Goal: Task Accomplishment & Management: Use online tool/utility

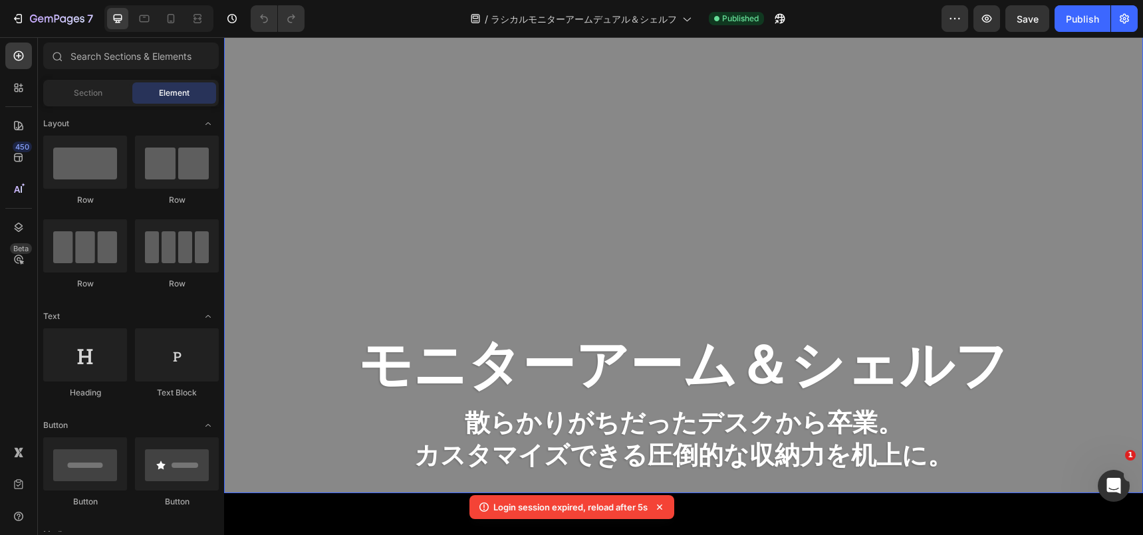
scroll to position [89, 0]
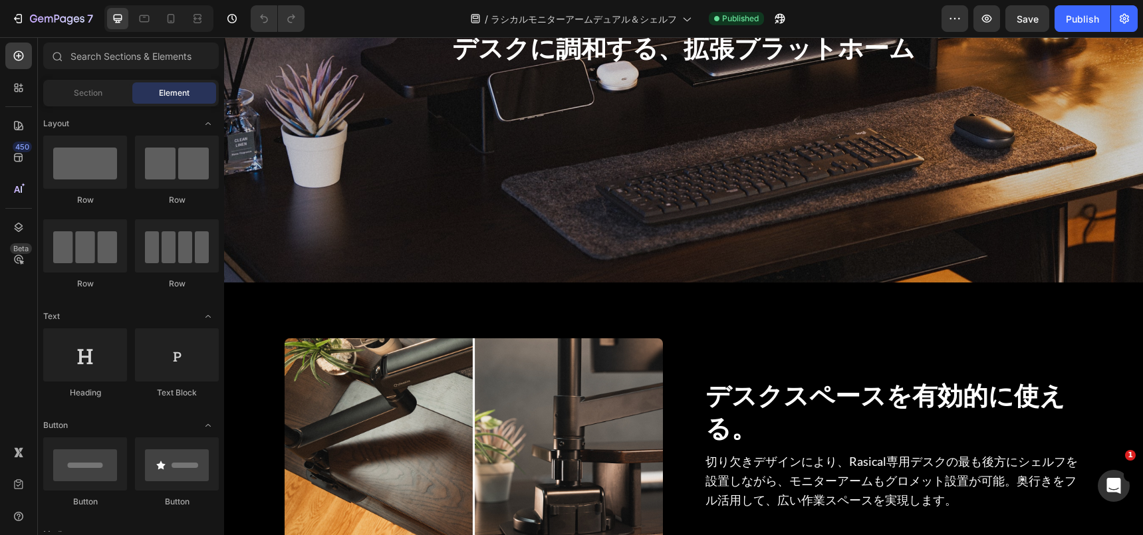
scroll to position [4504, 0]
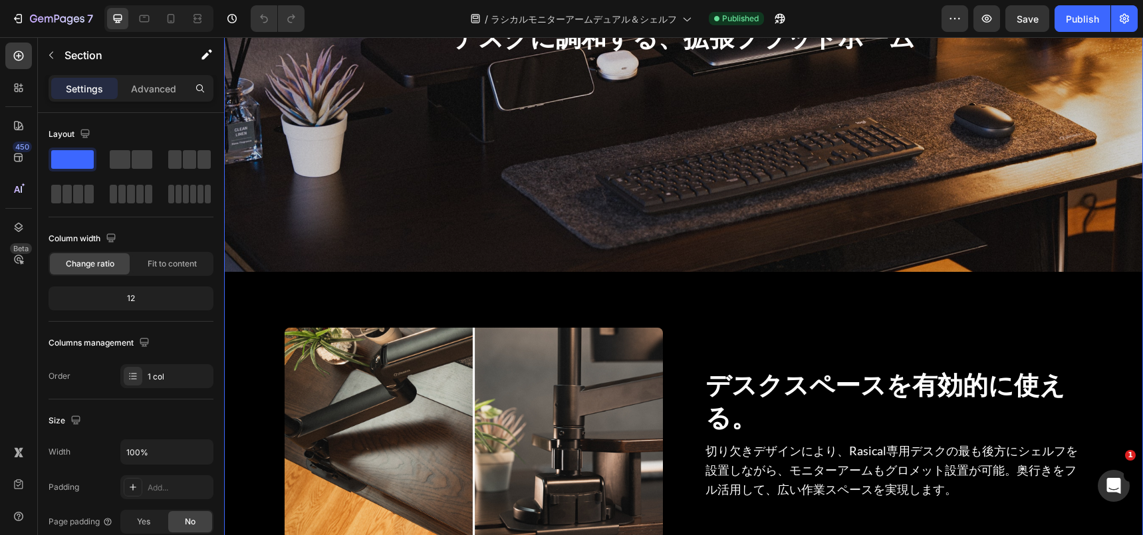
click at [660, 251] on div "Overlay" at bounding box center [683, 13] width 919 height 517
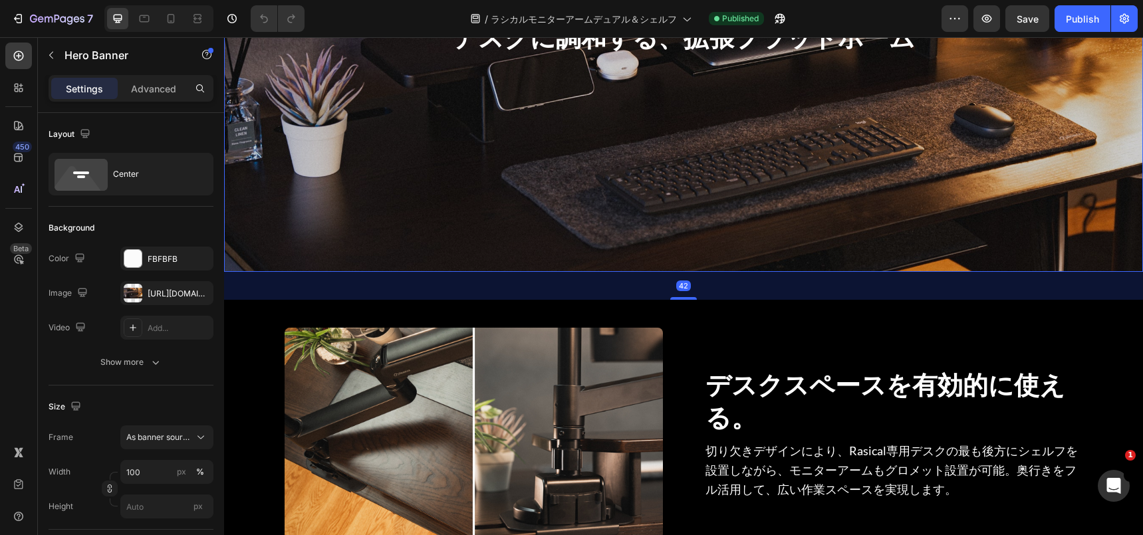
click at [598, 237] on div "Overlay" at bounding box center [683, 13] width 919 height 517
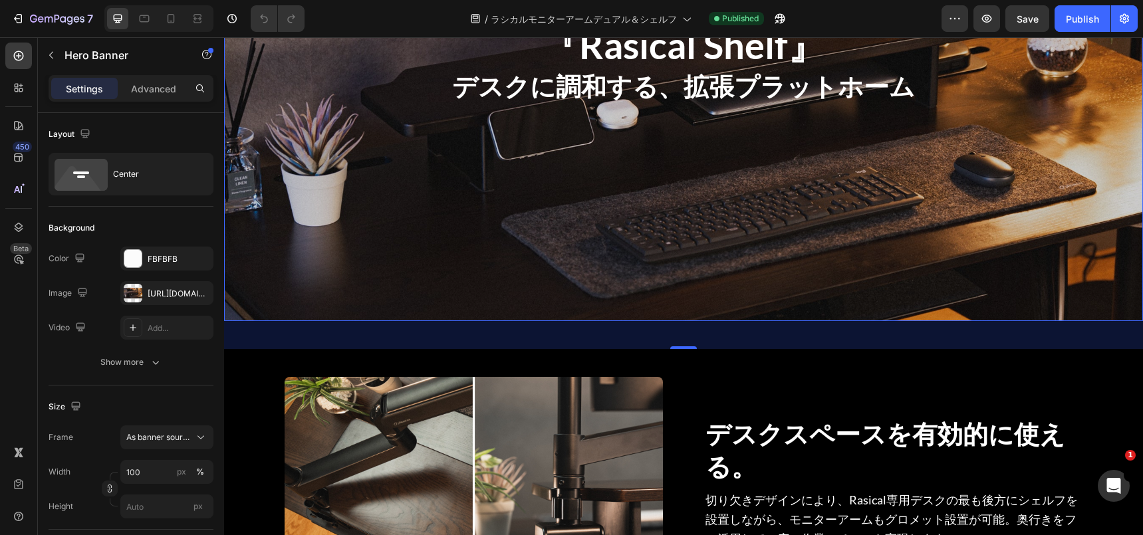
scroll to position [4427, 0]
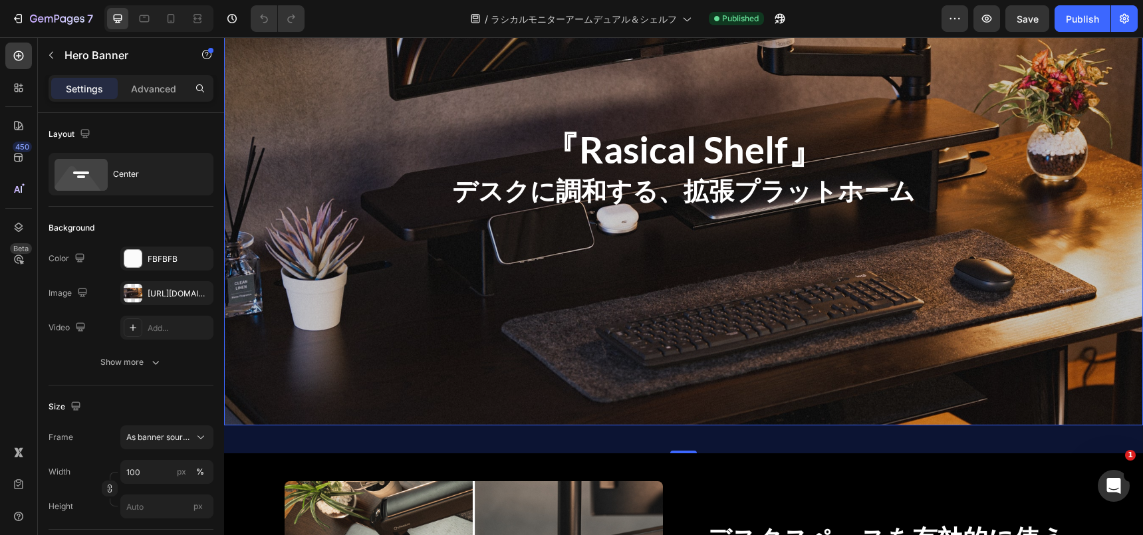
click at [283, 273] on div "Overlay" at bounding box center [683, 167] width 919 height 517
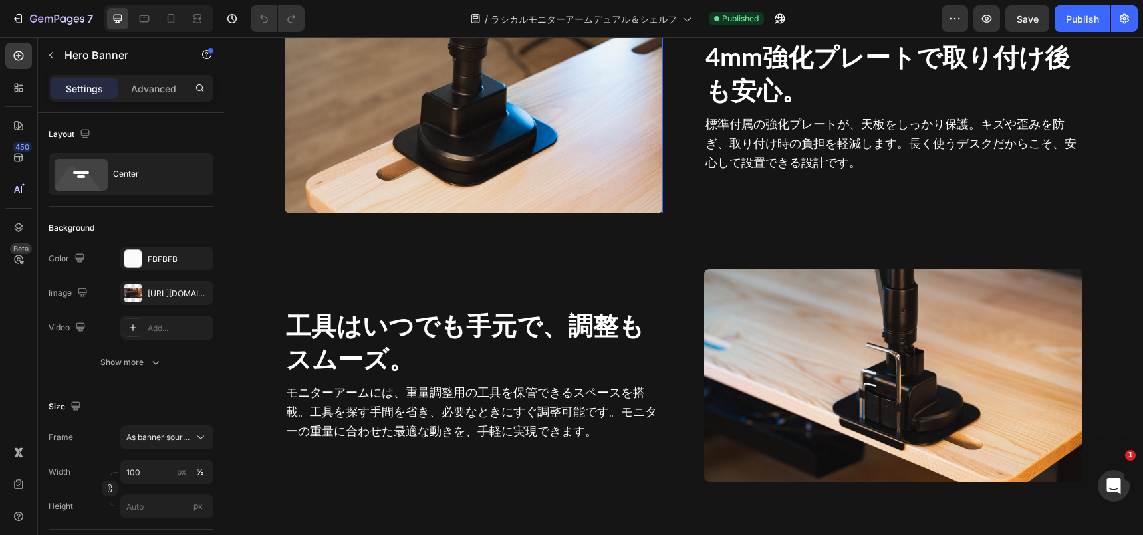
click at [439, 213] on img at bounding box center [474, 107] width 378 height 213
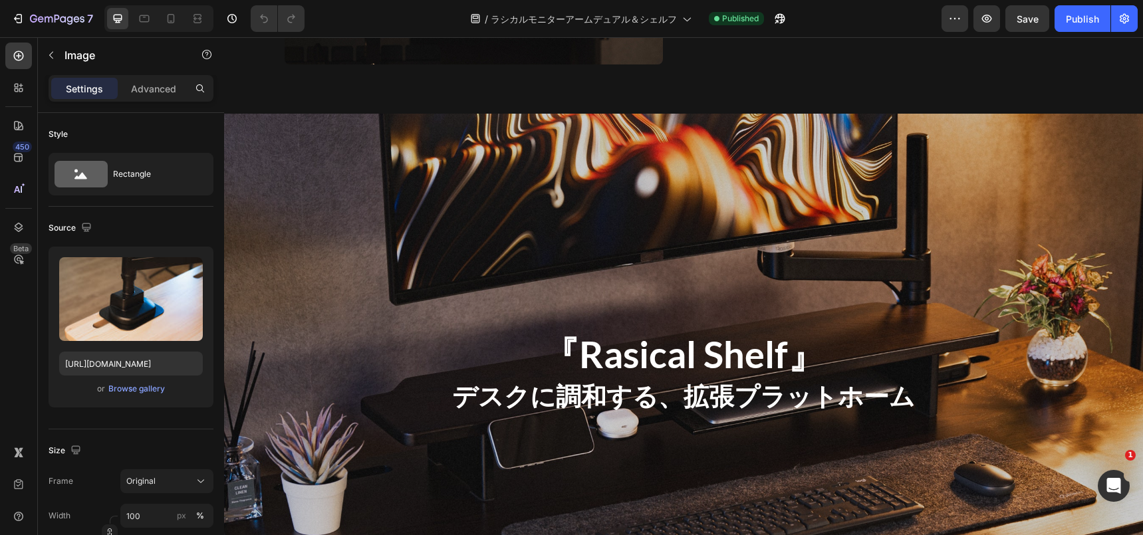
scroll to position [3969, 0]
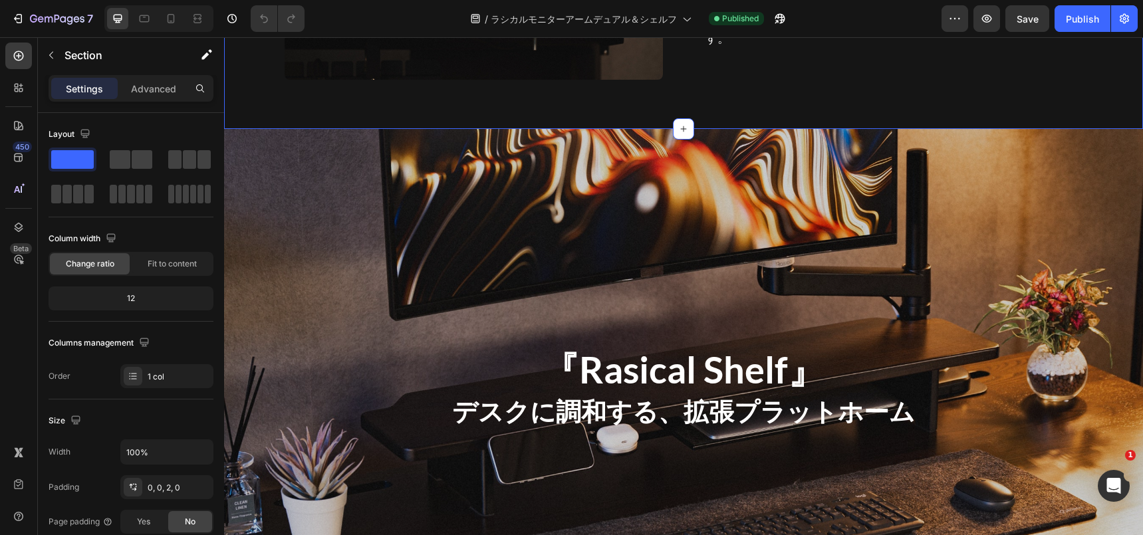
click at [441, 335] on div "Overlay" at bounding box center [683, 387] width 919 height 517
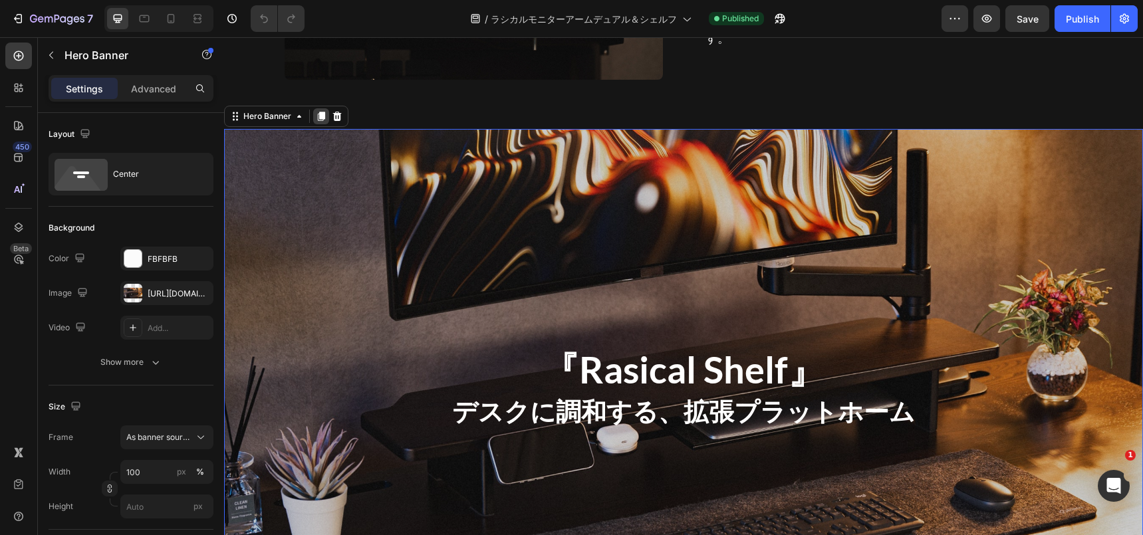
click at [322, 121] on icon at bounding box center [321, 116] width 7 height 9
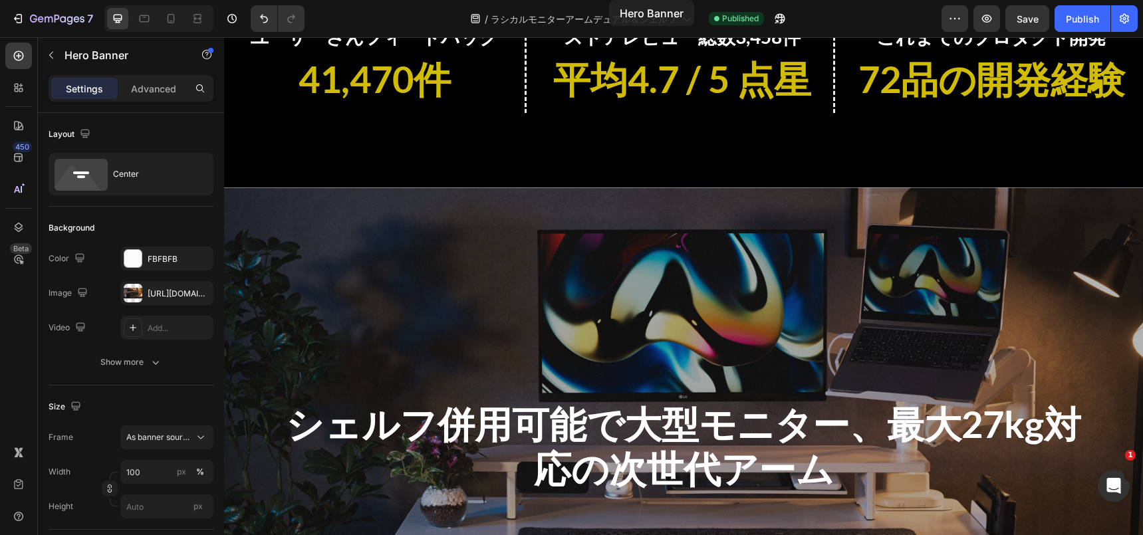
scroll to position [1271, 0]
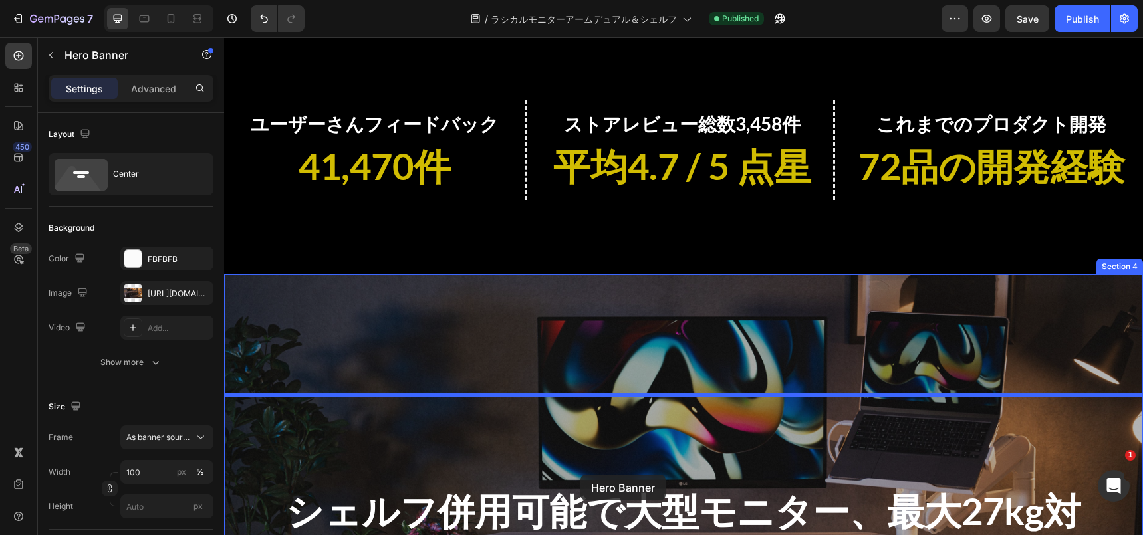
drag, startPoint x: 332, startPoint y: 231, endPoint x: 580, endPoint y: 474, distance: 347.5
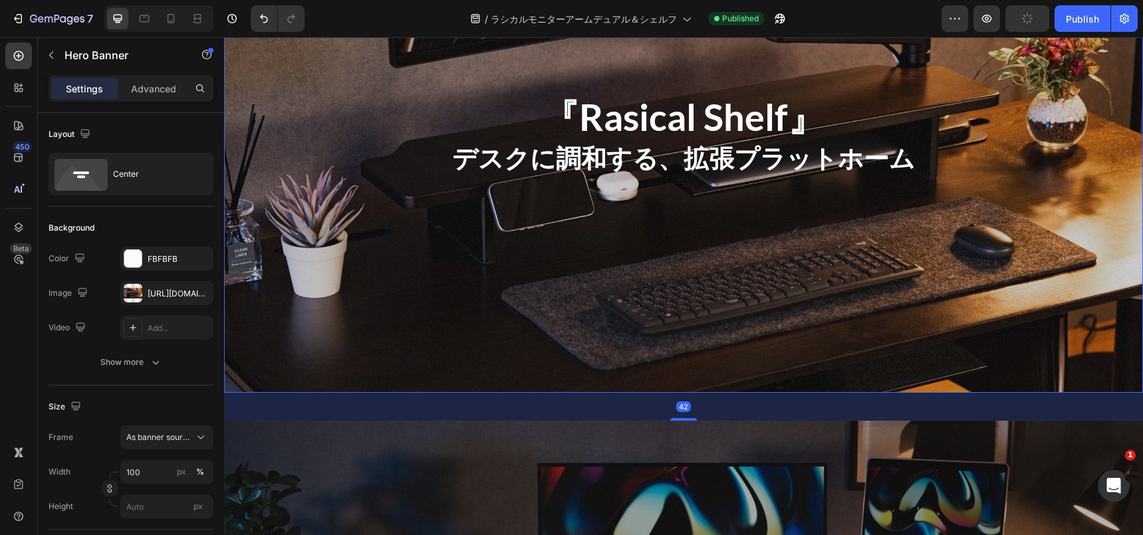
scroll to position [2100, 0]
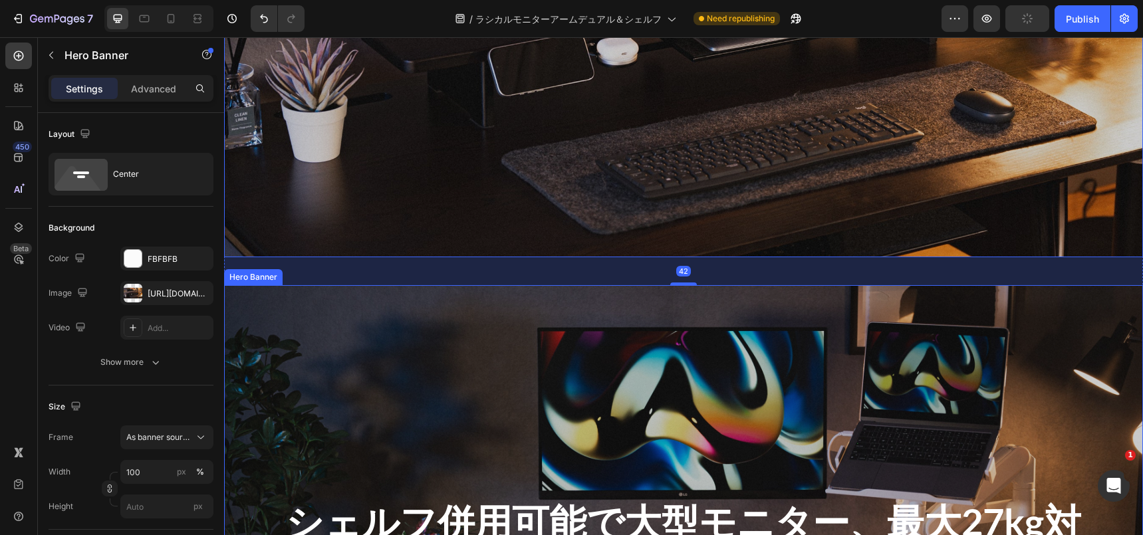
click at [496, 348] on div "Overlay" at bounding box center [683, 543] width 919 height 517
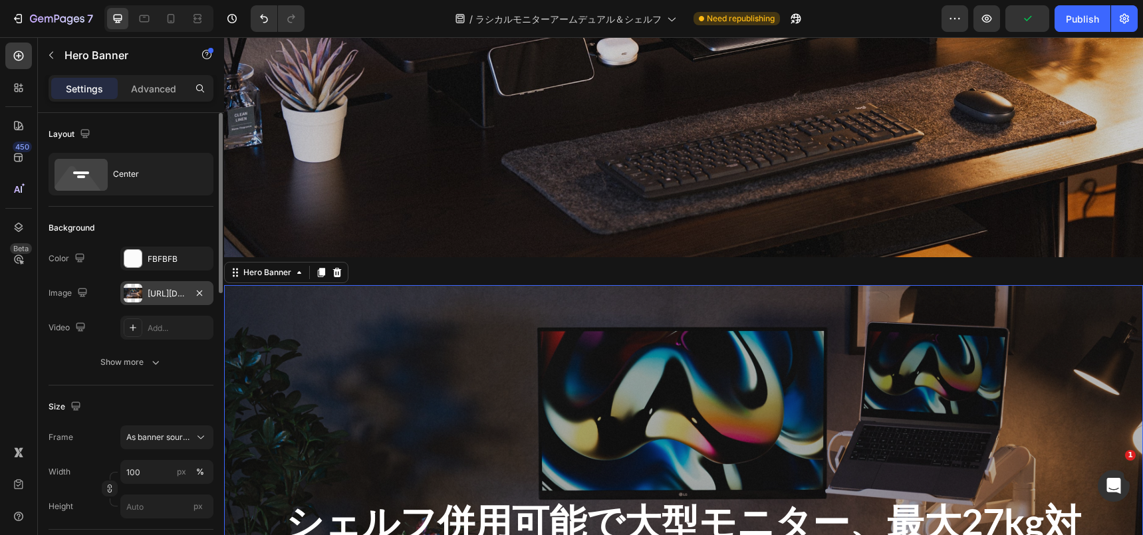
click at [182, 291] on div "https://cdn.shopify.com/s/files/1/2491/8242/files/gempages_441637067013751905-3…" at bounding box center [167, 294] width 39 height 12
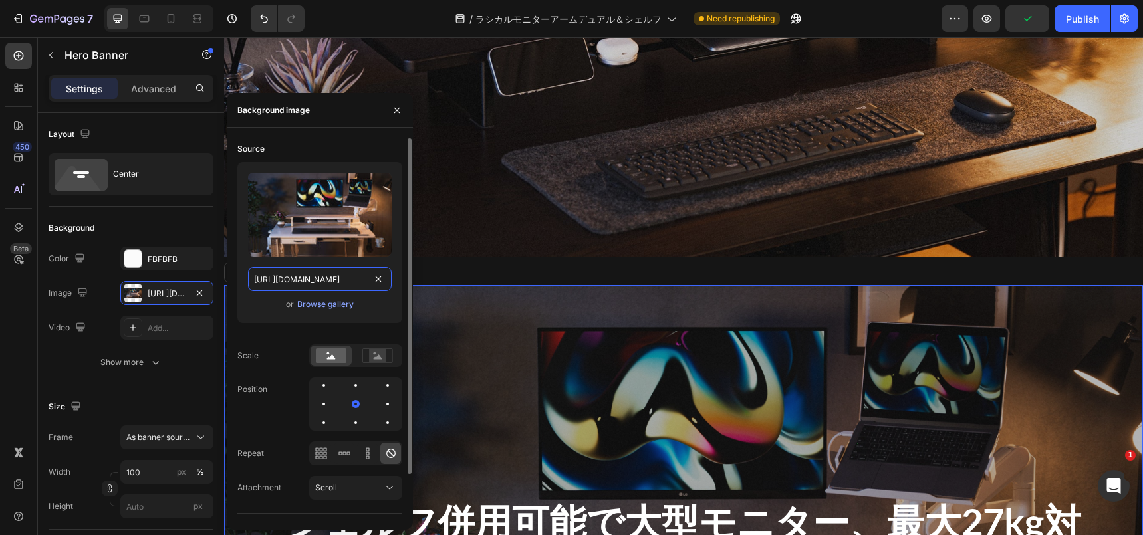
click at [299, 288] on input "https://cdn.shopify.com/s/files/1/2491/8242/files/gempages_441637067013751905-3…" at bounding box center [320, 279] width 144 height 24
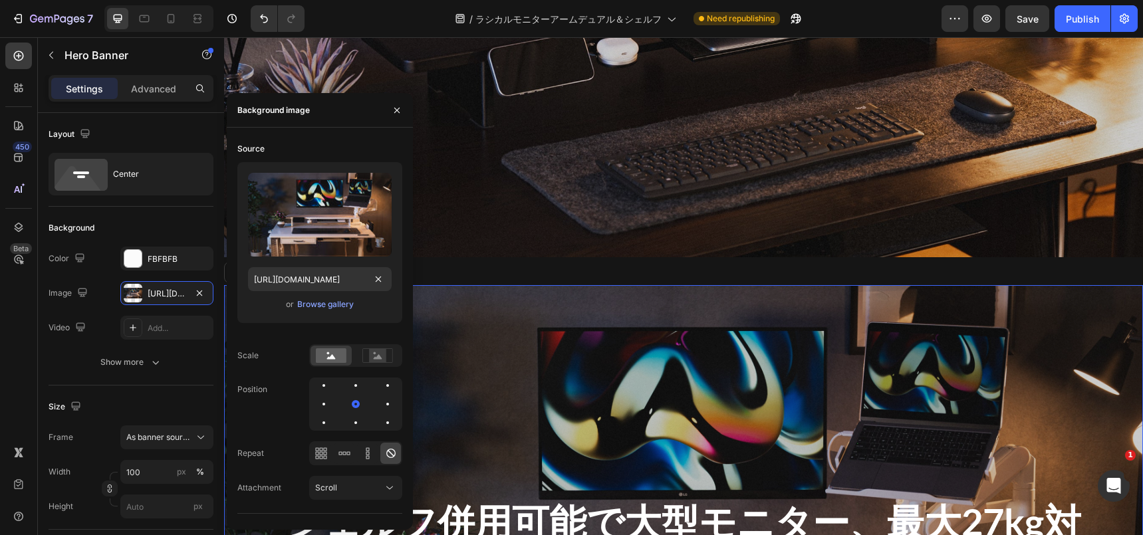
click at [531, 350] on div "Overlay" at bounding box center [683, 543] width 919 height 517
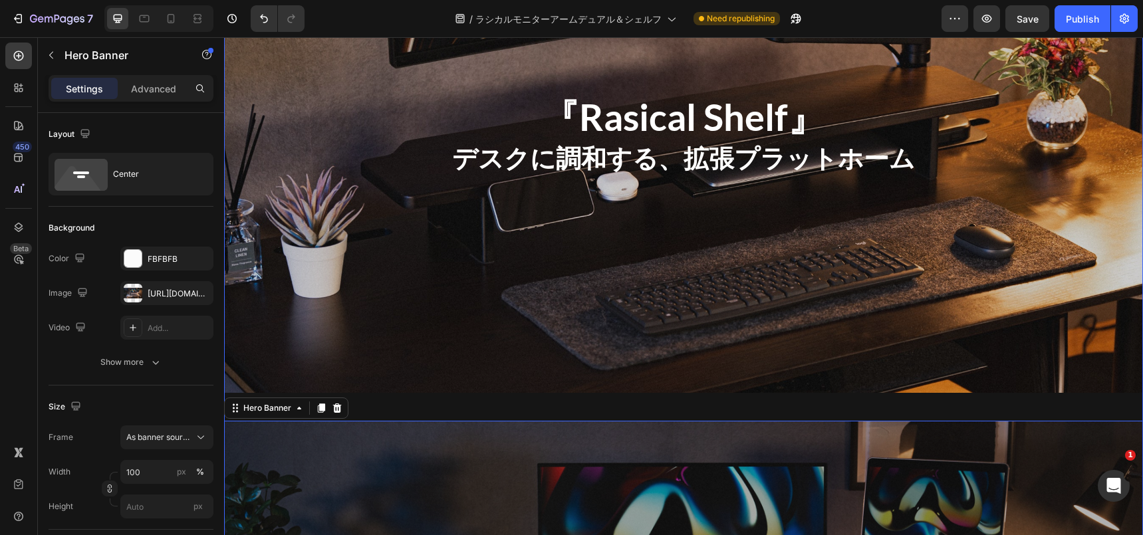
scroll to position [1947, 0]
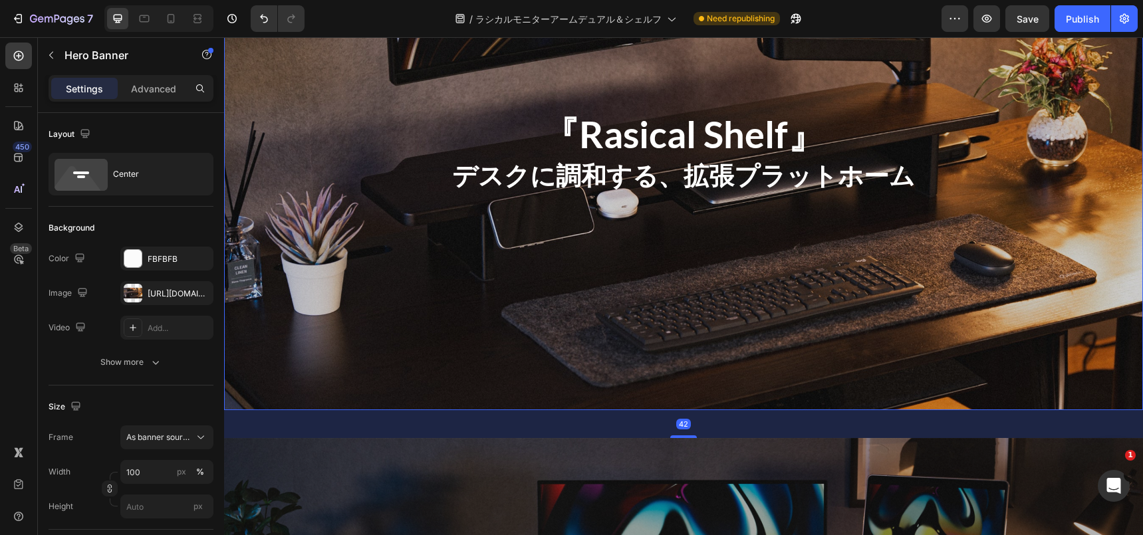
click at [432, 275] on div "Overlay" at bounding box center [683, 152] width 919 height 517
click at [178, 280] on div "The changes might be hidden by the image and the video. Color FBFBFB Image http…" at bounding box center [131, 293] width 165 height 93
click at [178, 290] on div "https://cdn.shopify.com/s/files/1/2491/8242/files/gempages_441637067013751905-6…" at bounding box center [167, 294] width 39 height 12
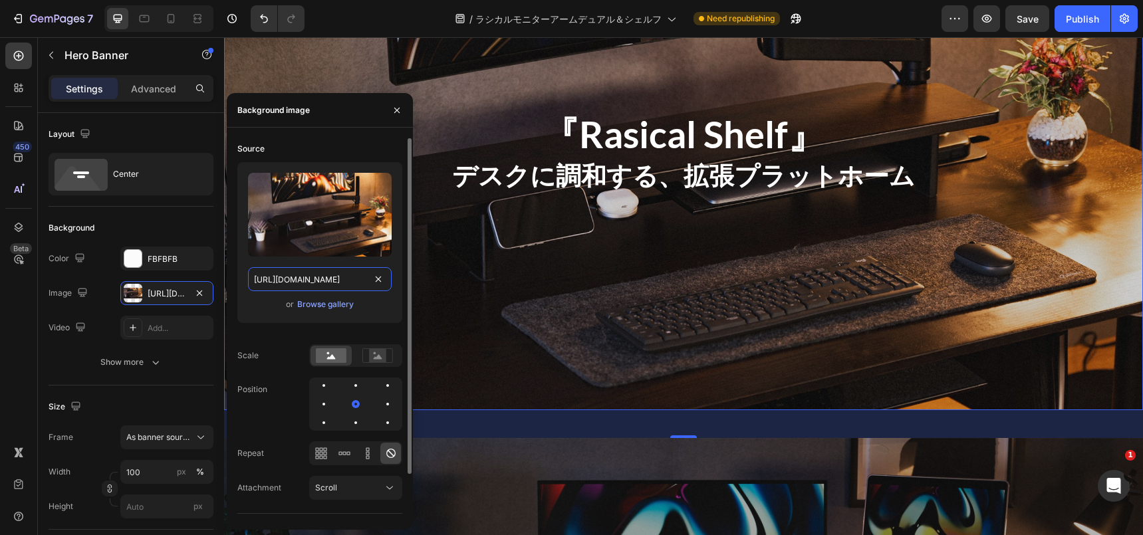
click at [305, 281] on input "https://cdn.shopify.com/s/files/1/2491/8242/files/gempages_441637067013751905-6…" at bounding box center [320, 279] width 144 height 24
paste input "30d9681c-b311-4979-8273-c253ece4bb06"
type input "https://cdn.shopify.com/s/files/1/2491/8242/files/gempages_441637067013751905-3…"
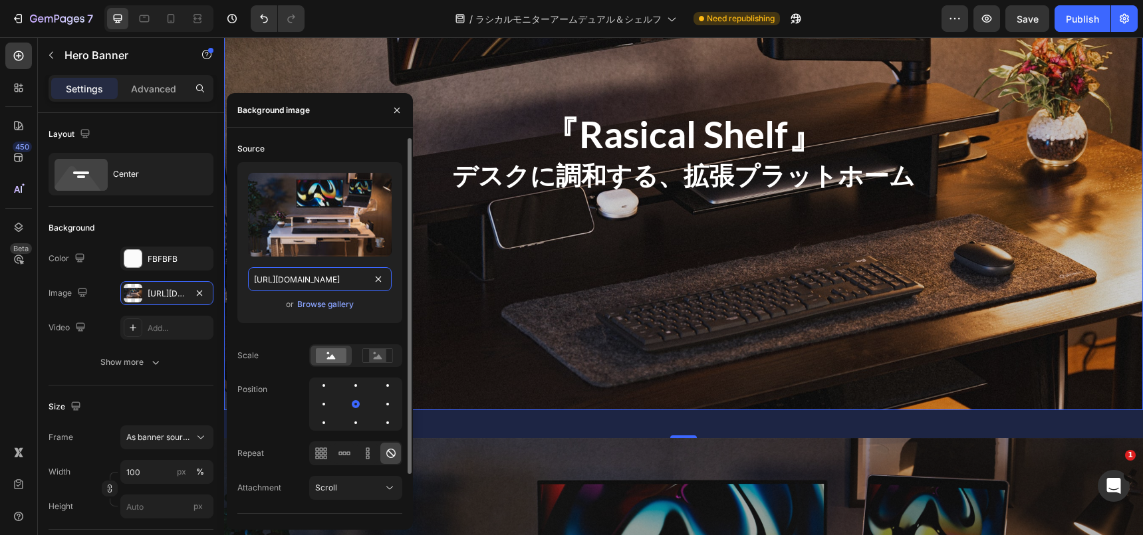
scroll to position [0, 383]
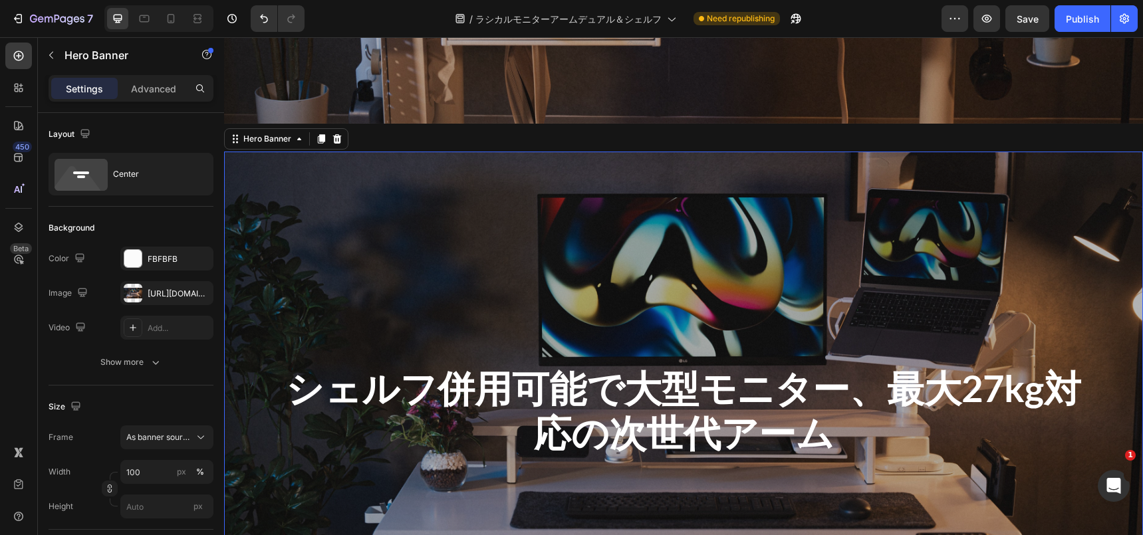
scroll to position [2260, 0]
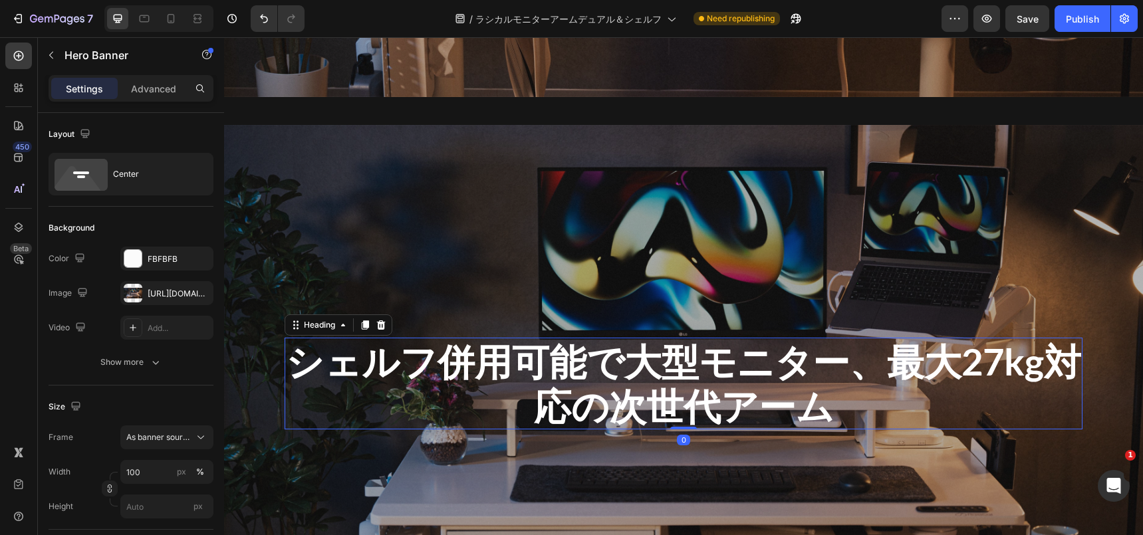
click at [526, 404] on h2 "シェルフ併用可能で大型モニター、 最大27kg対応の次世代アーム" at bounding box center [684, 384] width 798 height 92
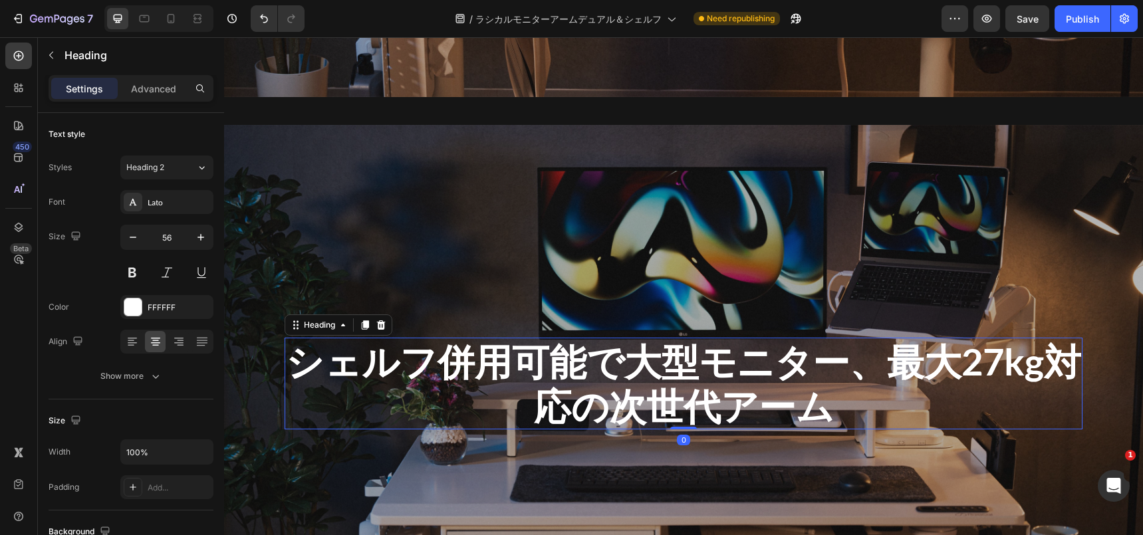
click at [526, 405] on h2 "シェルフ併用可能で大型モニター、 最大27kg対応の次世代アーム" at bounding box center [684, 384] width 798 height 92
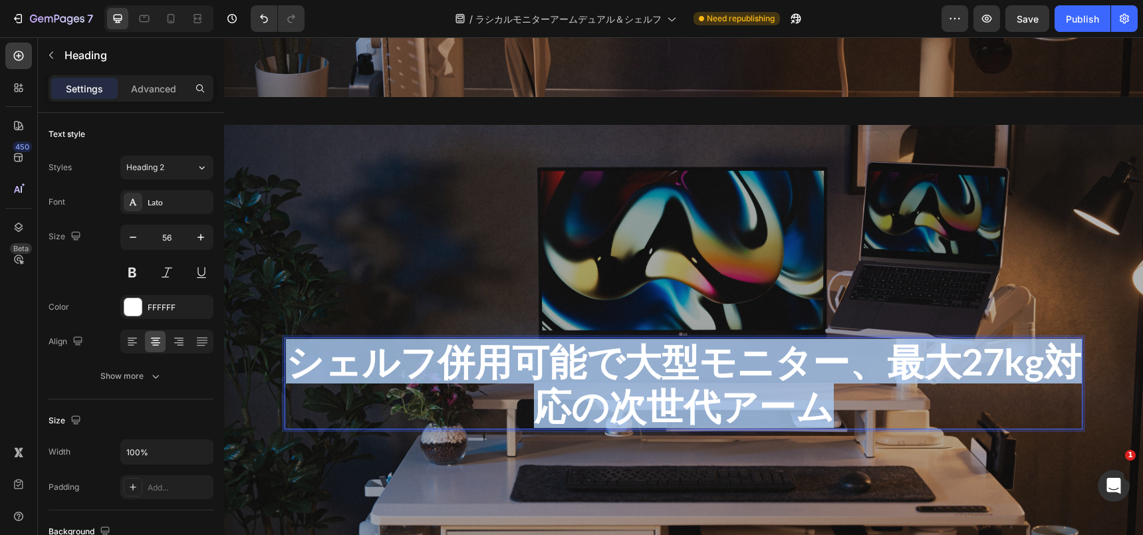
click at [526, 405] on p "シェルフ併用可能で大型モニター、最大27kg対応の次世代アーム" at bounding box center [683, 383] width 795 height 89
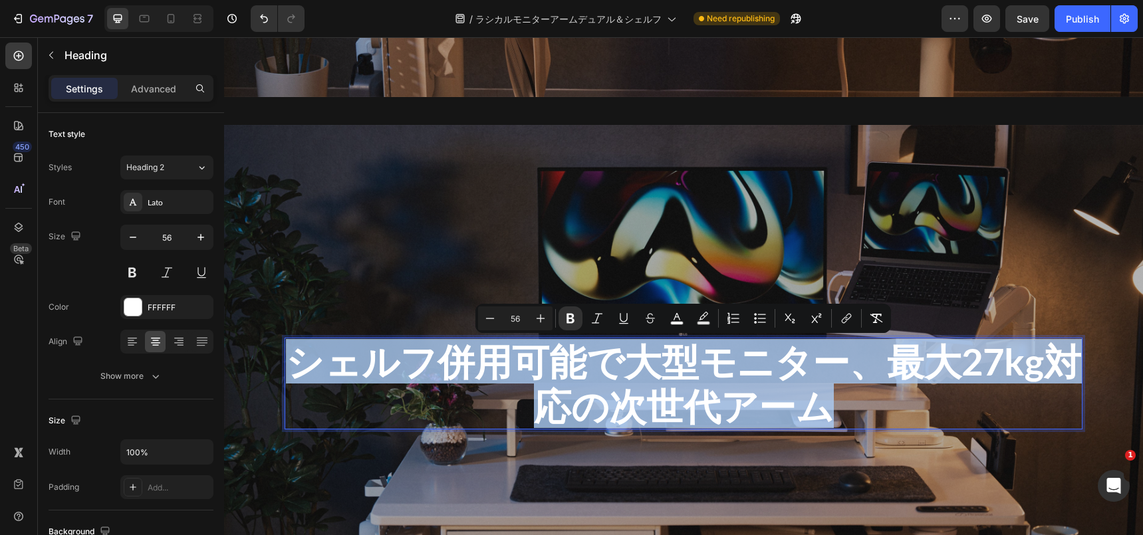
copy strong "シェルフ併用可能で大型モニター、最大27kg対応の次世代アーム"
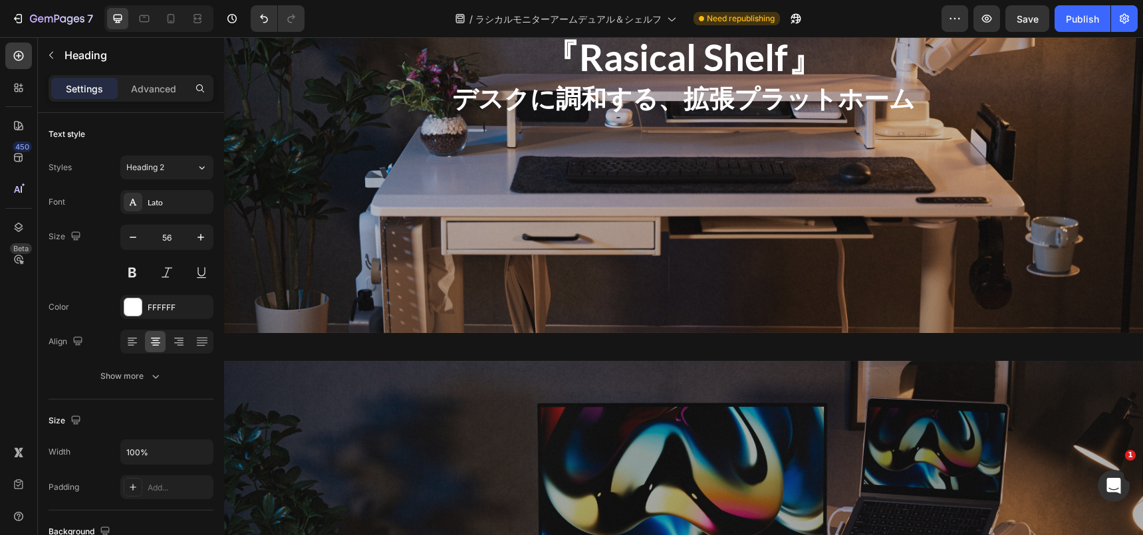
scroll to position [1979, 0]
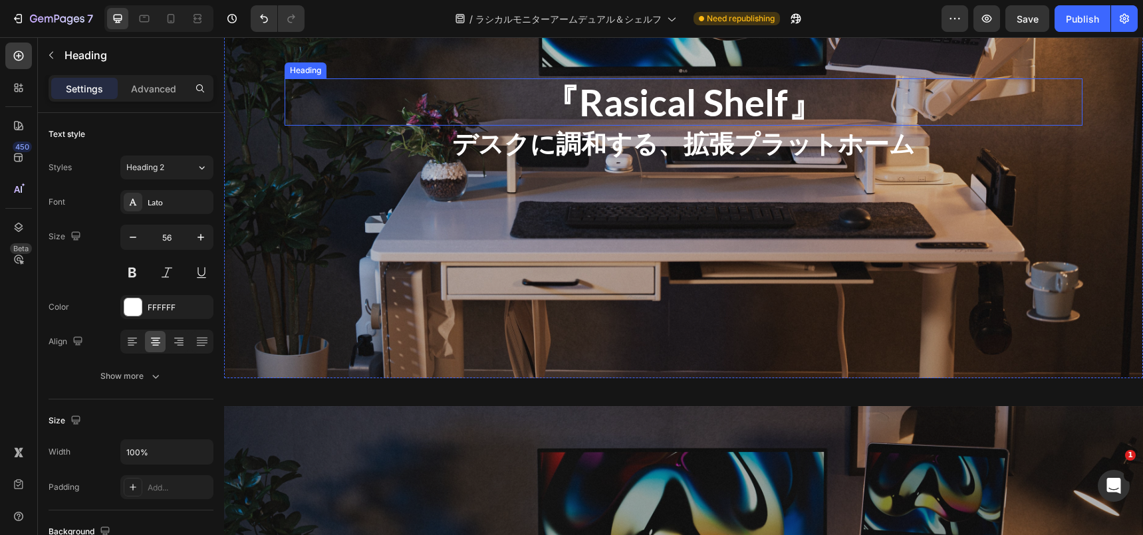
click at [600, 86] on h2 "『Rasical Shelf』" at bounding box center [684, 101] width 798 height 47
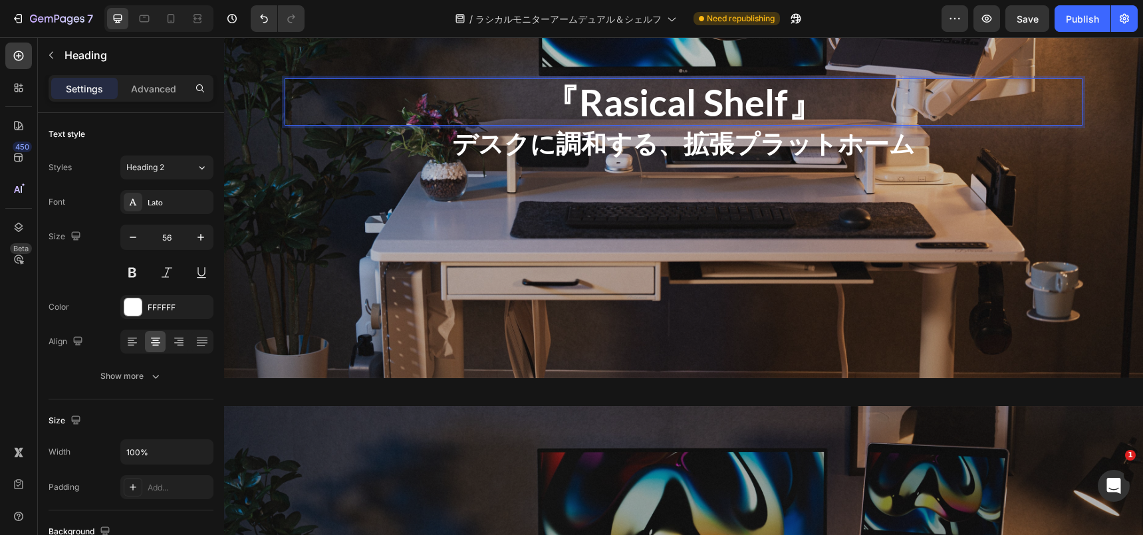
click at [600, 86] on h2 "『Rasical Shelf』" at bounding box center [684, 101] width 798 height 47
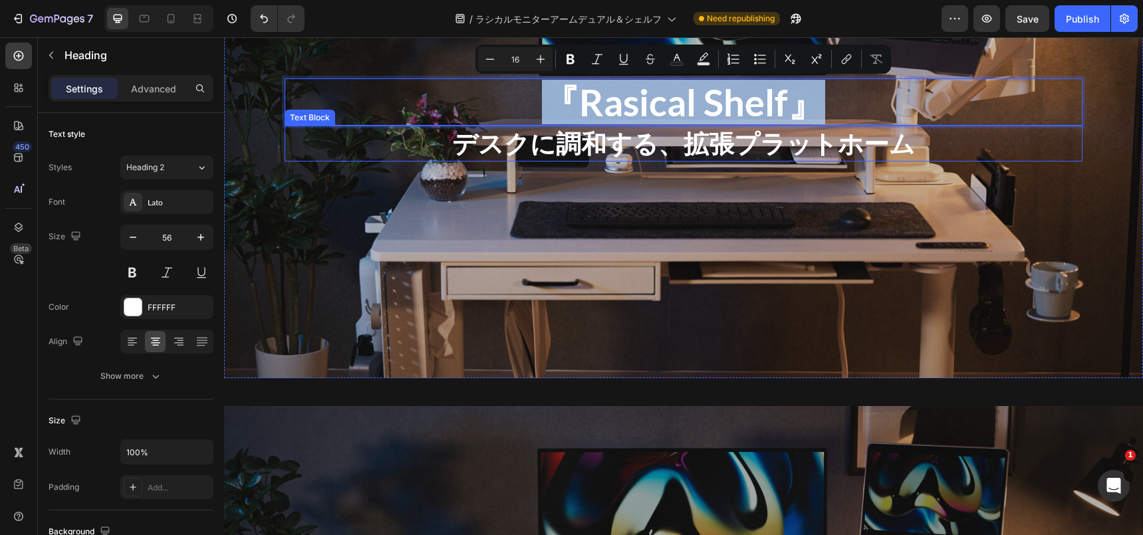
click at [584, 150] on strong "デスクに調和する、拡張プラットホーム" at bounding box center [683, 143] width 463 height 31
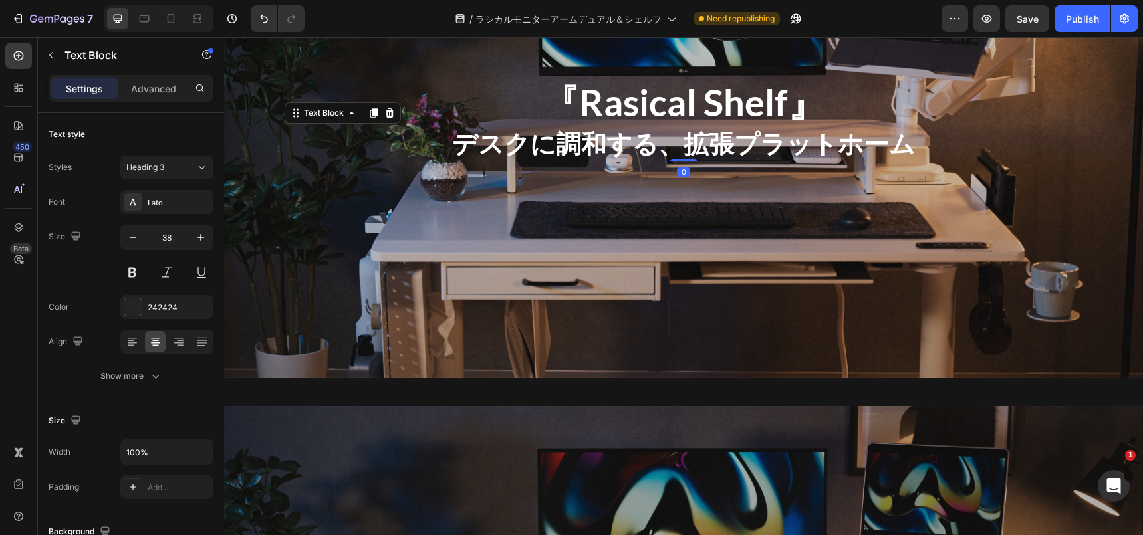
click at [584, 150] on strong "デスクに調和する、拡張プラットホーム" at bounding box center [683, 143] width 463 height 31
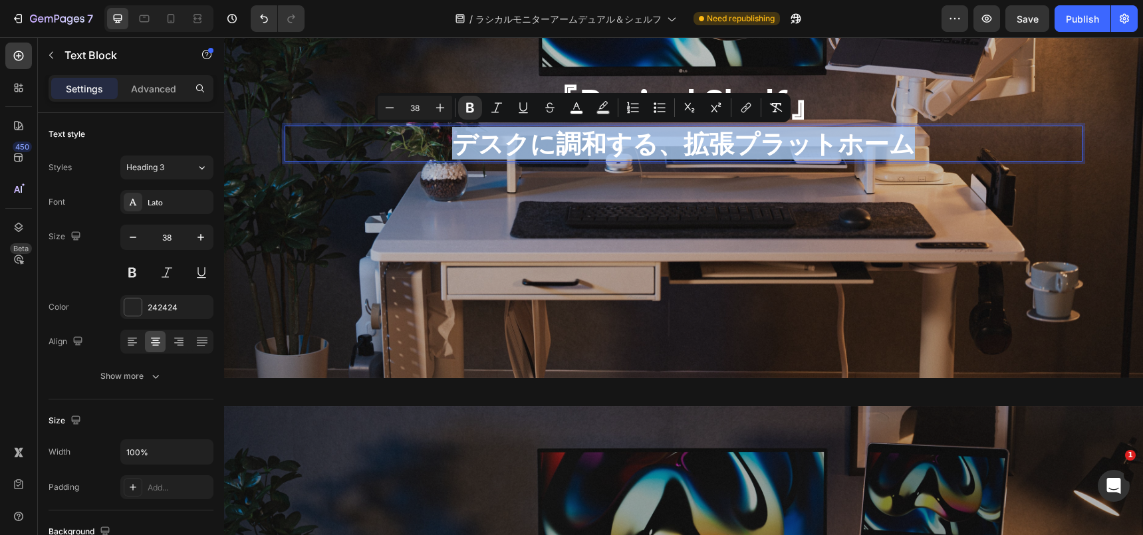
click at [584, 150] on strong "デスクに調和する、拡張プラットホーム" at bounding box center [683, 143] width 463 height 31
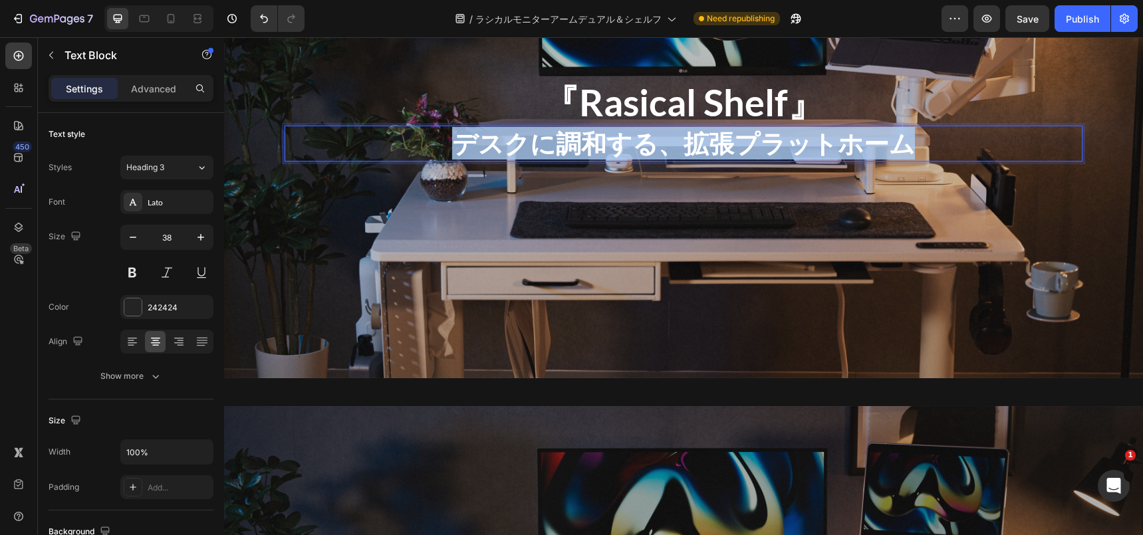
click at [584, 150] on strong "デスクに調和する、拡張プラットホーム" at bounding box center [683, 143] width 463 height 31
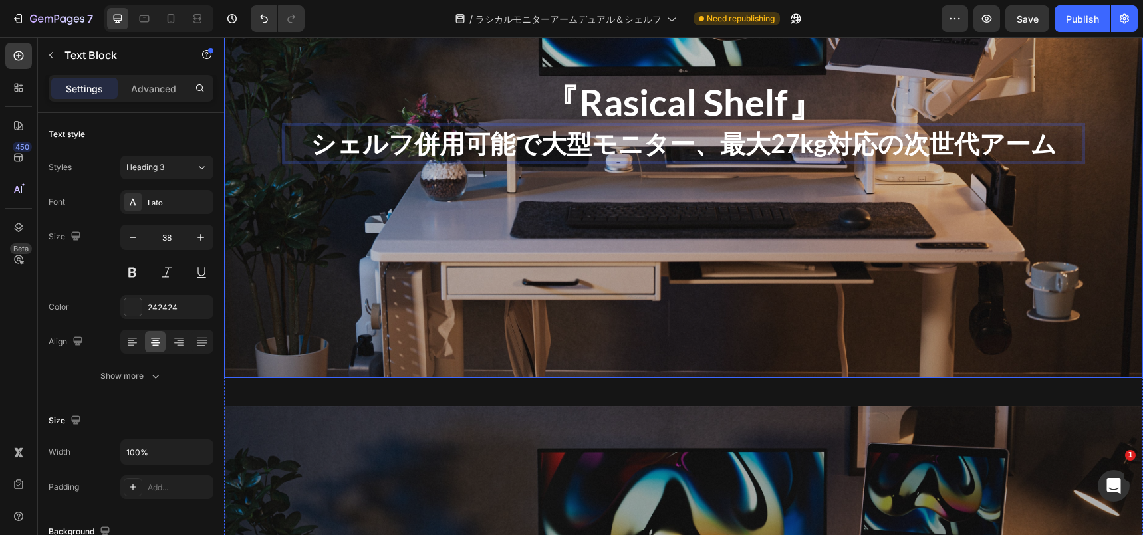
click at [568, 235] on div "Overlay" at bounding box center [683, 120] width 919 height 517
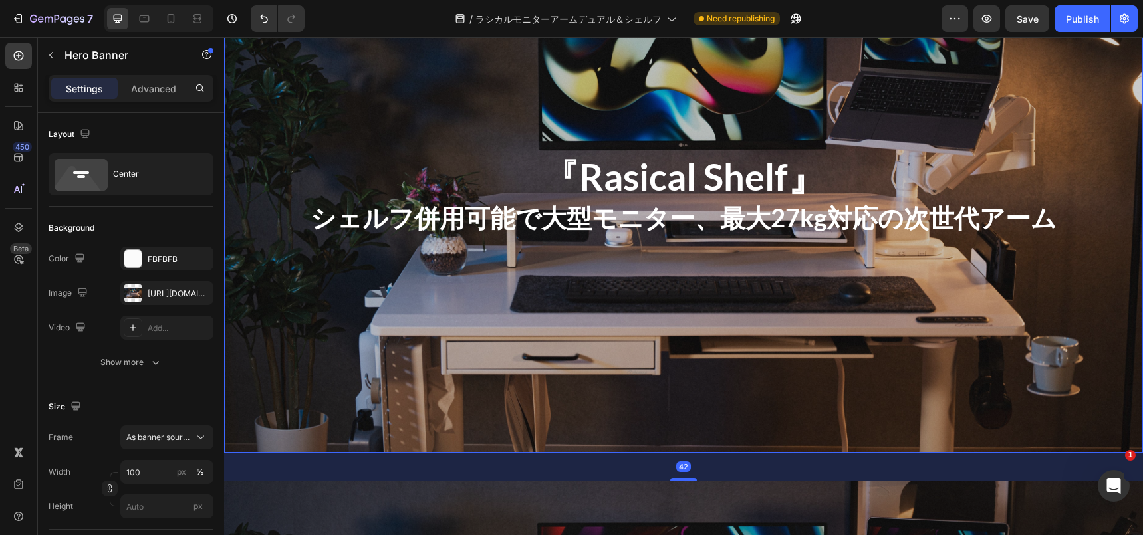
scroll to position [1778, 0]
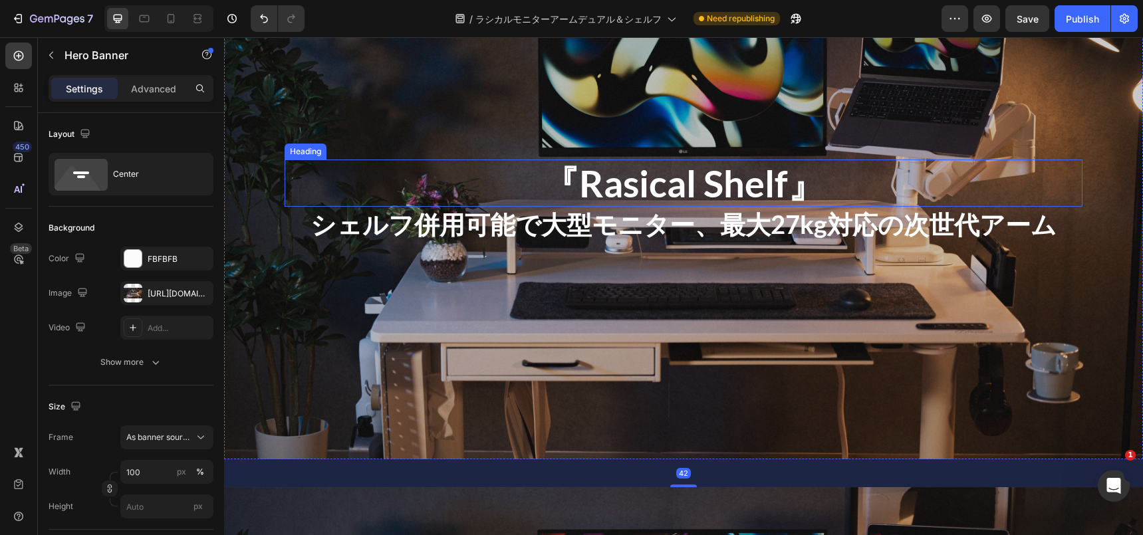
click at [633, 193] on p "『Rasical Shelf』" at bounding box center [683, 183] width 795 height 45
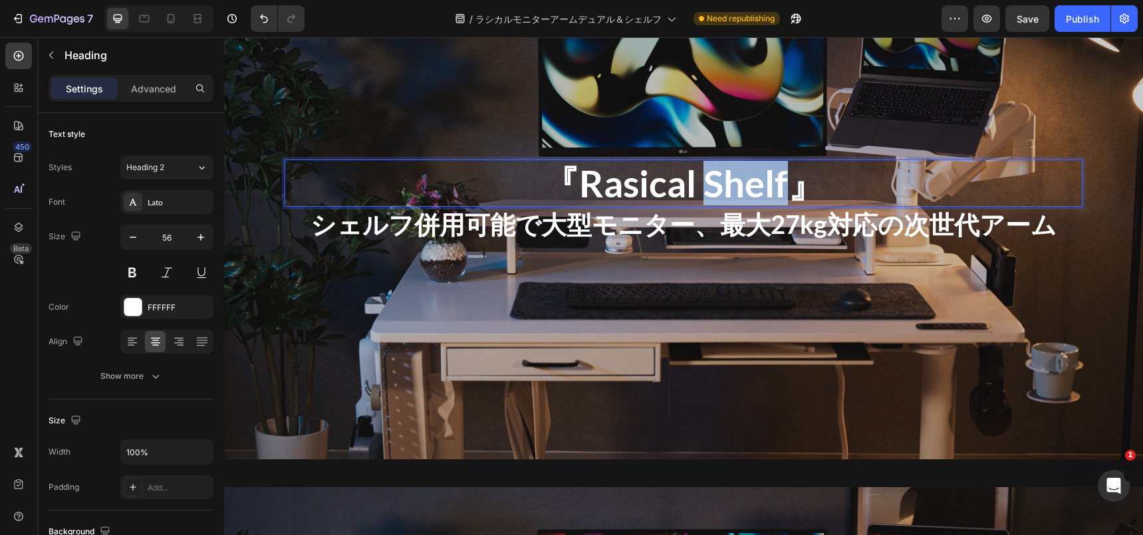
click at [759, 177] on p "『Rasical Shelf』" at bounding box center [683, 183] width 795 height 45
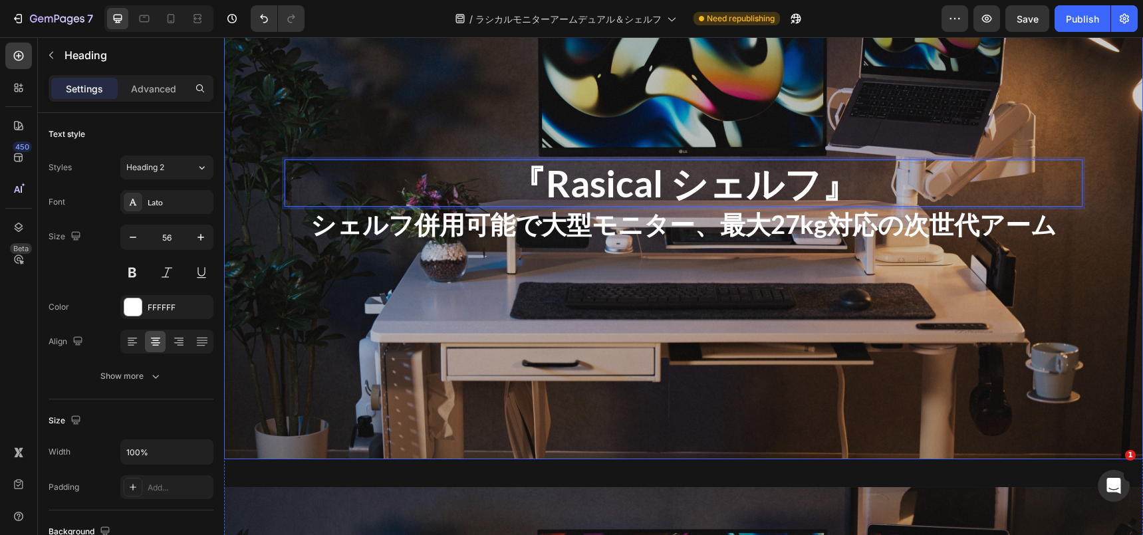
click at [642, 364] on div "Overlay" at bounding box center [683, 200] width 919 height 517
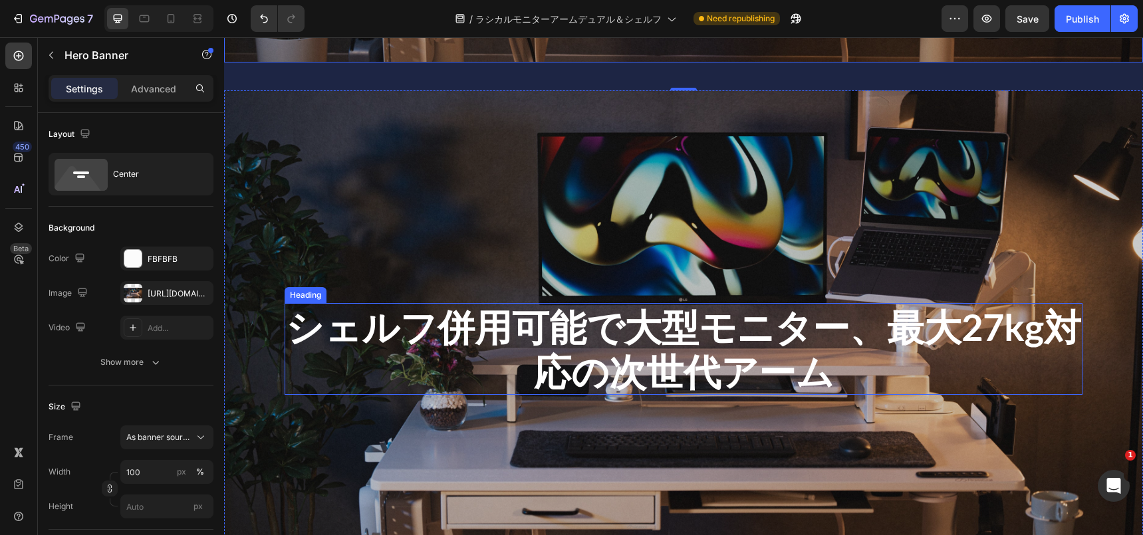
click at [544, 240] on div "Overlay" at bounding box center [683, 348] width 919 height 517
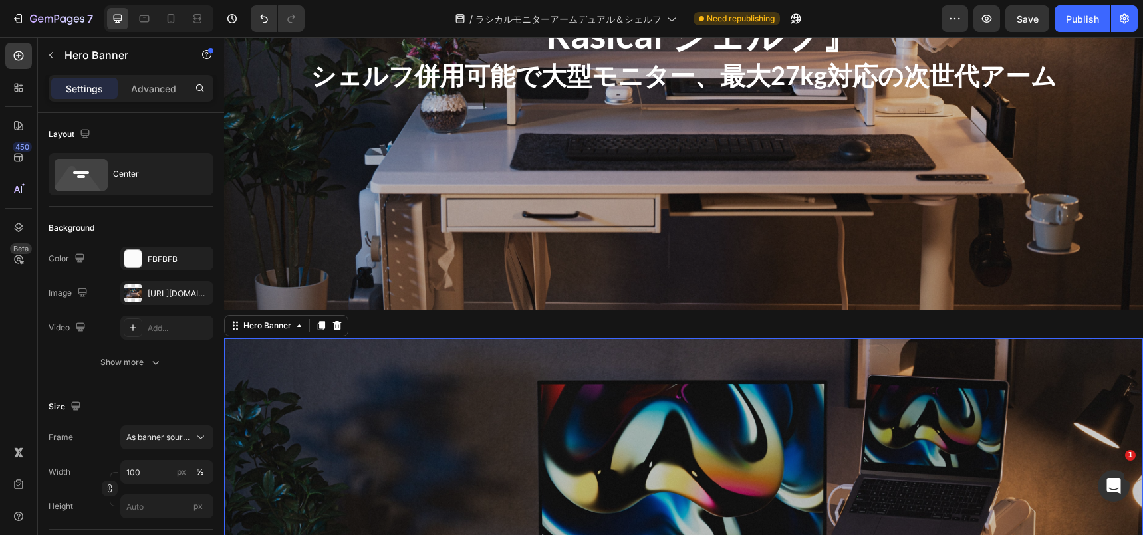
scroll to position [1838, 0]
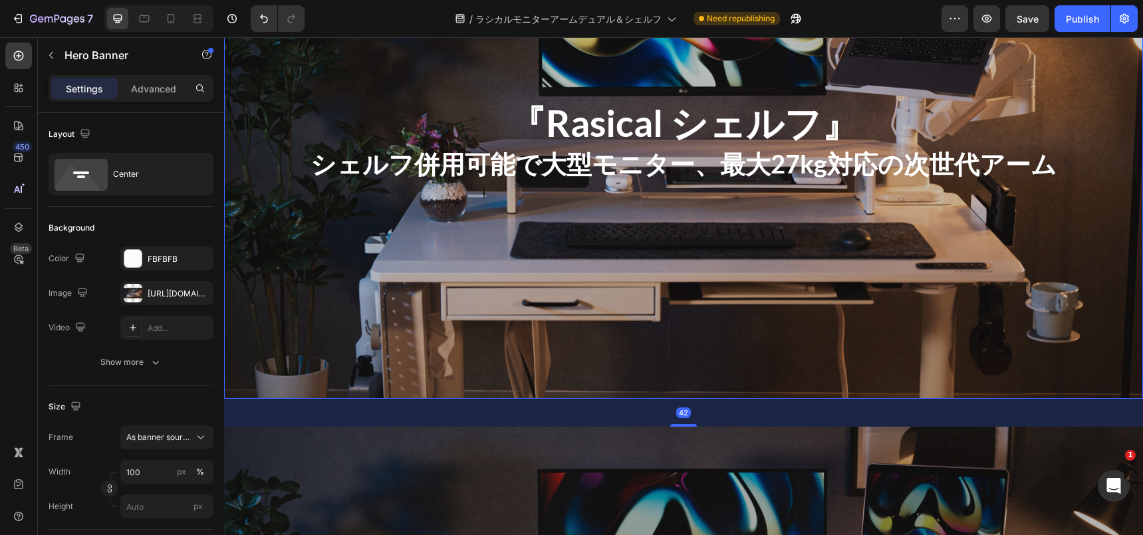
click at [442, 273] on div "Overlay" at bounding box center [683, 140] width 919 height 517
click at [166, 15] on icon at bounding box center [170, 18] width 13 height 13
type input "500"
type input "100%"
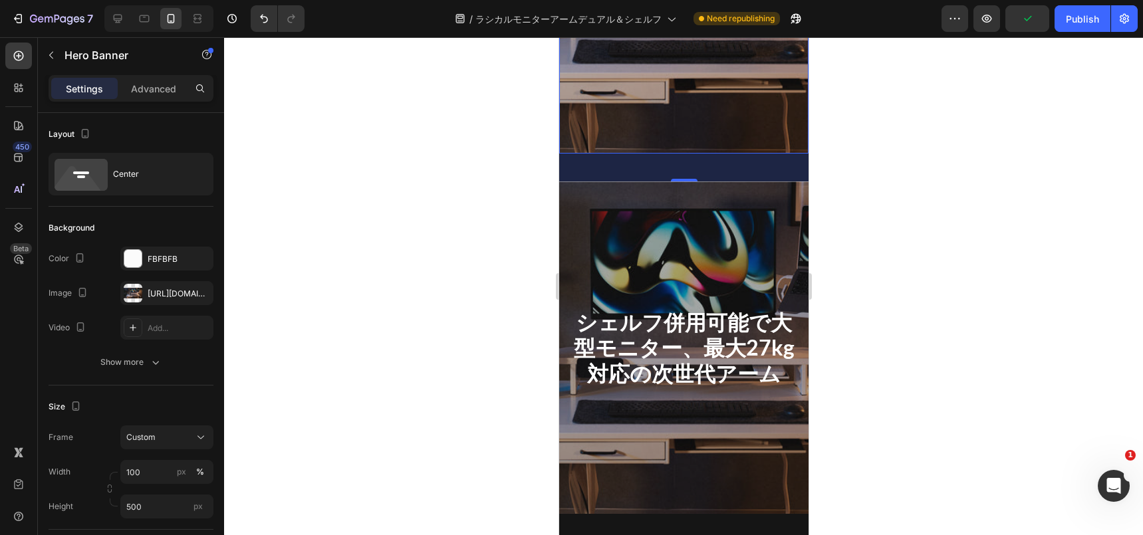
scroll to position [1986, 0]
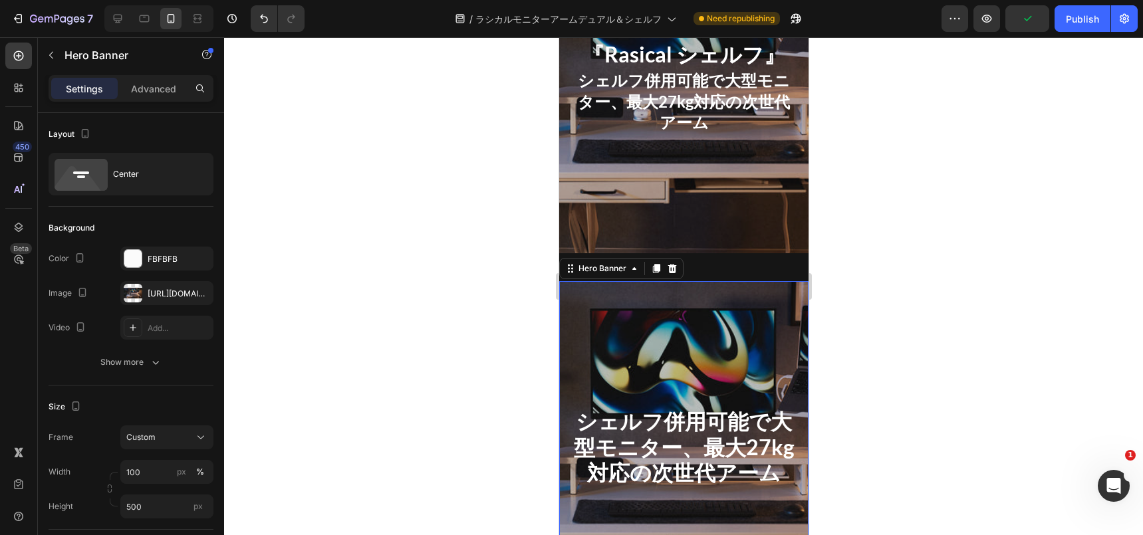
click at [642, 334] on div "Overlay" at bounding box center [682, 447] width 249 height 332
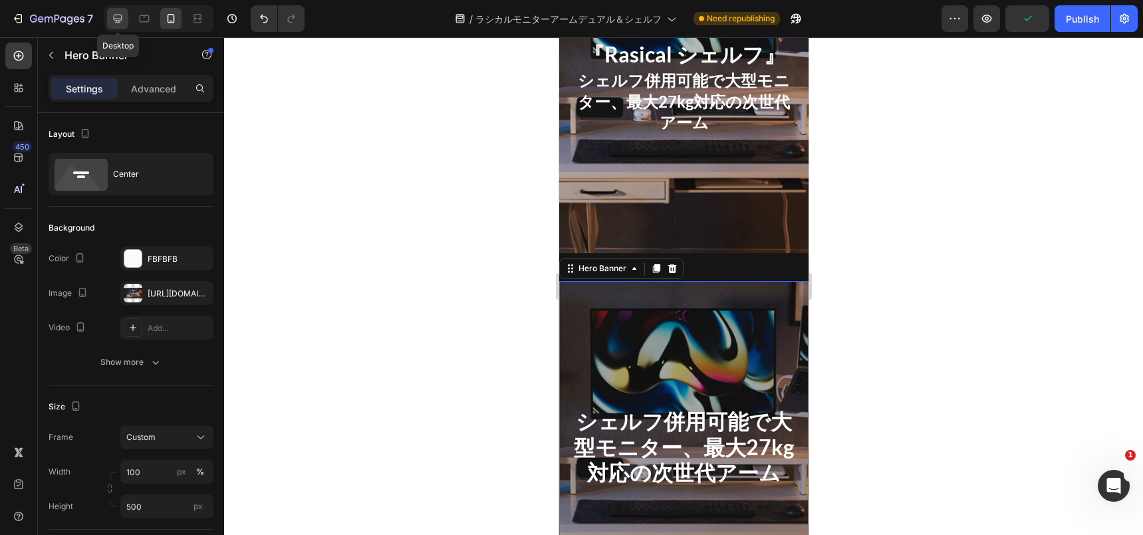
click at [114, 20] on icon at bounding box center [117, 18] width 13 height 13
type input "1200"
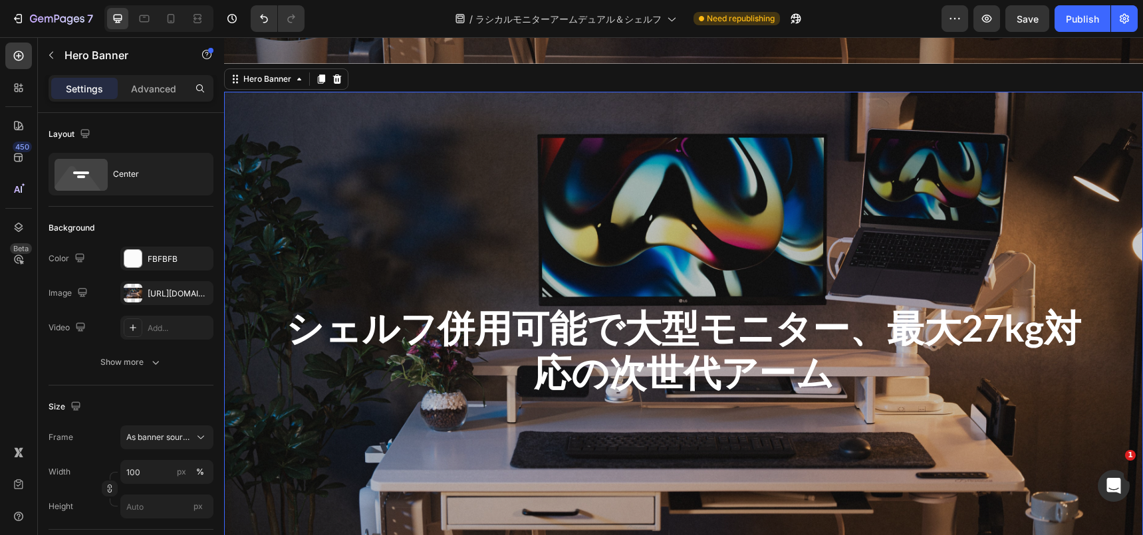
scroll to position [2410, 0]
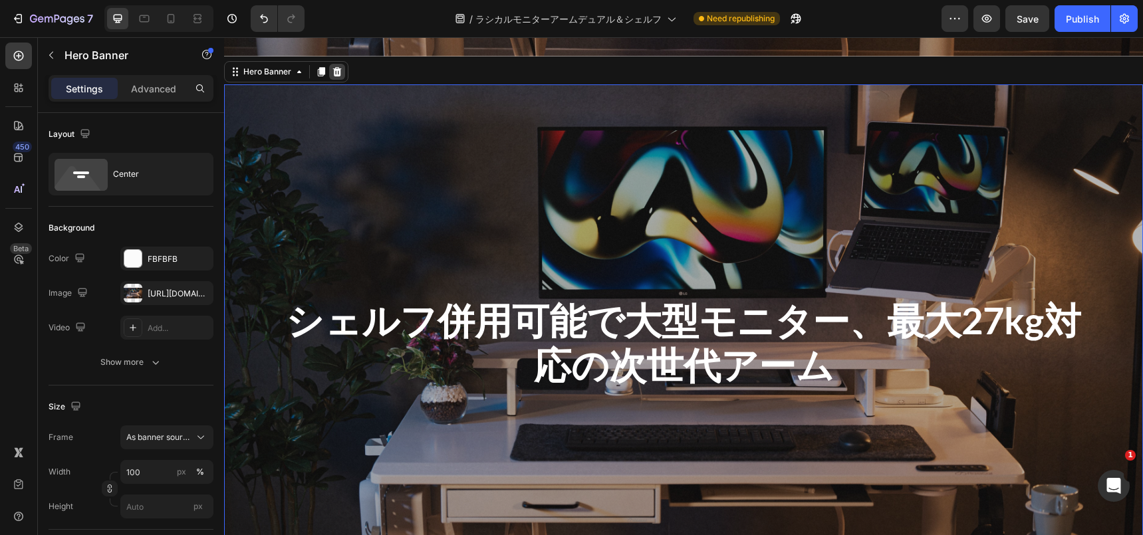
click at [334, 74] on icon at bounding box center [337, 70] width 9 height 9
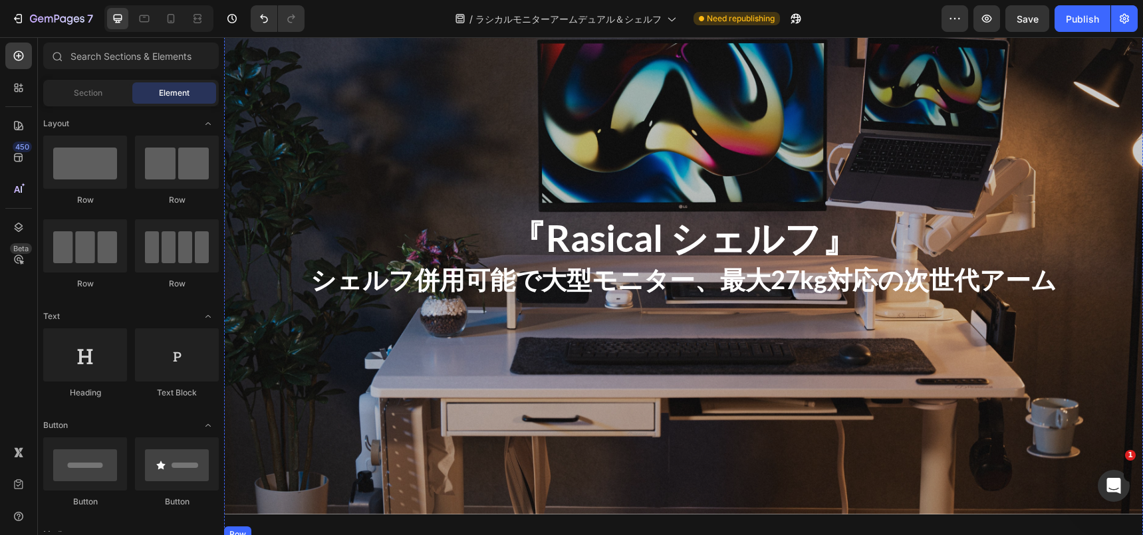
scroll to position [1919, 0]
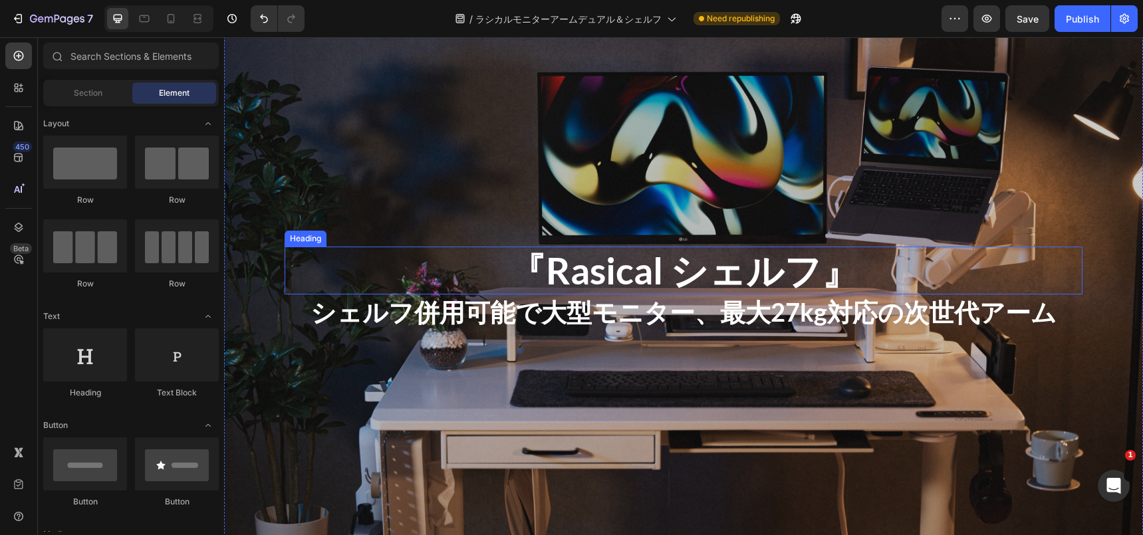
click at [739, 289] on h2 "『Rasical シェルフ』" at bounding box center [684, 270] width 798 height 47
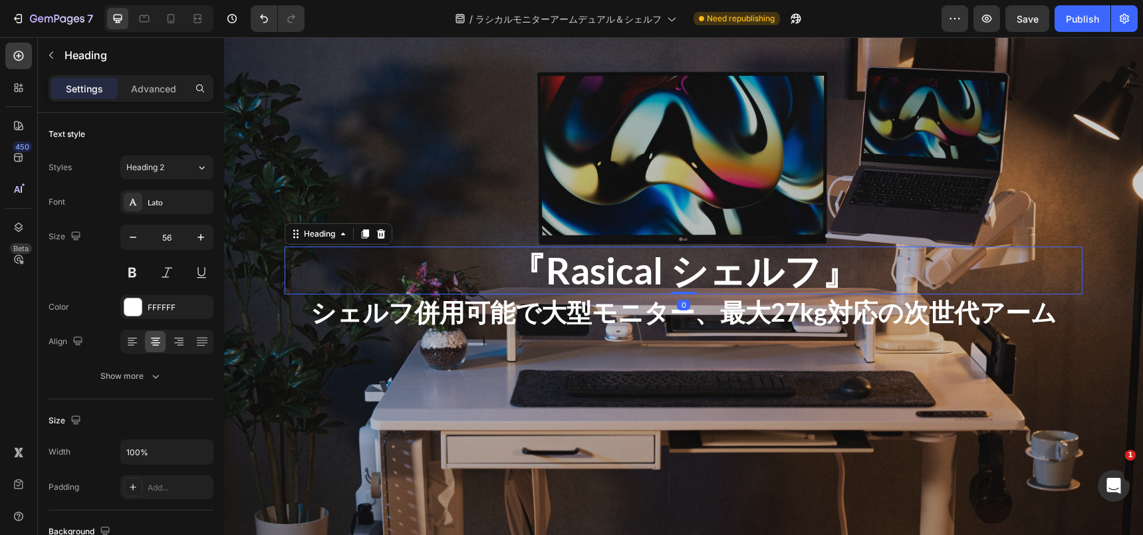
click at [739, 289] on h2 "『Rasical シェルフ』" at bounding box center [684, 270] width 798 height 47
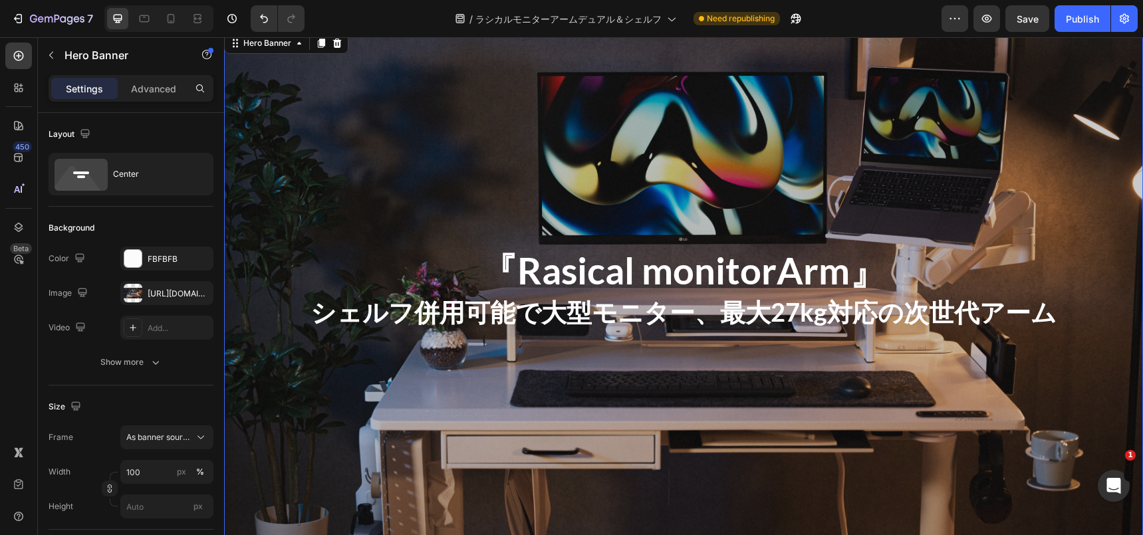
click at [583, 414] on div "Overlay" at bounding box center [683, 288] width 919 height 517
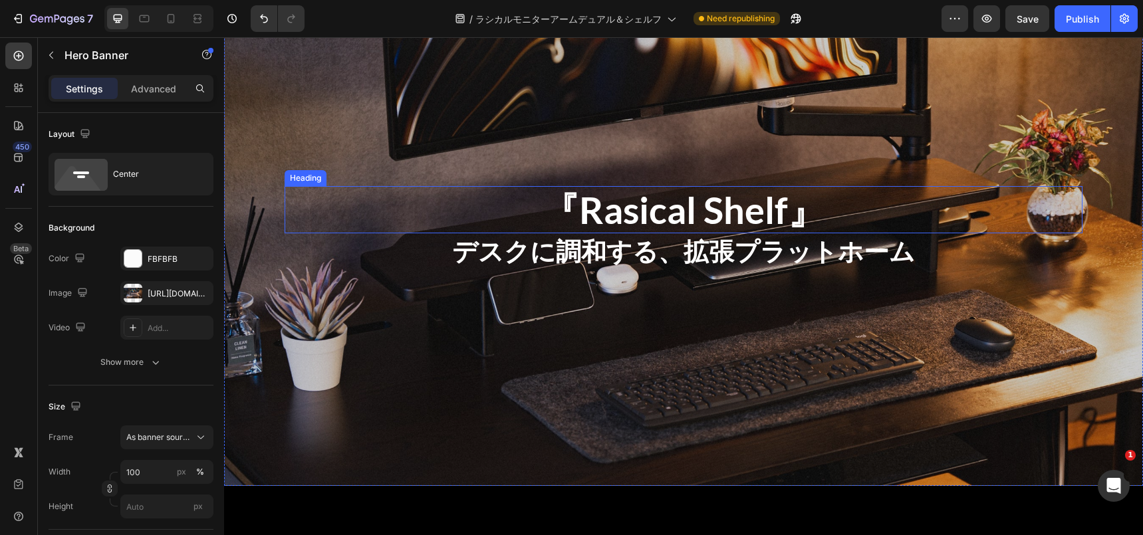
scroll to position [4428, 0]
click at [718, 215] on h2 "『Rasical Shelf』" at bounding box center [684, 208] width 798 height 47
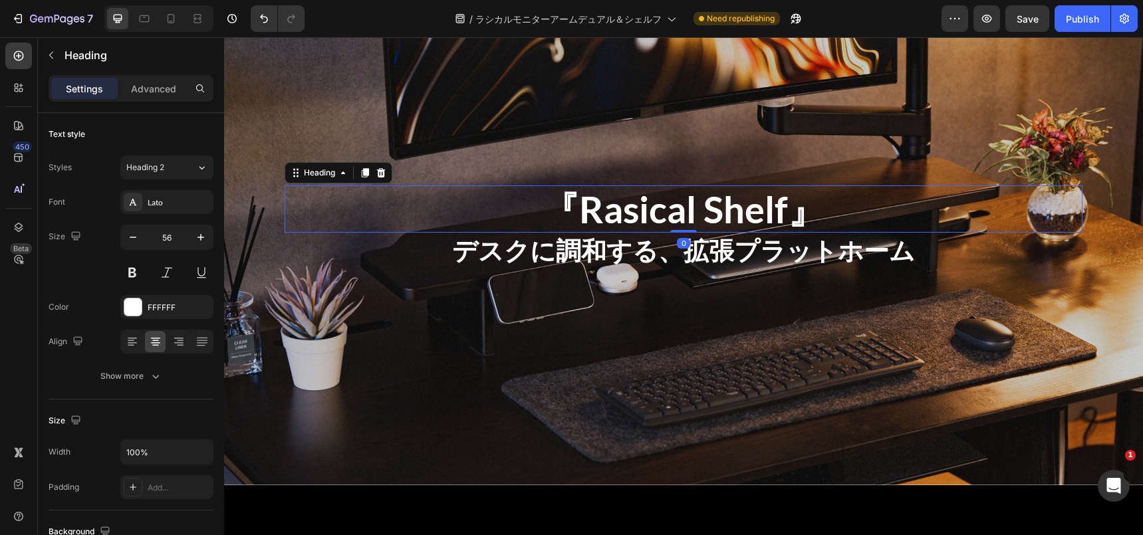
click at [718, 215] on h2 "『Rasical Shelf』" at bounding box center [684, 208] width 798 height 47
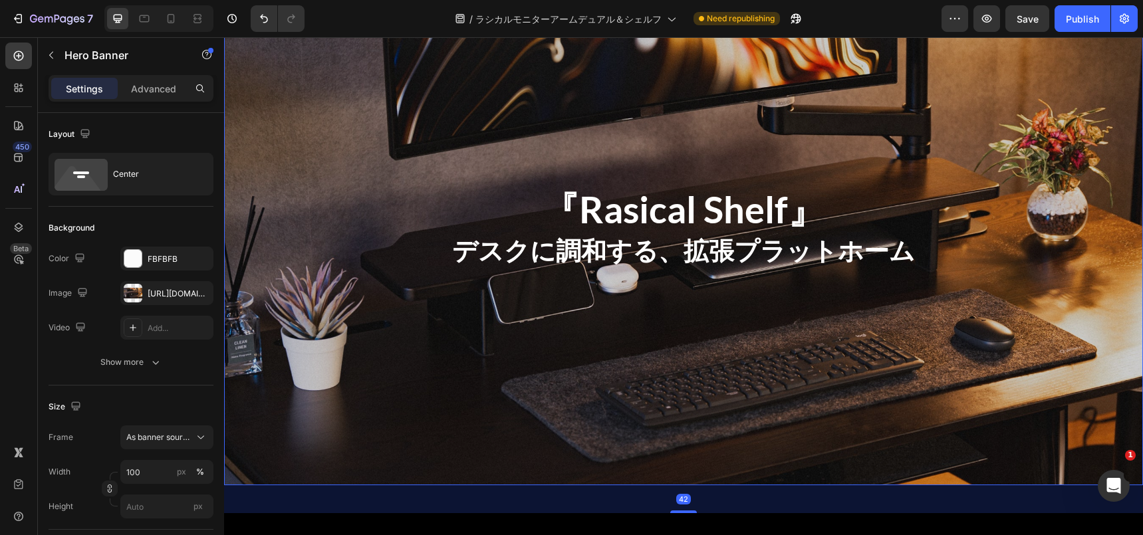
click at [644, 269] on div "『Rasical Shelf』 Heading デスクに調和する、拡張プラットホーム Text Block" at bounding box center [684, 227] width 798 height 126
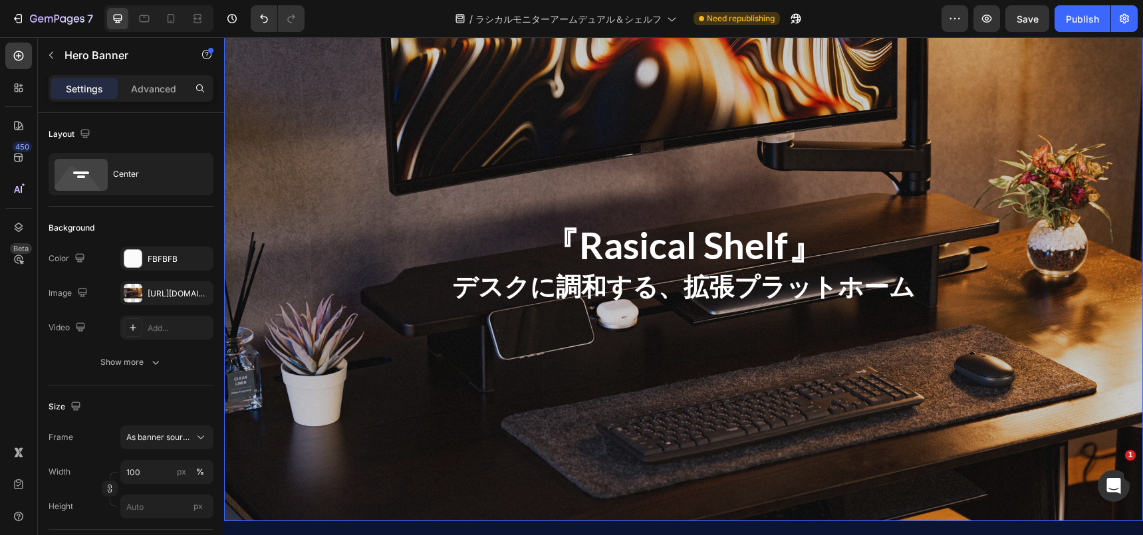
scroll to position [4438, 0]
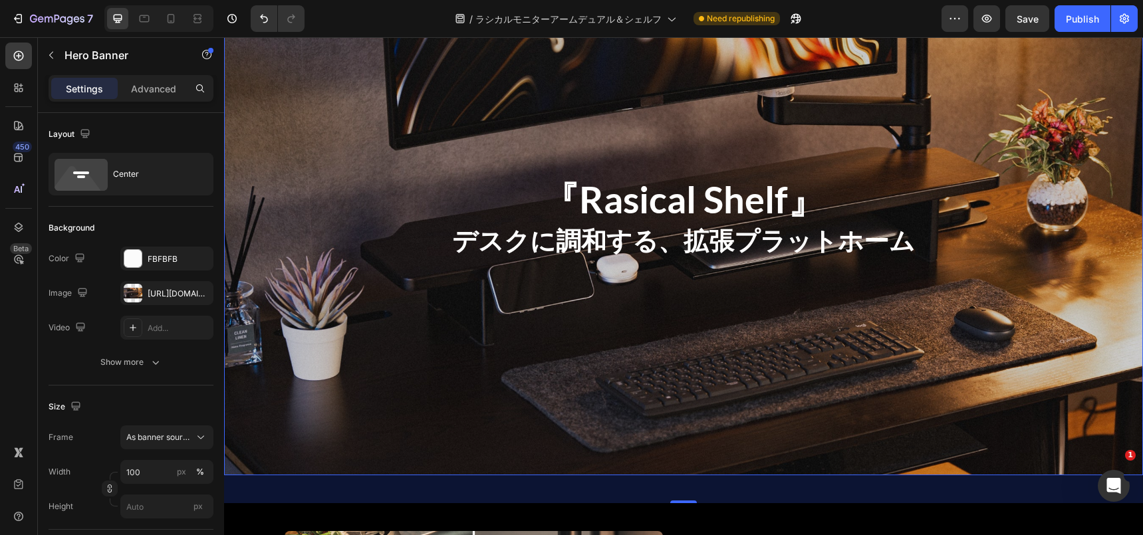
click at [616, 245] on strong "デスクに調和する、拡張プラットホーム" at bounding box center [683, 240] width 463 height 31
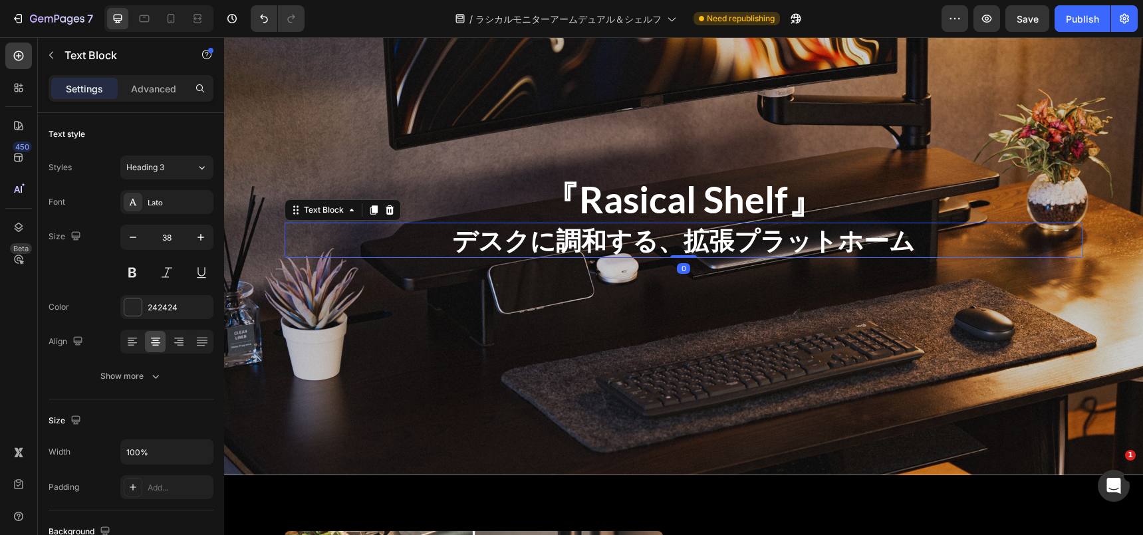
click at [616, 245] on strong "デスクに調和する、拡張プラットホーム" at bounding box center [683, 240] width 463 height 31
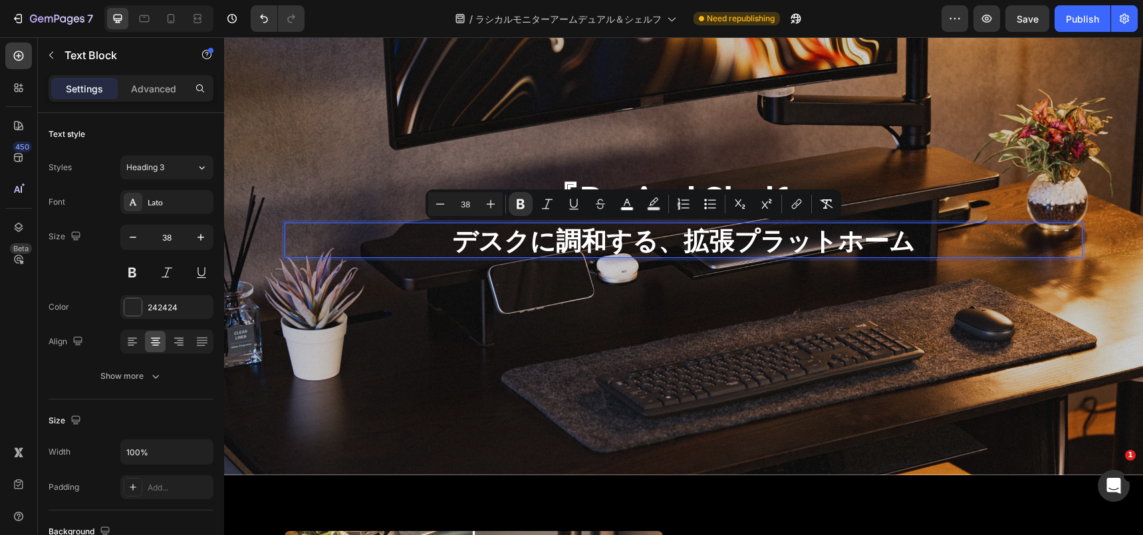
click at [543, 236] on strong "デスクに調和する、拡張プラットホーム" at bounding box center [683, 240] width 463 height 31
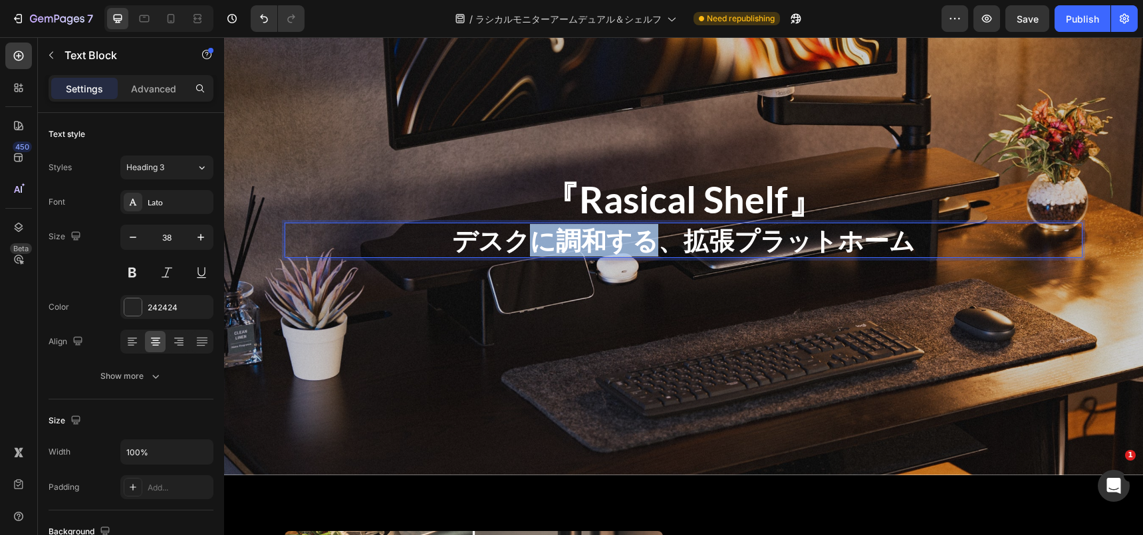
drag, startPoint x: 541, startPoint y: 236, endPoint x: 649, endPoint y: 238, distance: 108.4
click at [649, 238] on strong "デスクに調和する、拡張プラットホーム" at bounding box center [683, 240] width 463 height 31
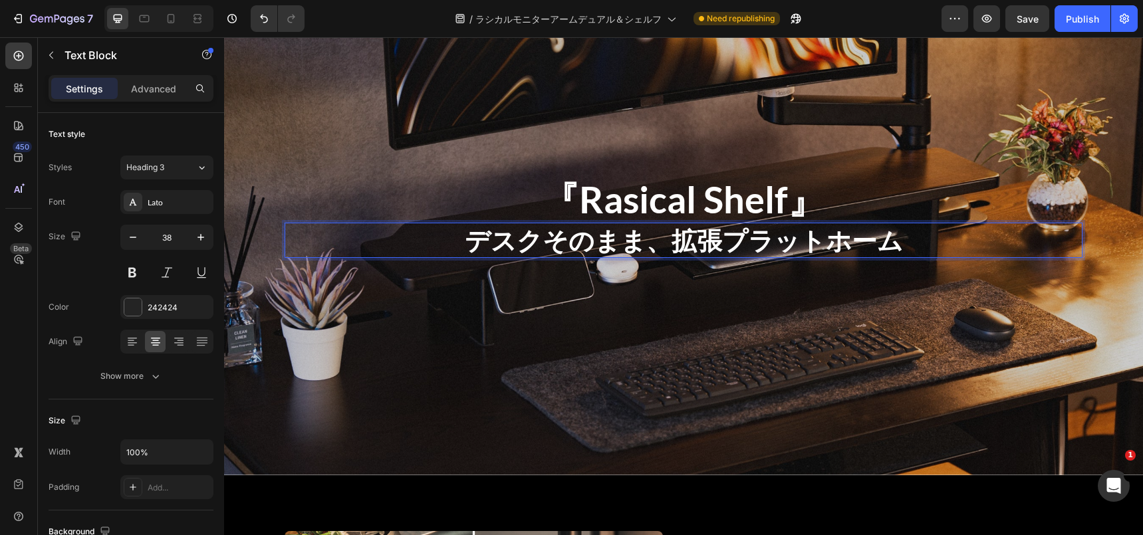
click at [560, 320] on div "Overlay" at bounding box center [683, 216] width 919 height 517
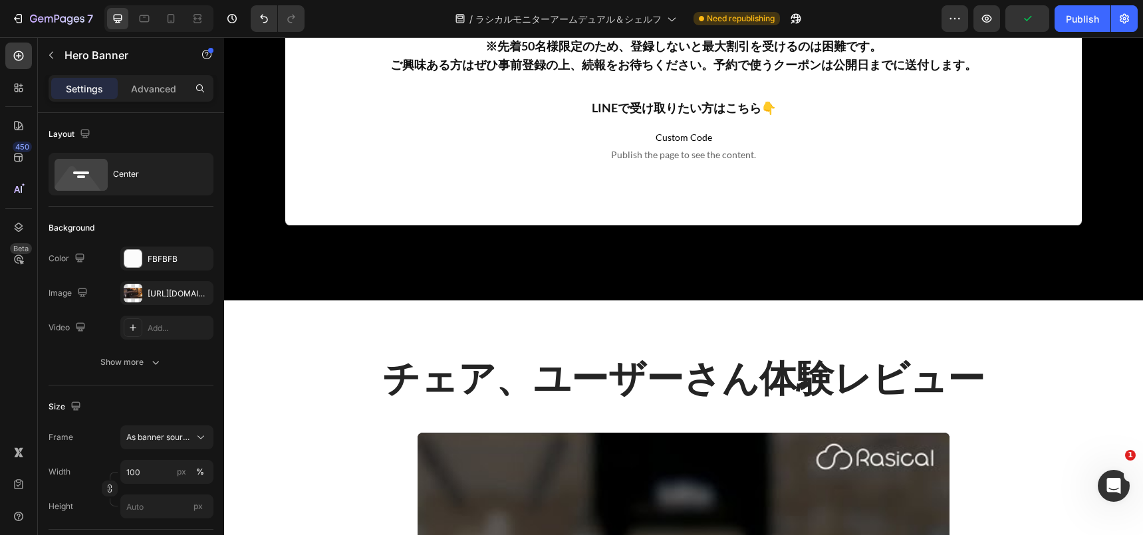
scroll to position [6579, 0]
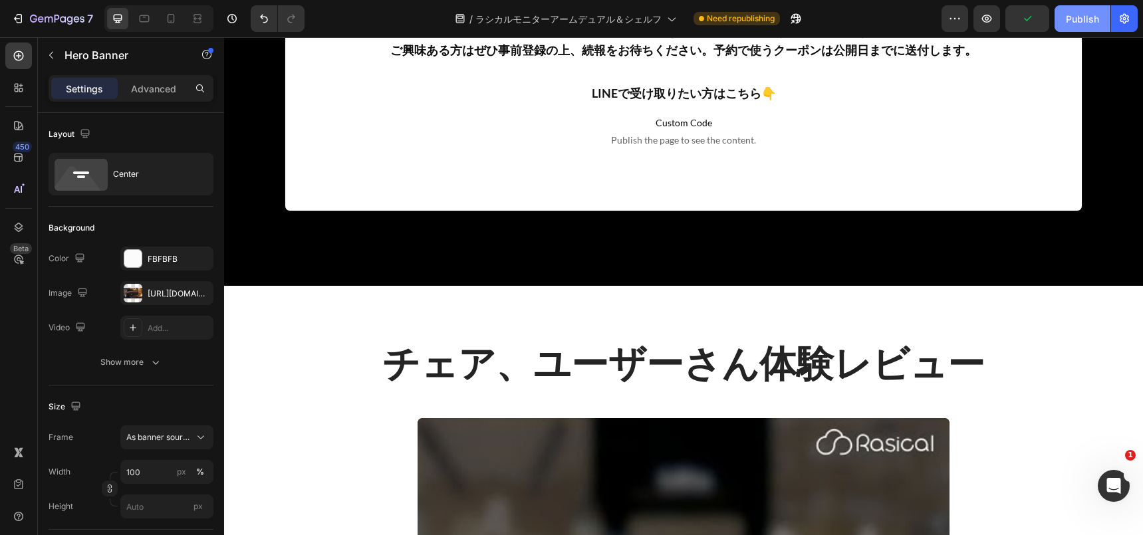
click at [1092, 16] on div "Publish" at bounding box center [1082, 19] width 33 height 14
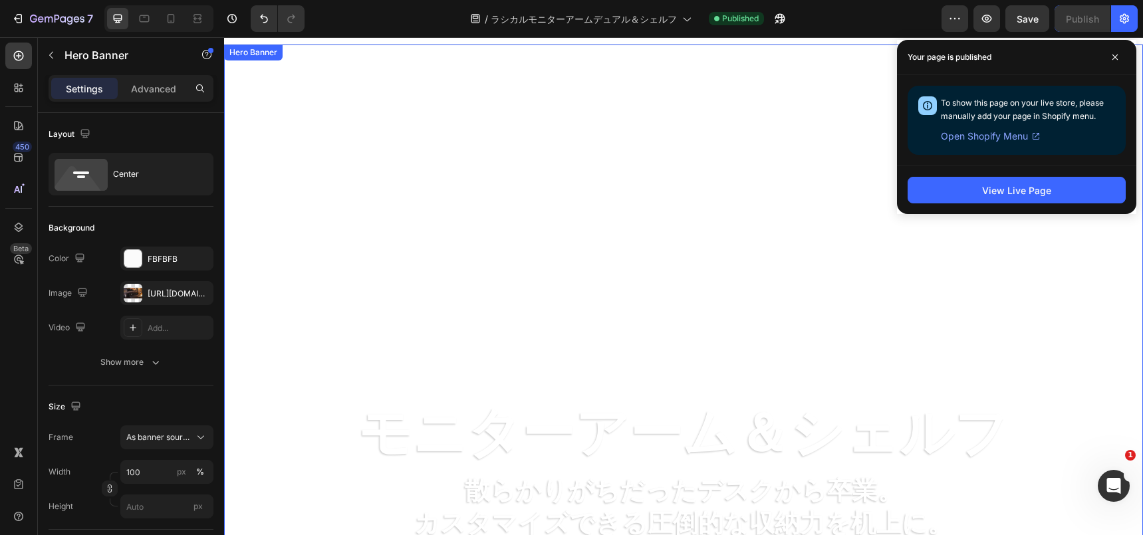
scroll to position [21, 0]
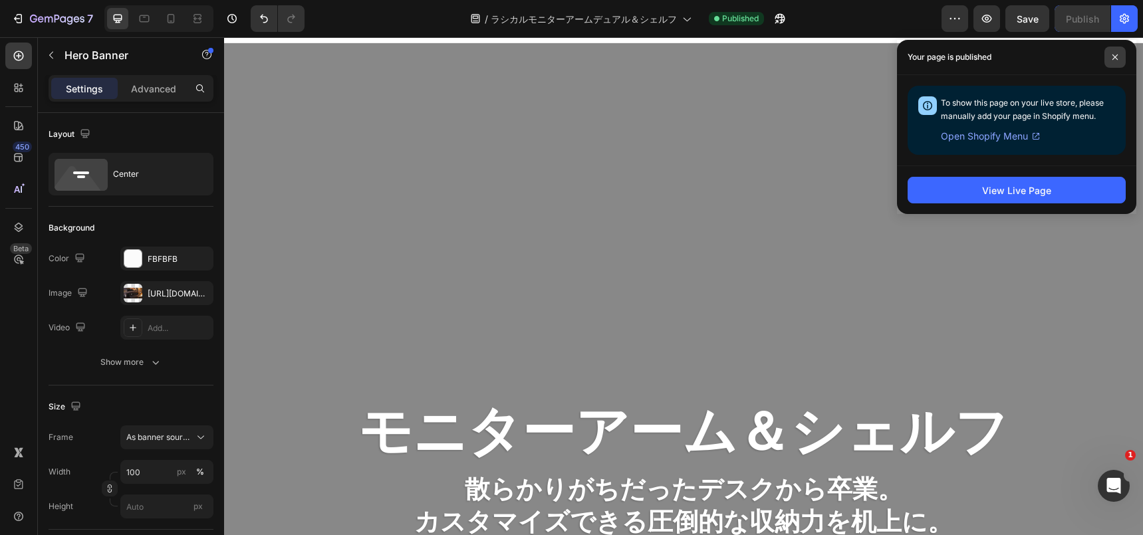
click at [1119, 58] on span at bounding box center [1114, 57] width 21 height 21
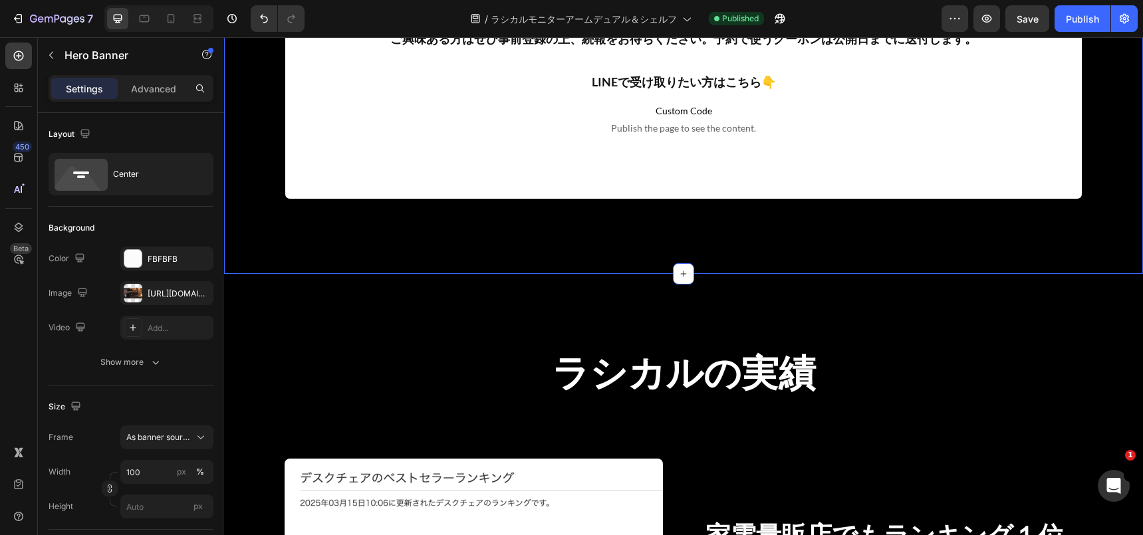
scroll to position [740, 0]
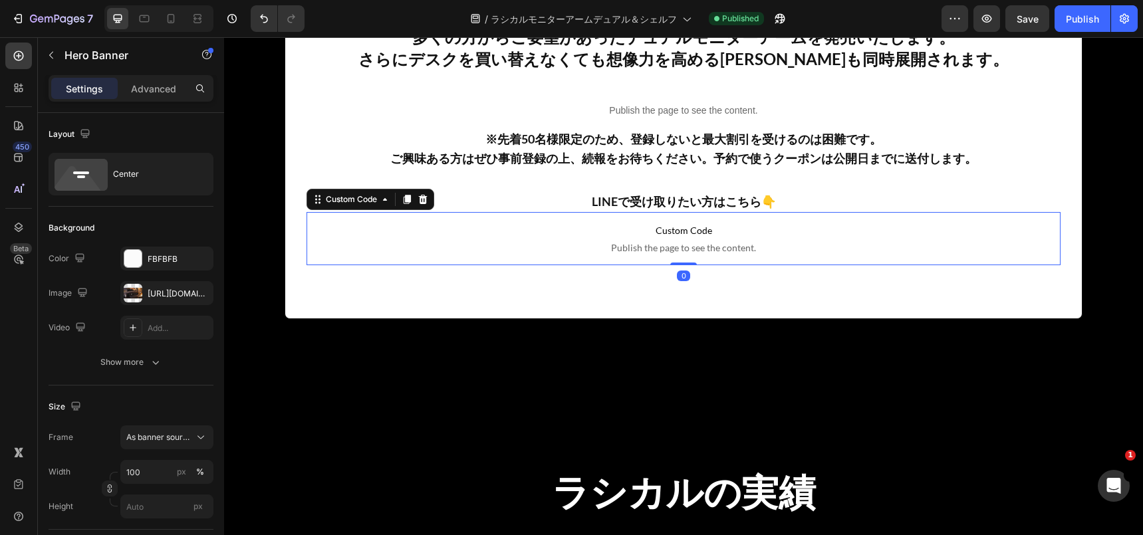
click at [670, 246] on span "Publish the page to see the content." at bounding box center [684, 247] width 754 height 13
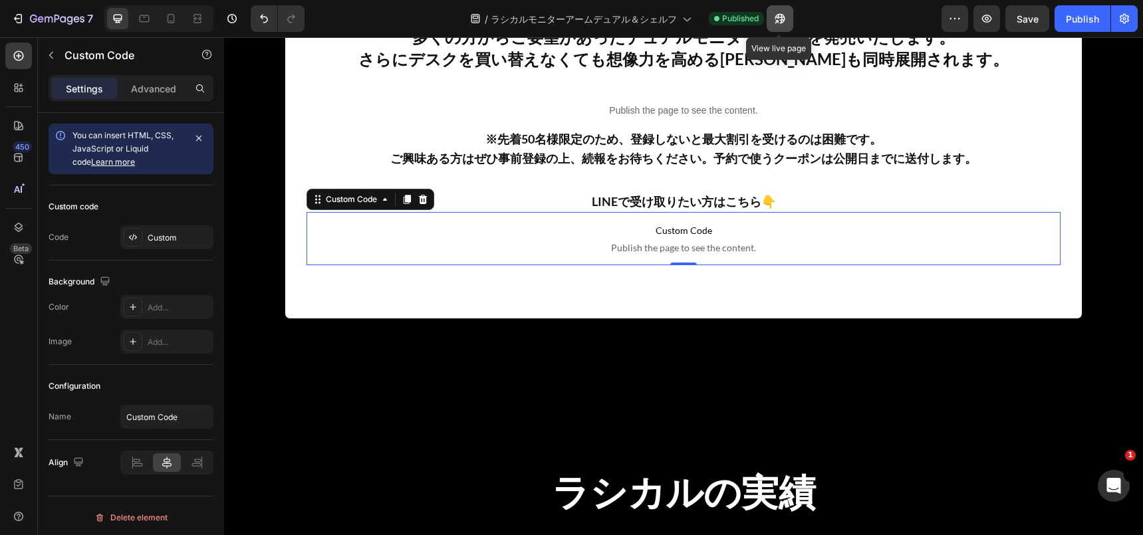
click at [782, 15] on icon "button" at bounding box center [779, 18] width 13 height 13
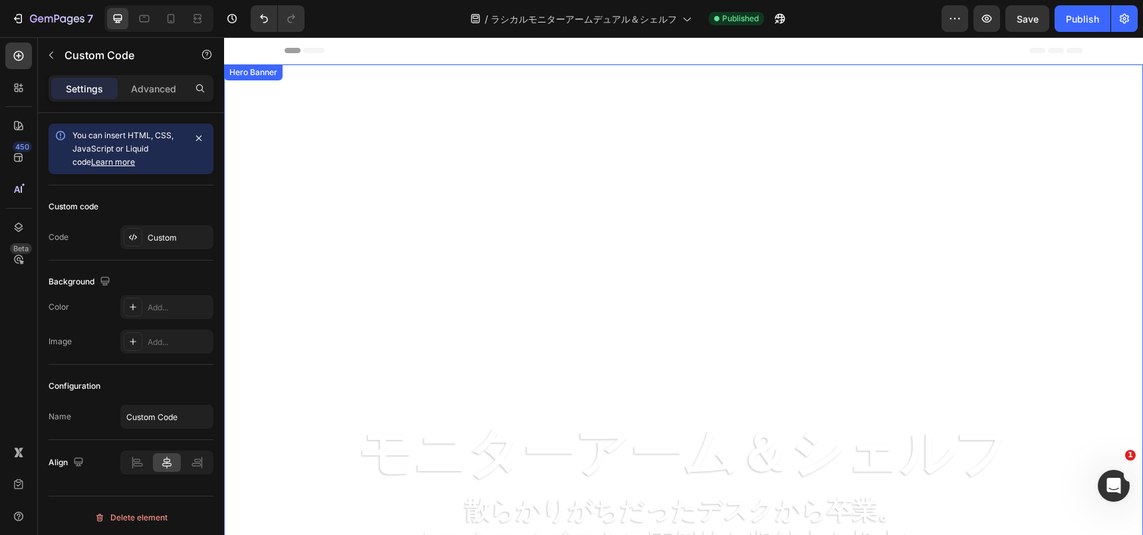
click at [459, 138] on div "Overlay" at bounding box center [683, 322] width 919 height 517
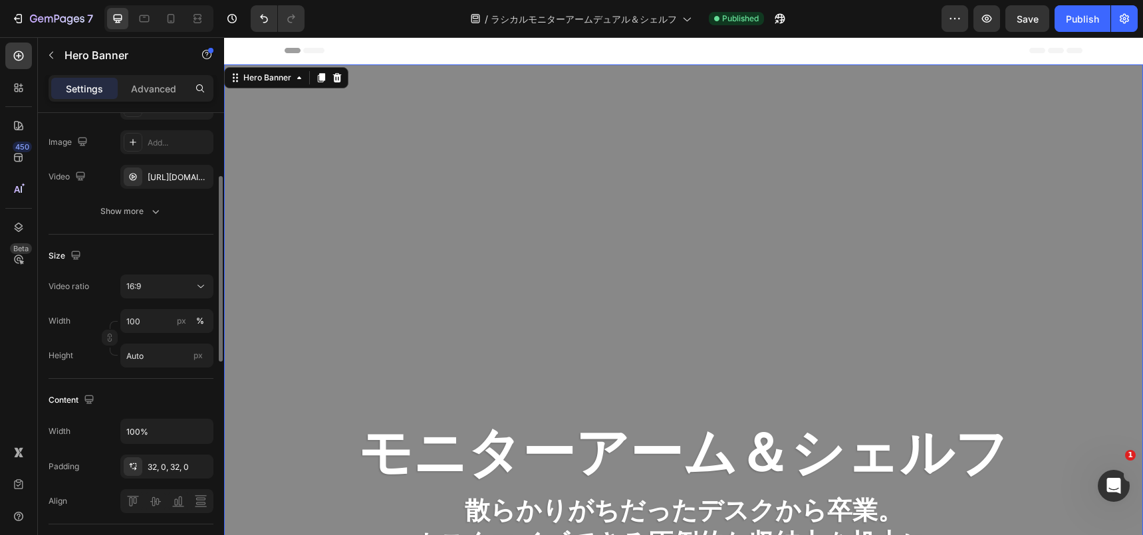
scroll to position [153, 0]
click at [156, 358] on input "Auto" at bounding box center [166, 354] width 93 height 24
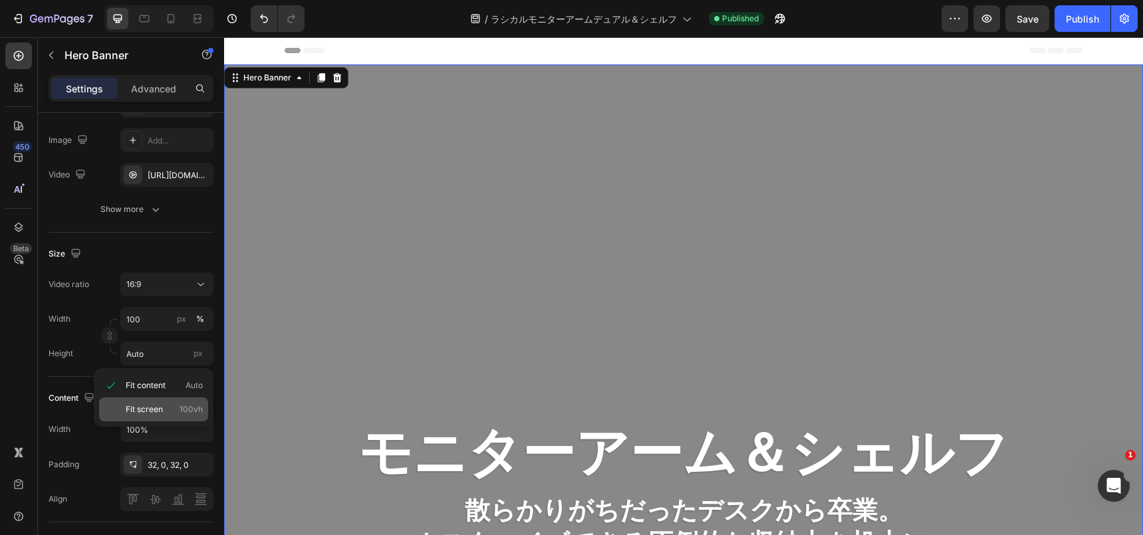
click at [150, 414] on span "Fit screen" at bounding box center [144, 410] width 37 height 12
type input "100 vh"
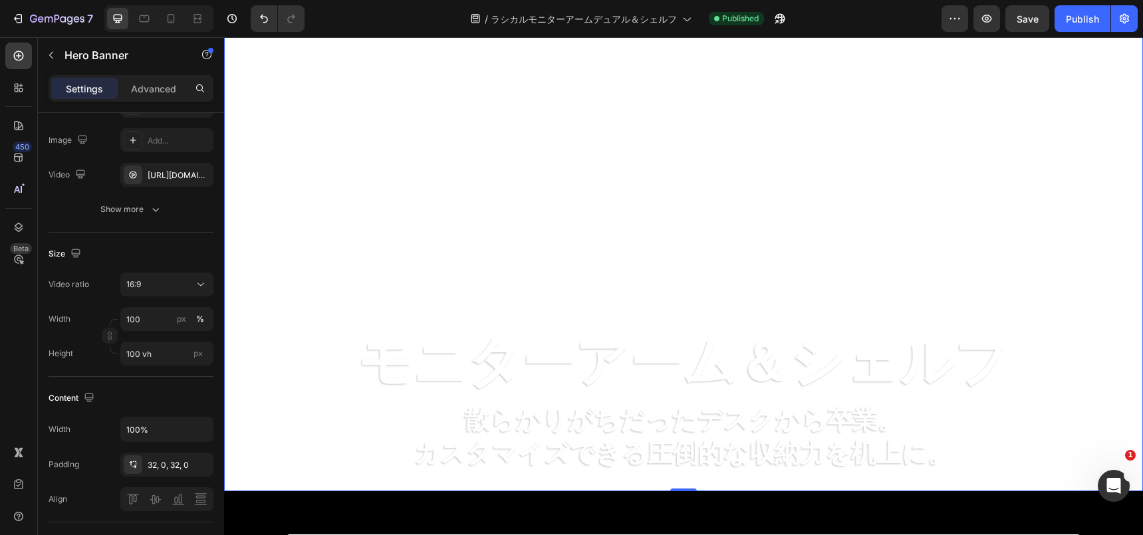
scroll to position [62, 0]
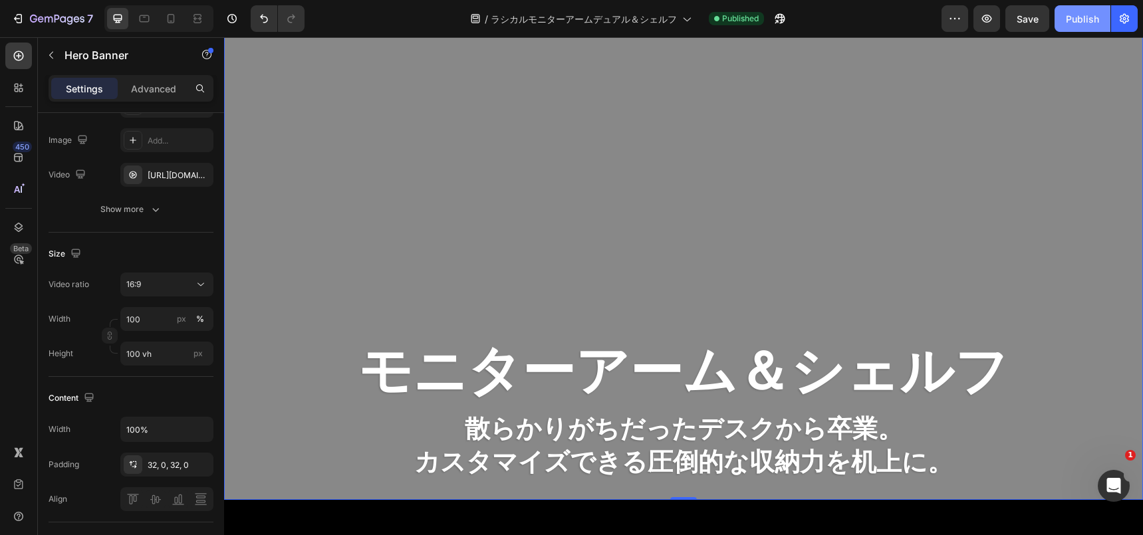
click at [1074, 15] on div "Publish" at bounding box center [1082, 19] width 33 height 14
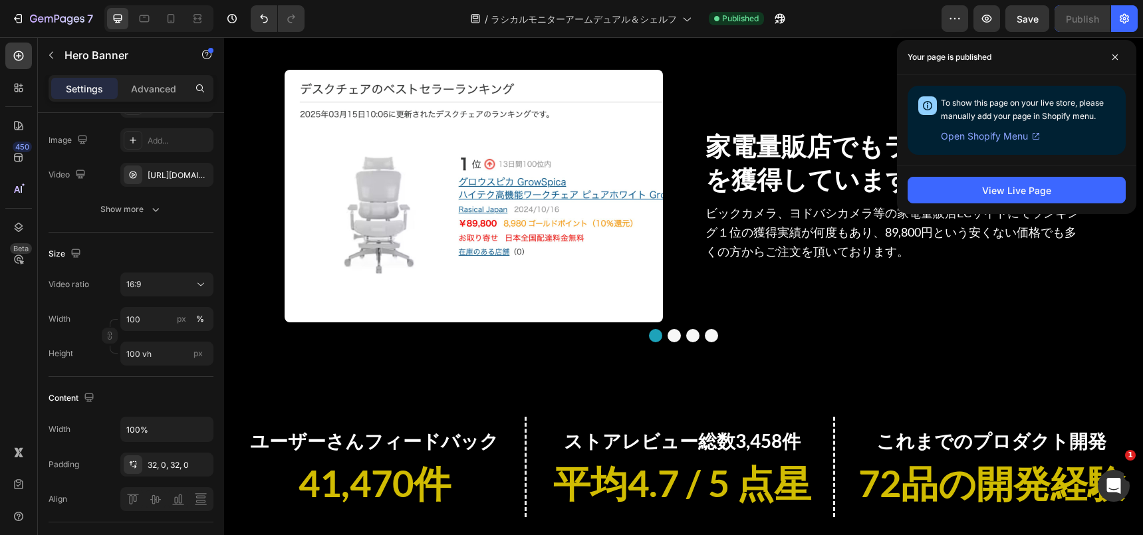
scroll to position [1223, 0]
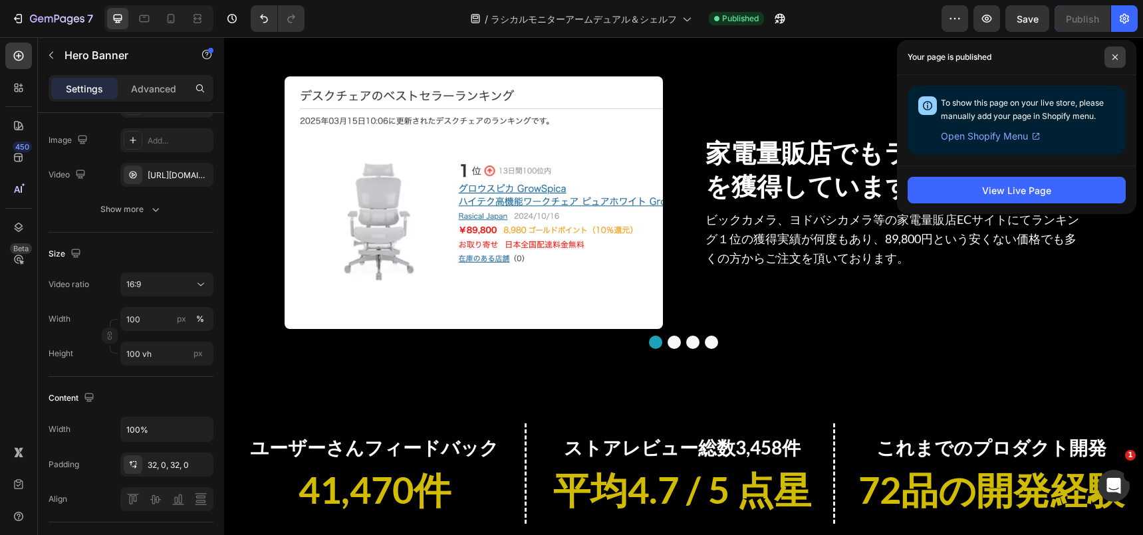
click at [1112, 53] on span at bounding box center [1114, 57] width 21 height 21
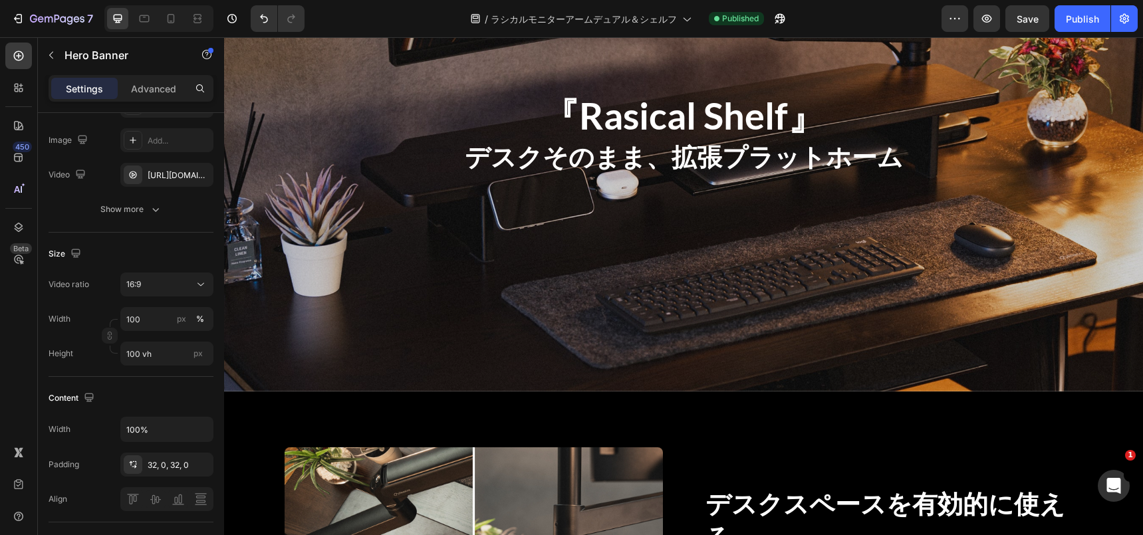
scroll to position [4386, 0]
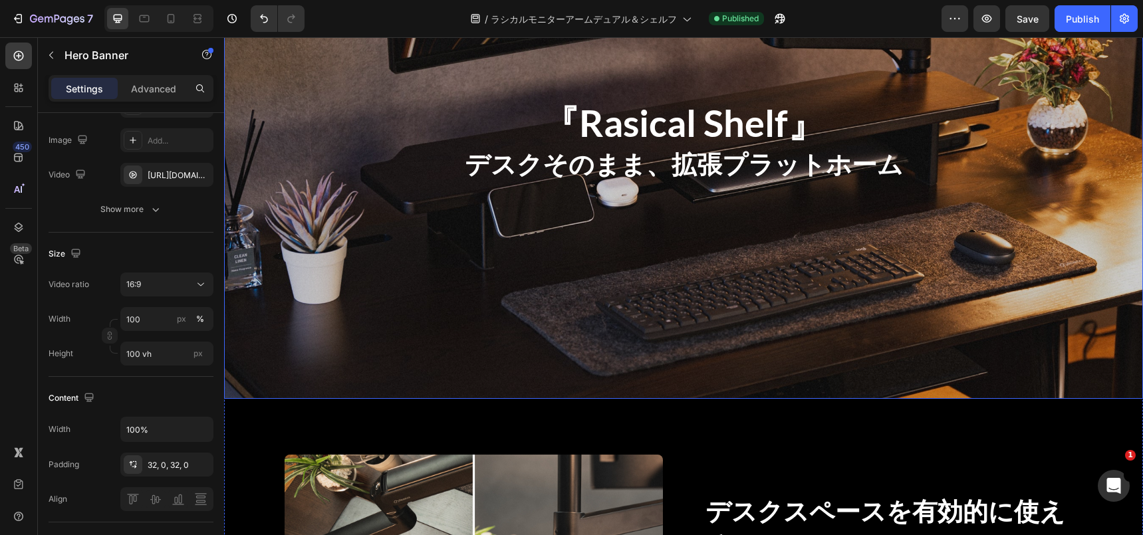
click at [653, 182] on div "『Rasical Shelf』 Heading デスクそのまま、拡張プラットホーム Text Block" at bounding box center [684, 141] width 798 height 126
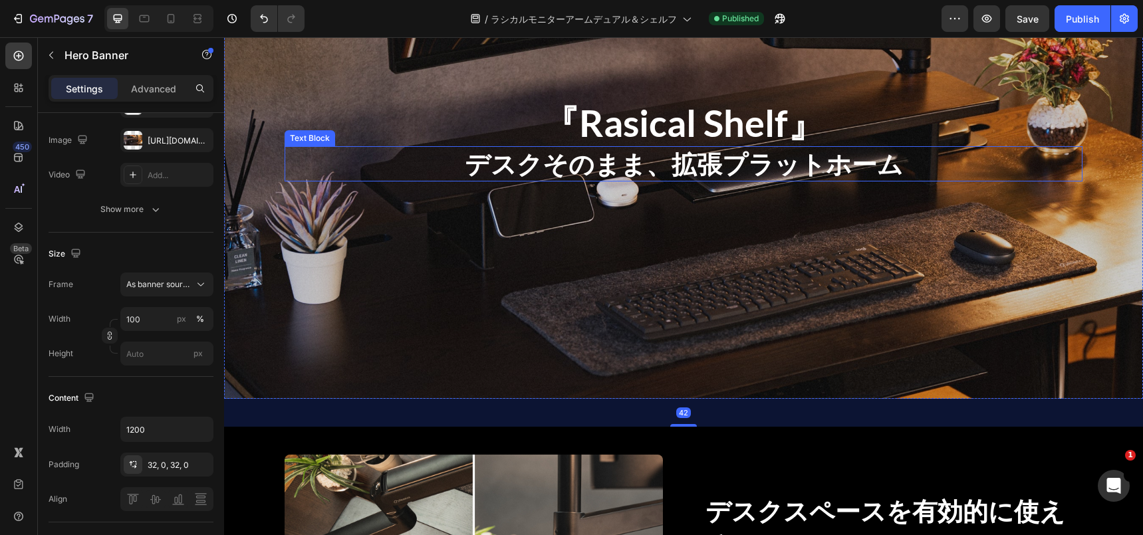
click at [670, 168] on strong "デスクそのまま、拡張プラットホーム" at bounding box center [684, 163] width 438 height 31
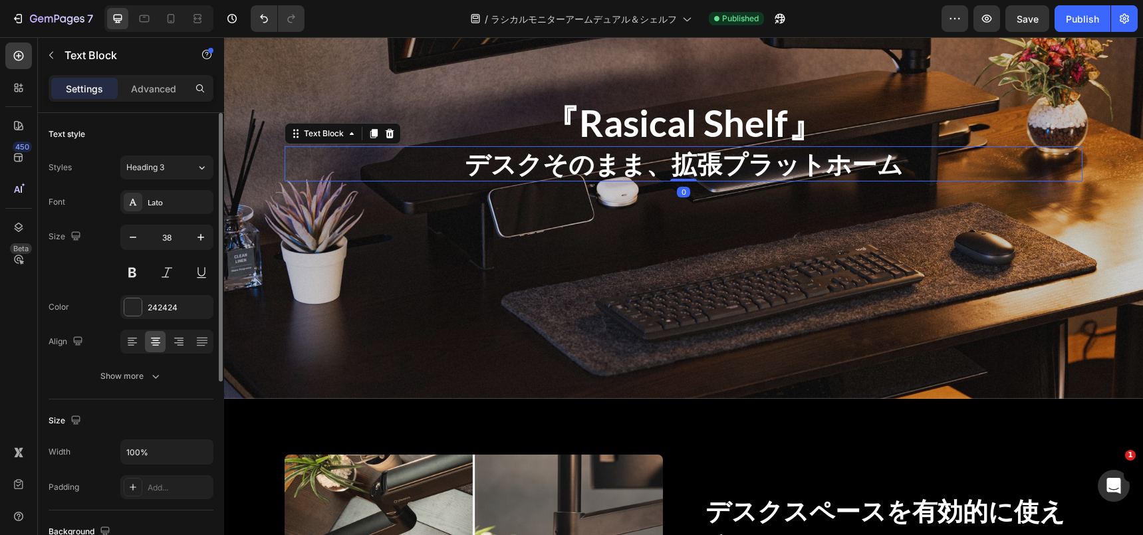
click at [674, 165] on strong "デスクそのまま、拡張プラットホーム" at bounding box center [684, 163] width 438 height 31
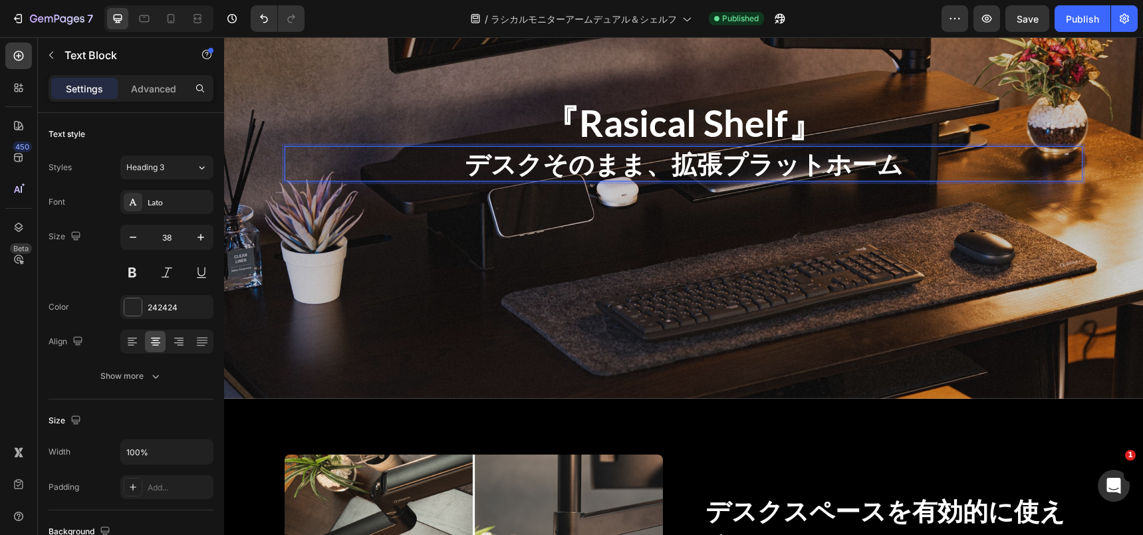
click at [914, 166] on p "デスクそのまま、拡張プラットホーム" at bounding box center [683, 164] width 795 height 33
click at [898, 175] on p "デスクそのまま、拡張プラットホーム" at bounding box center [683, 164] width 795 height 33
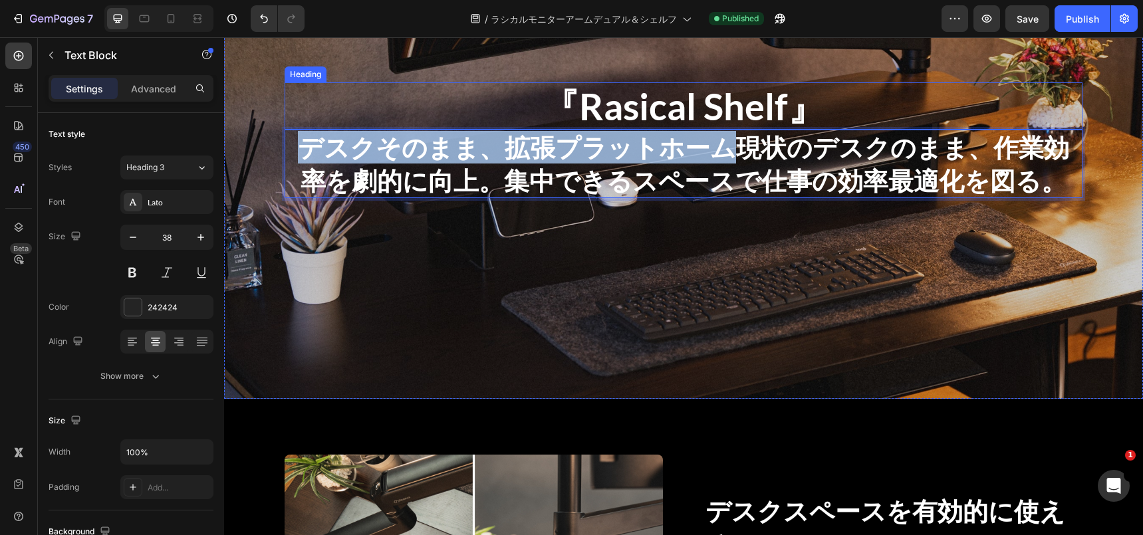
drag, startPoint x: 725, startPoint y: 148, endPoint x: 382, endPoint y: 128, distance: 344.3
click at [382, 128] on div "『Rasical Shelf』 Heading デスクそのまま、拡張プラットホーム現状のデスクのまま、作業効率を劇的に向上。集中できるスペースで仕事の効率最適…" at bounding box center [684, 140] width 798 height 116
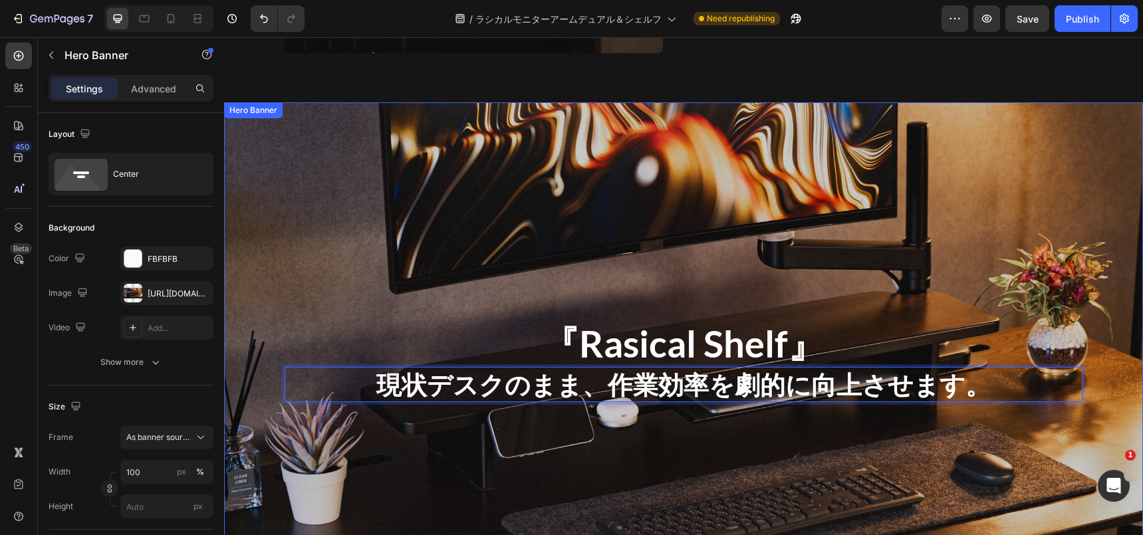
click at [430, 206] on div "Overlay" at bounding box center [683, 360] width 919 height 517
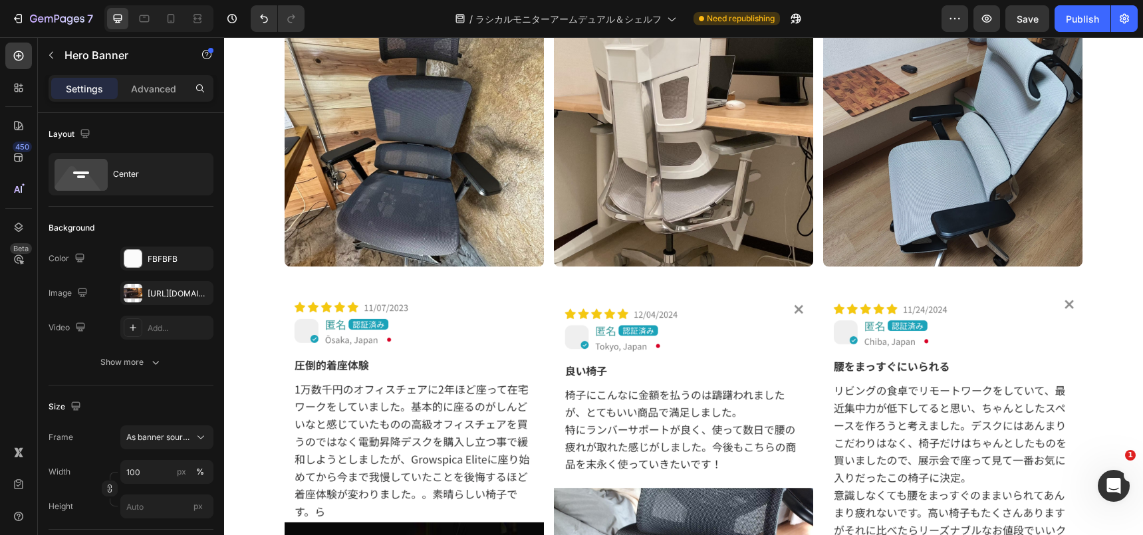
scroll to position [7630, 0]
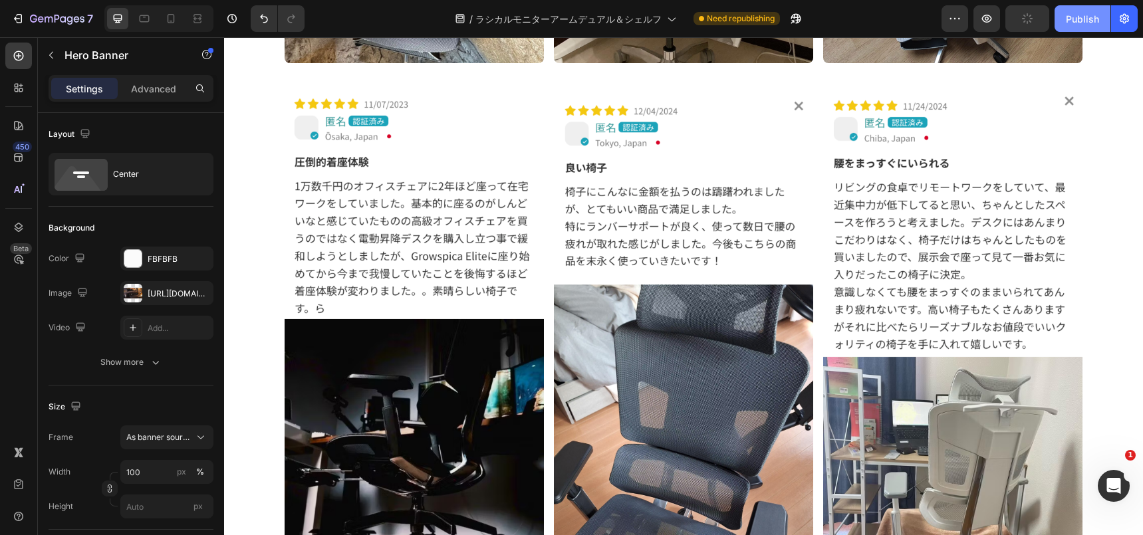
click at [1073, 30] on button "Publish" at bounding box center [1082, 18] width 56 height 27
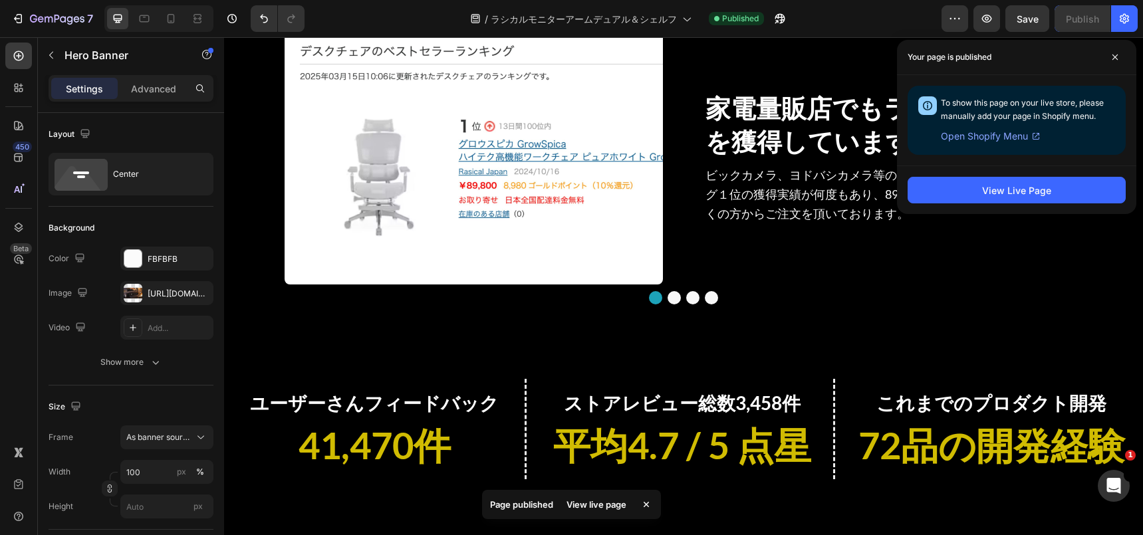
scroll to position [1169, 0]
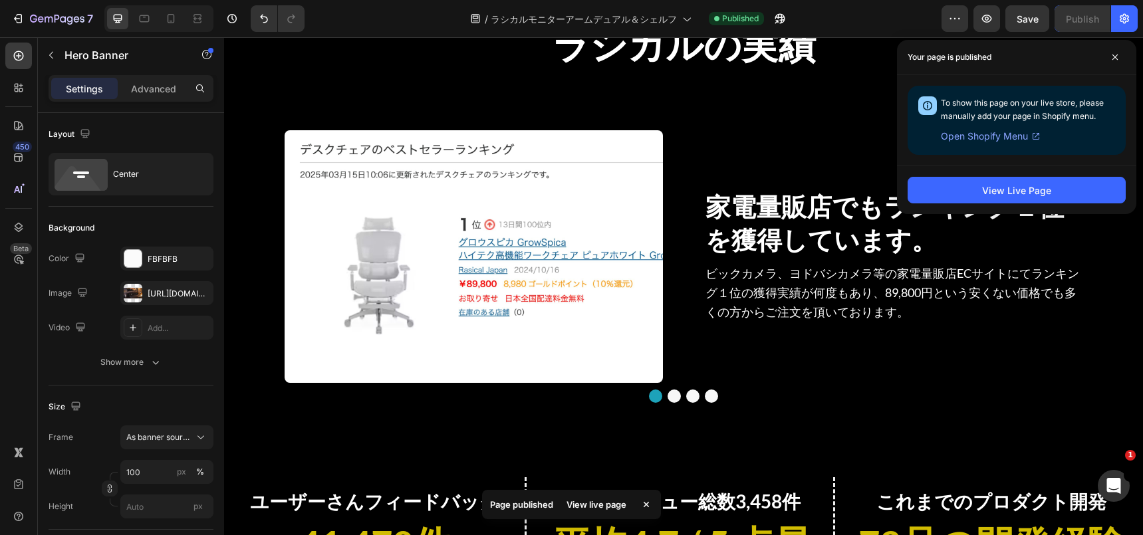
click at [1127, 57] on div "Your page is published" at bounding box center [1016, 57] width 239 height 35
click at [1123, 57] on span at bounding box center [1114, 57] width 21 height 21
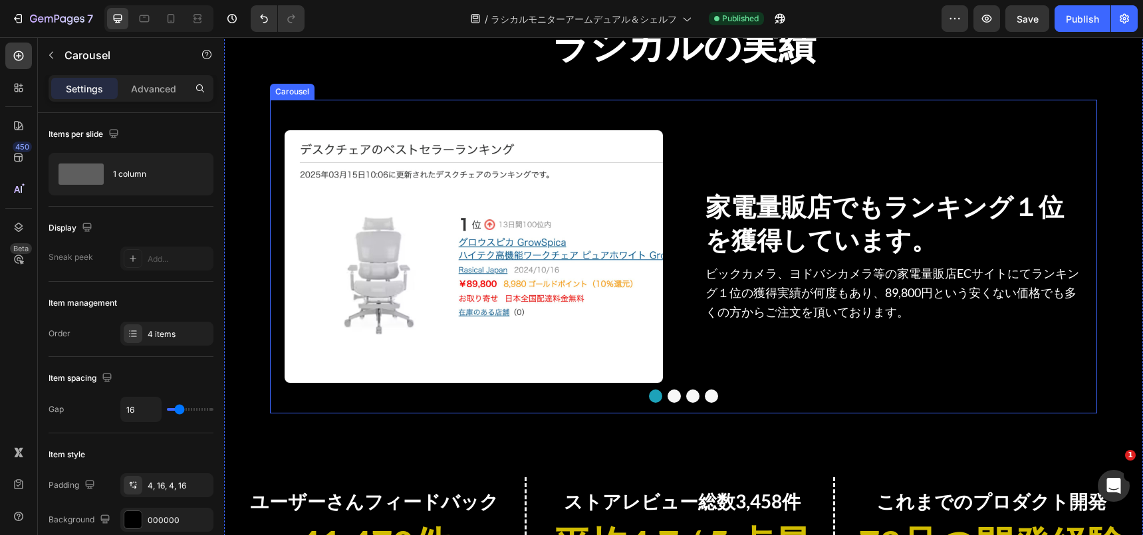
click at [612, 112] on div "Image 家電量販店でもランキング１位を獲得しています。 Heading ビックカメラ、ヨドバシカメラ等の家電量販店ECサイトにてランキング１位の獲得実績が…" at bounding box center [683, 256] width 827 height 313
click at [157, 324] on div "4 items" at bounding box center [166, 334] width 93 height 24
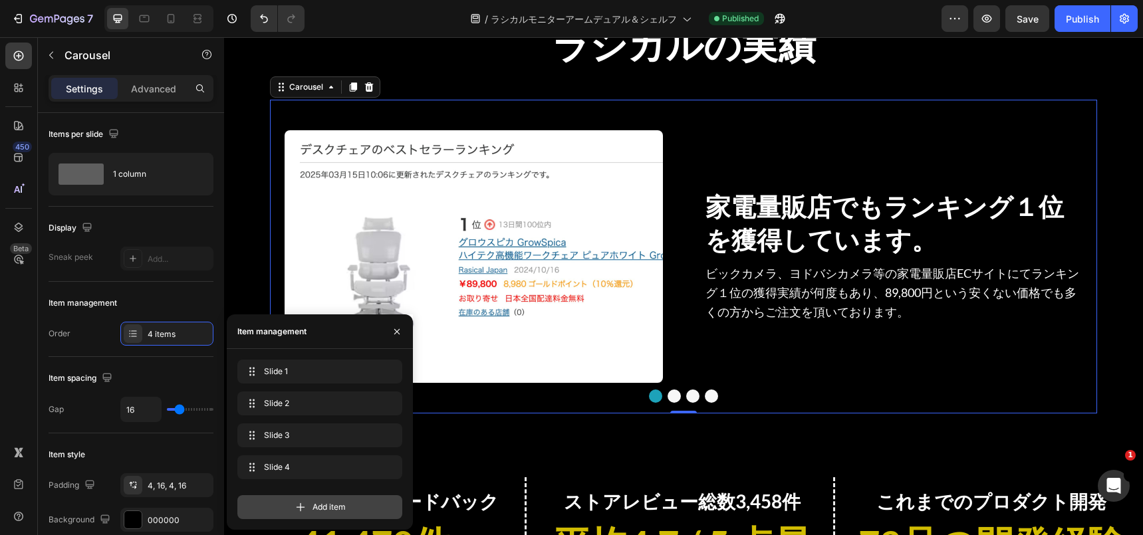
click at [279, 509] on div "Add item" at bounding box center [319, 507] width 165 height 24
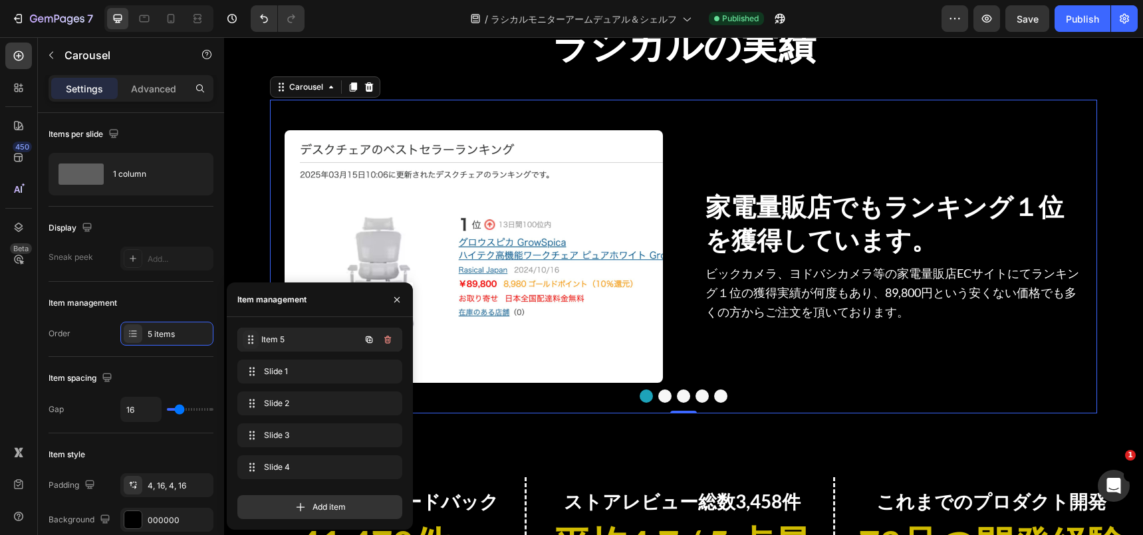
drag, startPoint x: 251, startPoint y: 470, endPoint x: 251, endPoint y: 342, distance: 127.7
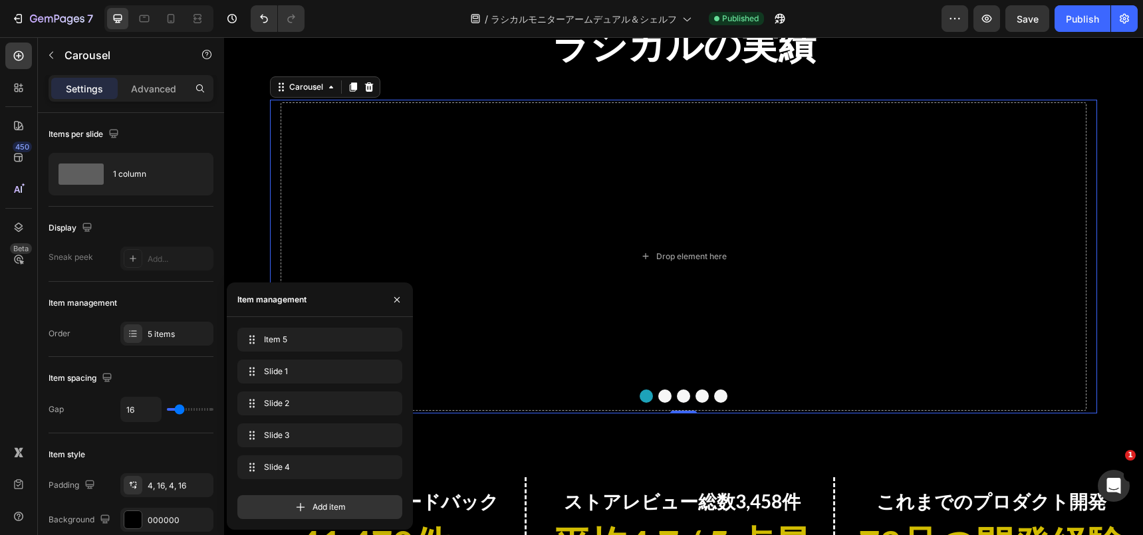
click at [666, 392] on button "Dot" at bounding box center [664, 396] width 13 height 13
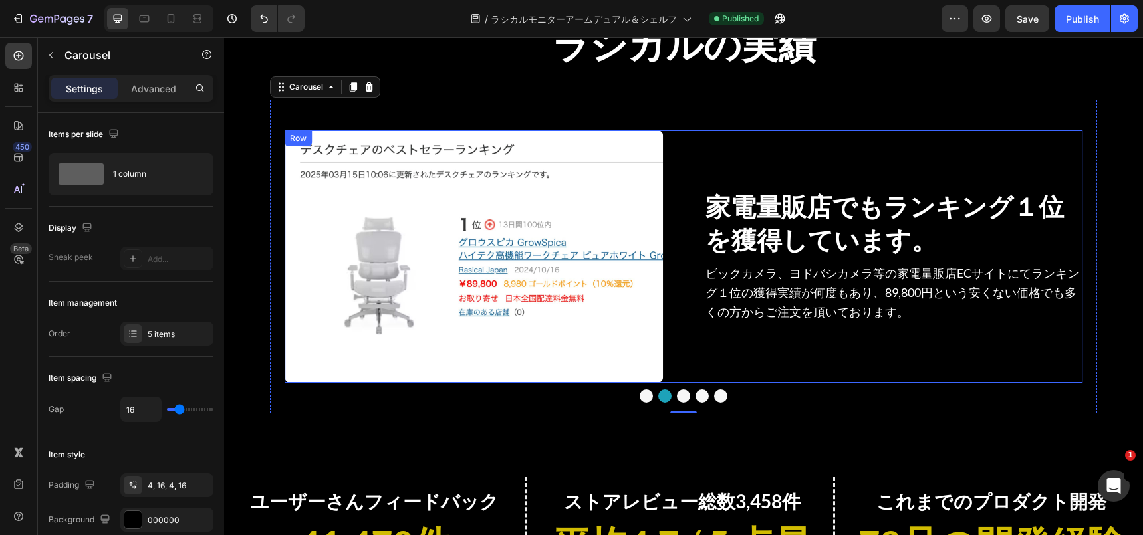
click at [714, 174] on div "家電量販店でもランキング１位を獲得しています。 Heading ビックカメラ、ヨドバシカメラ等の家電量販店ECサイトにてランキング１位の獲得実績が何度もあり、…" at bounding box center [893, 256] width 378 height 252
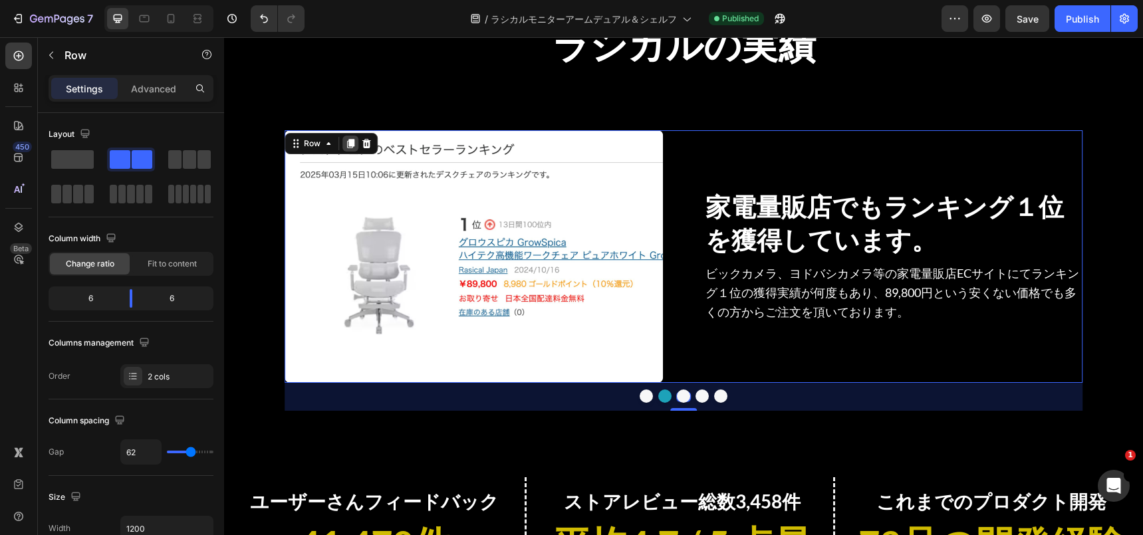
click at [348, 151] on div at bounding box center [350, 144] width 16 height 16
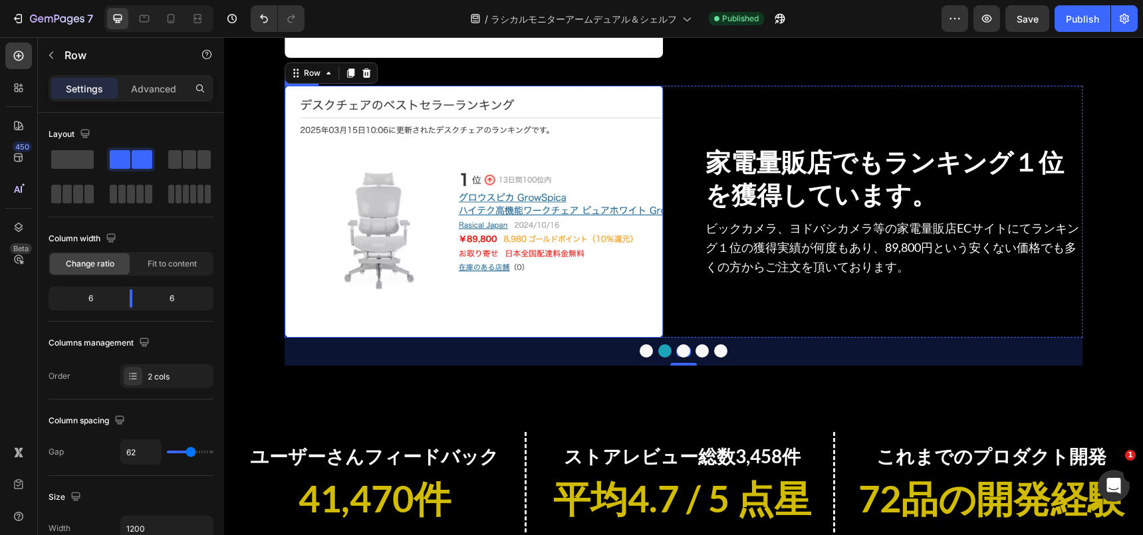
scroll to position [1495, 0]
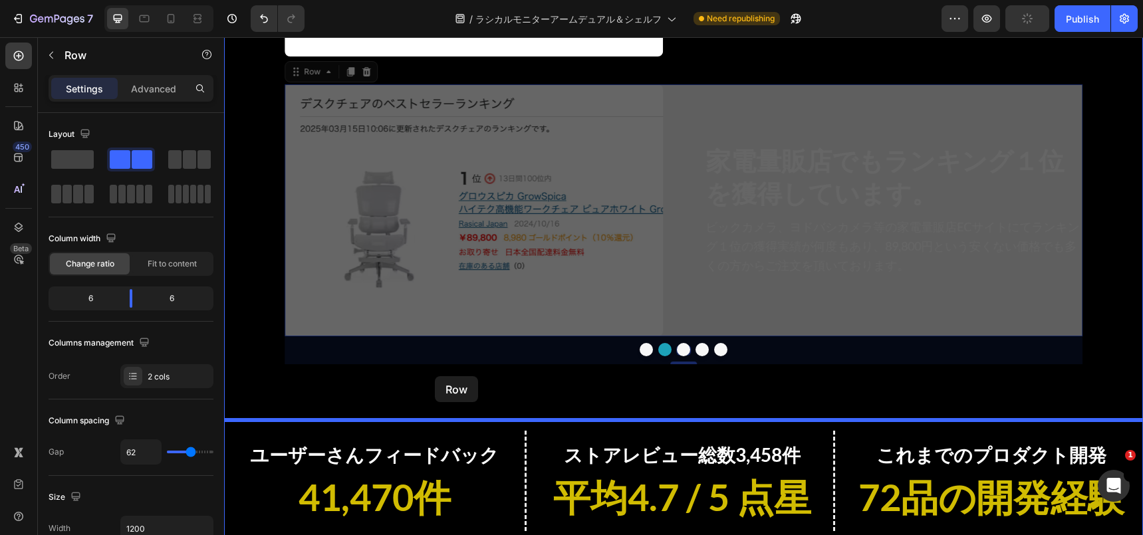
drag, startPoint x: 310, startPoint y: 79, endPoint x: 435, endPoint y: 376, distance: 322.2
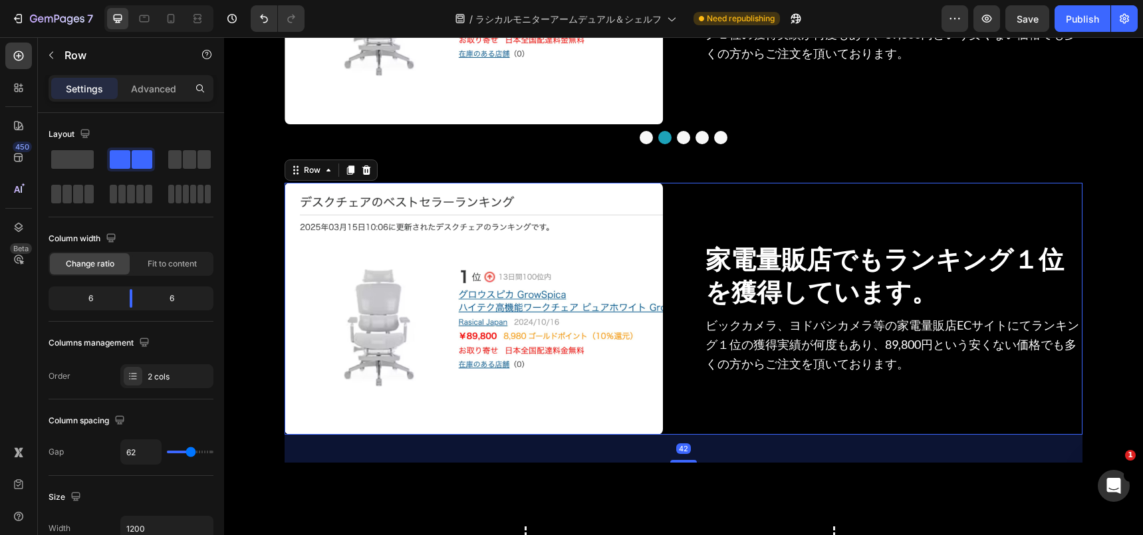
scroll to position [1414, 0]
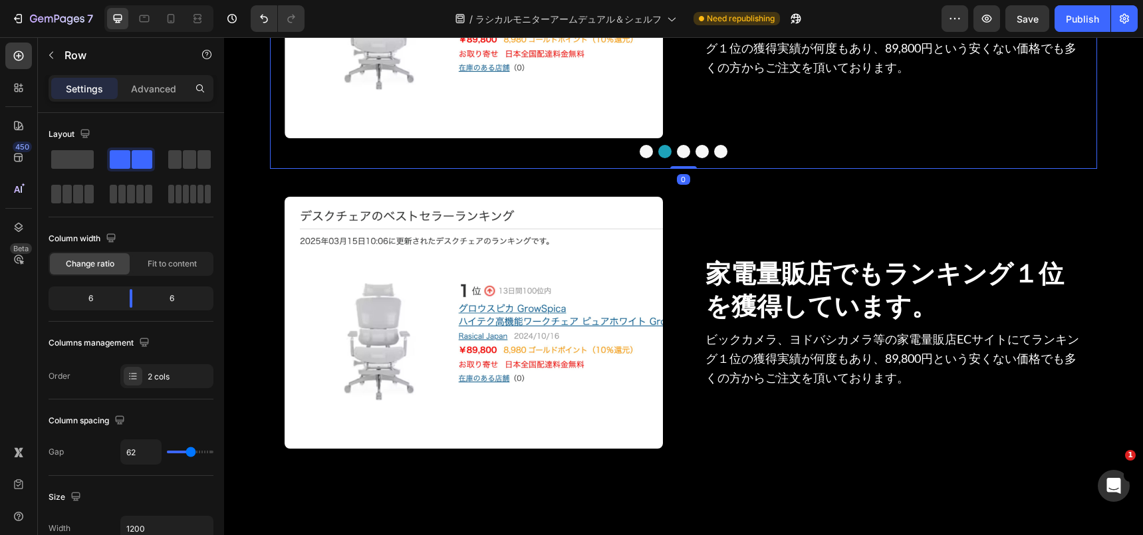
click at [644, 149] on button "Dot" at bounding box center [646, 151] width 13 height 13
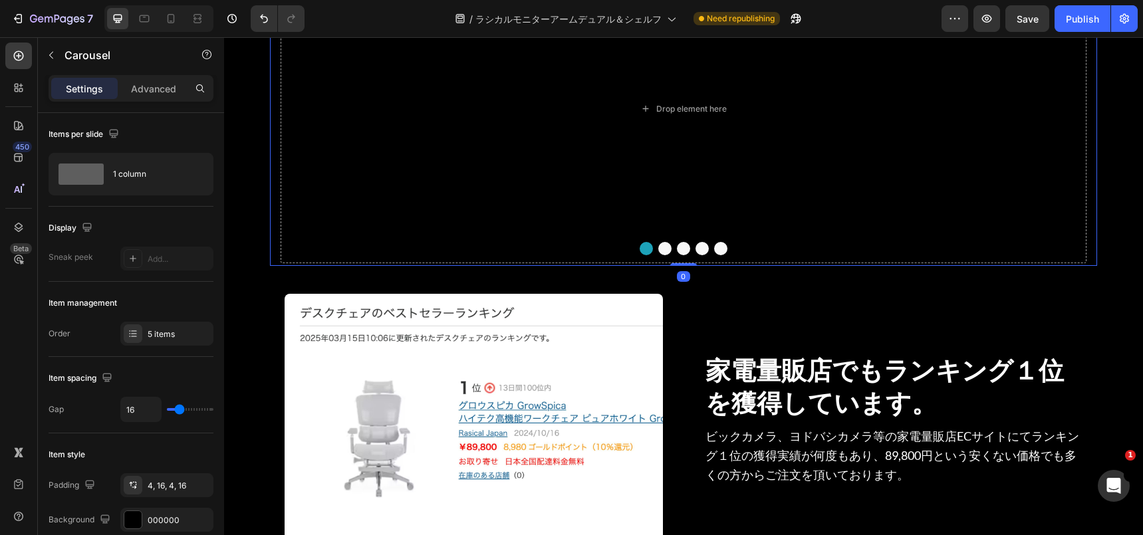
scroll to position [1264, 0]
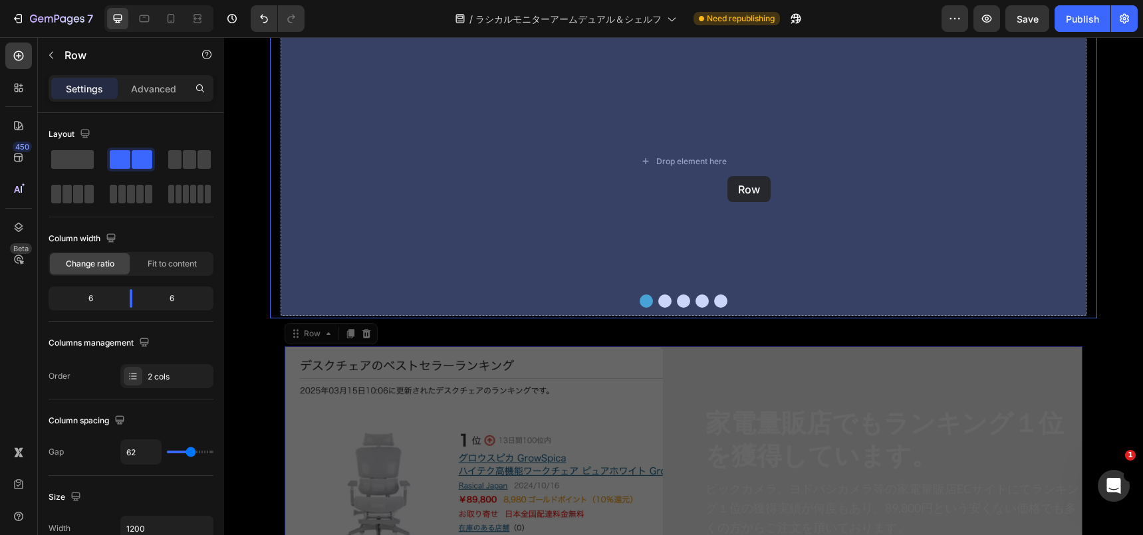
drag, startPoint x: 689, startPoint y: 362, endPoint x: 727, endPoint y: 176, distance: 189.5
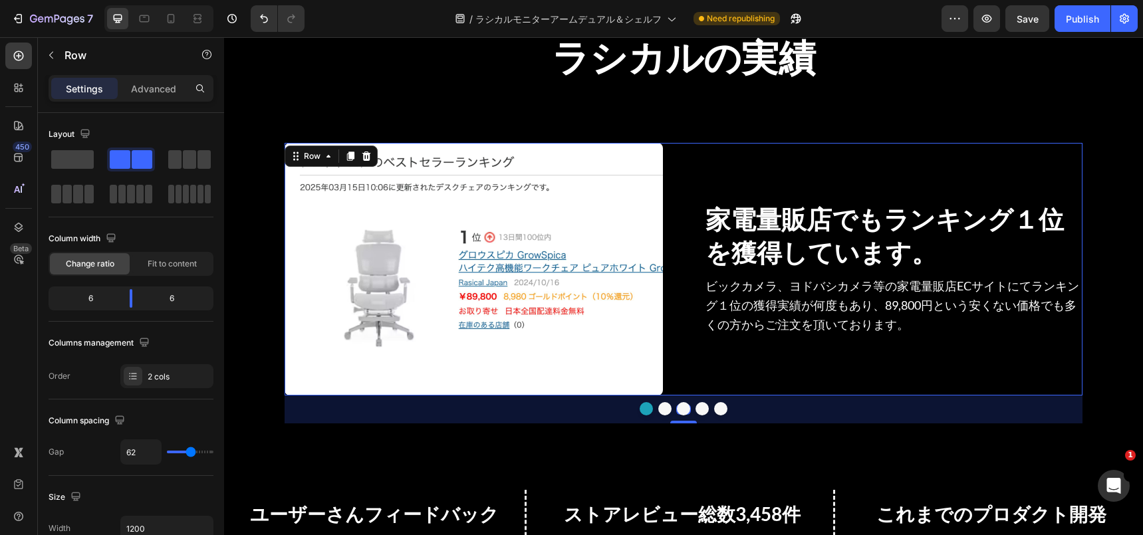
scroll to position [1146, 0]
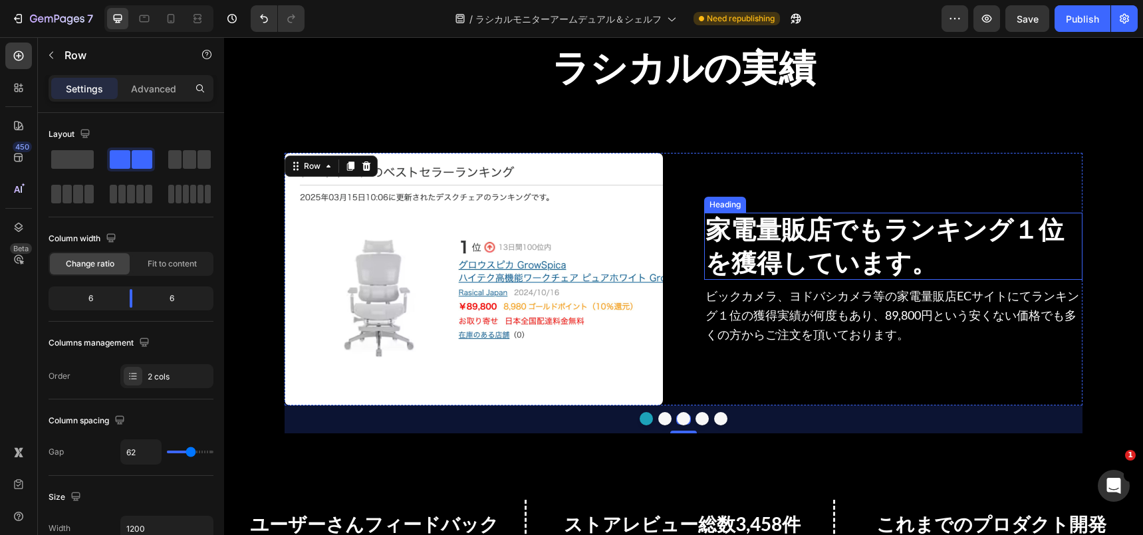
click at [756, 238] on span "家電量販店でもランキング１位を獲得しています。" at bounding box center [884, 244] width 358 height 63
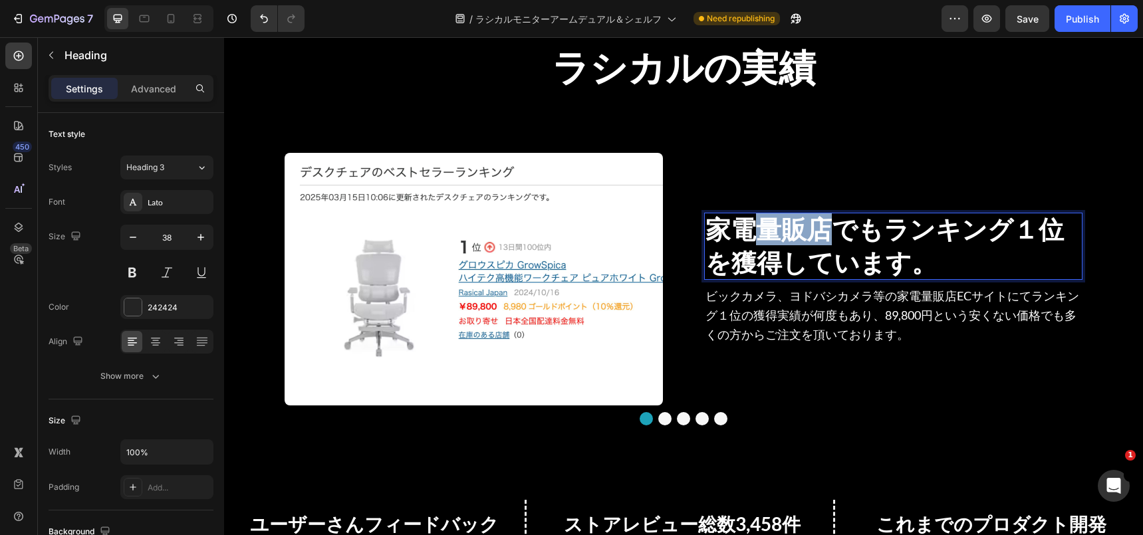
click at [756, 235] on span "家電量販店でもランキング１位を獲得しています。" at bounding box center [884, 244] width 358 height 63
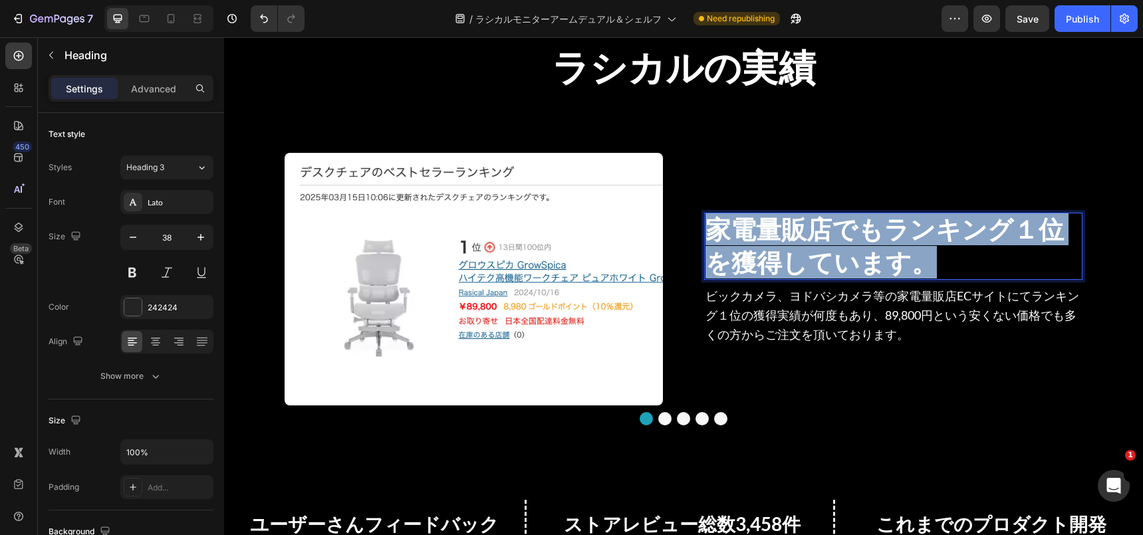
click at [756, 235] on span "家電量販店でもランキング１位を獲得しています。" at bounding box center [884, 244] width 358 height 63
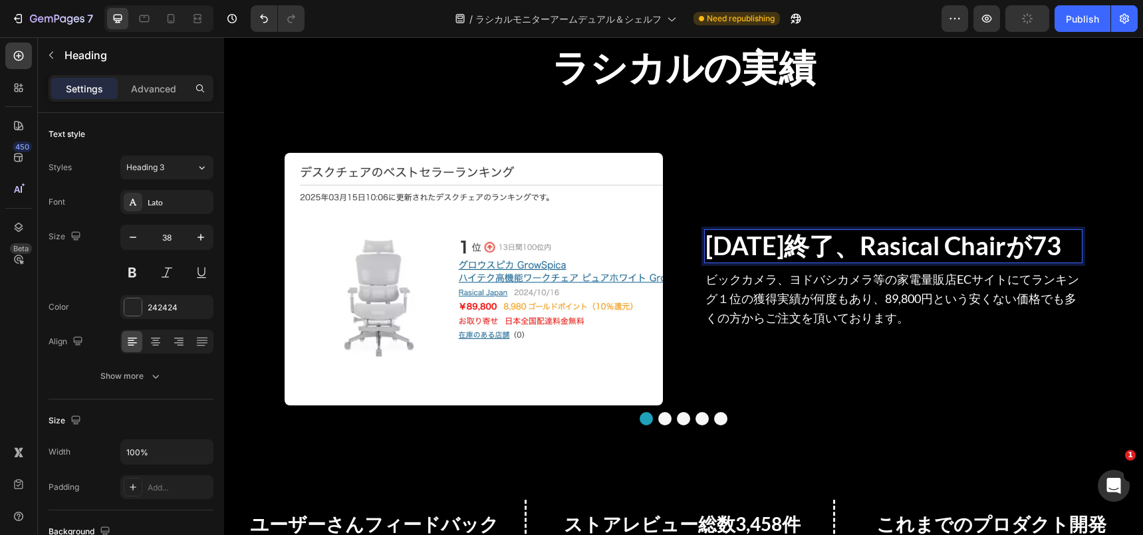
scroll to position [1163, 0]
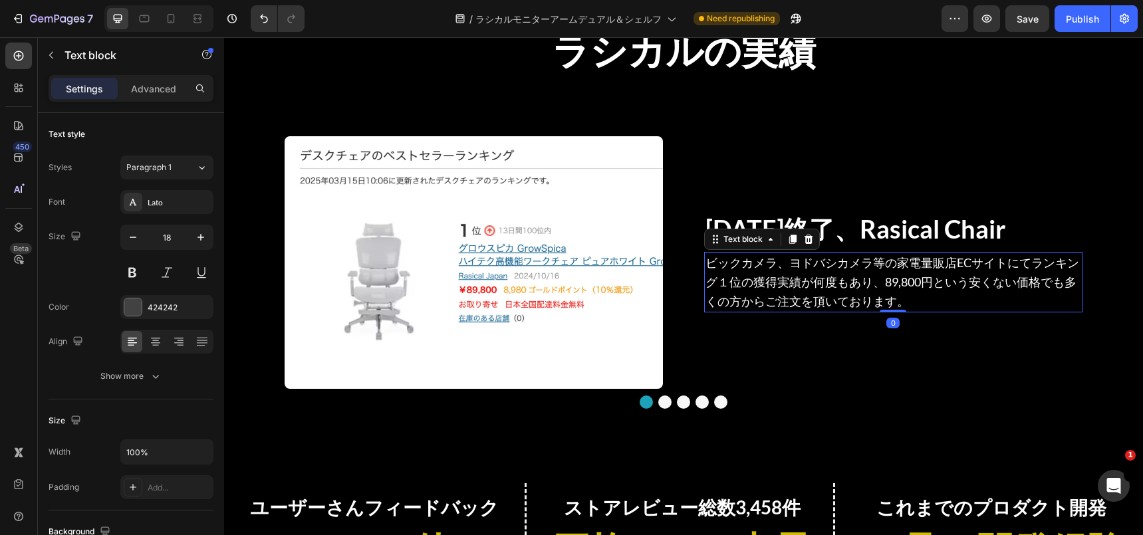
click at [809, 299] on span "ビックカメラ、ヨドバシカメラ等の家電量販店ECサイトにてランキング１位の獲得実績が何度もあり、89,800円という安くない価格でも多くの方からご注文を頂いてお…" at bounding box center [892, 281] width 374 height 53
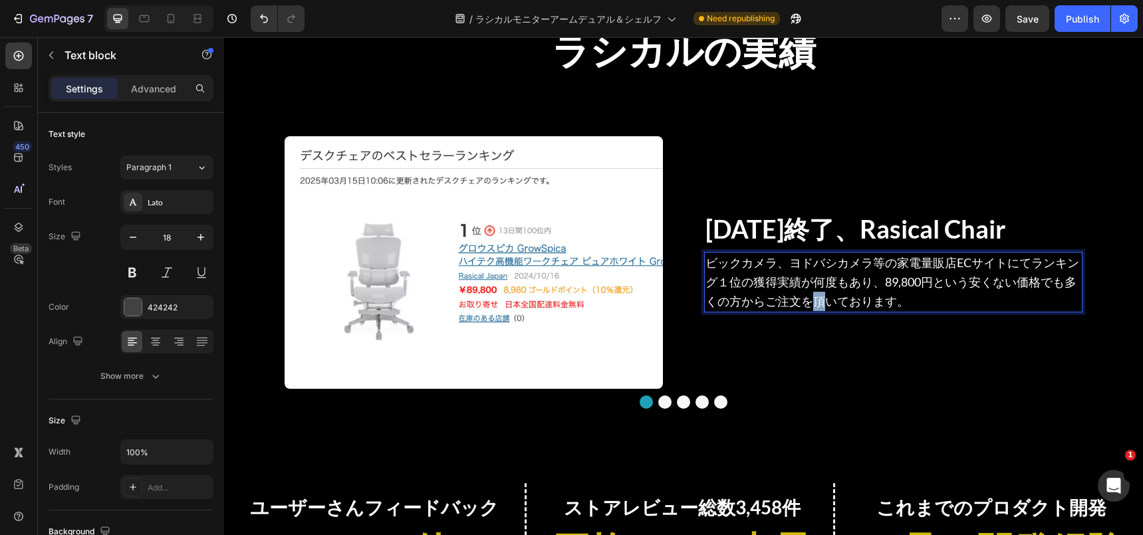
scroll to position [1132, 0]
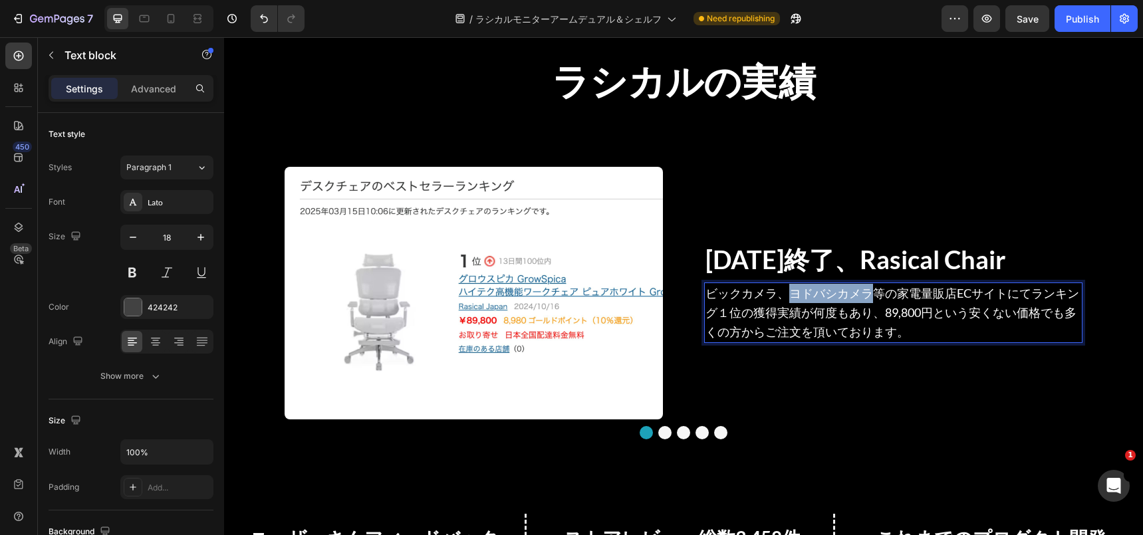
click at [809, 299] on span "ビックカメラ、ヨドバシカメラ等の家電量販店ECサイトにてランキング１位の獲得実績が何度もあり、89,800円という安くない価格でも多くの方からご注文を頂いてお…" at bounding box center [892, 312] width 374 height 53
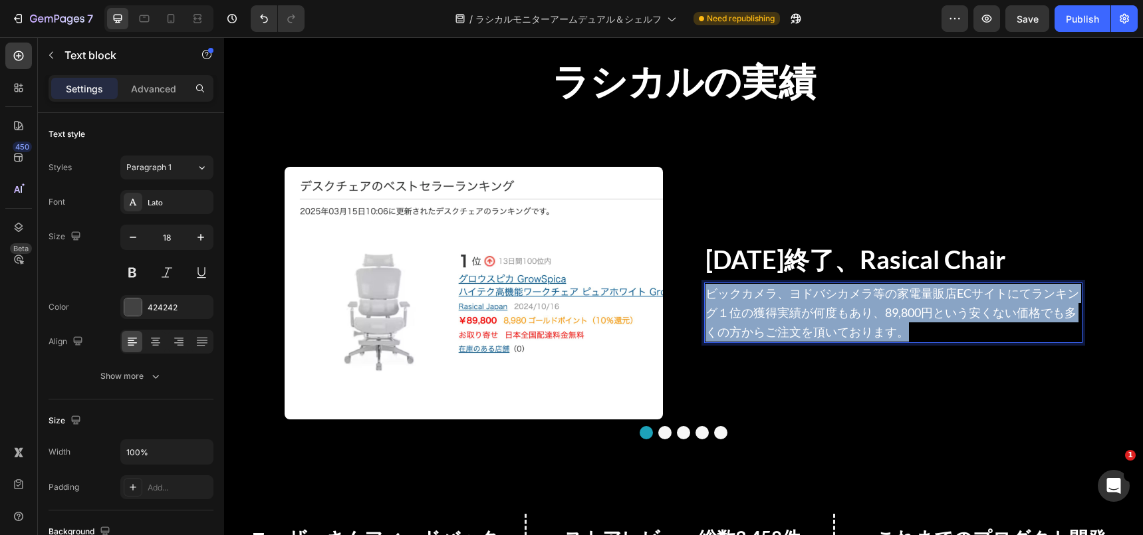
click at [809, 299] on span "ビックカメラ、ヨドバシカメラ等の家電量販店ECサイトにてランキング１位の獲得実績が何度もあり、89,800円という安くない価格でも多くの方からご注文を頂いてお…" at bounding box center [892, 312] width 374 height 53
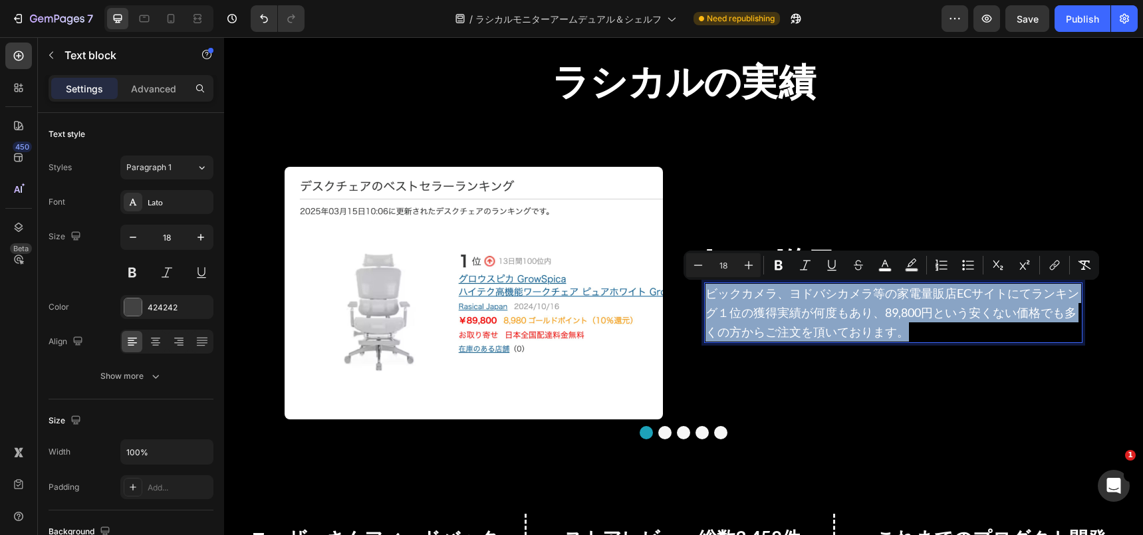
click at [845, 284] on p "ビックカメラ、ヨドバシカメラ等の家電量販店ECサイトにてランキング１位の獲得実績が何度もあり、89,800円という安くない価格でも多くの方からご注文を頂いてお…" at bounding box center [893, 312] width 376 height 57
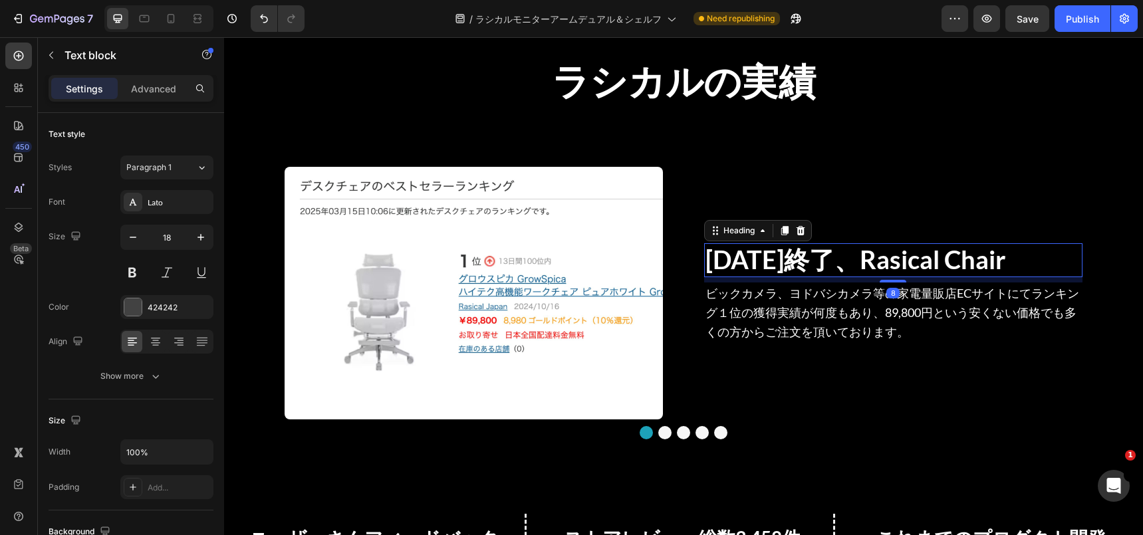
click at [806, 265] on span "25年8月終了、Rasical Chair" at bounding box center [855, 259] width 301 height 31
click at [859, 271] on span "25年8月終了、Rasical Chair" at bounding box center [855, 259] width 301 height 31
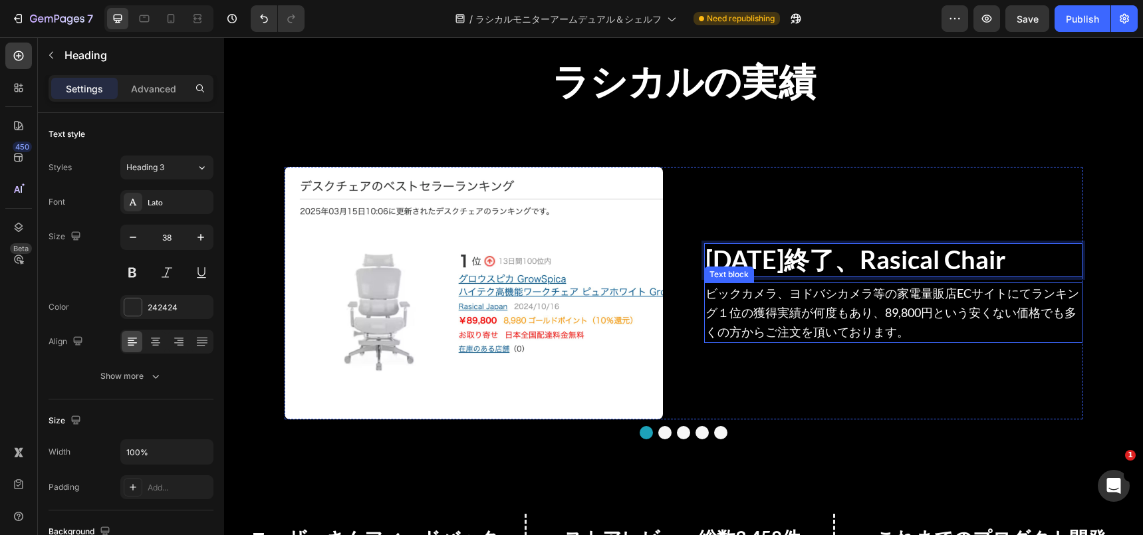
click at [876, 295] on span "ビックカメラ、ヨドバシカメラ等の家電量販店ECサイトにてランキング１位の獲得実績が何度もあり、89,800円という安くない価格でも多くの方からご注文を頂いてお…" at bounding box center [892, 312] width 374 height 53
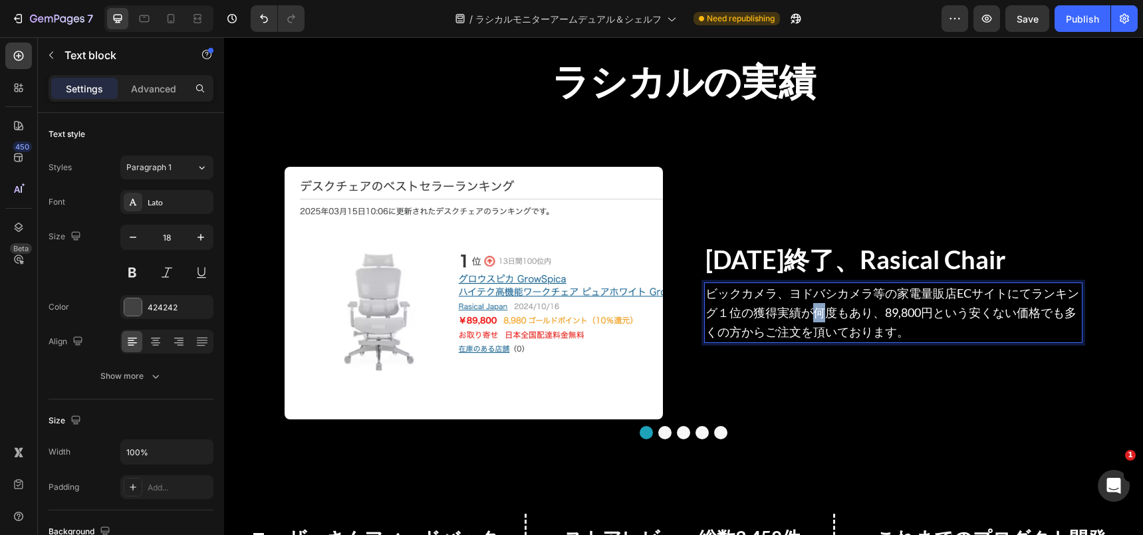
click at [807, 310] on span "ビックカメラ、ヨドバシカメラ等の家電量販店ECサイトにてランキング１位の獲得実績が何度もあり、89,800円という安くない価格でも多くの方からご注文を頂いてお…" at bounding box center [892, 312] width 374 height 53
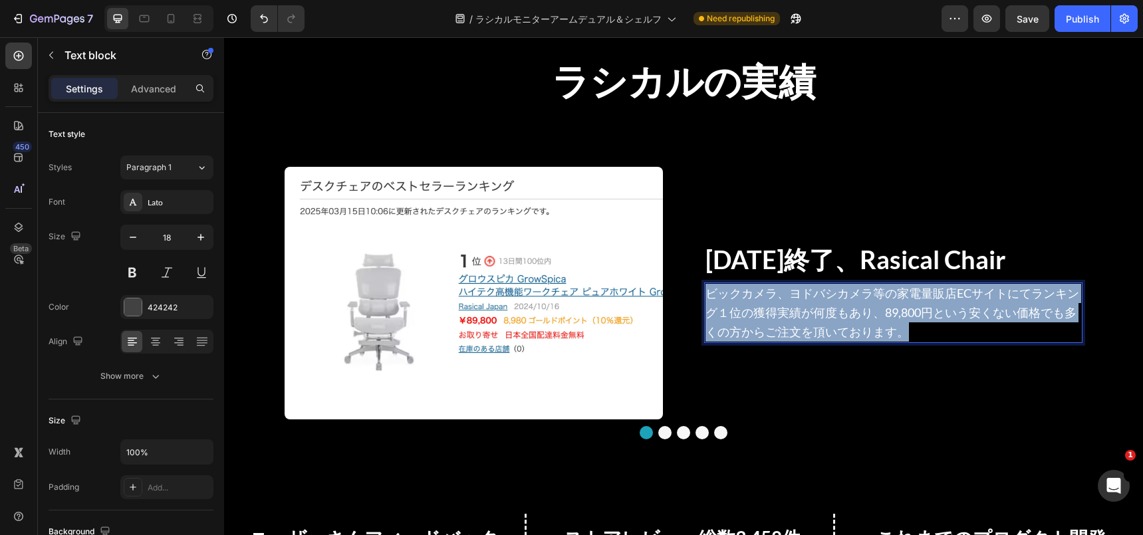
click at [807, 310] on span "ビックカメラ、ヨドバシカメラ等の家電量販店ECサイトにてランキング１位の獲得実績が何度もあり、89,800円という安くない価格でも多くの方からご注文を頂いてお…" at bounding box center [892, 312] width 374 height 53
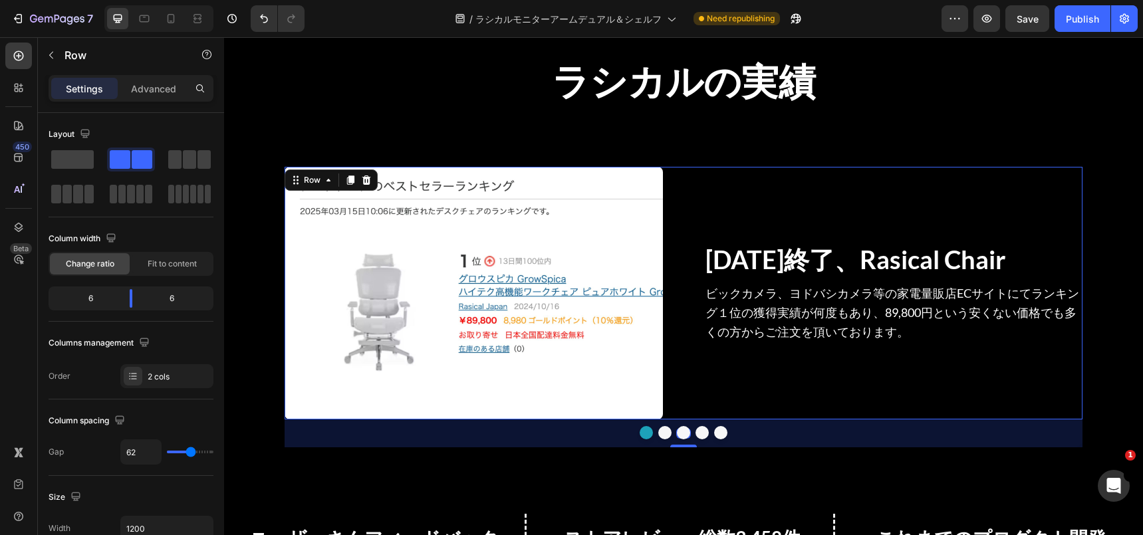
click at [775, 404] on div "⁠⁠⁠⁠⁠⁠⁠ 25年8月終了、Rasical Chair Heading ビックカメラ、ヨドバシカメラ等の家電量販店ECサイトにてランキング１位の獲得実績が…" at bounding box center [893, 293] width 378 height 252
click at [620, 310] on img at bounding box center [474, 293] width 378 height 252
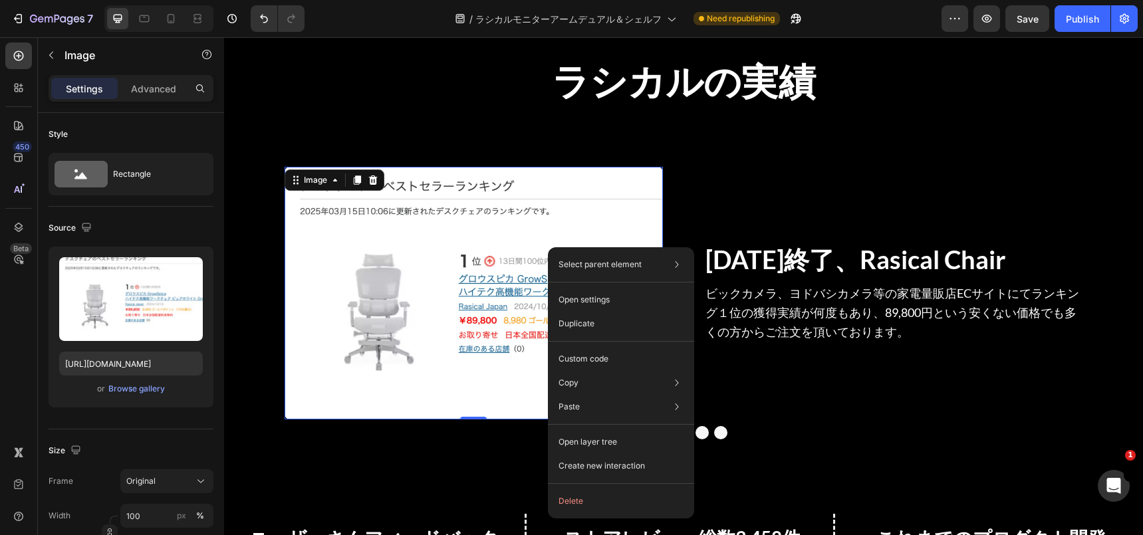
click at [557, 245] on img at bounding box center [474, 293] width 378 height 252
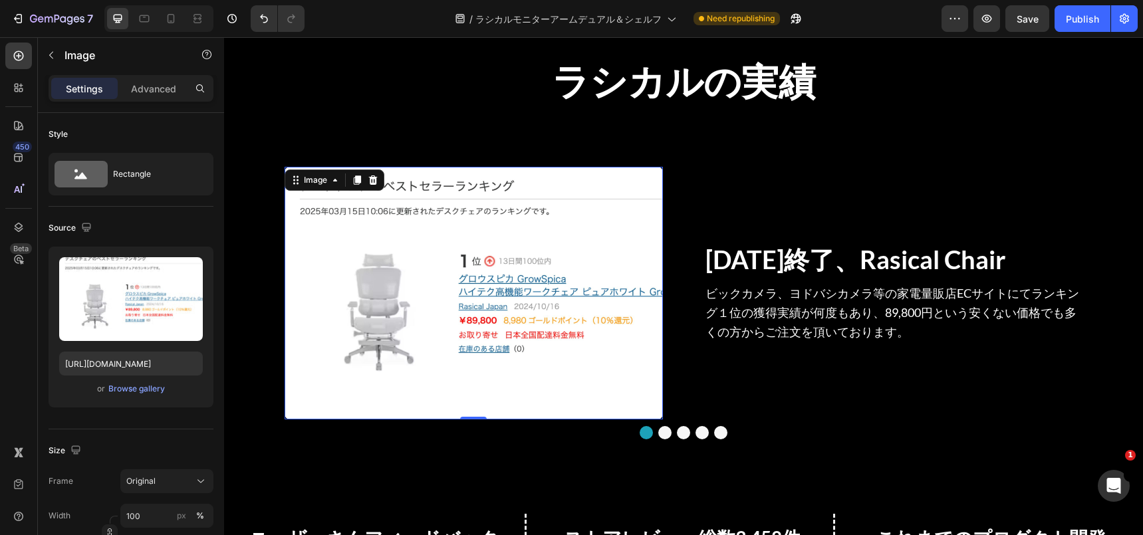
click at [488, 261] on img at bounding box center [474, 293] width 378 height 252
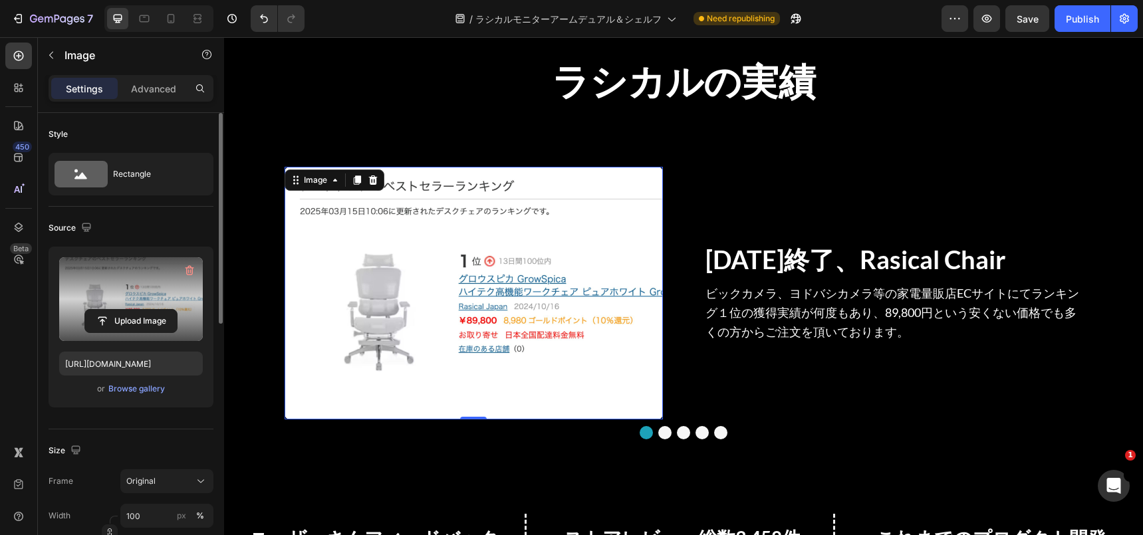
click at [100, 306] on label at bounding box center [131, 299] width 144 height 84
click at [100, 310] on input "file" at bounding box center [131, 321] width 92 height 23
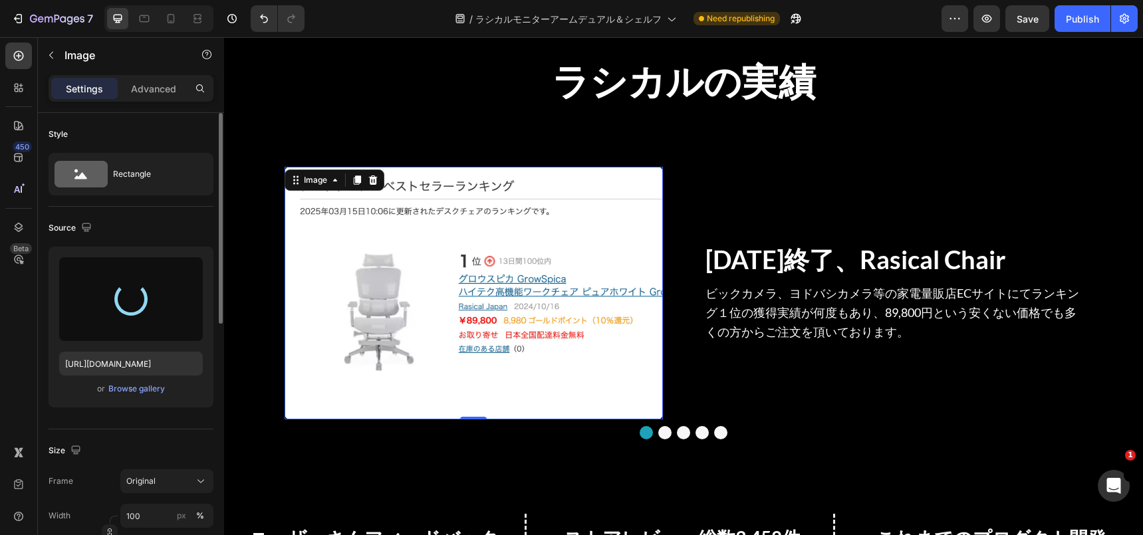
type input "https://cdn.shopify.com/s/files/1/2491/8242/files/gempages_441637067013751905-2…"
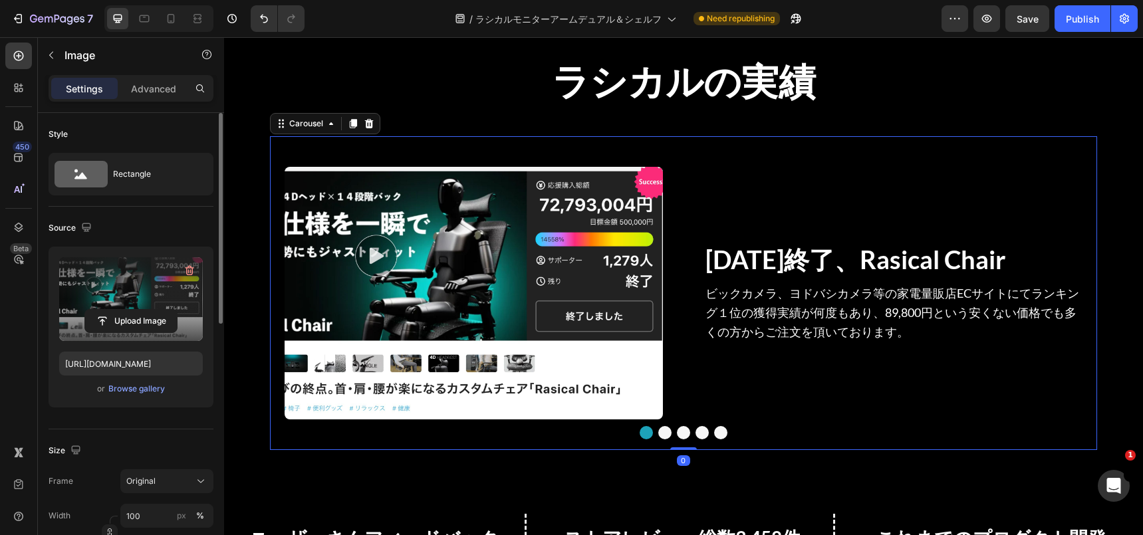
click at [693, 440] on div "Image ⁠⁠⁠⁠⁠⁠⁠ 25年8月終了、Rasical Chair Heading ビックカメラ、ヨドバシカメラ等の家電量販店ECサイトにてランキング１位…" at bounding box center [683, 292] width 827 height 313
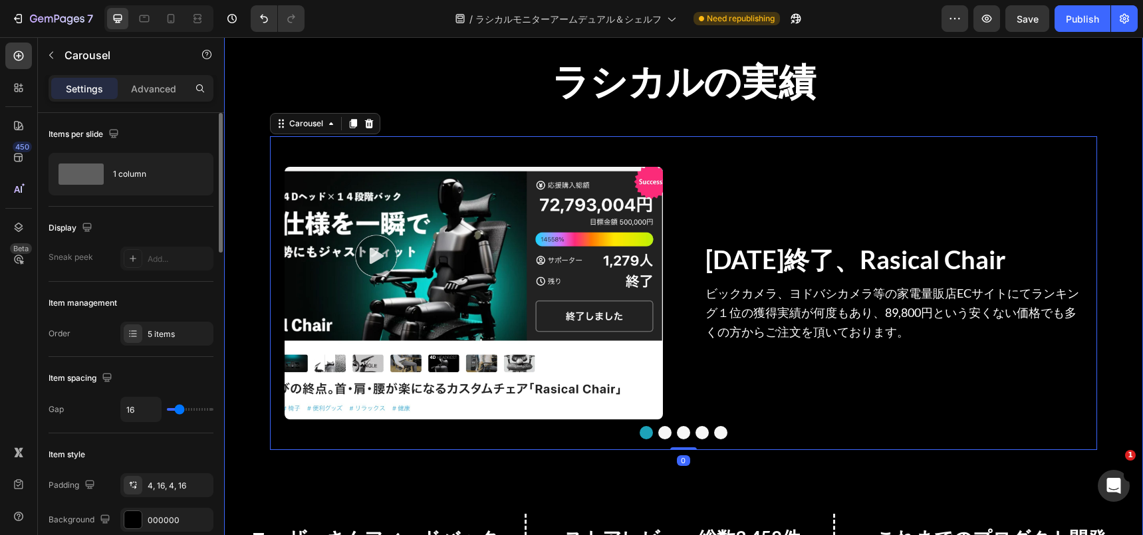
click at [695, 460] on div "ラシカルの実績 Heading Image ⁠⁠⁠⁠⁠⁠⁠ 25年8月終了、Rasical Chair Heading ビックカメラ、ヨドバシカメラ等の家電量…" at bounding box center [683, 336] width 919 height 600
click at [666, 430] on button "Dot" at bounding box center [664, 432] width 13 height 13
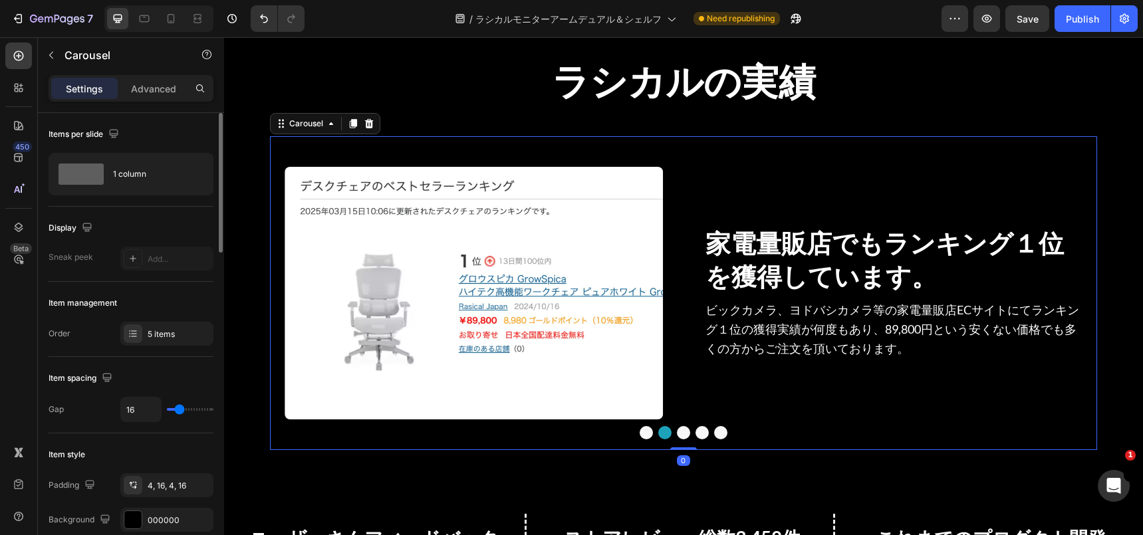
click at [679, 433] on button "Dot" at bounding box center [683, 432] width 13 height 13
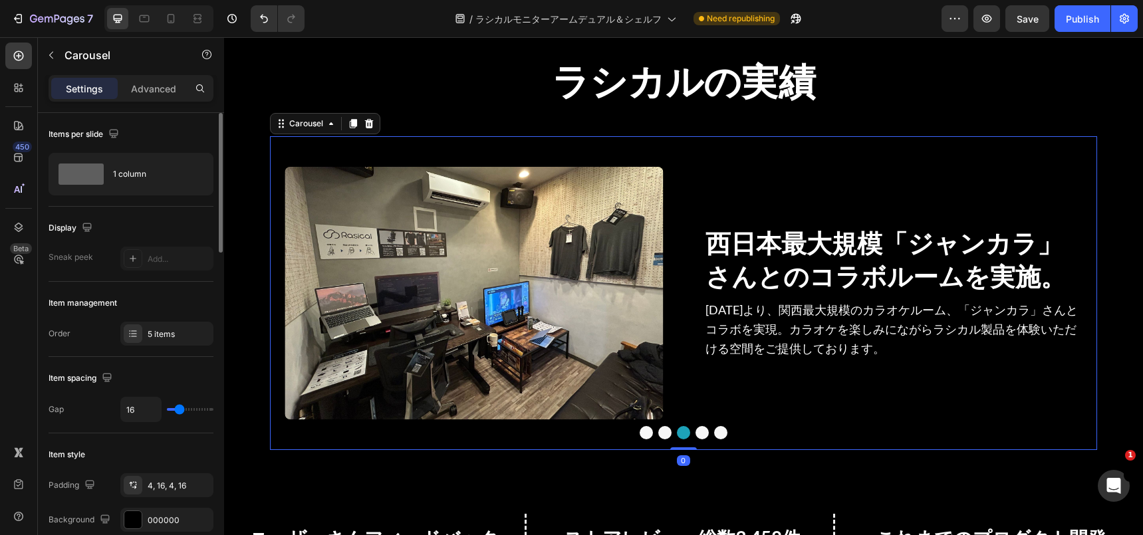
click at [693, 434] on div at bounding box center [683, 432] width 827 height 13
click at [704, 434] on button "Dot" at bounding box center [701, 432] width 13 height 13
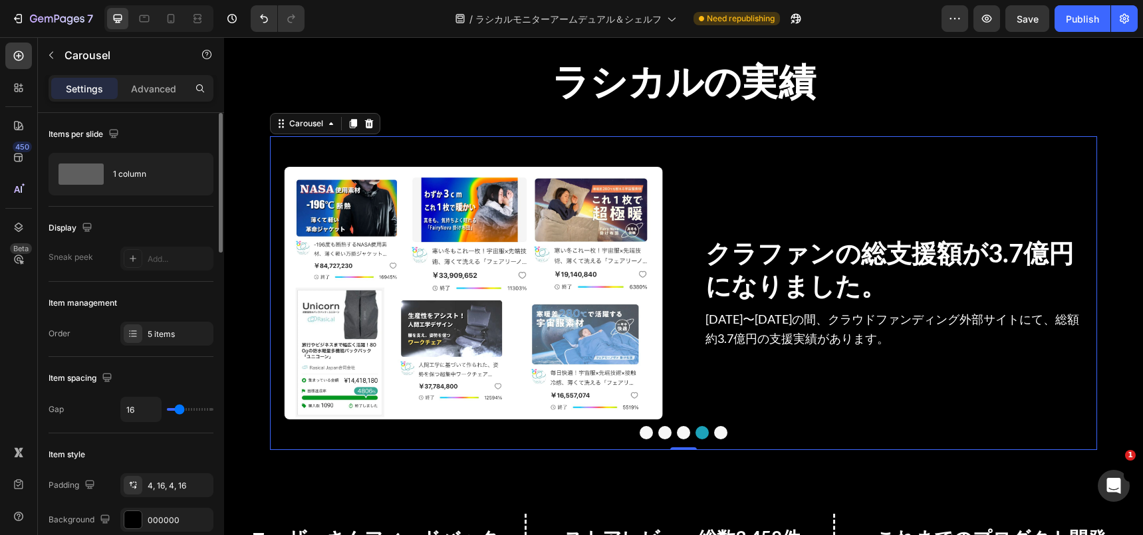
click at [717, 434] on button "Dot" at bounding box center [720, 432] width 13 height 13
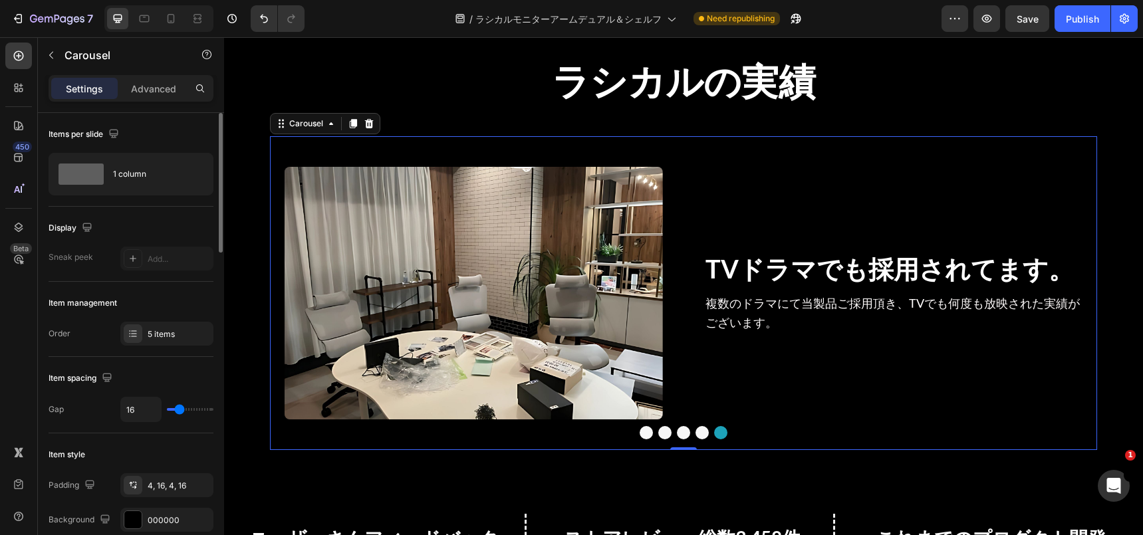
click at [651, 433] on button "Dot" at bounding box center [646, 432] width 13 height 13
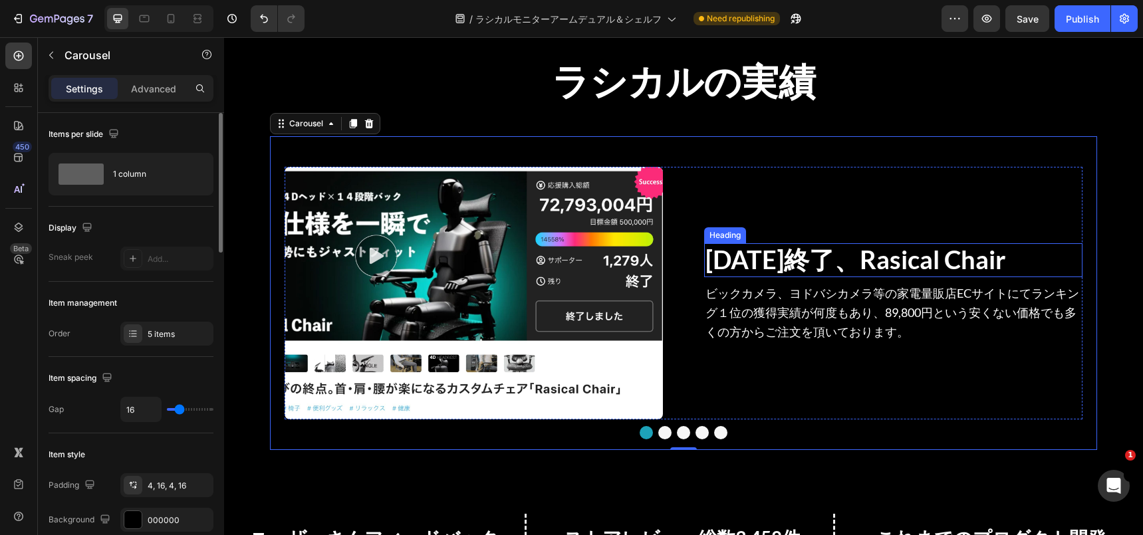
click at [807, 290] on span "ビックカメラ、ヨドバシカメラ等の家電量販店ECサイトにてランキング１位の獲得実績が何度もあり、89,800円という安くない価格でも多くの方からご注文を頂いてお…" at bounding box center [892, 312] width 374 height 53
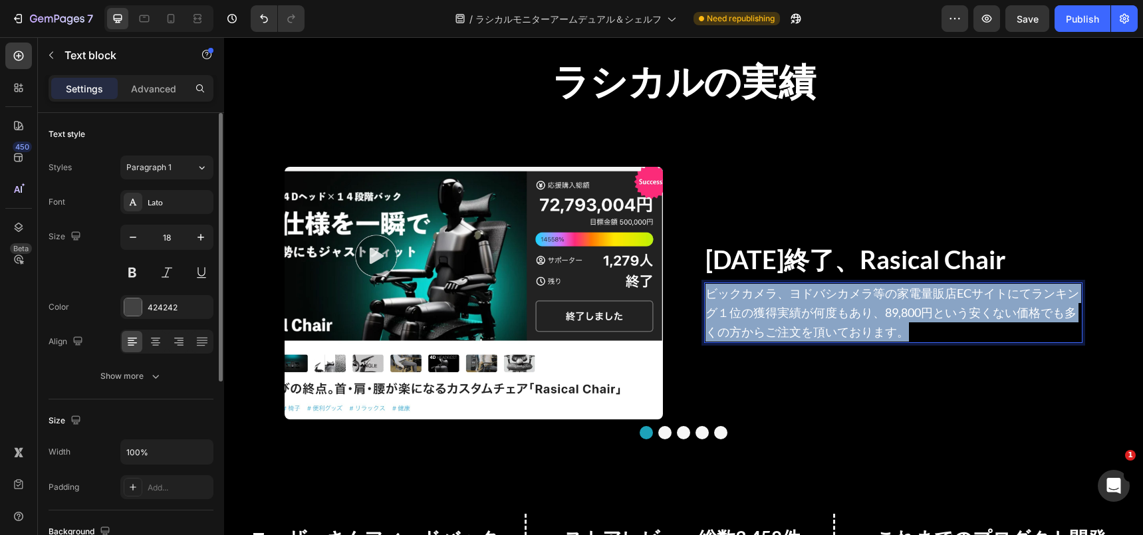
click at [807, 290] on span "ビックカメラ、ヨドバシカメラ等の家電量販店ECサイトにてランキング１位の獲得実績が何度もあり、89,800円という安くない価格でも多くの方からご注文を頂いてお…" at bounding box center [892, 312] width 374 height 53
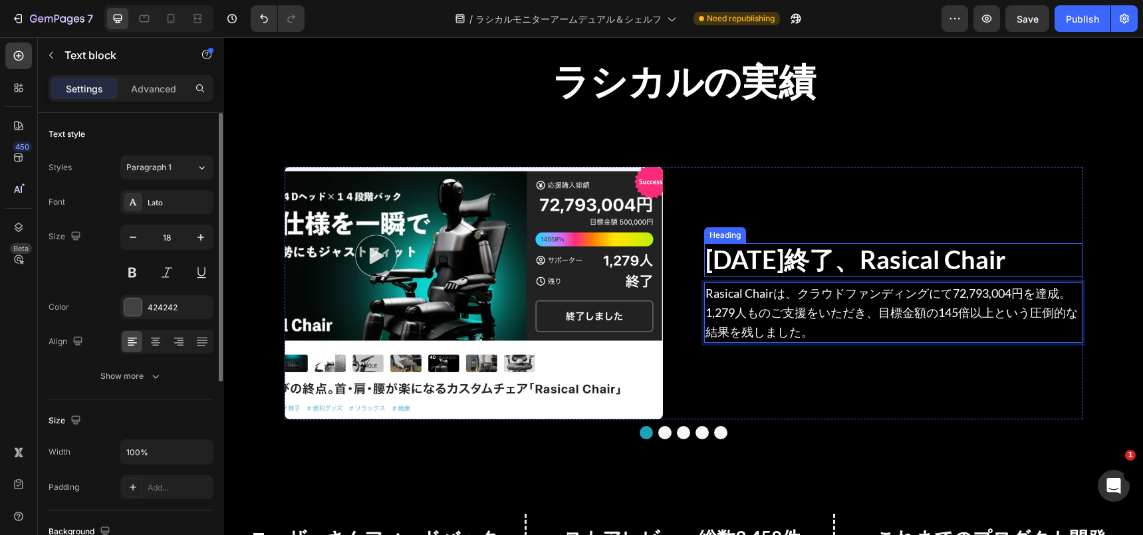
click at [802, 264] on span "25年8月終了、Rasical Chair" at bounding box center [855, 259] width 301 height 31
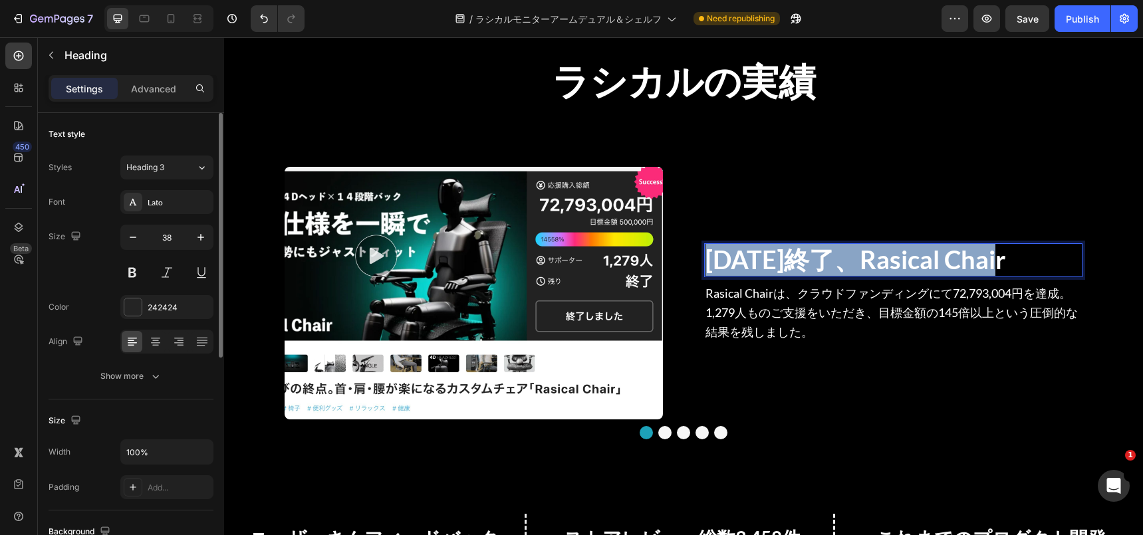
click at [802, 264] on span "25年8月終了、Rasical Chair" at bounding box center [855, 259] width 301 height 31
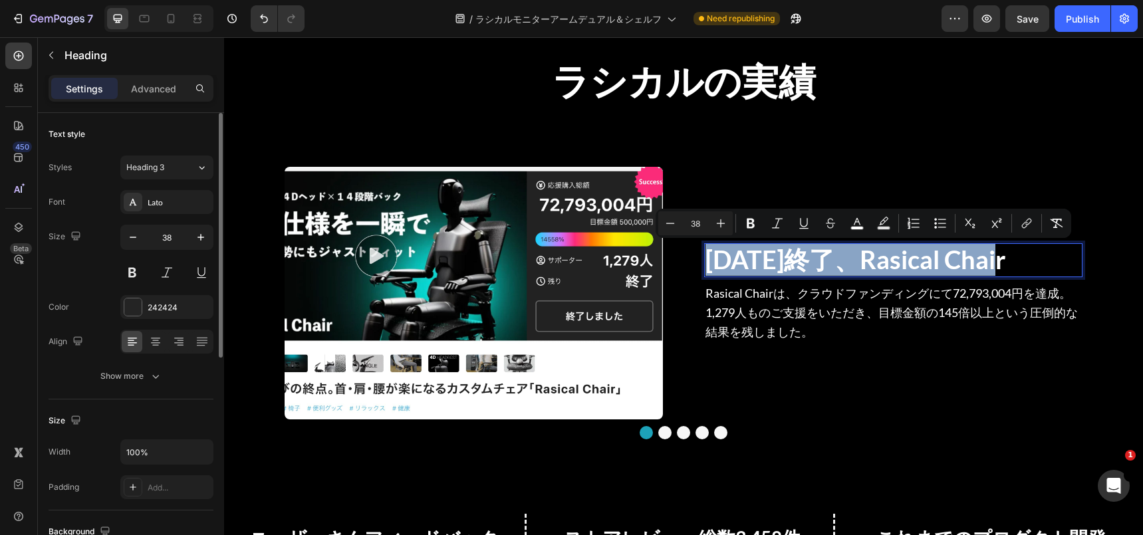
click at [827, 261] on span "25年8月終了、Rasical Chair" at bounding box center [855, 259] width 301 height 31
click at [873, 262] on span "25年8月終了、Rasical Chair" at bounding box center [855, 259] width 301 height 31
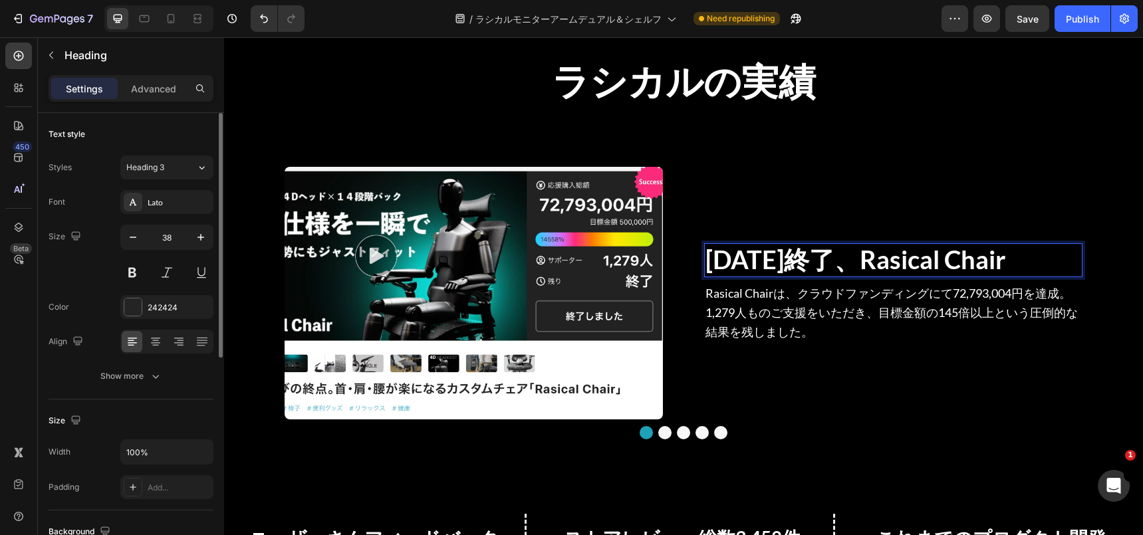
click at [873, 262] on span "25年8月終了、Rasical Chair" at bounding box center [855, 259] width 301 height 31
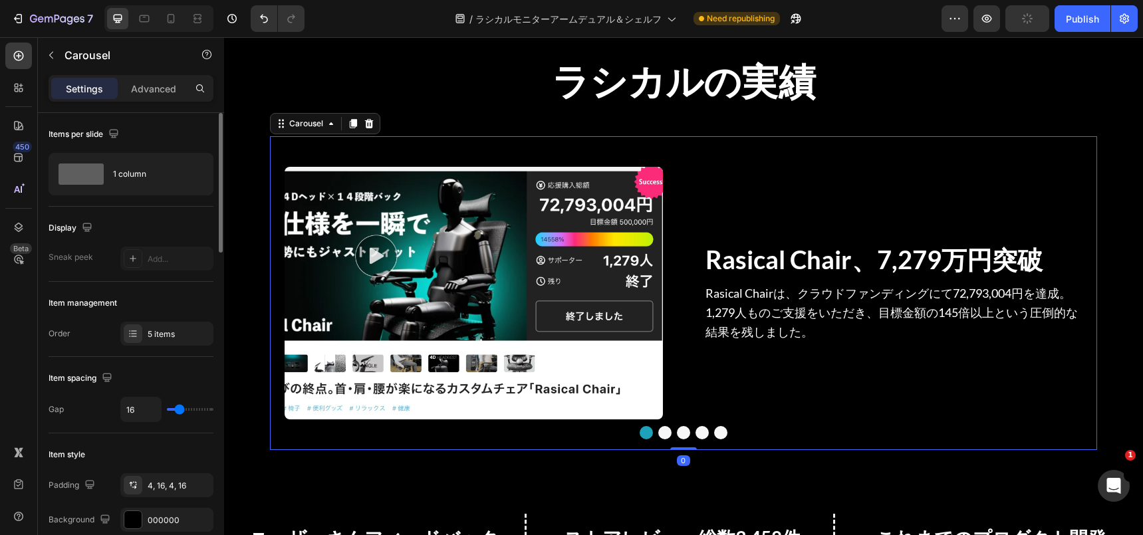
click at [693, 430] on div at bounding box center [683, 432] width 827 height 13
click at [707, 430] on button "Dot" at bounding box center [701, 432] width 13 height 13
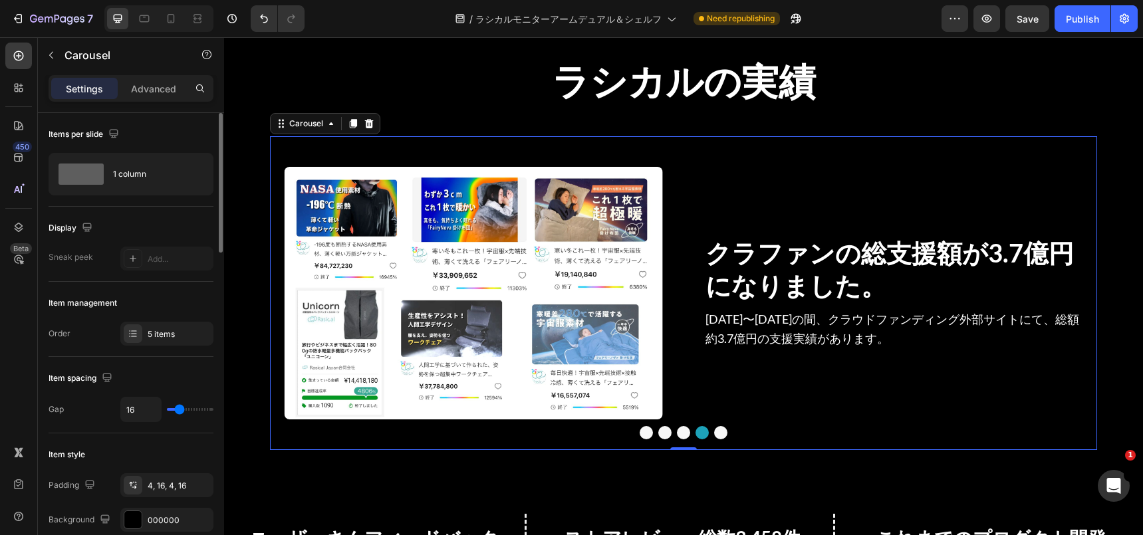
click at [686, 431] on button "Dot" at bounding box center [683, 432] width 13 height 13
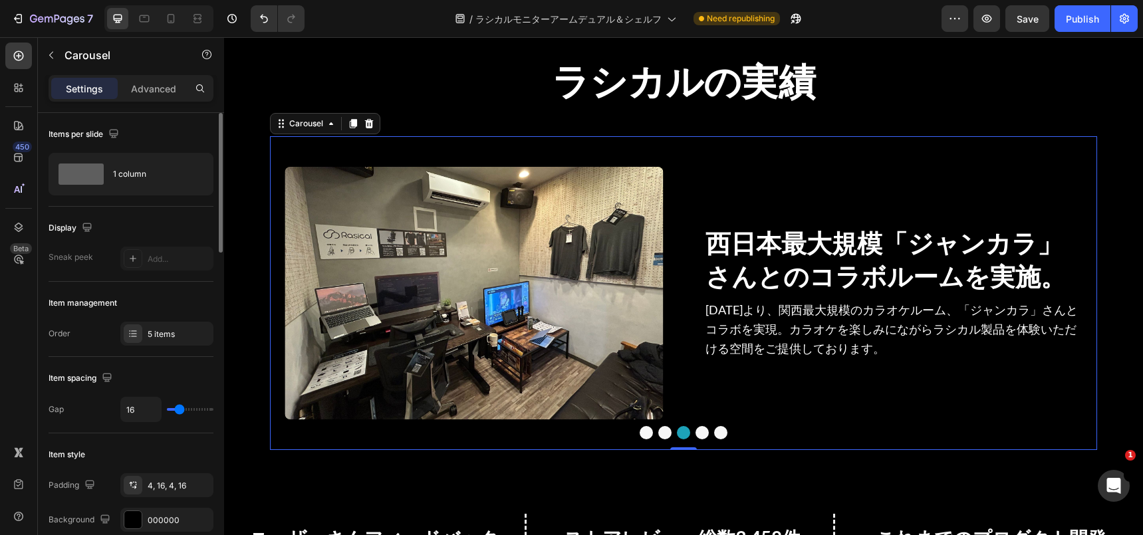
click at [660, 433] on button "Dot" at bounding box center [664, 432] width 13 height 13
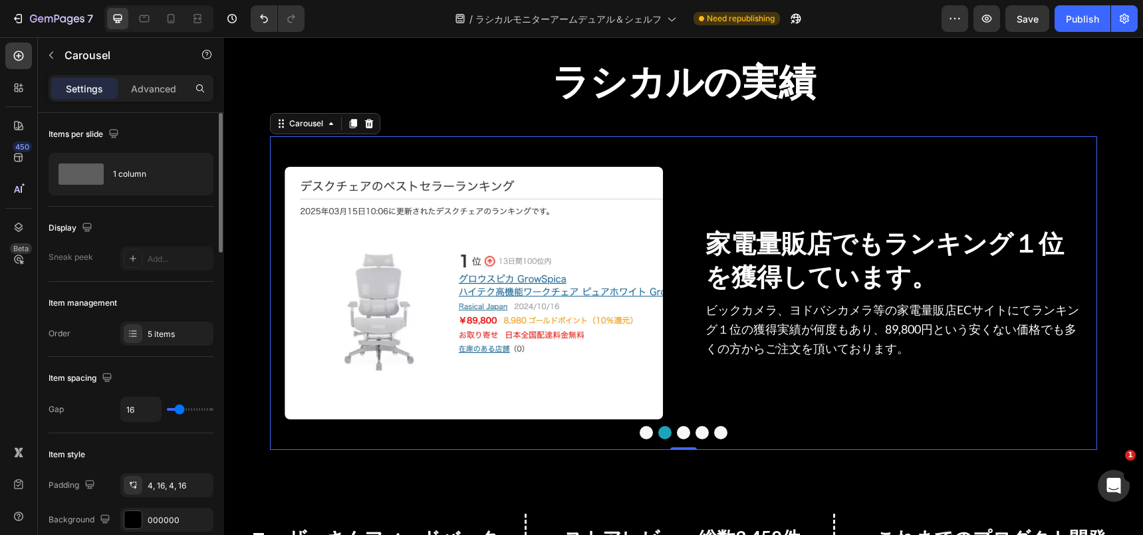
click at [646, 432] on button "Dot" at bounding box center [646, 432] width 13 height 13
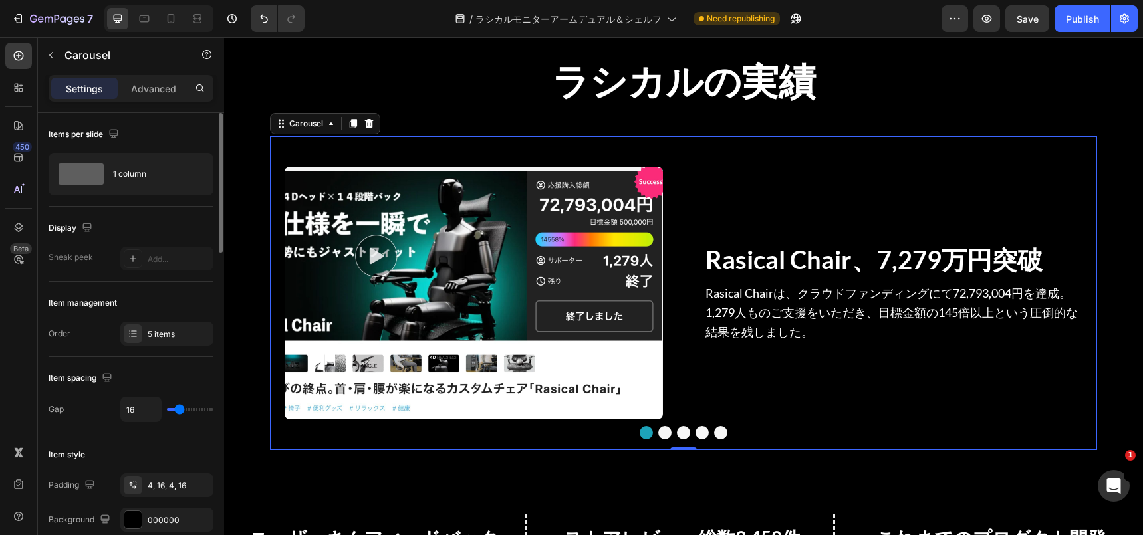
click at [721, 433] on button "Dot" at bounding box center [720, 432] width 13 height 13
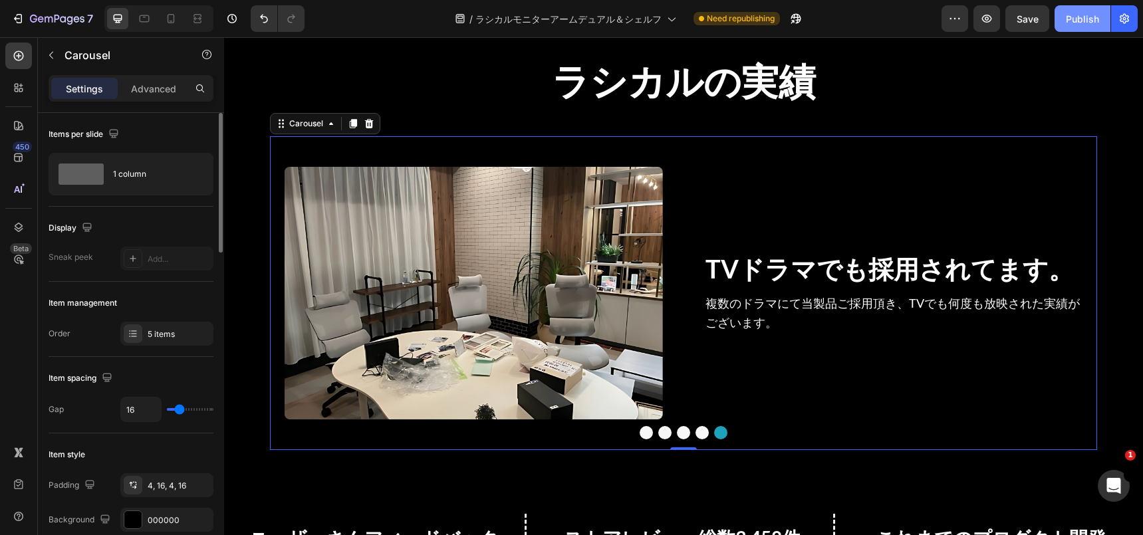
click at [1087, 21] on div "Publish" at bounding box center [1082, 19] width 33 height 14
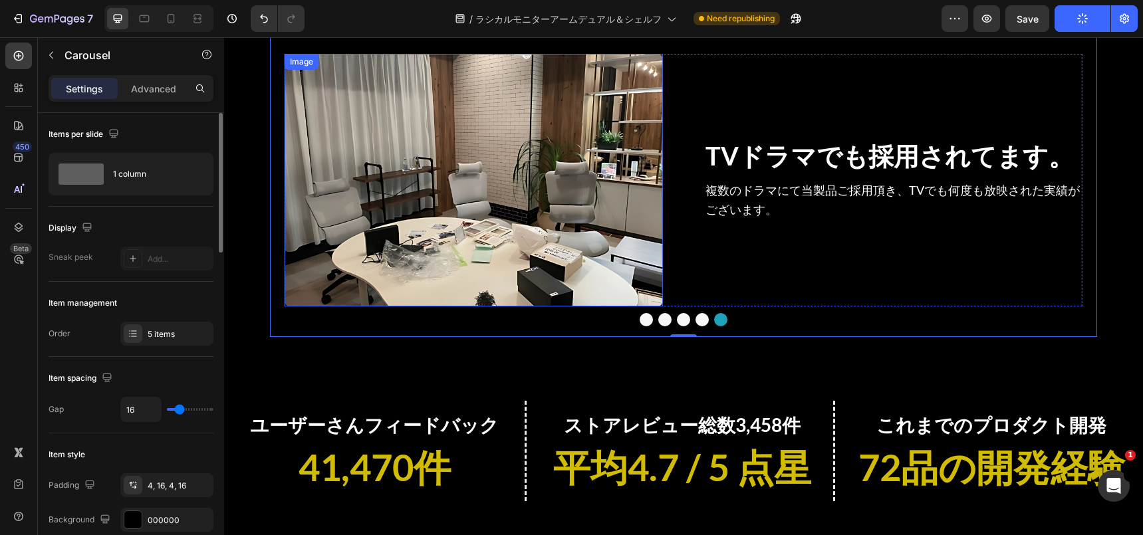
scroll to position [1187, 0]
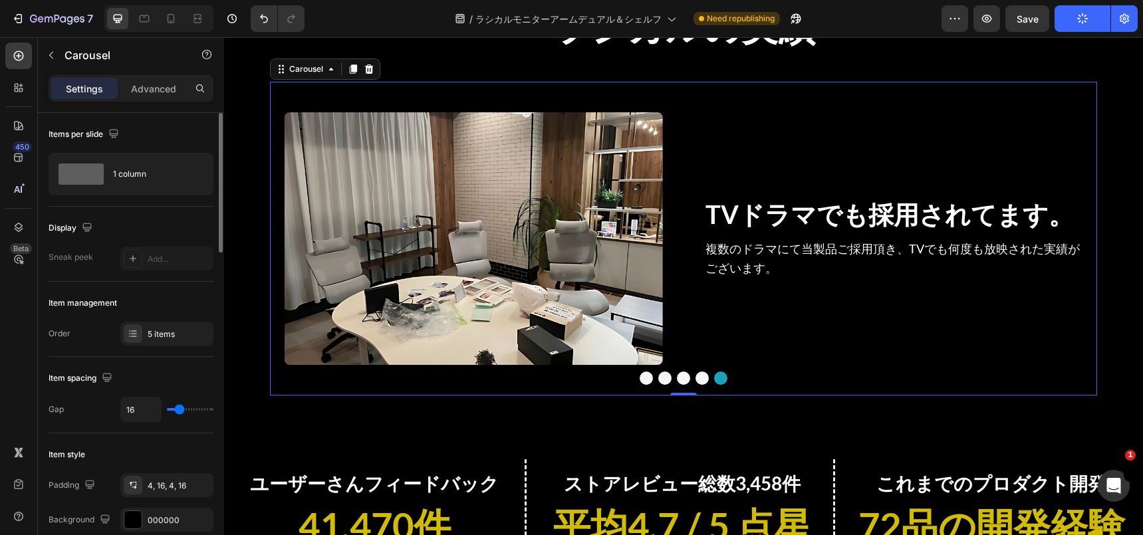
click at [648, 372] on button "Dot" at bounding box center [646, 378] width 13 height 13
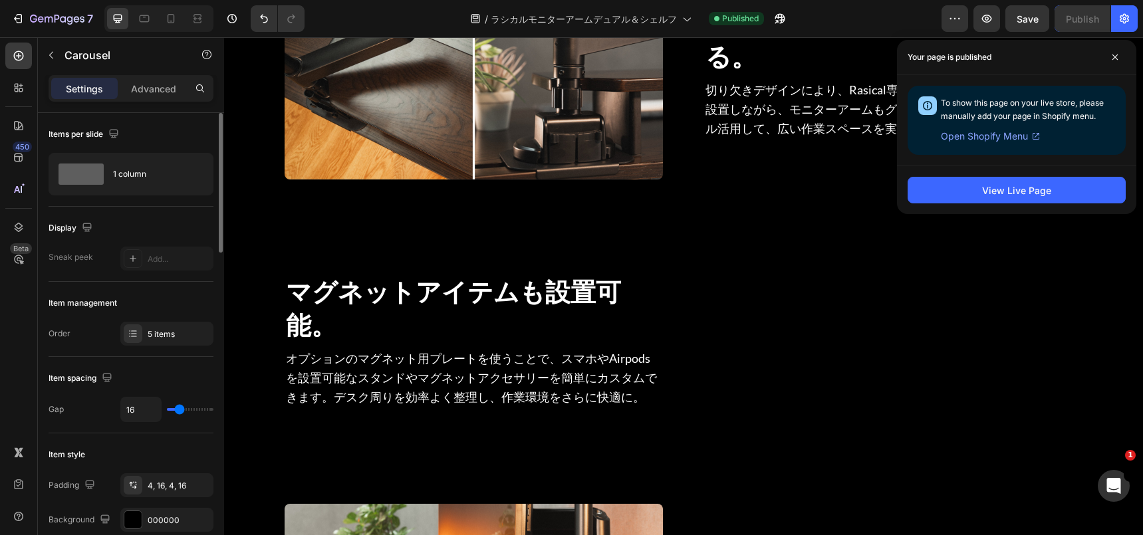
scroll to position [4975, 0]
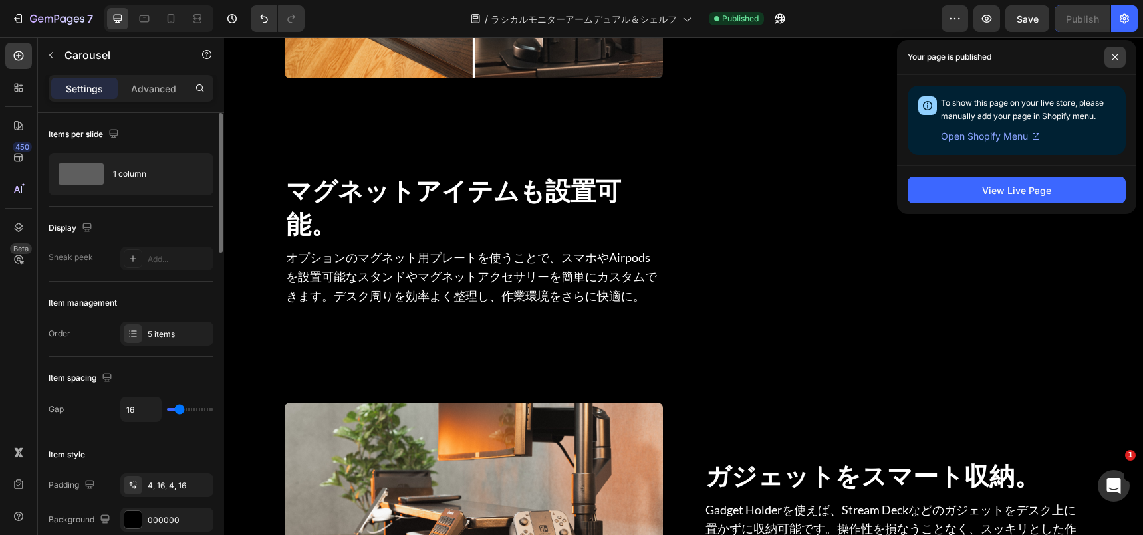
click at [1114, 59] on icon at bounding box center [1115, 57] width 7 height 7
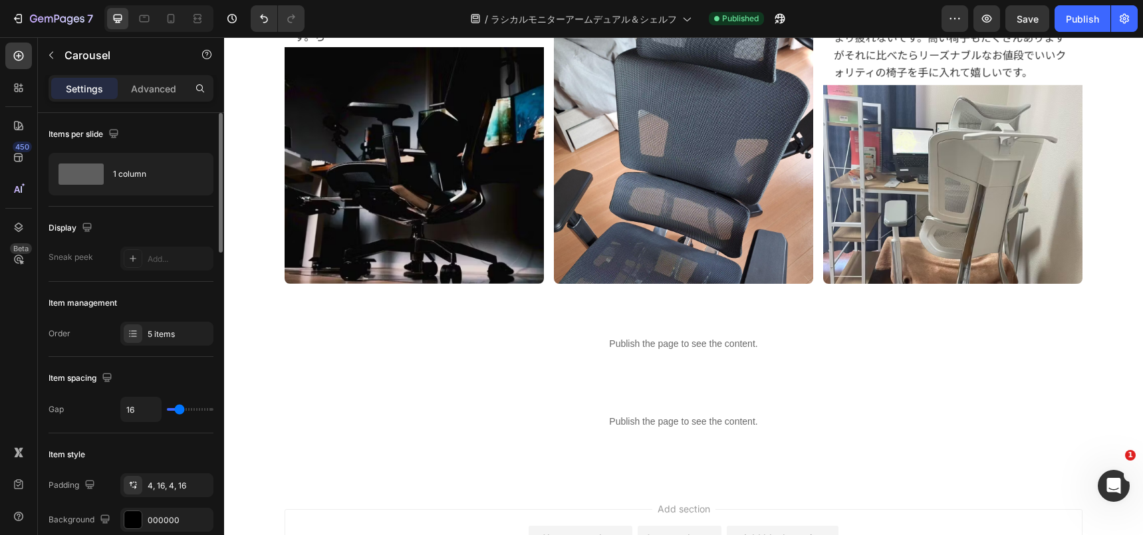
scroll to position [8009, 0]
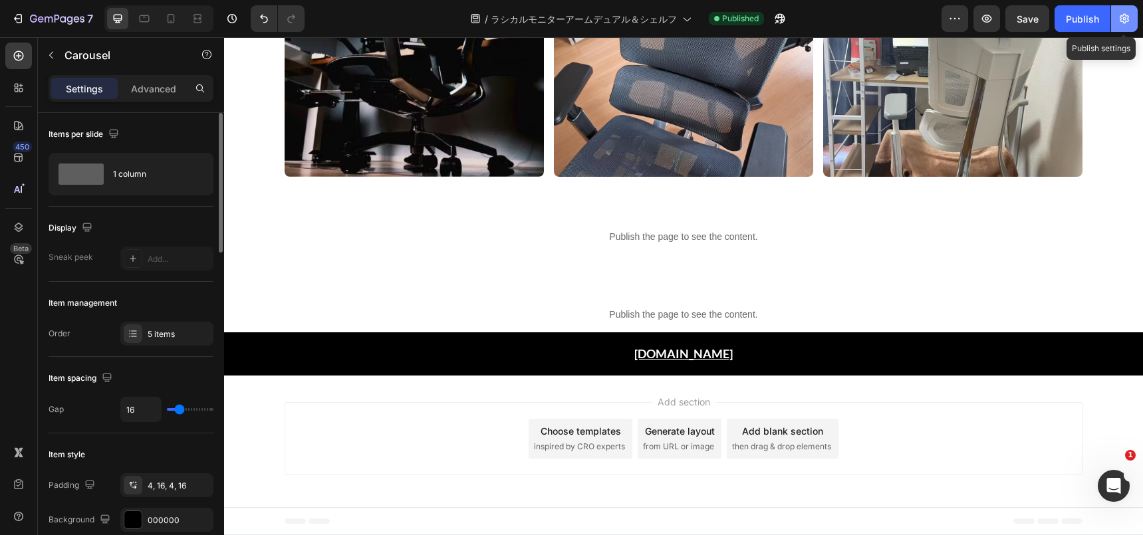
click at [1119, 17] on icon "button" at bounding box center [1124, 18] width 13 height 13
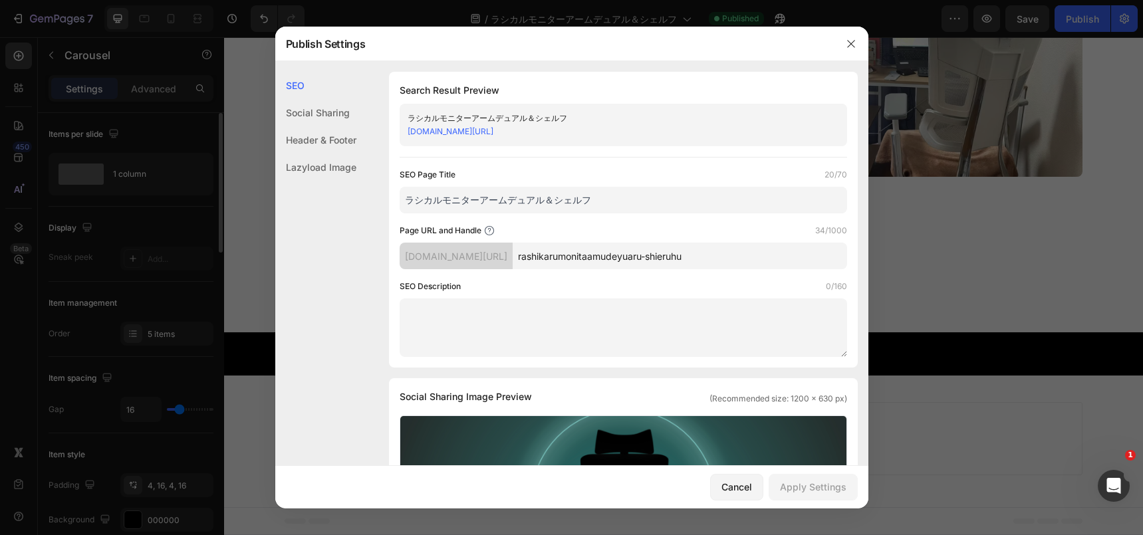
click at [584, 262] on input "rashikarumonitaamudeyuaru-shieruhu" at bounding box center [680, 256] width 334 height 27
type input "rasical-shelf-arm-pre"
click at [802, 481] on div "Apply Settings" at bounding box center [813, 487] width 66 height 14
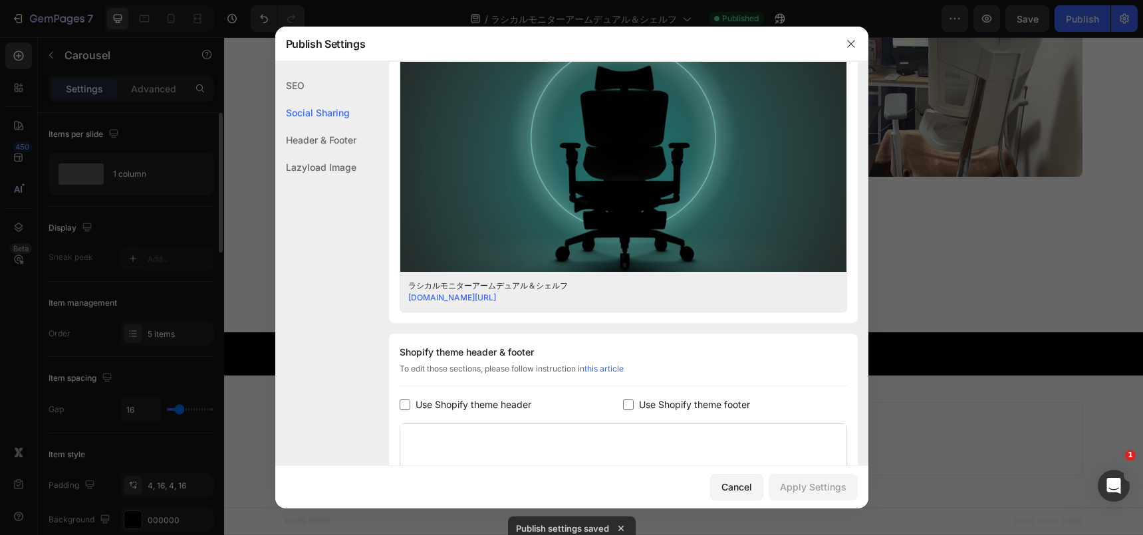
scroll to position [207, 0]
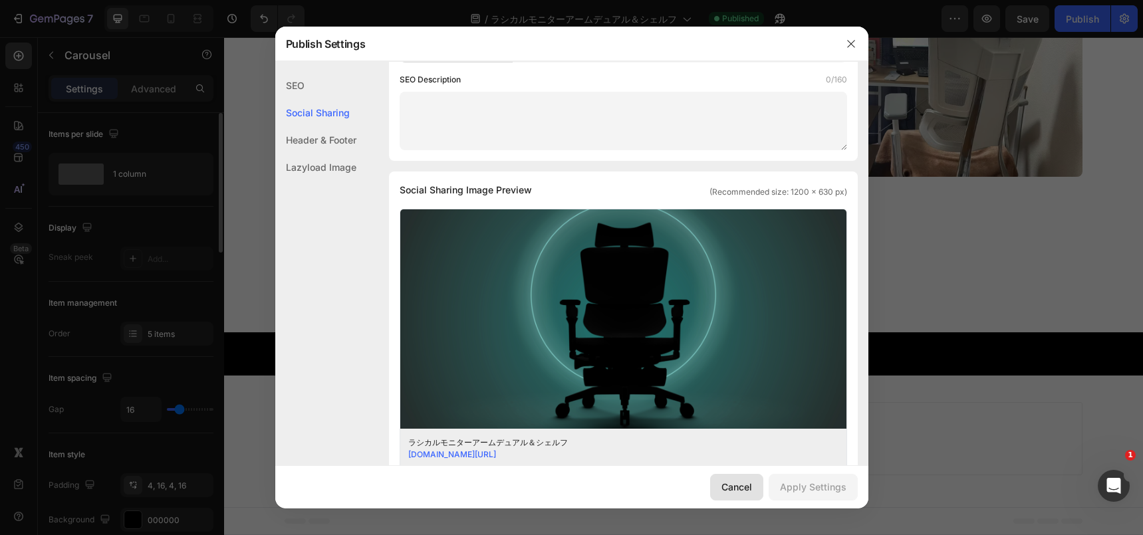
drag, startPoint x: 727, startPoint y: 494, endPoint x: 505, endPoint y: 456, distance: 224.6
click at [727, 494] on div "Cancel" at bounding box center [736, 487] width 31 height 14
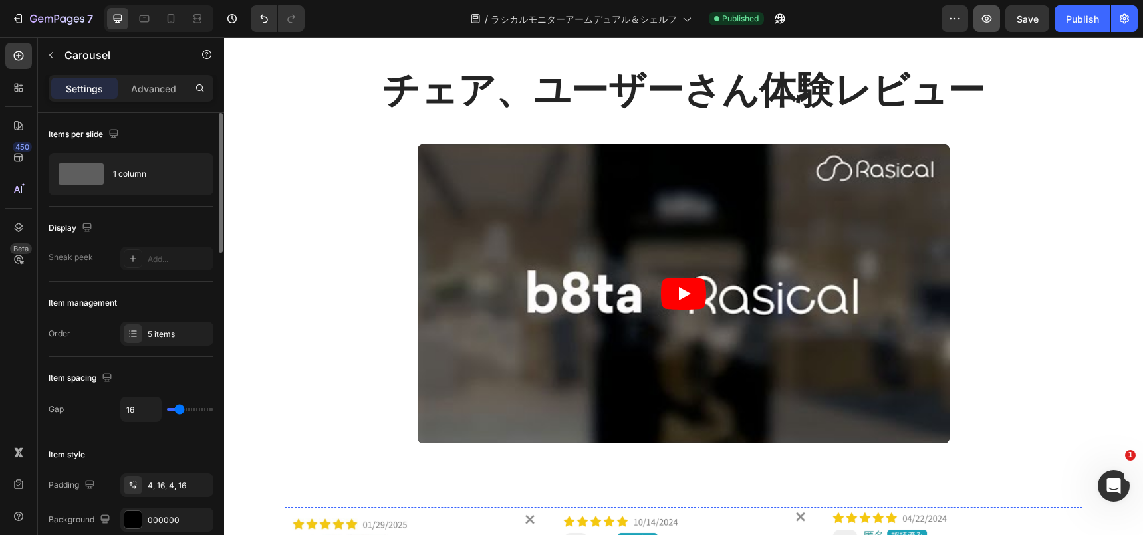
scroll to position [6687, 0]
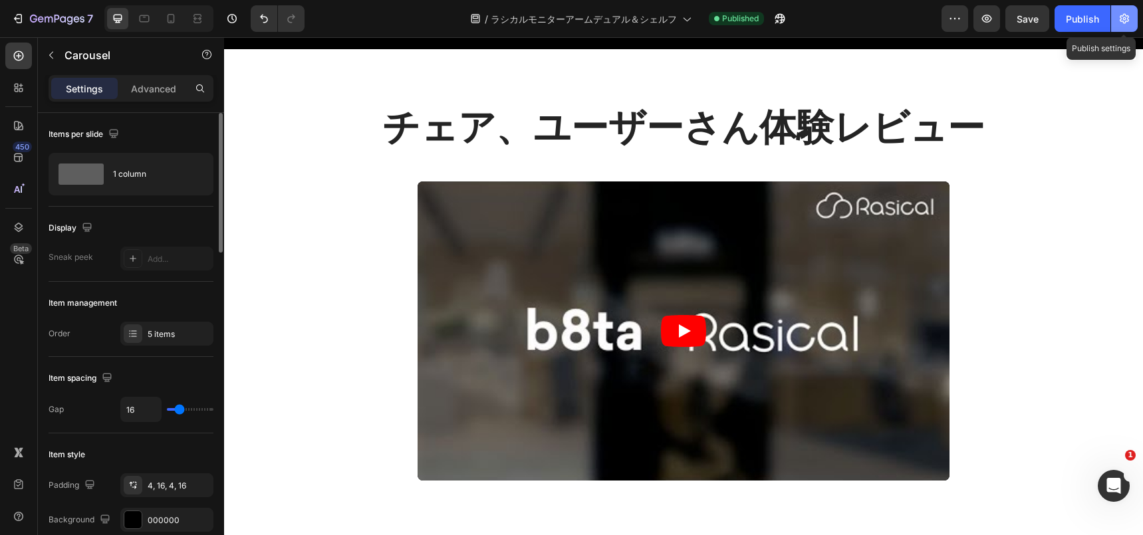
click at [1116, 12] on button "button" at bounding box center [1124, 18] width 27 height 27
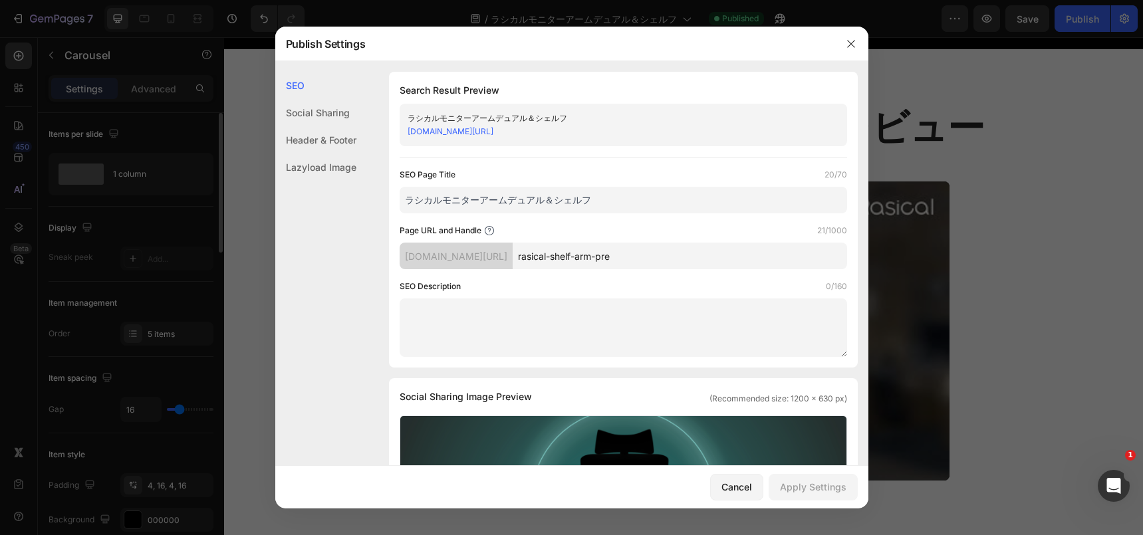
scroll to position [195, 0]
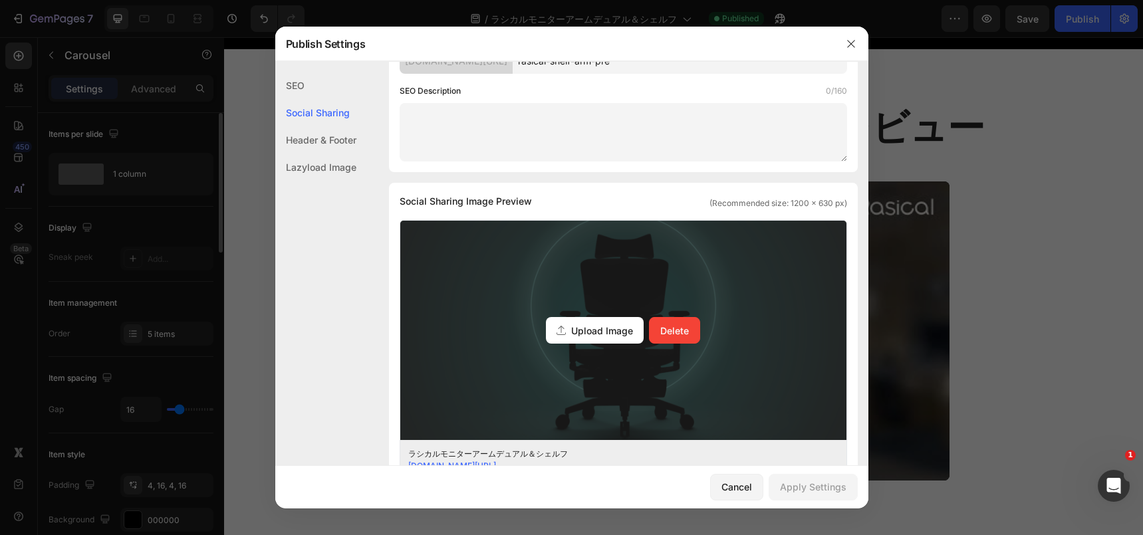
click at [562, 308] on div "Upload Image Delete" at bounding box center [623, 330] width 446 height 219
click at [0, 0] on input "Upload Image Delete" at bounding box center [0, 0] width 0 height 0
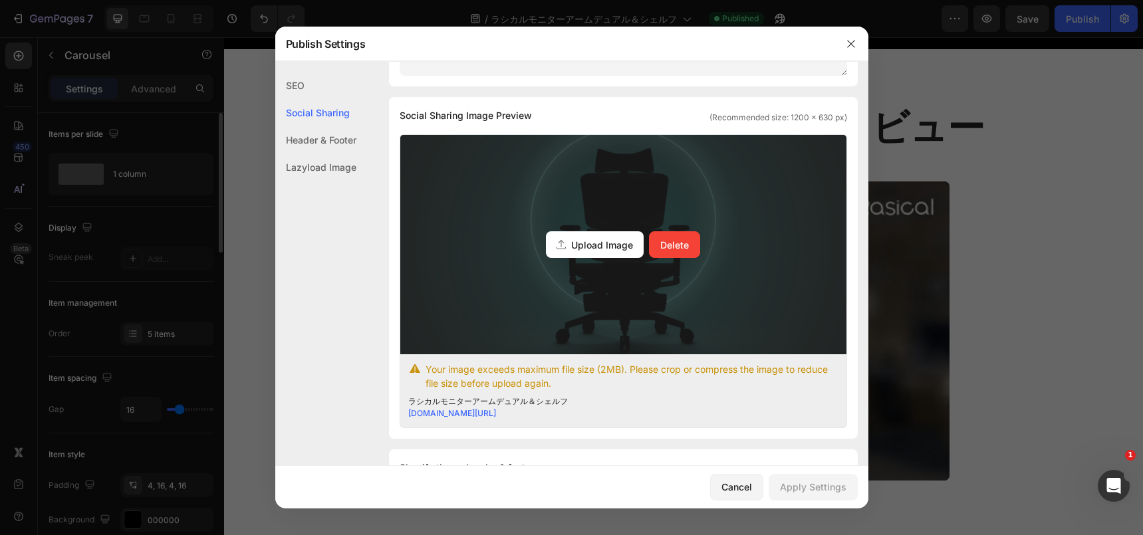
click at [482, 178] on div "Upload Image Delete" at bounding box center [623, 244] width 446 height 219
click at [0, 0] on input "Upload Image Delete" at bounding box center [0, 0] width 0 height 0
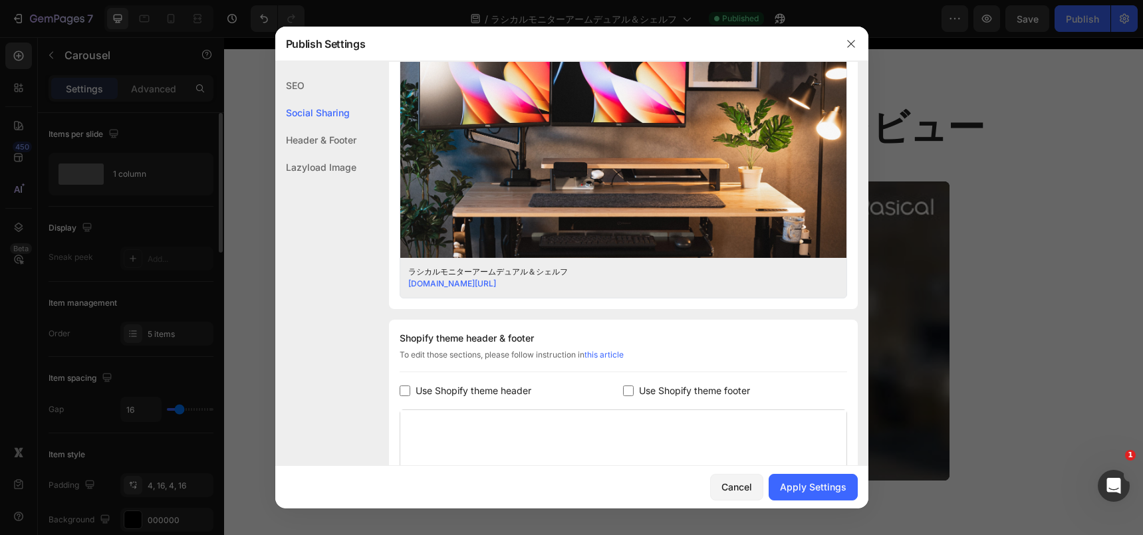
scroll to position [388, 0]
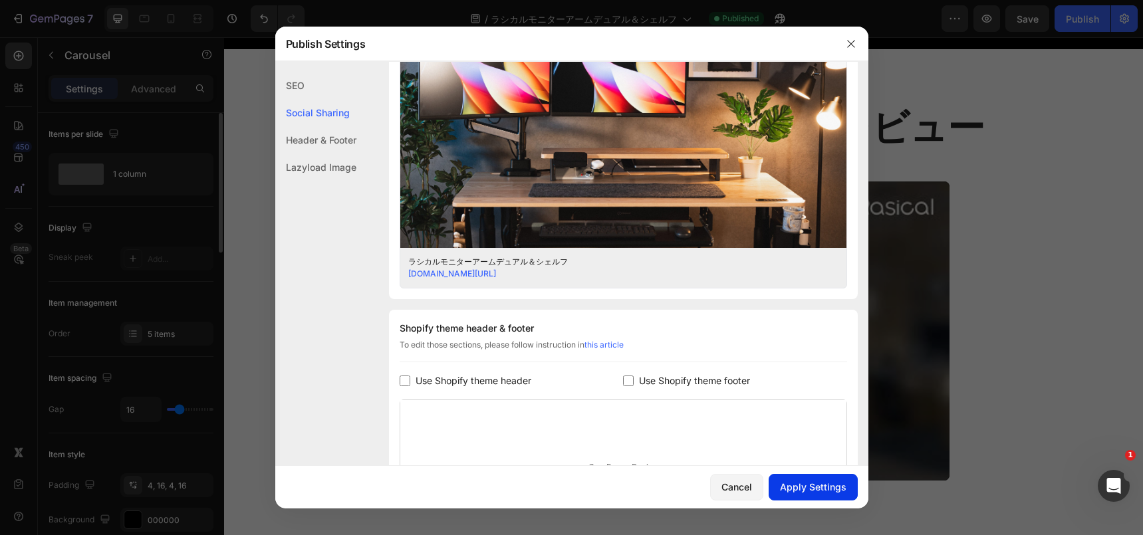
click at [808, 487] on div "Apply Settings" at bounding box center [813, 487] width 66 height 14
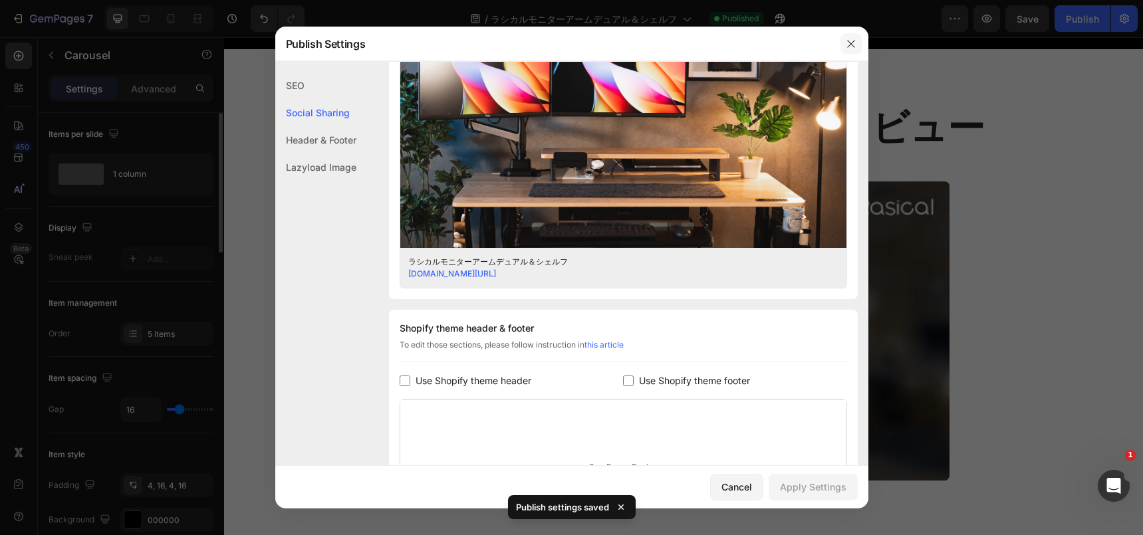
click at [848, 46] on icon "button" at bounding box center [850, 43] width 7 height 7
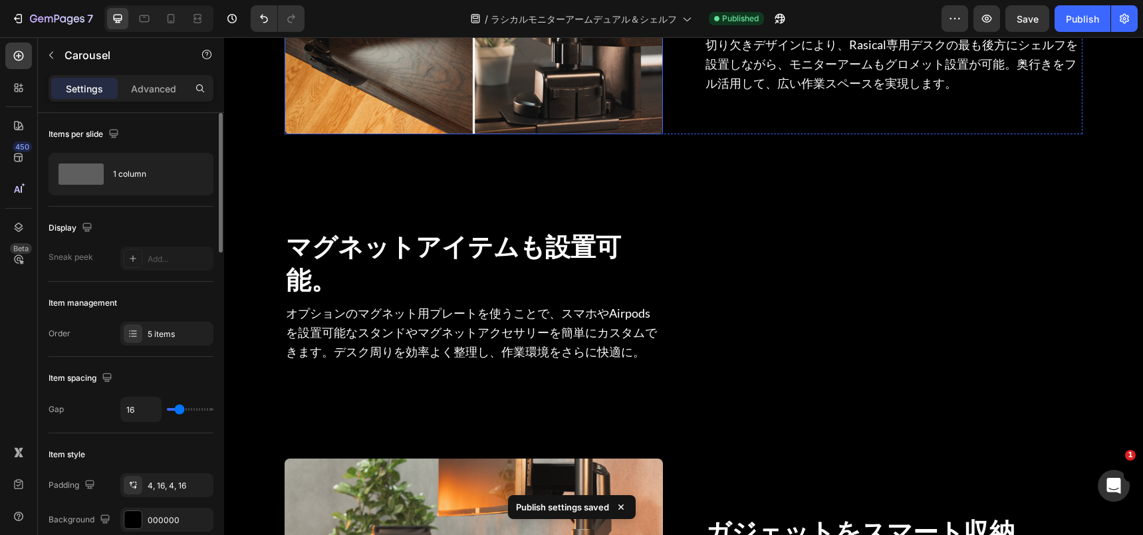
scroll to position [4736, 0]
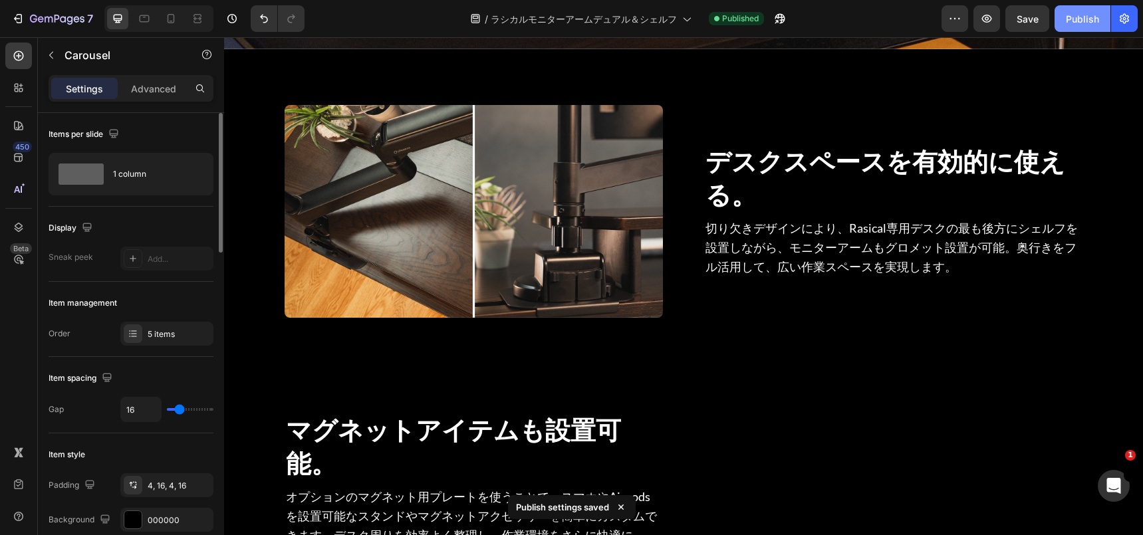
click at [1064, 22] on button "Publish" at bounding box center [1082, 18] width 56 height 27
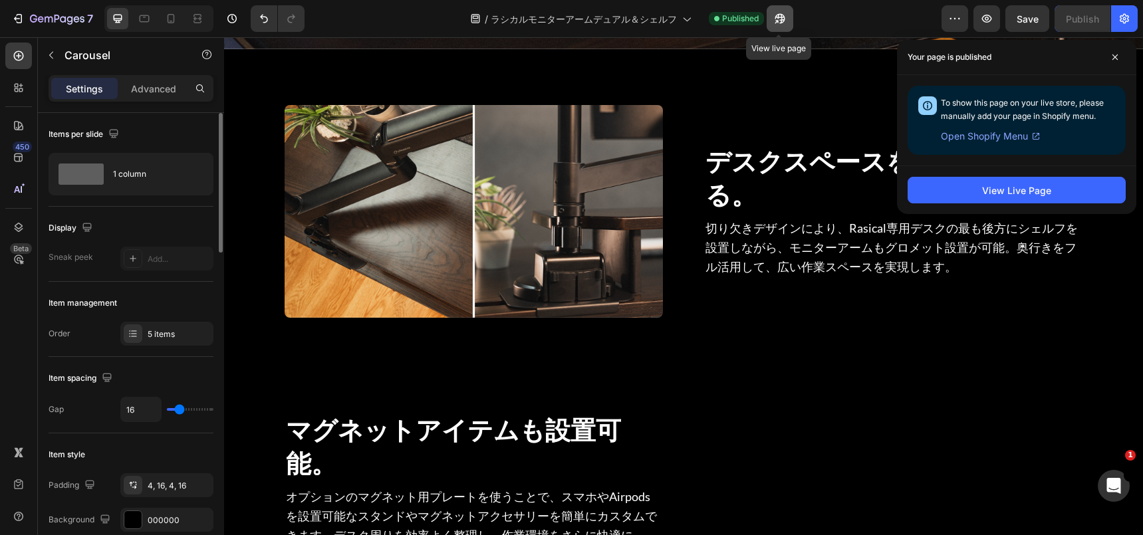
click at [783, 22] on icon "button" at bounding box center [779, 18] width 13 height 13
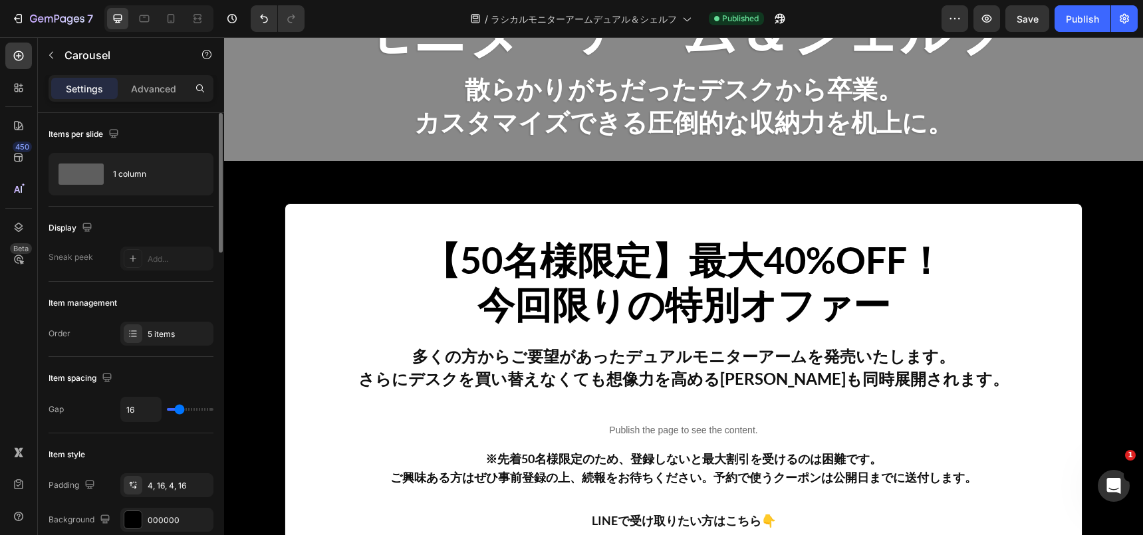
scroll to position [402, 0]
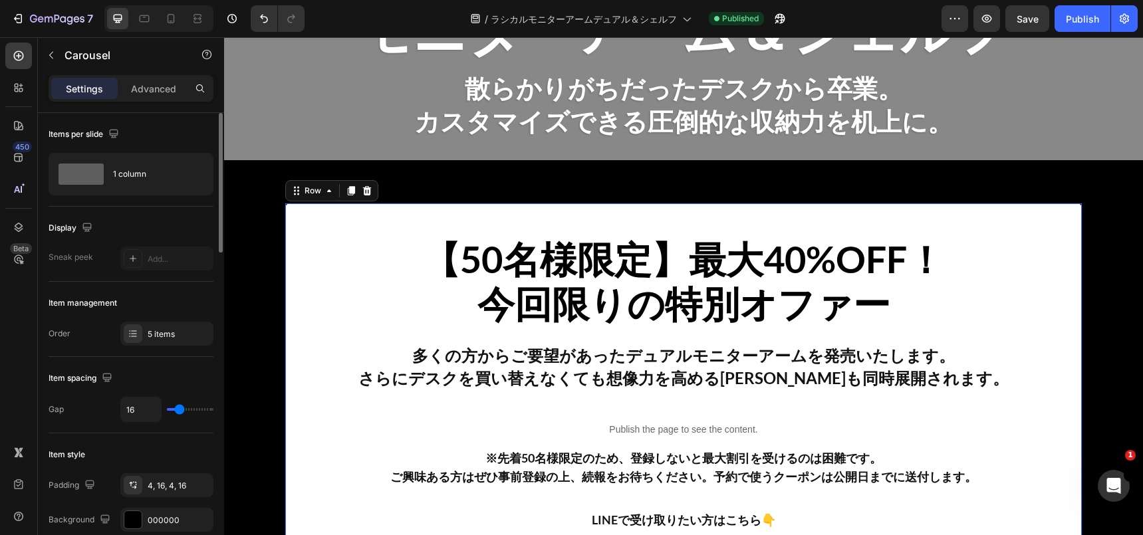
click at [714, 229] on div "【50名様限定】最大40%OFF！ 今回限りの特別オファー Heading 多くの方からご要望があったデュアルモニターアームを発売いたします。 さらにデスクを…" at bounding box center [684, 393] width 754 height 381
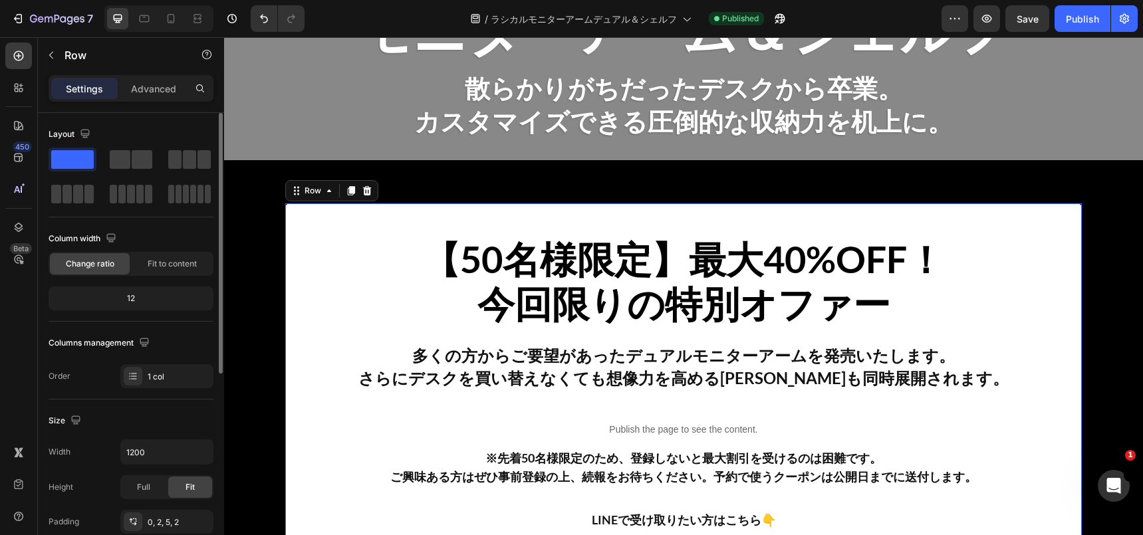
click at [714, 229] on div "【50名様限定】最大40%OFF！ 今回限りの特別オファー Heading 多くの方からご要望があったデュアルモニターアームを発売いたします。 さらにデスクを…" at bounding box center [684, 393] width 754 height 381
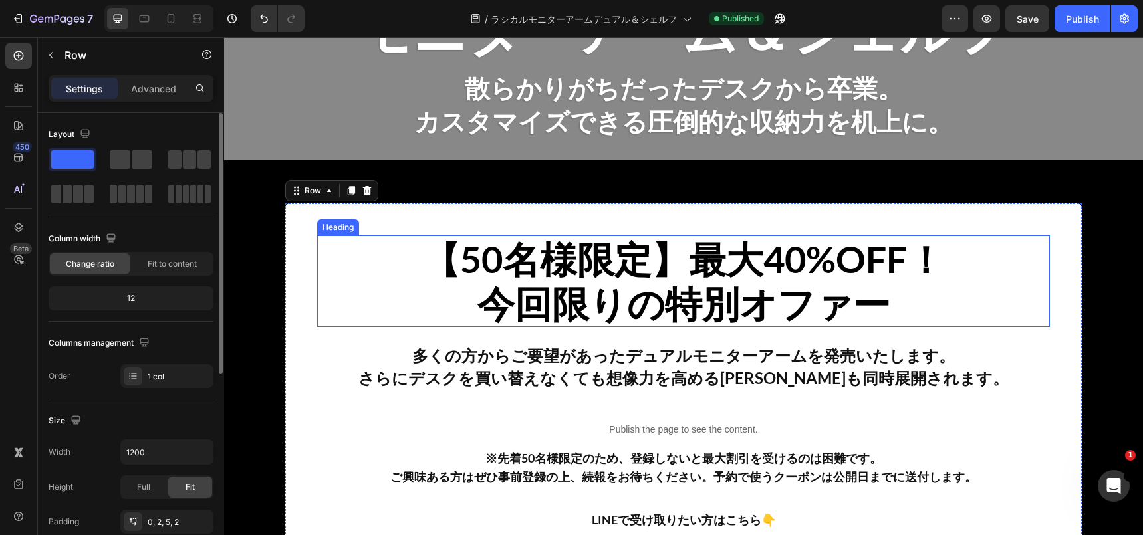
click at [715, 257] on strong "【50名様限定】最大40%OFF！" at bounding box center [683, 259] width 521 height 45
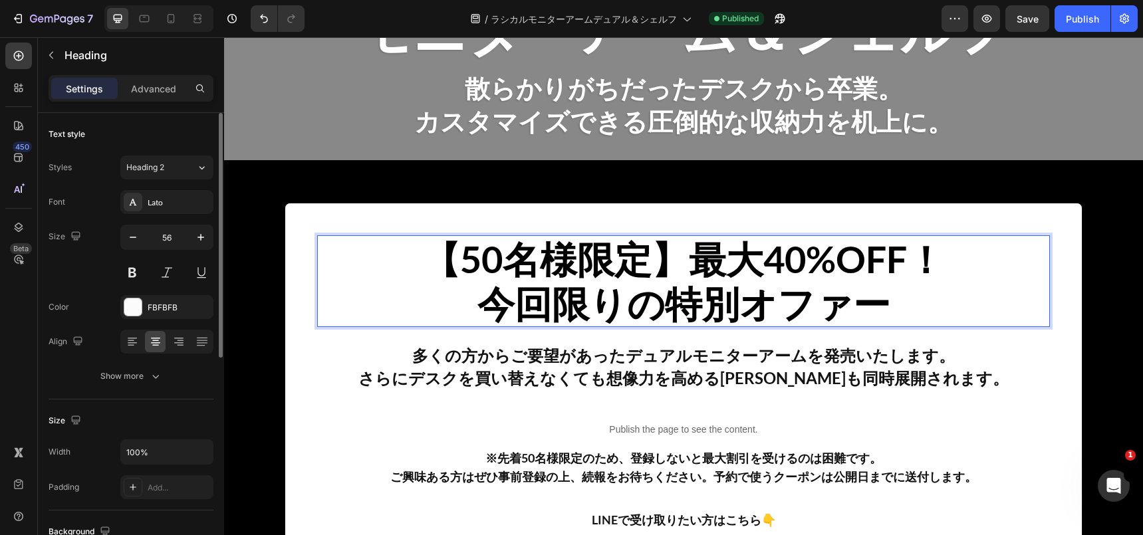
click at [713, 269] on strong "【50名様限定】最大40%OFF！" at bounding box center [683, 259] width 521 height 45
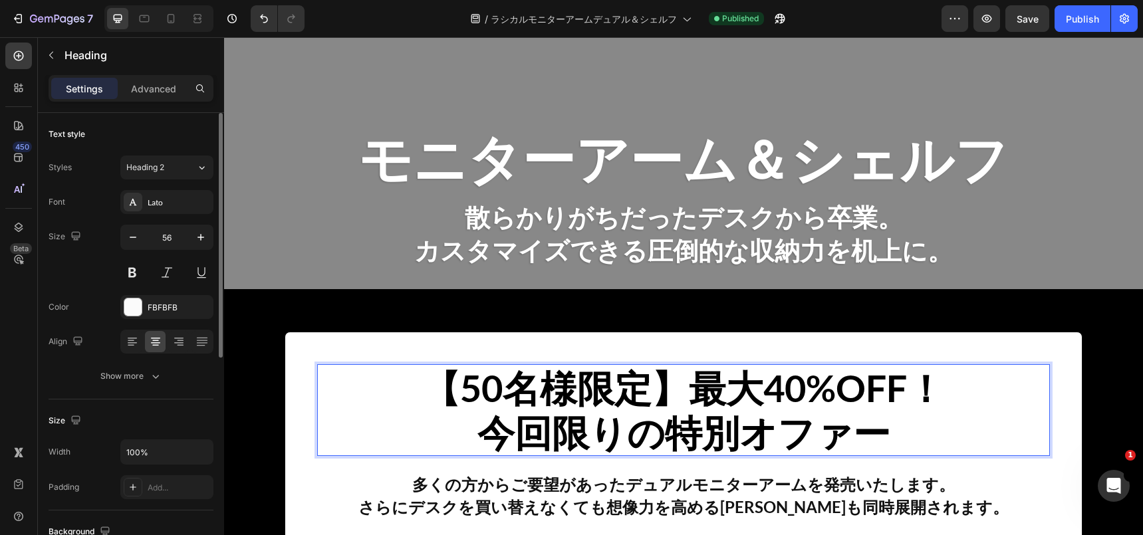
scroll to position [293, 0]
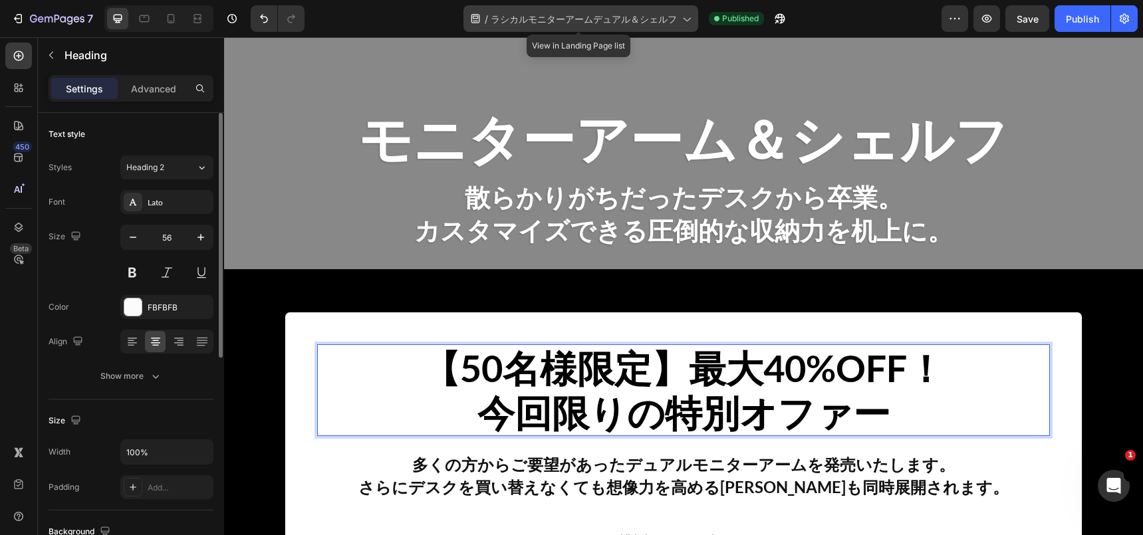
click at [549, 10] on div "/ ラシカルモニターアームデュアル＆シェルフ" at bounding box center [580, 18] width 235 height 27
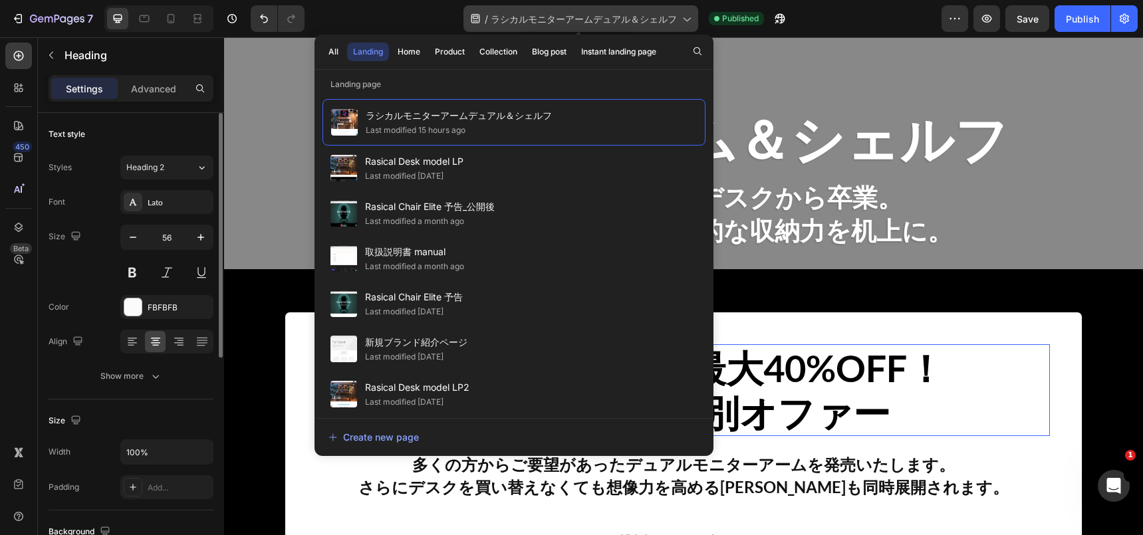
click at [679, 21] on icon at bounding box center [685, 18] width 13 height 13
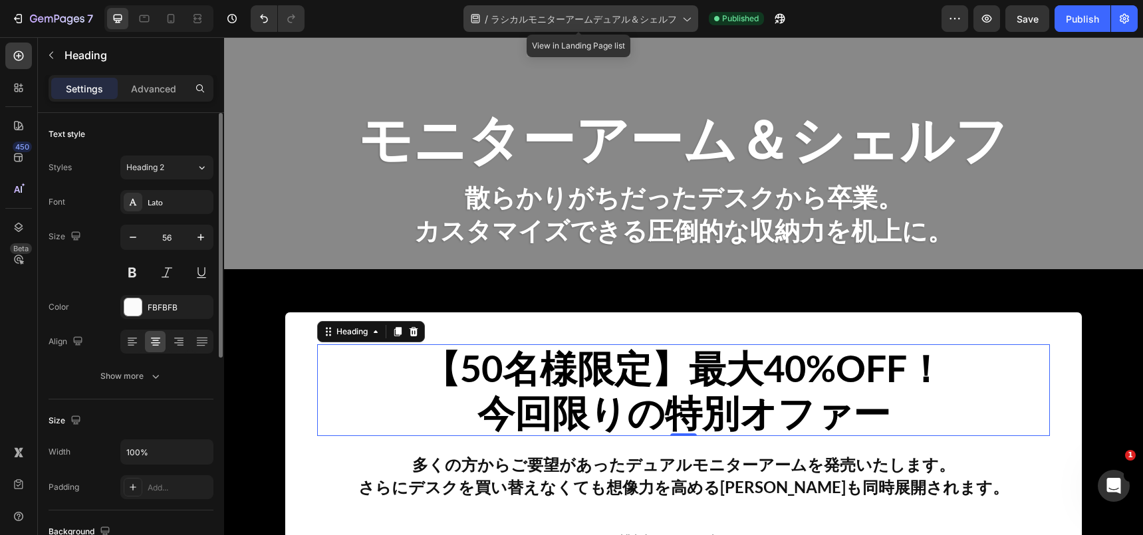
click at [685, 21] on icon at bounding box center [686, 20] width 7 height 4
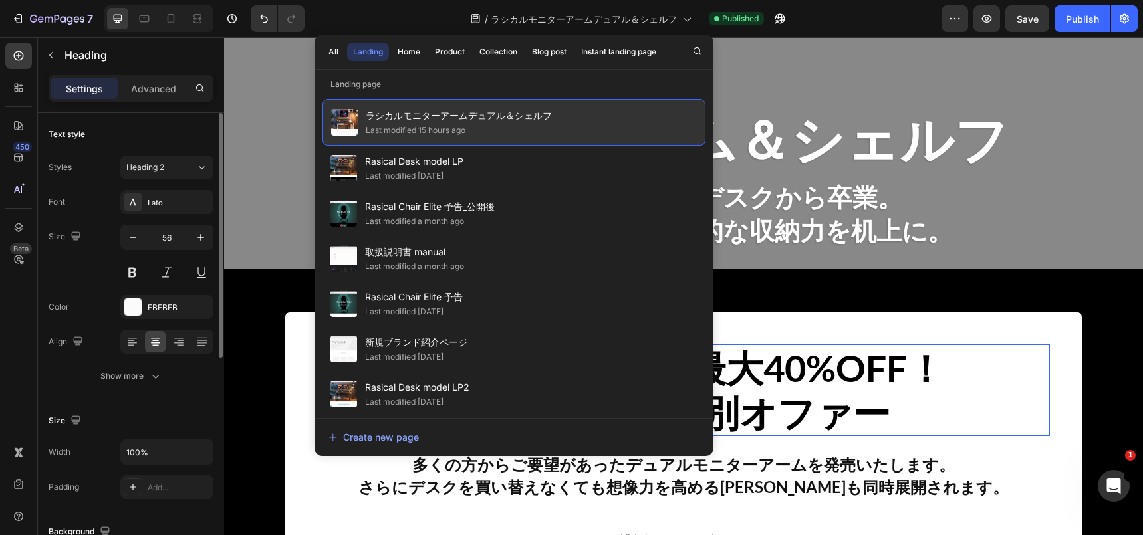
click at [664, 126] on div "ラシカルモニターアームデュアル＆シェルフ Last modified 15 hours ago" at bounding box center [513, 122] width 383 height 47
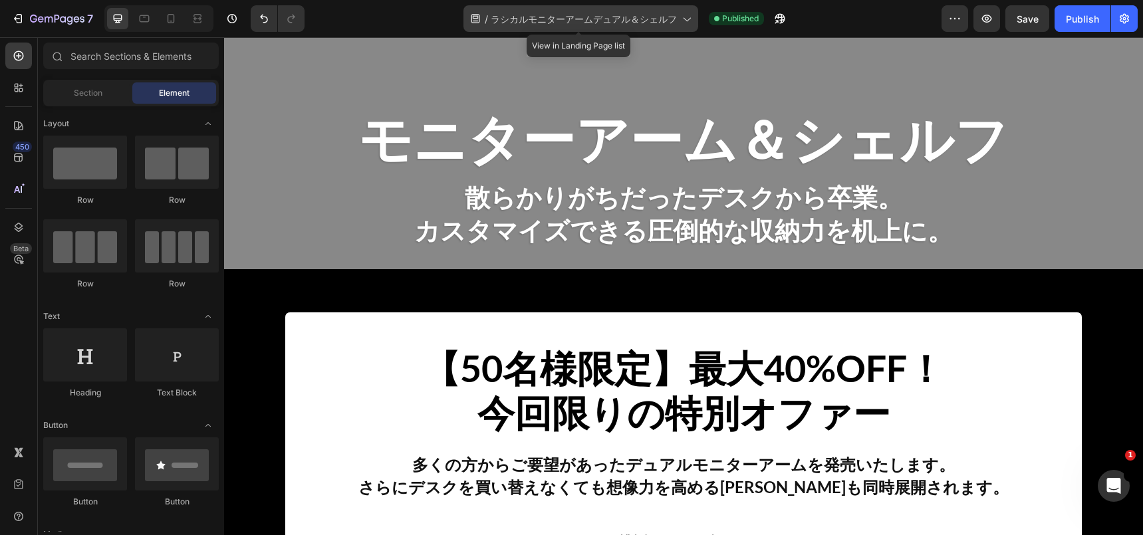
click at [686, 20] on icon at bounding box center [685, 18] width 13 height 13
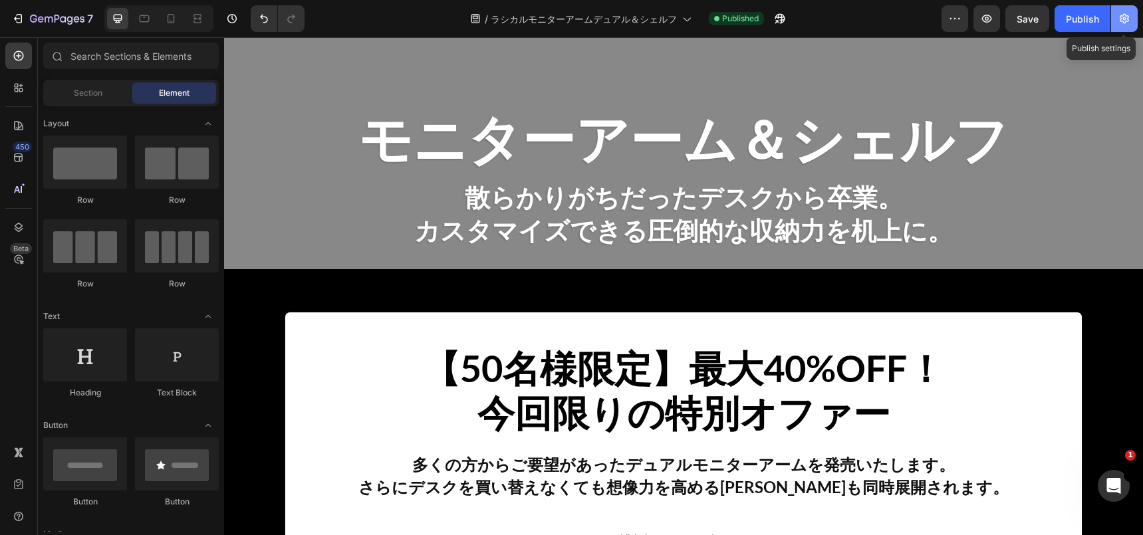
drag, startPoint x: 1110, startPoint y: 20, endPoint x: 1119, endPoint y: 21, distance: 9.4
click at [1119, 21] on div "Publish Publish settings" at bounding box center [1095, 18] width 83 height 27
click at [1119, 21] on icon "button" at bounding box center [1124, 18] width 13 height 13
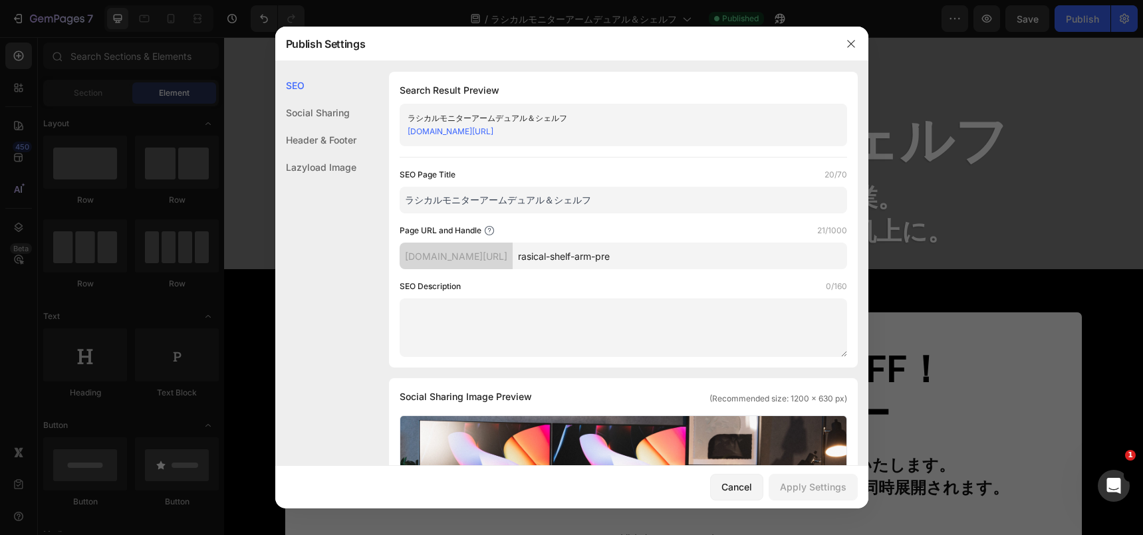
click at [668, 188] on input "ラシカルモニターアームデュアル＆シェルフ" at bounding box center [623, 200] width 447 height 27
paste input "モニターアーム（最大57インチ・27kg）＆デスクシェルフ事前登録｜先着50名 最大40%OFF"
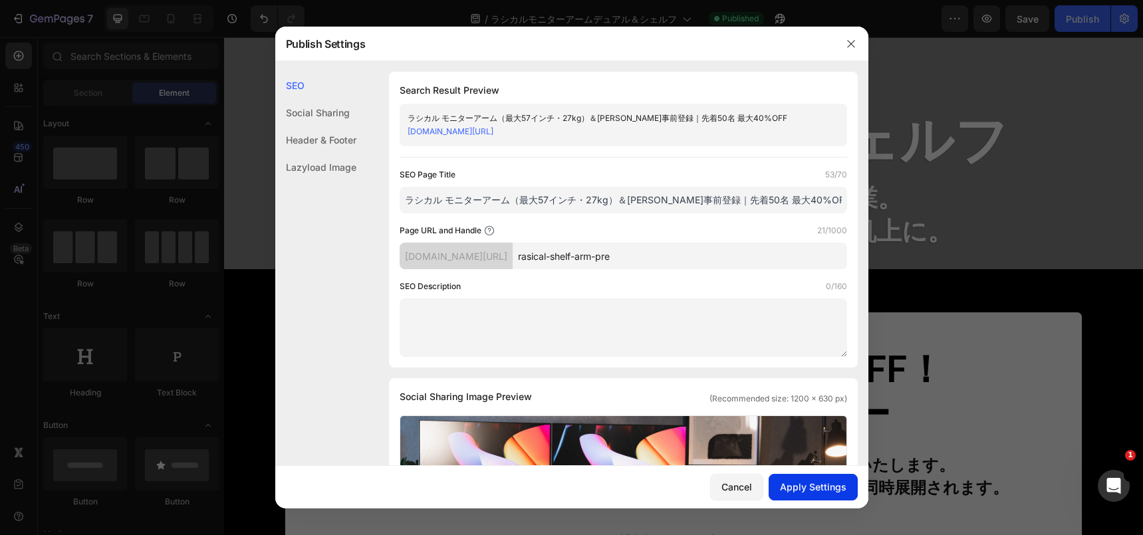
type input "ラシカル モニターアーム（最大57インチ・27kg）＆デスクシェルフ事前登録｜先着50名 最大40%OFF"
click at [782, 484] on div "Apply Settings" at bounding box center [813, 487] width 66 height 14
click at [581, 311] on textarea at bounding box center [623, 328] width 447 height 59
paste textarea "Rasical専用設計のモニターアーム（VESA 75/100対応）と拡張シェルフ（85/100cm）。発売前に登録で限定クーポン配布。"
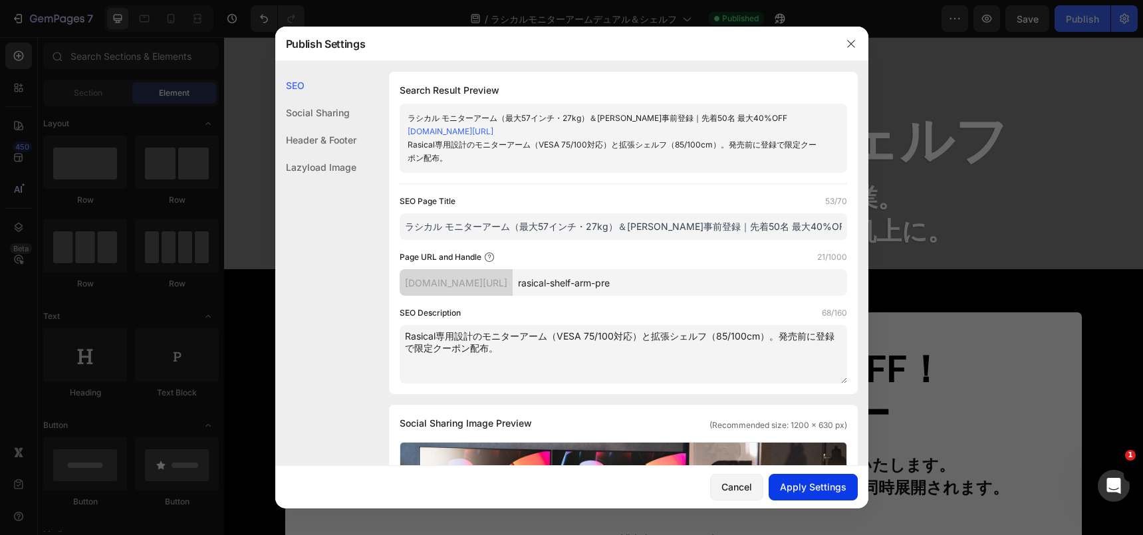
click at [785, 485] on div "Apply Settings" at bounding box center [813, 487] width 66 height 14
click at [693, 338] on textarea "Rasical専用設計のモニターアーム（VESA 75/100対応）と拡張シェルフ（85/100cm）。発売前に登録で限定クーポン配布。" at bounding box center [623, 354] width 447 height 59
click at [706, 338] on textarea "Rasical専用設計のモニターアーム（VESA 75/100対応）と拡張シェルフ（85/100cm）。発売前に登録で限定クーポン配布。" at bounding box center [623, 354] width 447 height 59
type textarea "Rasical専用設計のモニターアーム（VESA 75/100対応）と拡張シェルフセット（85/100cm）。発売前に登録で限定クーポン配布。"
click at [789, 481] on div "Apply Settings" at bounding box center [813, 487] width 66 height 14
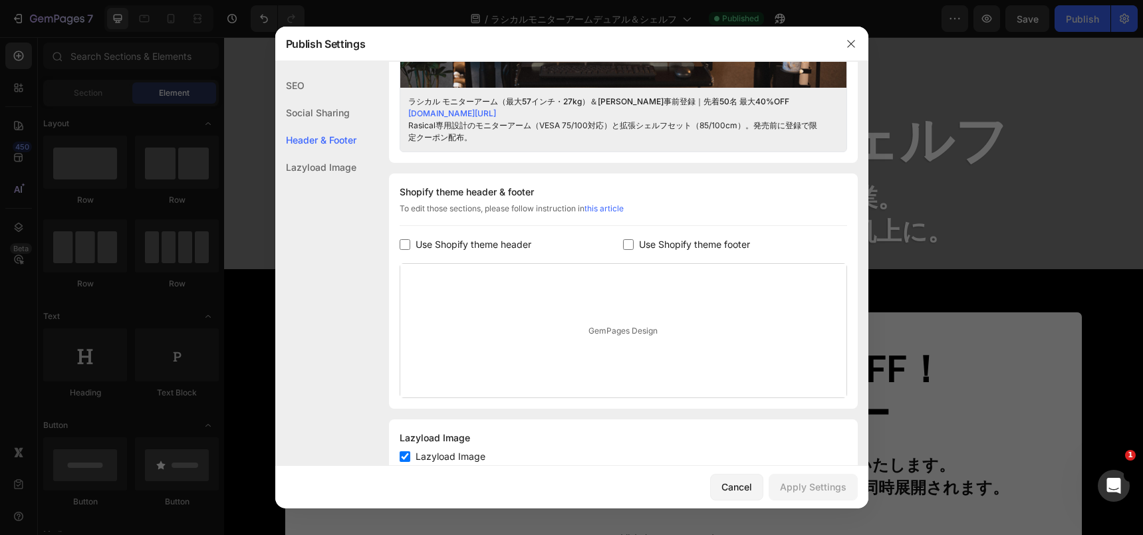
scroll to position [616, 0]
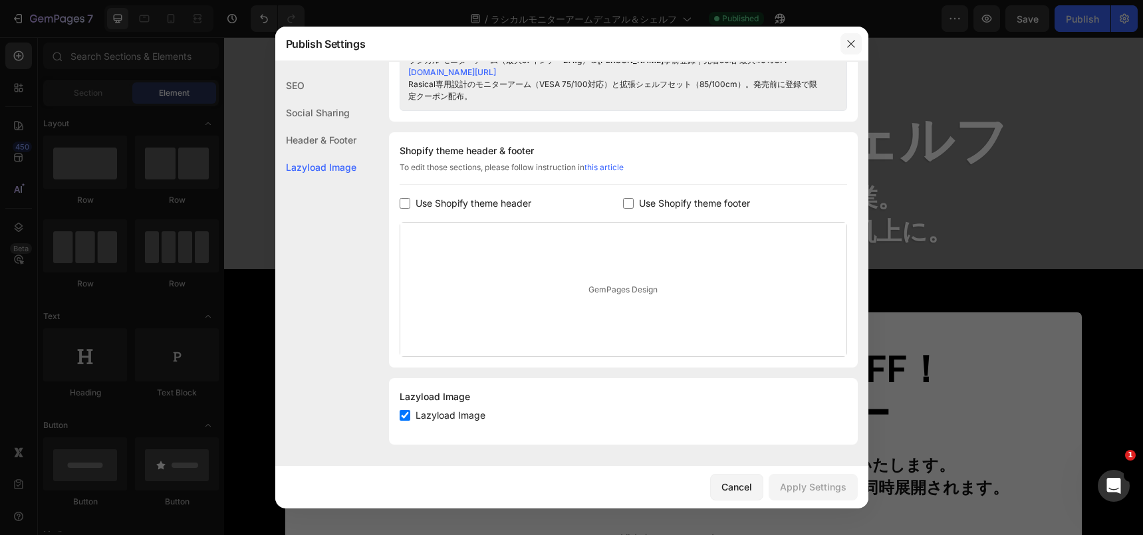
click at [846, 39] on icon "button" at bounding box center [851, 44] width 11 height 11
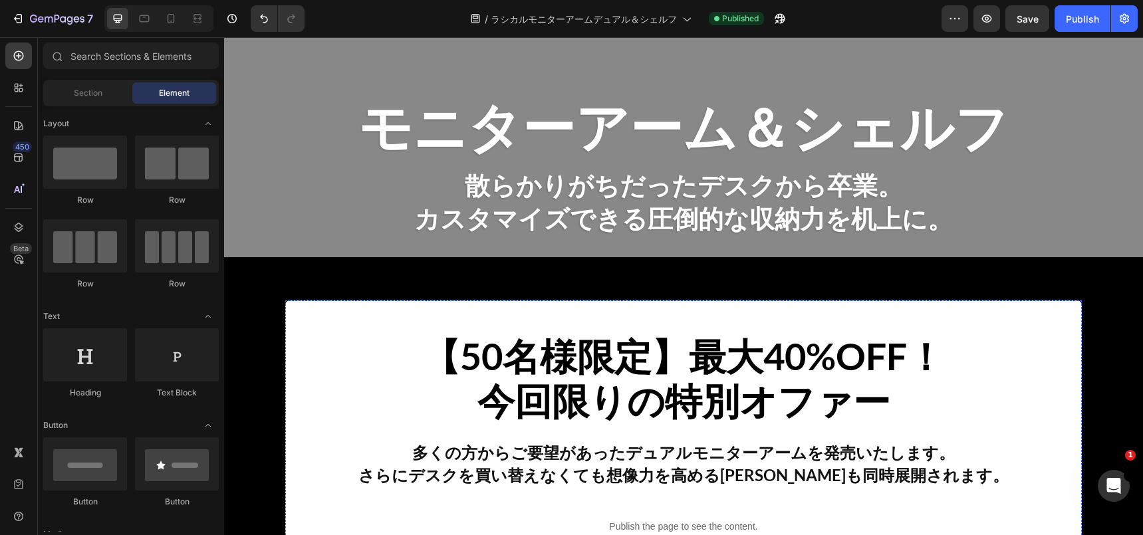
scroll to position [96, 0]
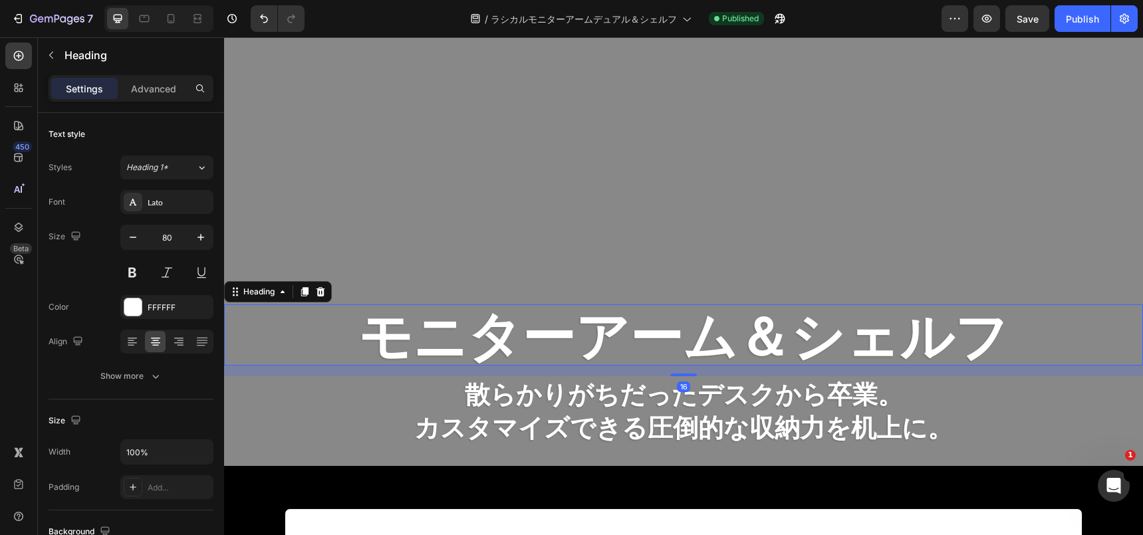
click at [961, 344] on h2 "モニターアーム＆シェルフ" at bounding box center [683, 335] width 919 height 61
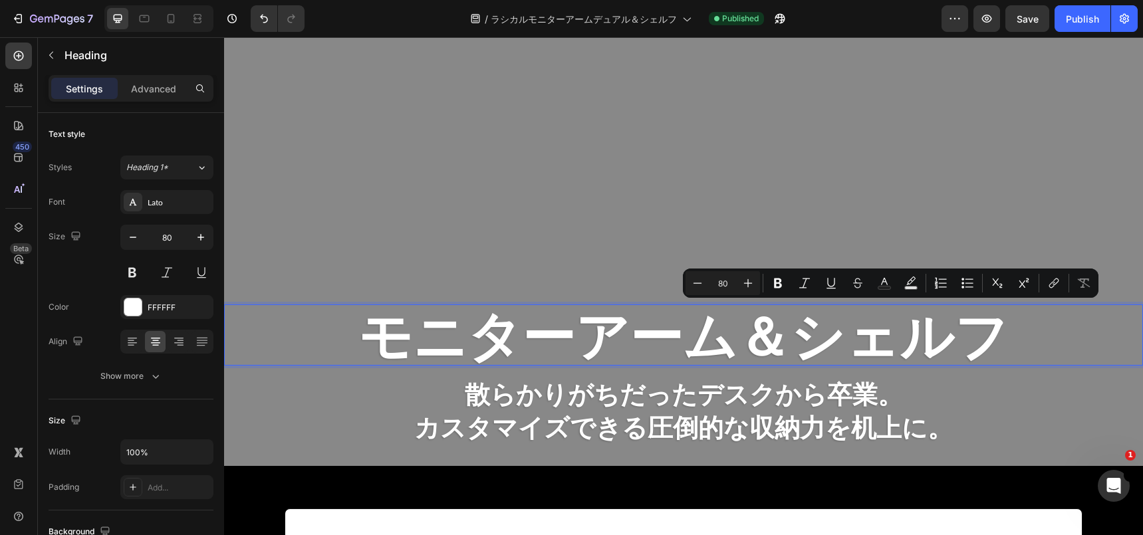
click at [987, 344] on p "モニターアーム＆シェルフ" at bounding box center [683, 335] width 916 height 59
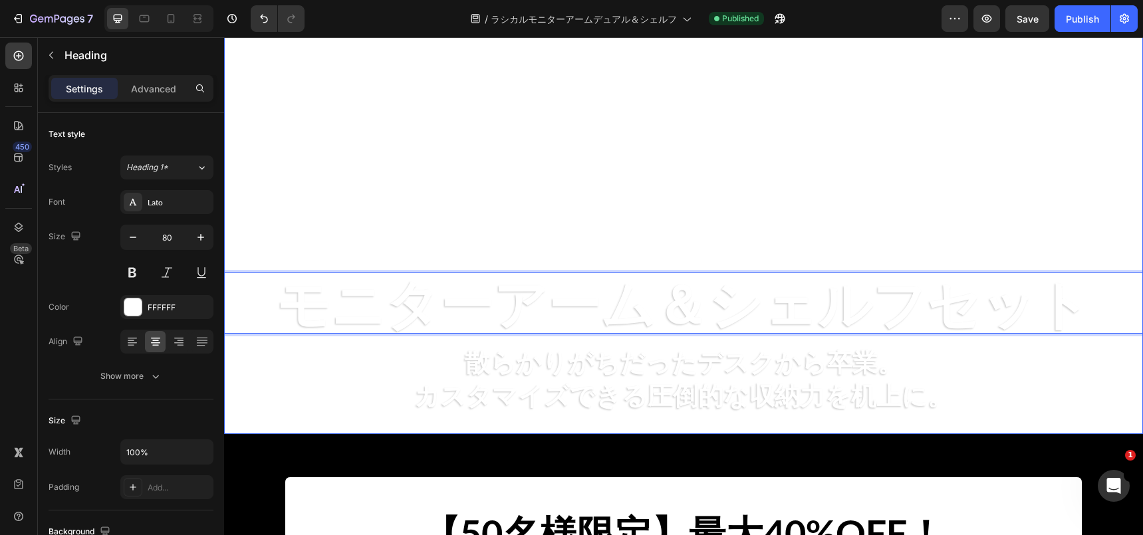
scroll to position [136, 0]
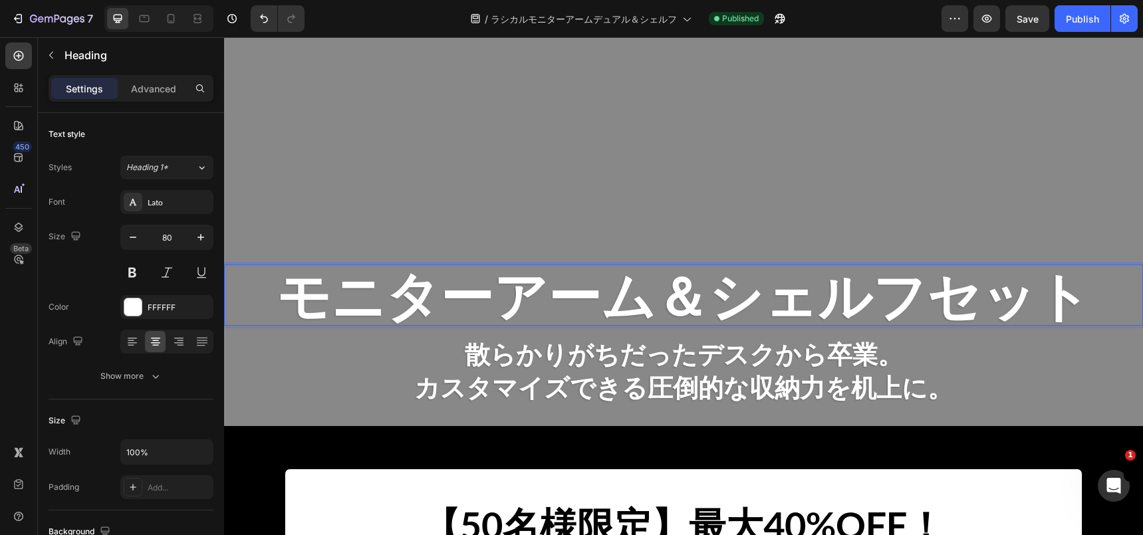
click at [691, 281] on p "モニターアーム＆シェルフセット" at bounding box center [683, 295] width 916 height 59
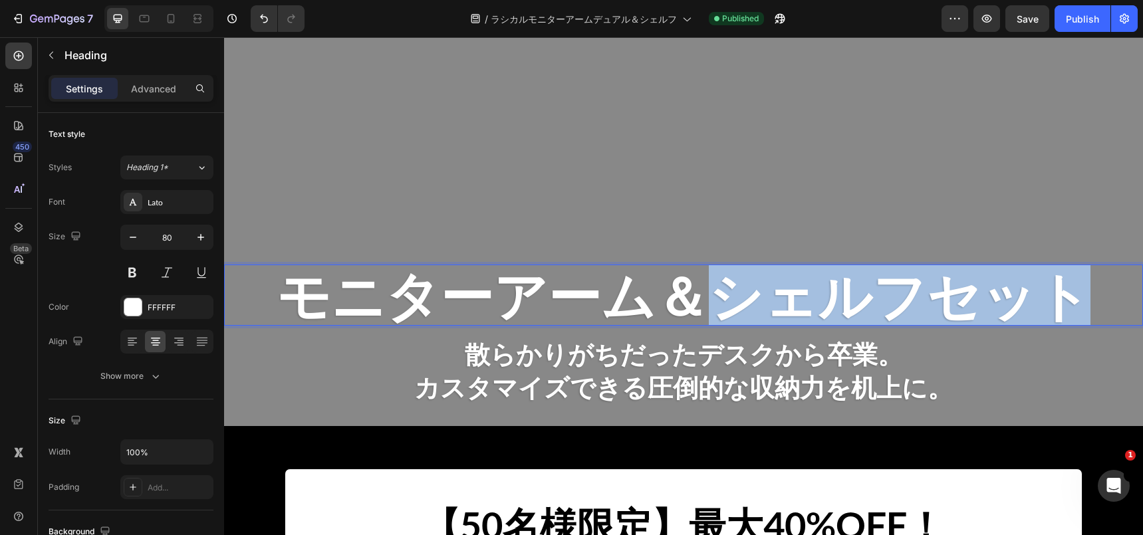
click at [691, 281] on p "モニターアーム＆シェルフセット" at bounding box center [683, 295] width 916 height 59
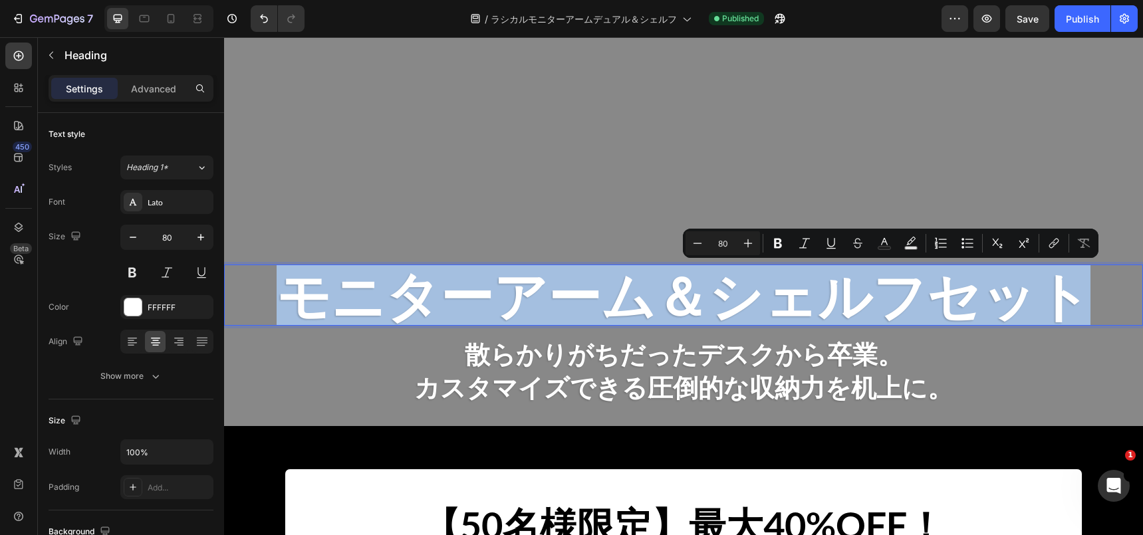
click at [691, 281] on p "モニターアーム＆シェルフセット" at bounding box center [683, 295] width 916 height 59
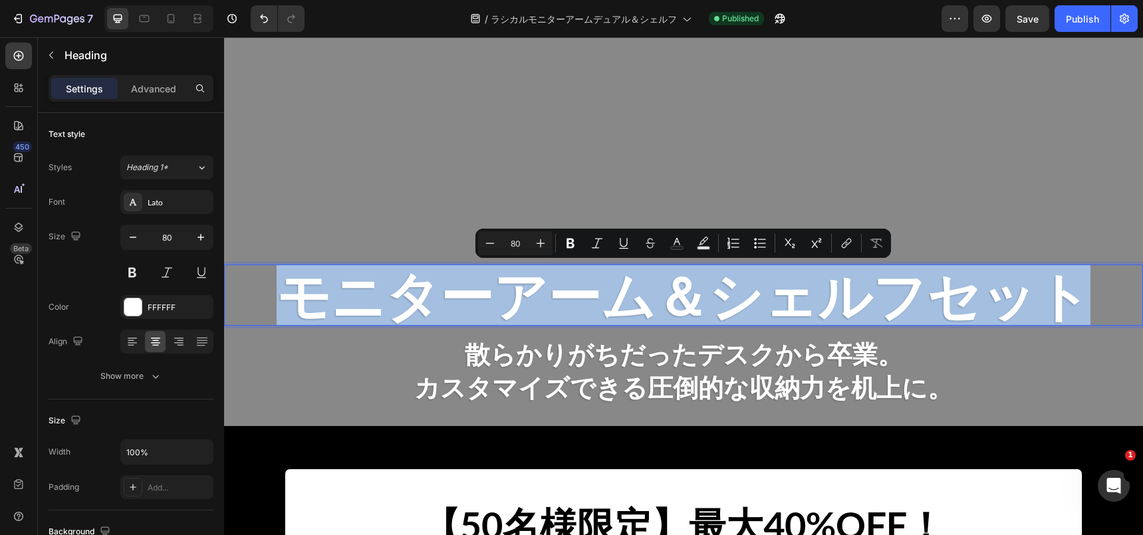
click at [691, 281] on p "モニターアーム＆シェルフセット" at bounding box center [683, 295] width 916 height 59
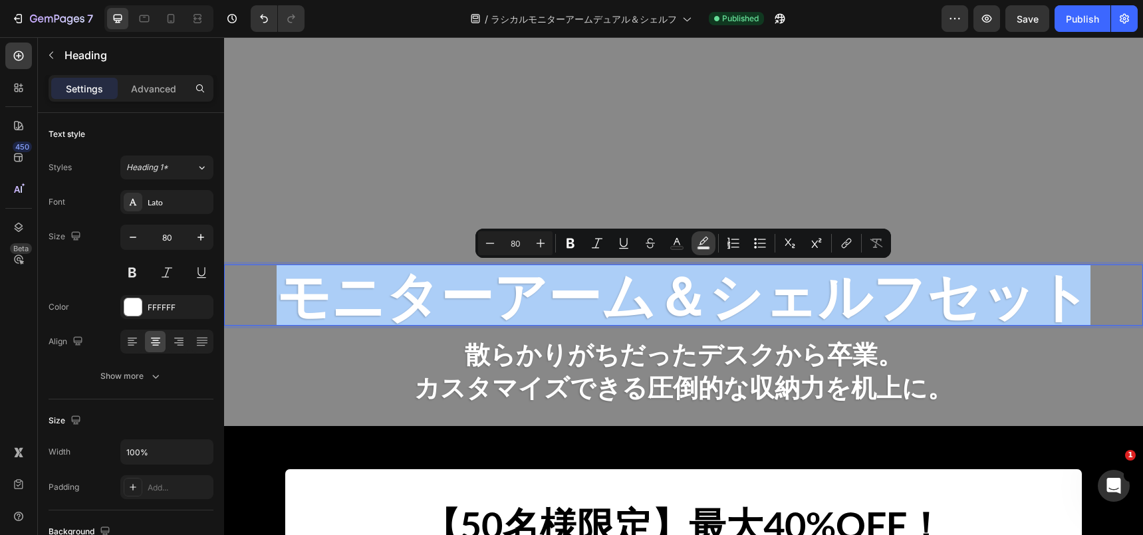
click at [699, 249] on rect "Editor contextual toolbar" at bounding box center [703, 248] width 13 height 3
type input "000000"
type input "77"
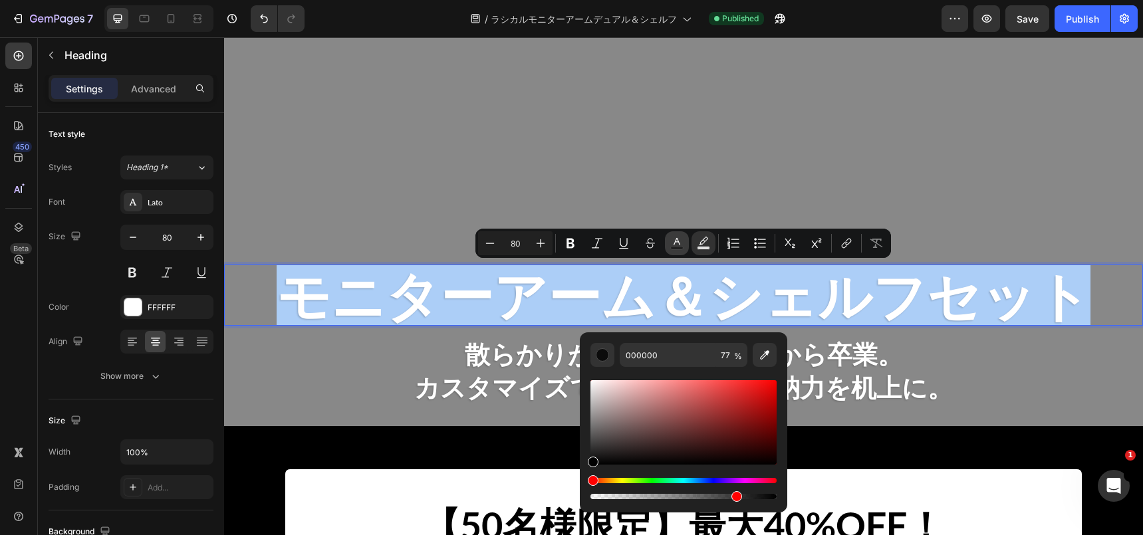
click at [679, 247] on rect "Editor contextual toolbar" at bounding box center [677, 248] width 13 height 3
type input "FFFFFF"
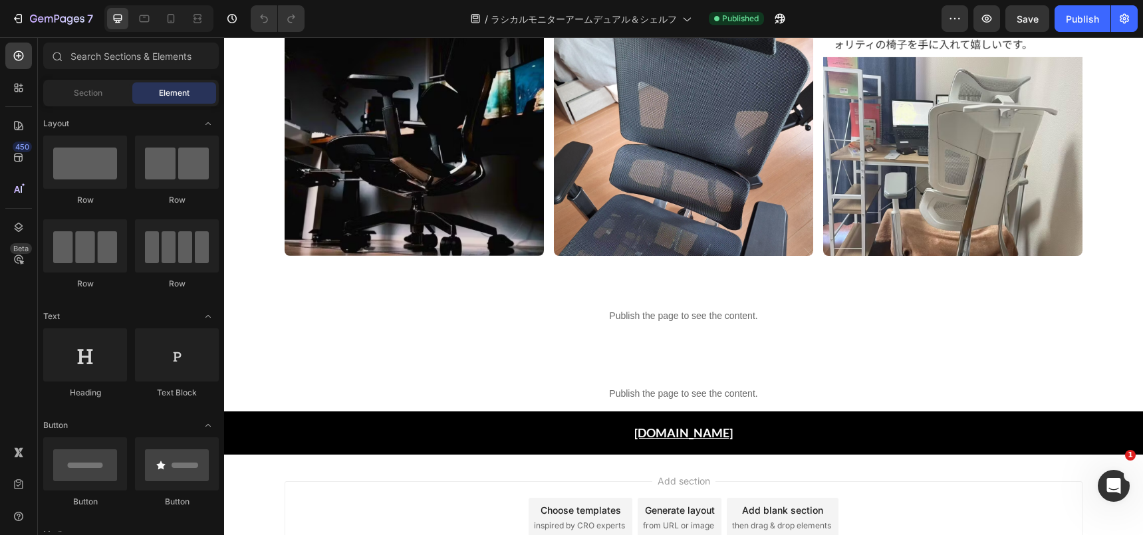
scroll to position [8009, 0]
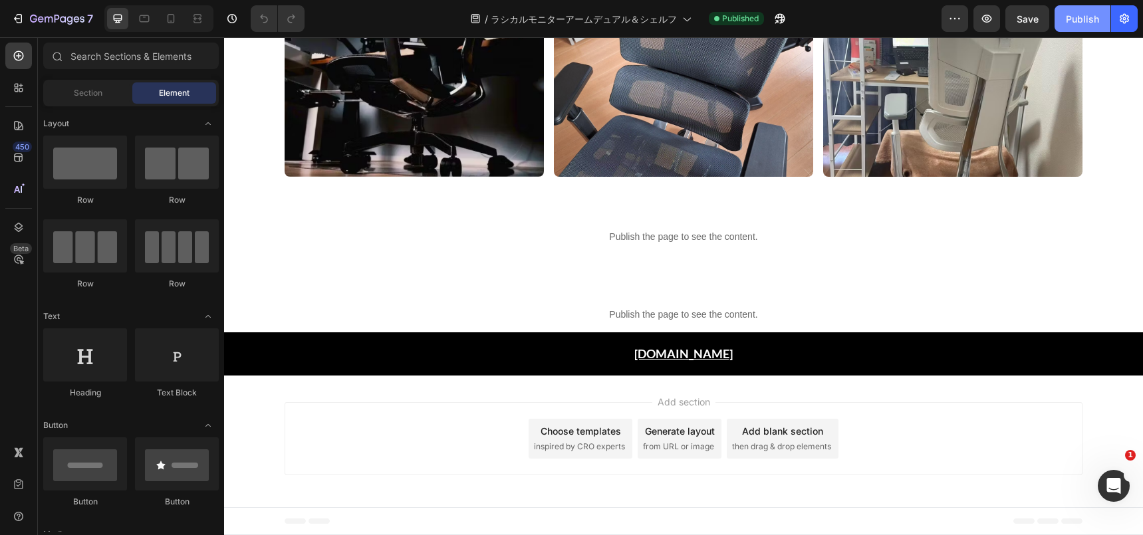
click at [1078, 20] on div "Publish" at bounding box center [1082, 19] width 33 height 14
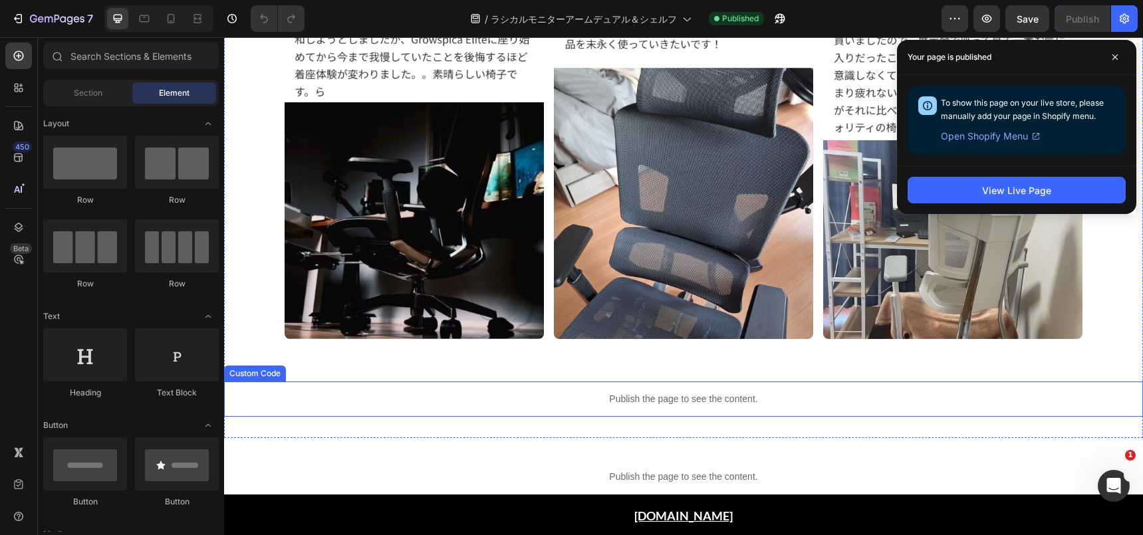
scroll to position [7839, 0]
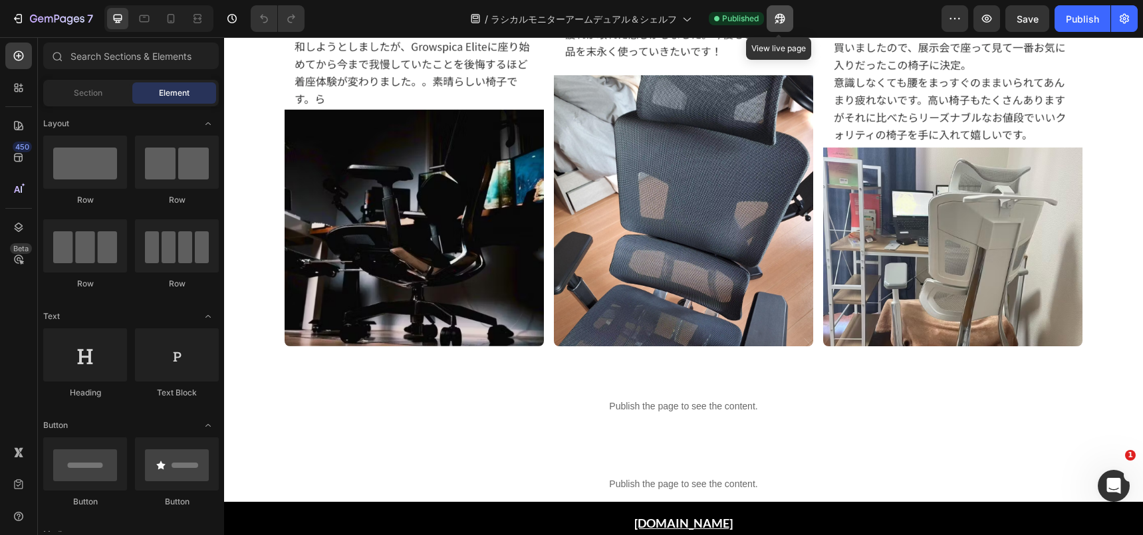
click at [767, 23] on button "button" at bounding box center [780, 18] width 27 height 27
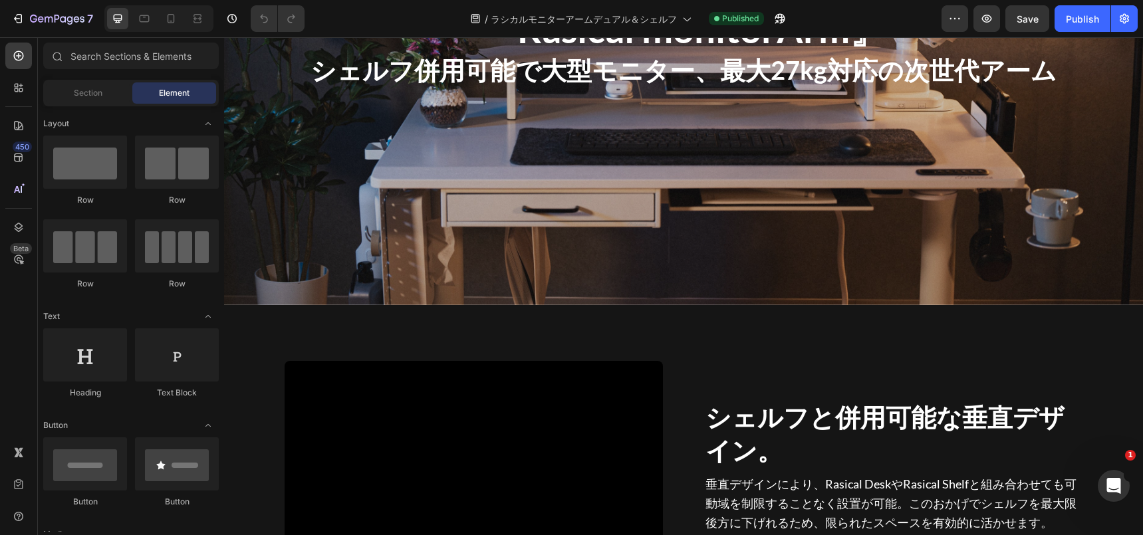
scroll to position [2046, 0]
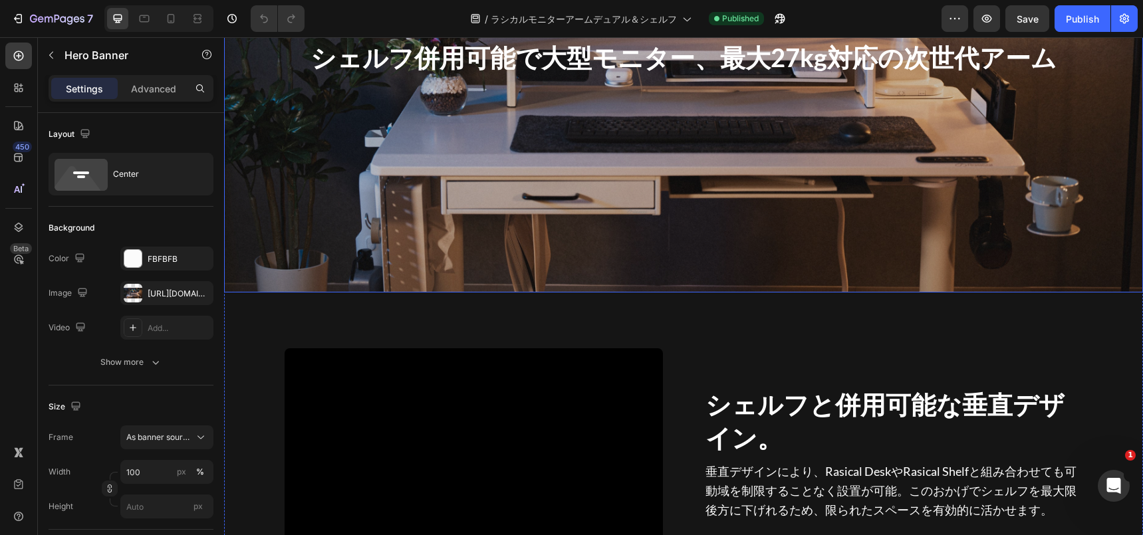
click at [607, 249] on div "Overlay" at bounding box center [683, 33] width 919 height 517
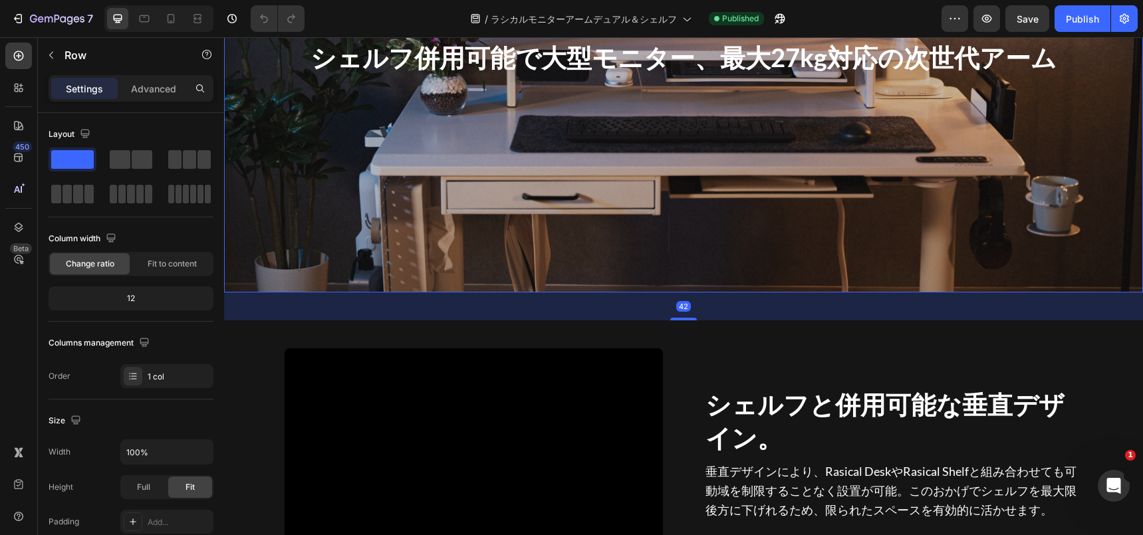
click at [441, 269] on div "Overlay" at bounding box center [683, 33] width 919 height 517
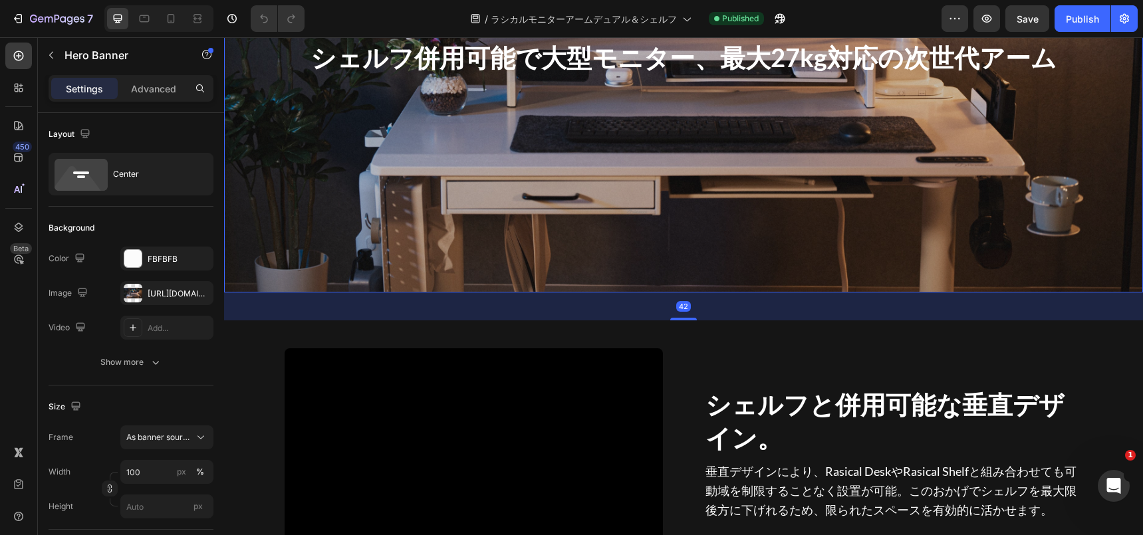
click at [432, 234] on div "Overlay" at bounding box center [683, 33] width 919 height 517
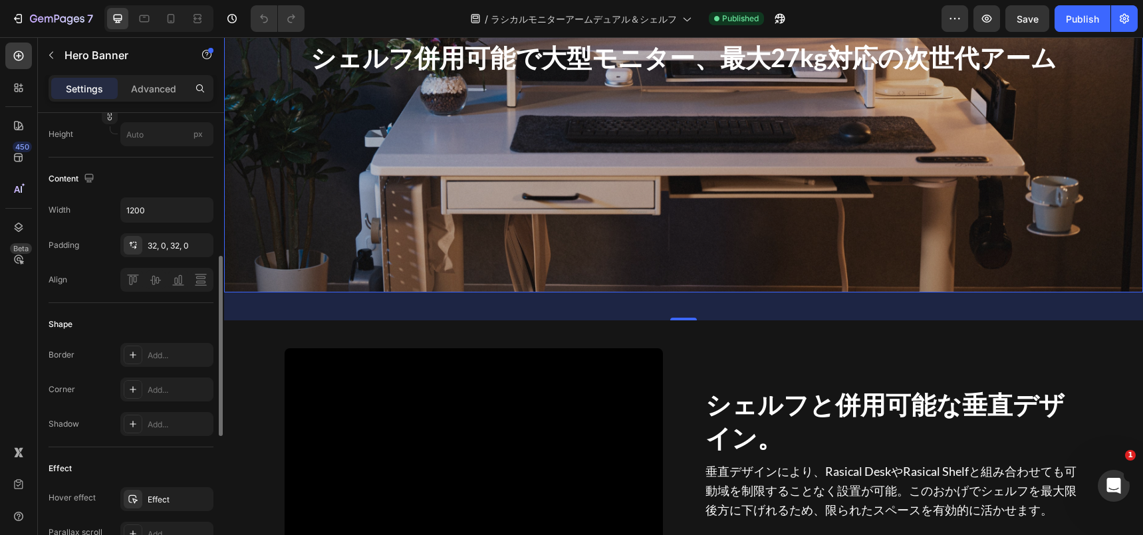
scroll to position [374, 0]
click at [136, 248] on icon at bounding box center [133, 243] width 11 height 11
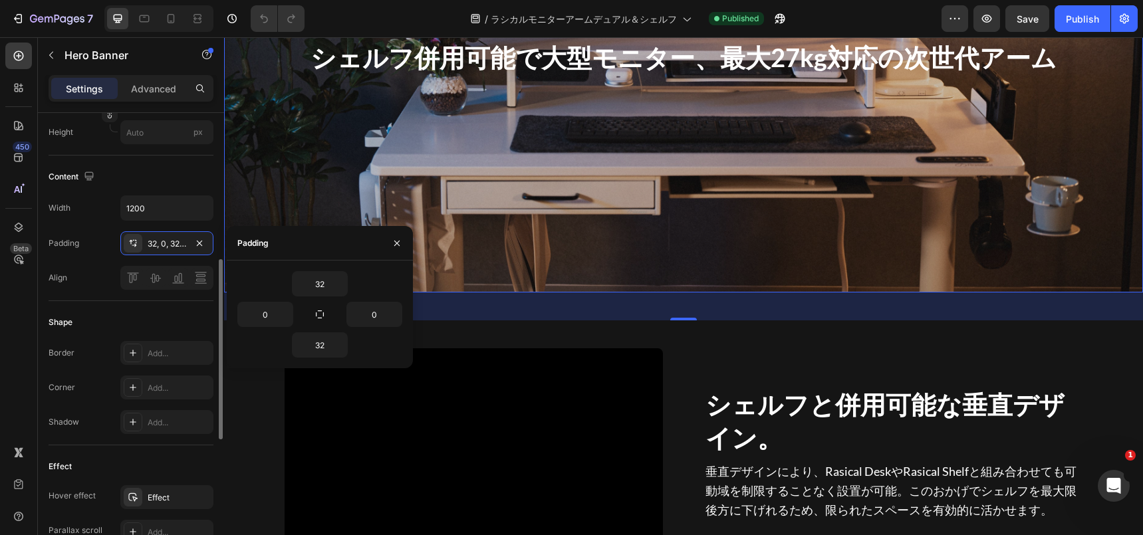
click at [103, 308] on div "Shape Border Add... Corner Add... Shadow Add..." at bounding box center [131, 373] width 165 height 144
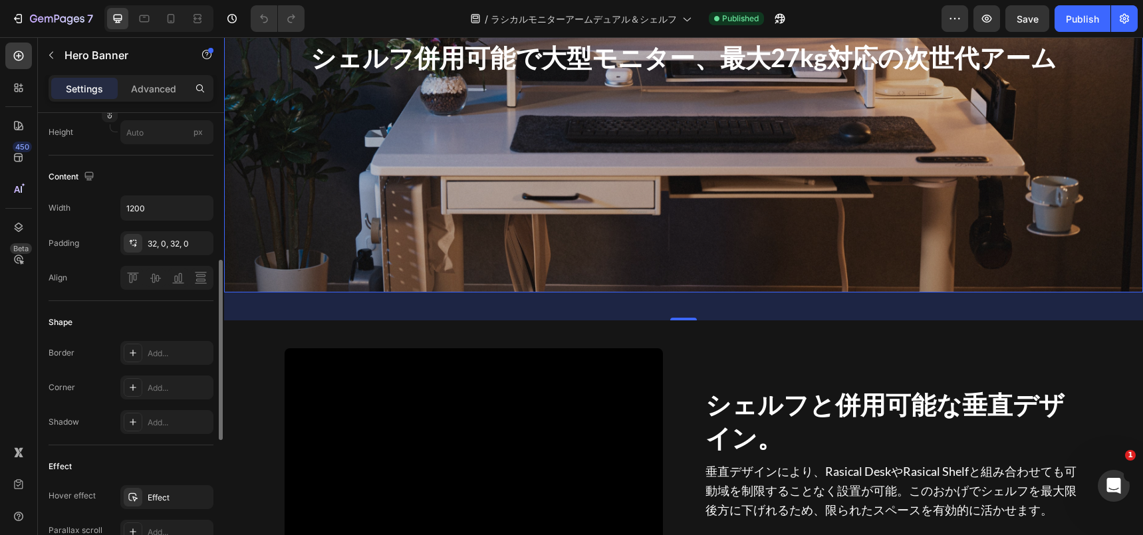
scroll to position [715, 0]
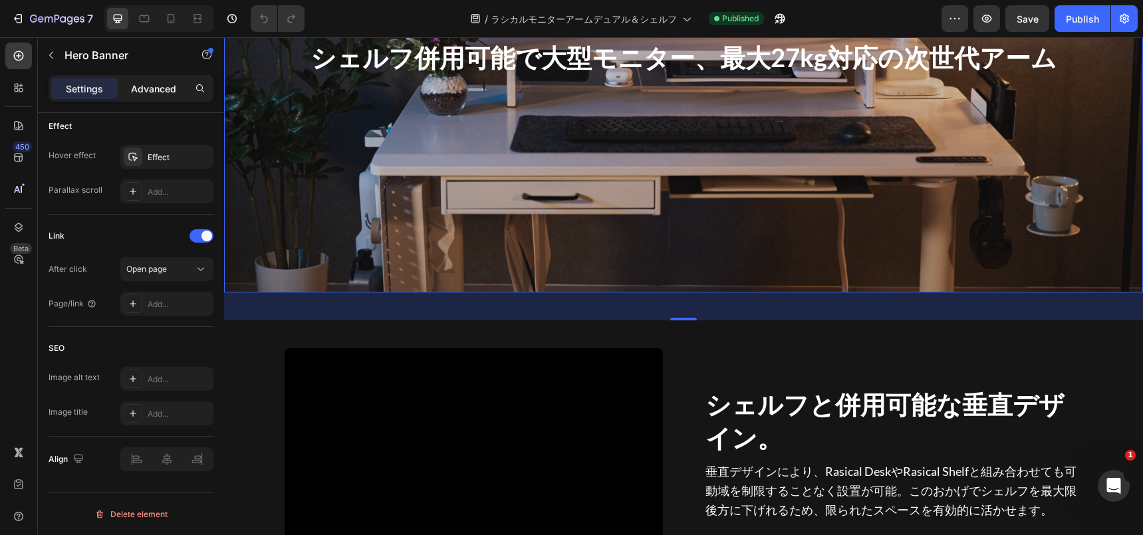
click at [154, 95] on div "Advanced" at bounding box center [153, 88] width 66 height 21
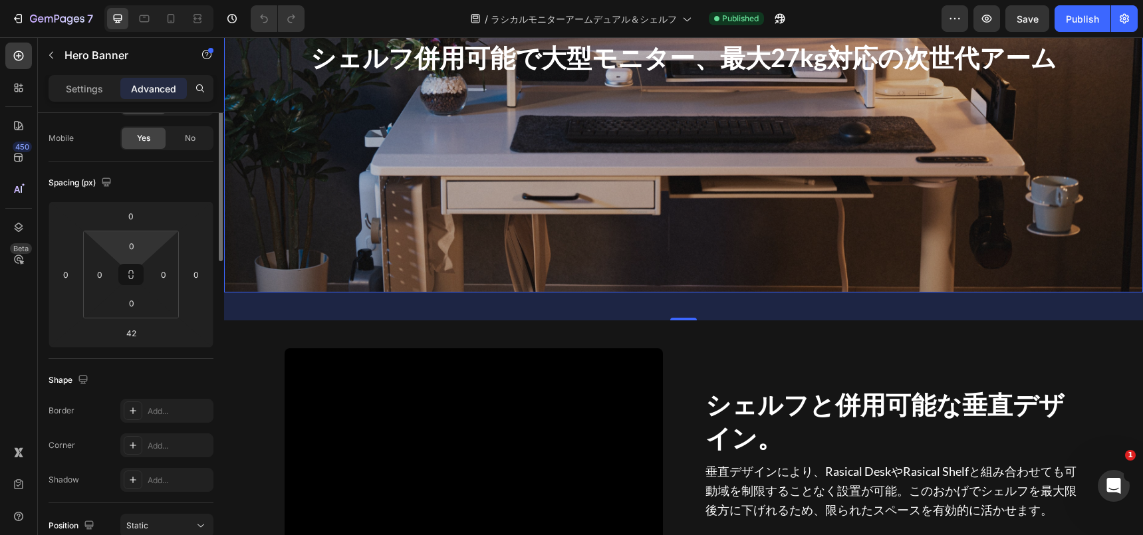
scroll to position [0, 0]
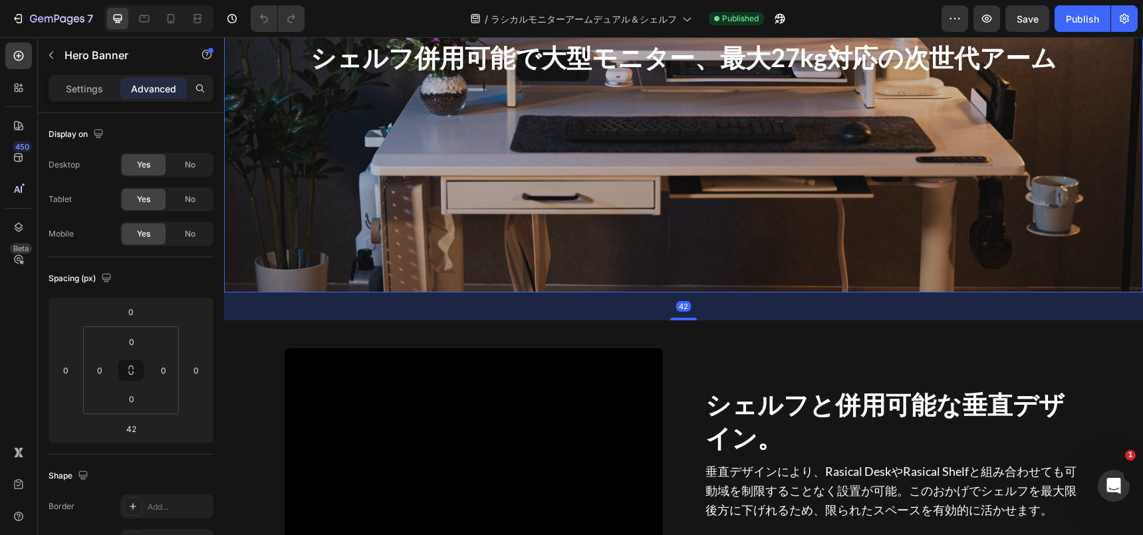
click at [463, 239] on div "Overlay" at bounding box center [683, 33] width 919 height 517
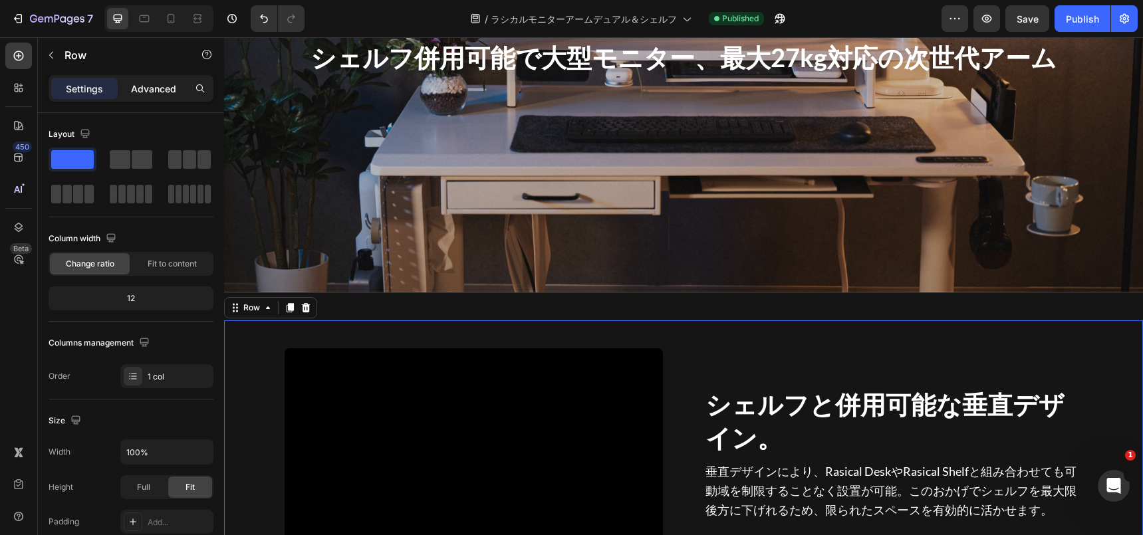
click at [156, 89] on p "Advanced" at bounding box center [153, 89] width 45 height 14
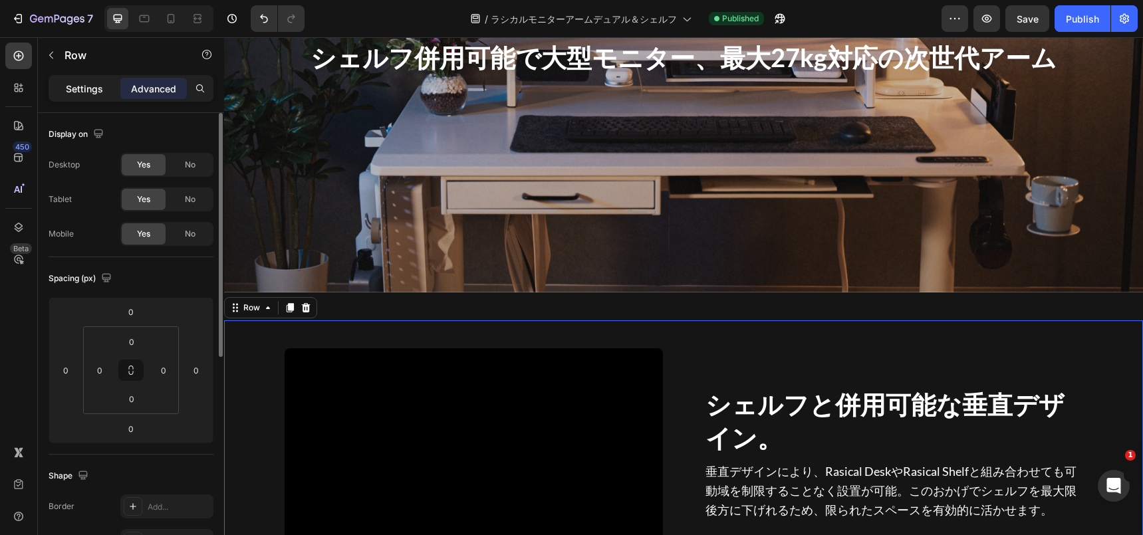
click at [91, 84] on p "Settings" at bounding box center [84, 89] width 37 height 14
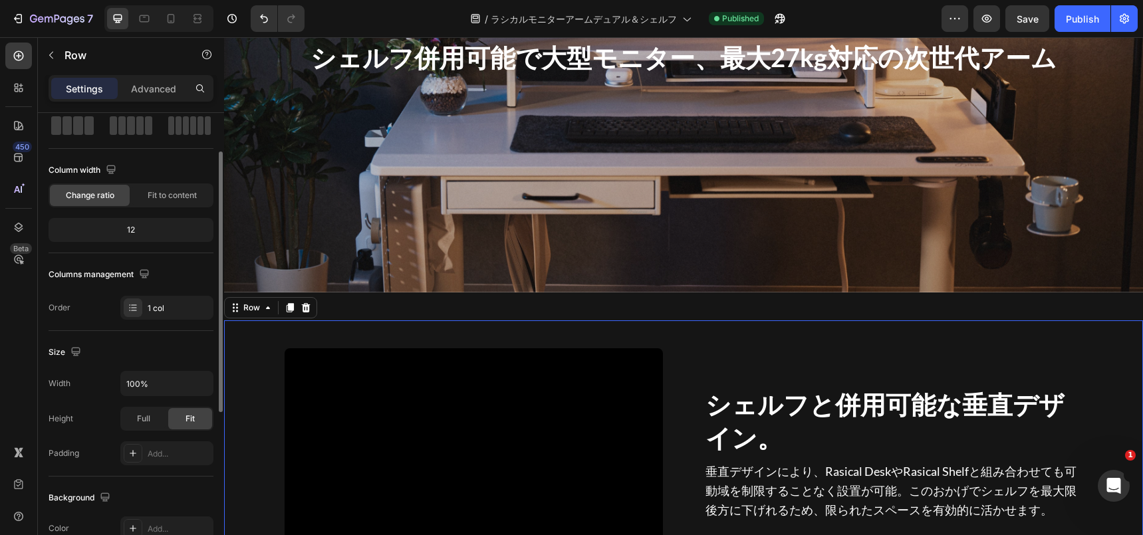
scroll to position [104, 0]
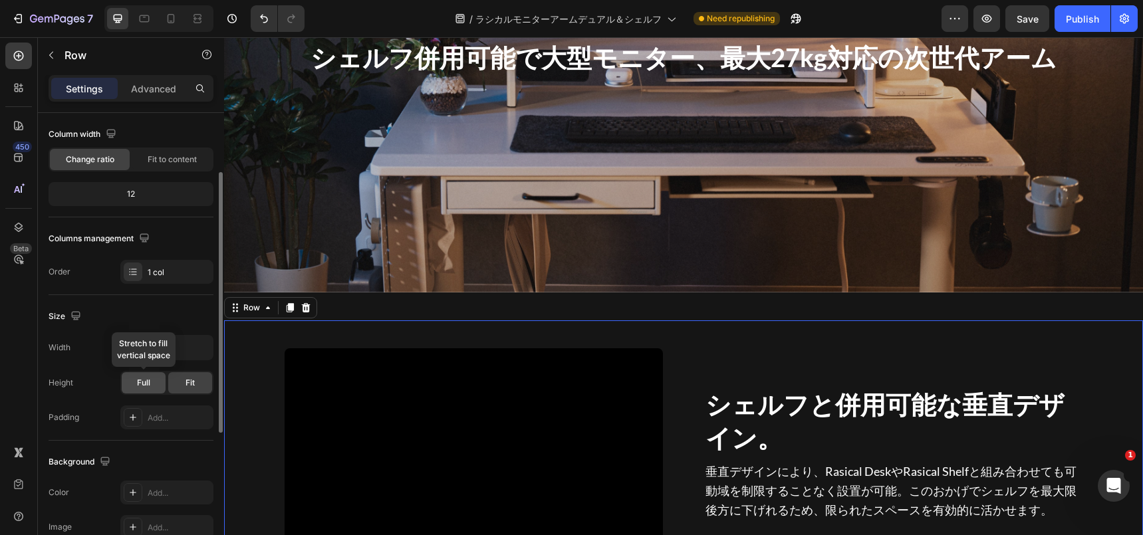
click at [140, 392] on div "Full" at bounding box center [144, 382] width 44 height 21
click at [182, 396] on div "Width 100% Height Full Fit Padding Add..." at bounding box center [131, 382] width 165 height 94
click at [182, 388] on div "Fit" at bounding box center [190, 382] width 44 height 21
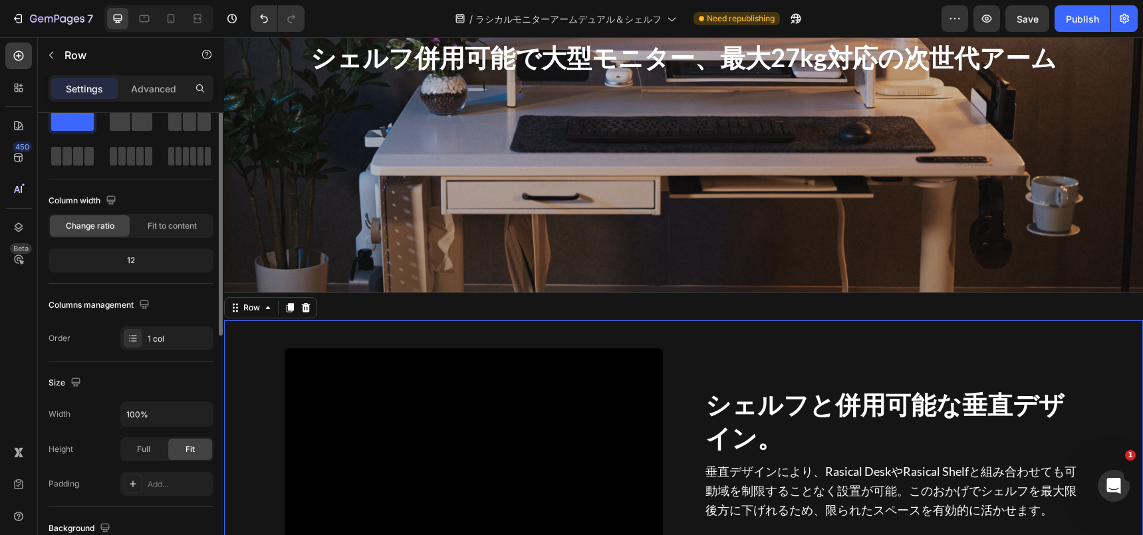
scroll to position [0, 0]
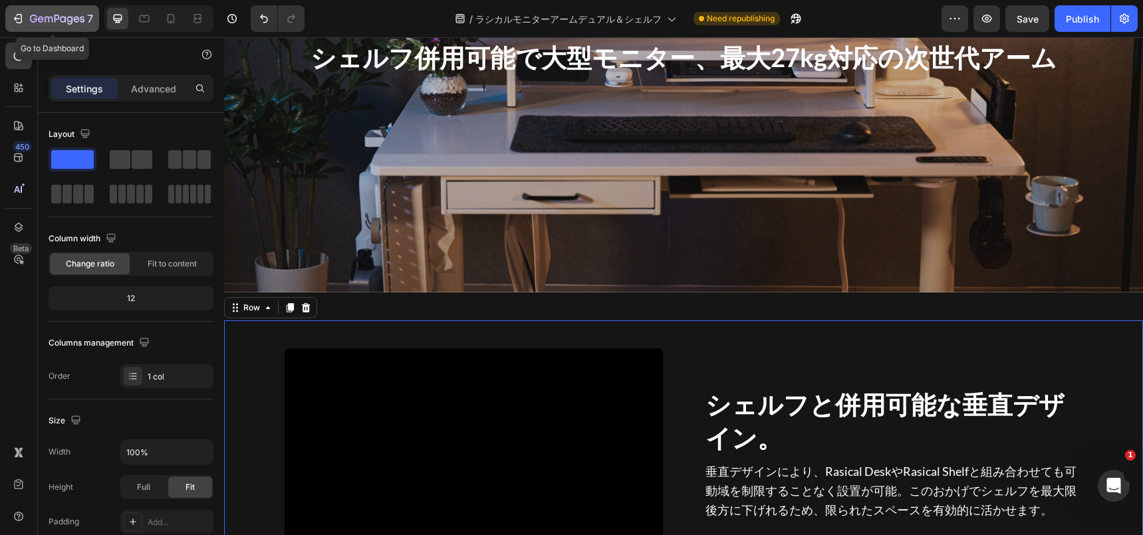
click at [29, 21] on div "7" at bounding box center [52, 19] width 82 height 16
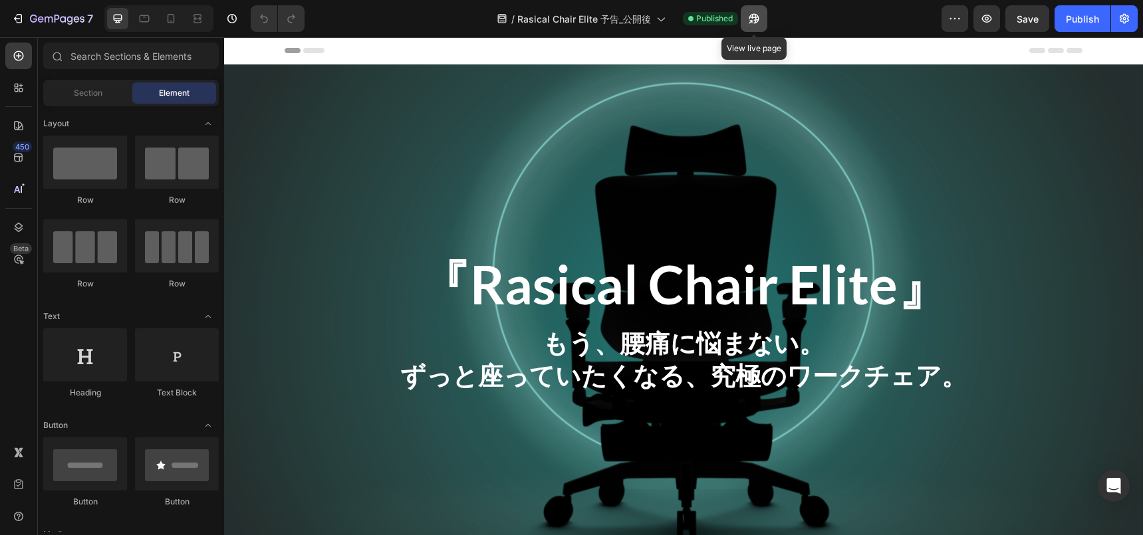
click at [755, 17] on icon "button" at bounding box center [753, 18] width 13 height 13
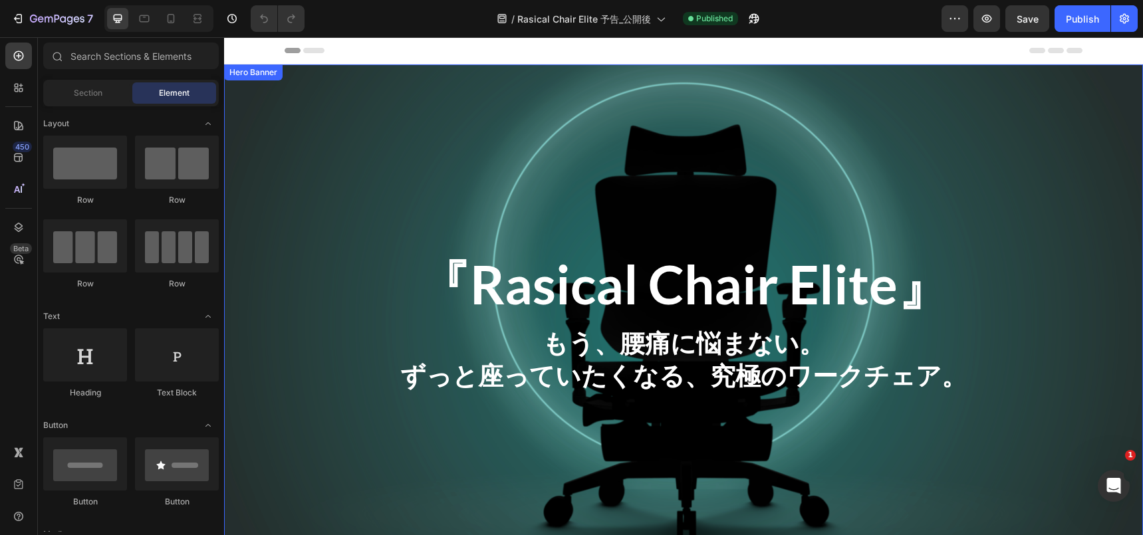
click at [529, 81] on div "Overlay" at bounding box center [683, 322] width 919 height 517
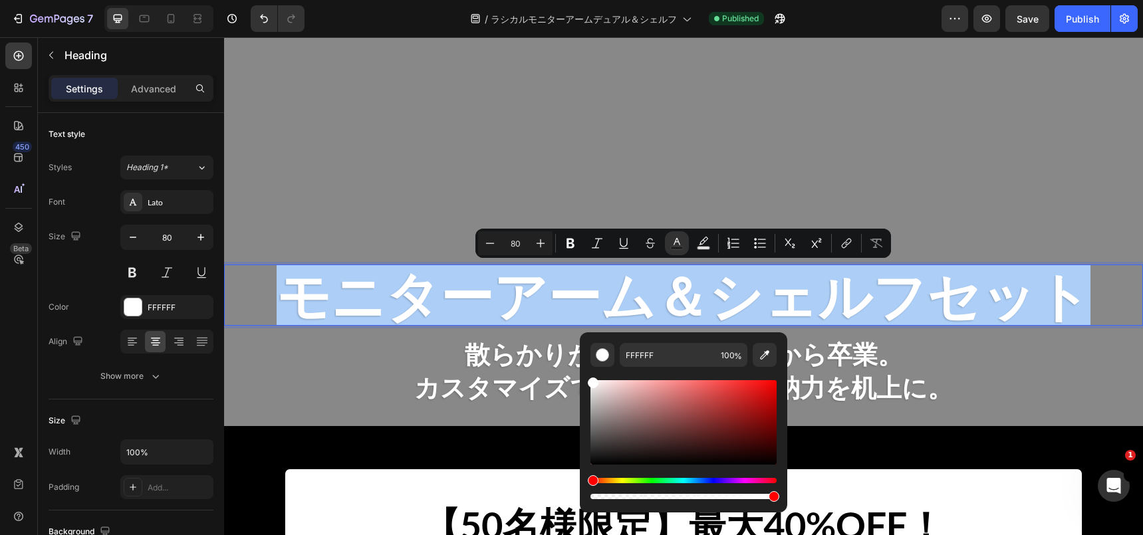
click at [689, 247] on div "Minus 80 Plus Bold Italic Underline Strikethrough Text Color Text Background Co…" at bounding box center [683, 243] width 410 height 24
click at [697, 247] on icon "Editor contextual toolbar" at bounding box center [703, 243] width 13 height 13
click at [648, 398] on div "Editor contextual toolbar" at bounding box center [683, 422] width 186 height 84
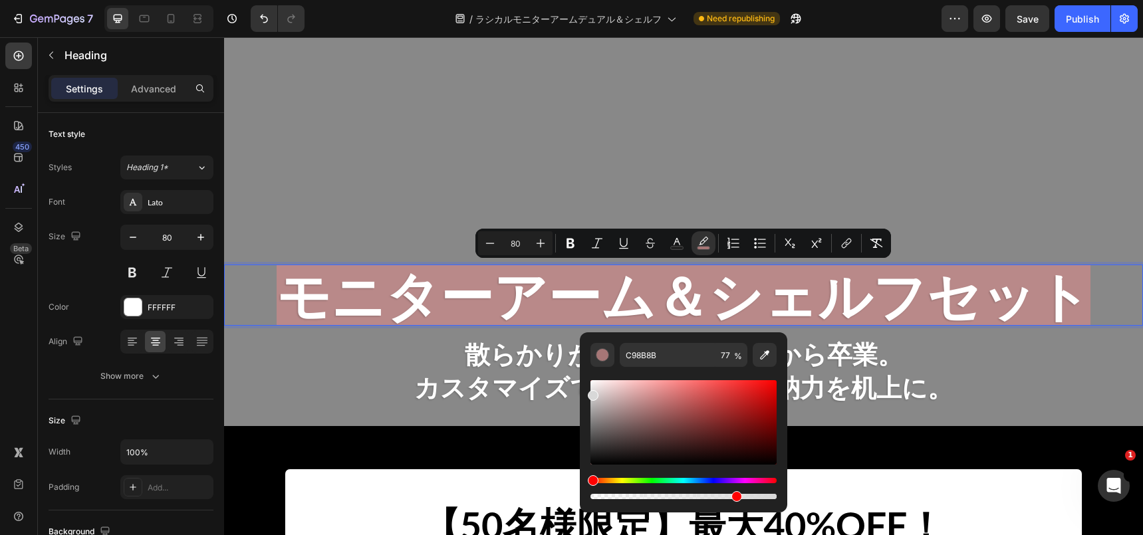
drag, startPoint x: 602, startPoint y: 438, endPoint x: 588, endPoint y: 392, distance: 47.8
click at [590, 392] on div "Editor contextual toolbar" at bounding box center [683, 422] width 186 height 84
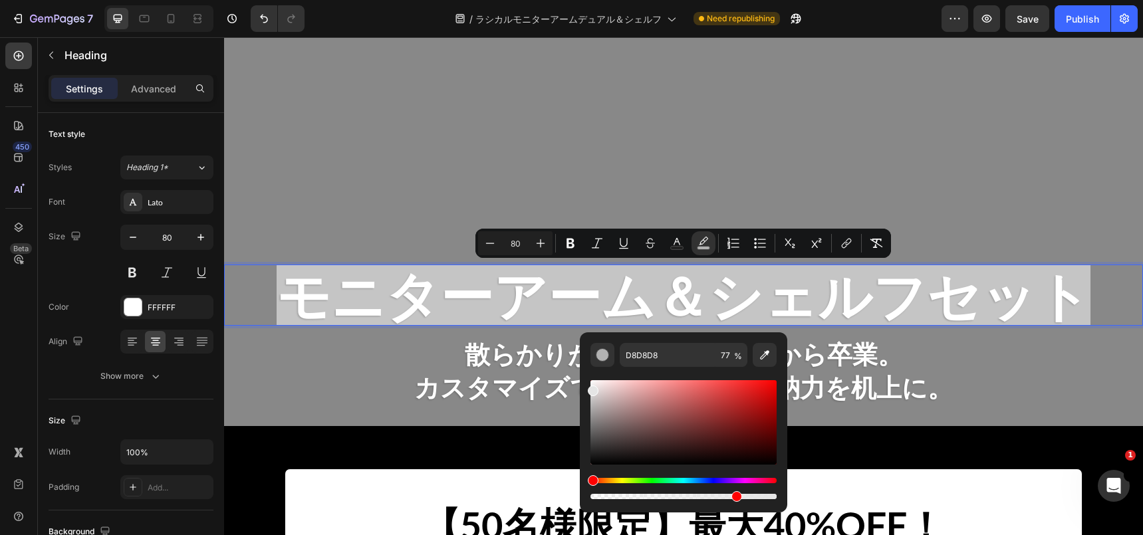
type input "E5E5E5"
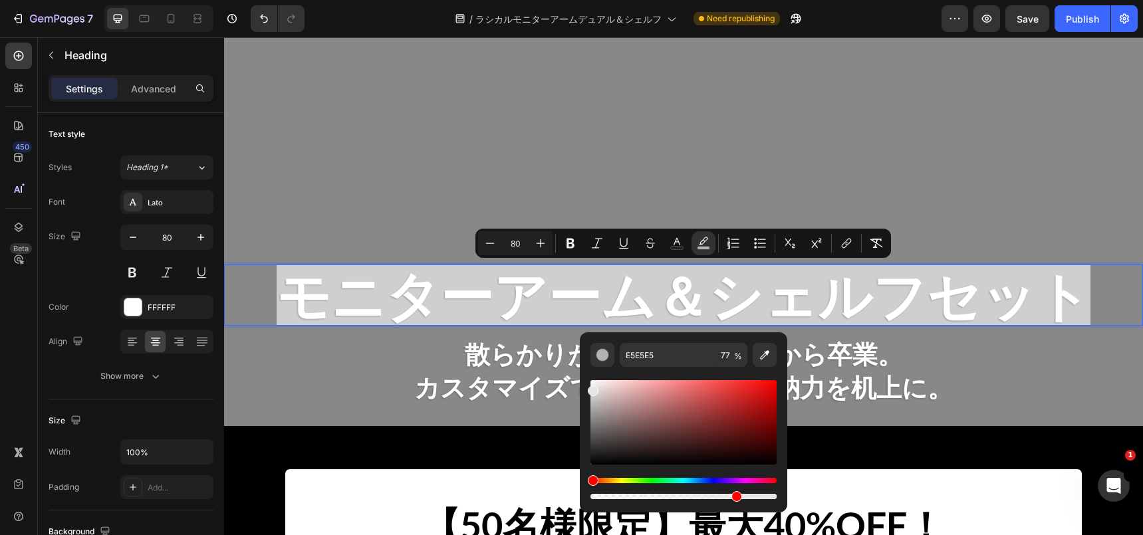
click at [588, 388] on div "Editor contextual toolbar" at bounding box center [593, 391] width 11 height 11
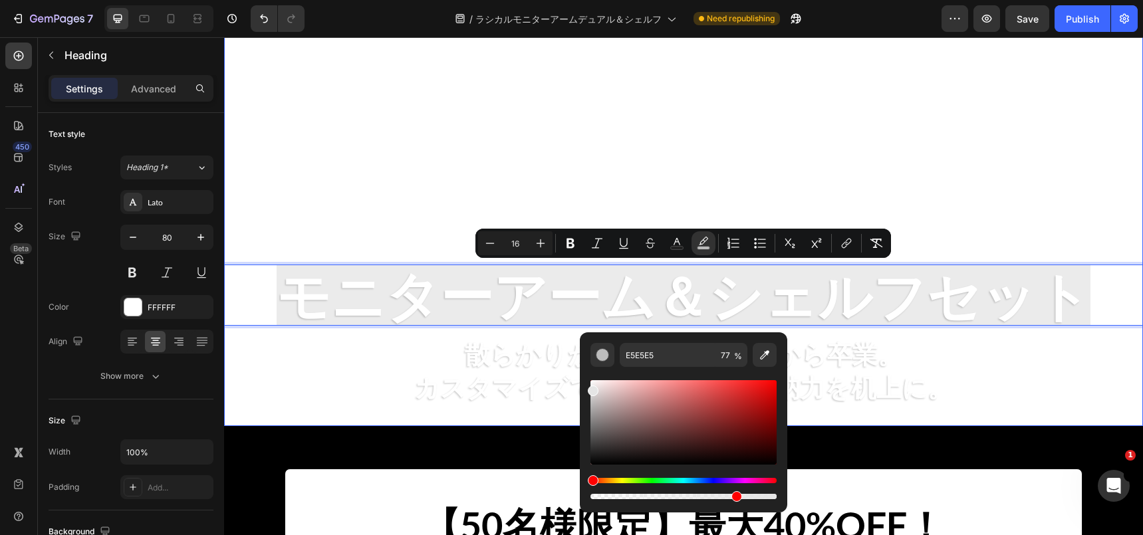
click at [471, 125] on div "Overlay" at bounding box center [683, 177] width 919 height 498
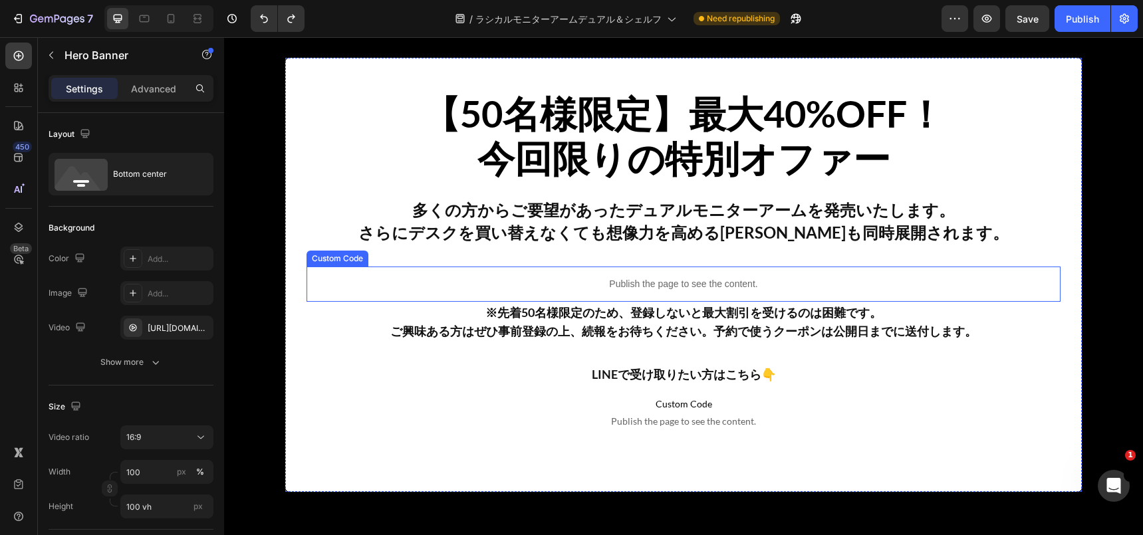
scroll to position [529, 0]
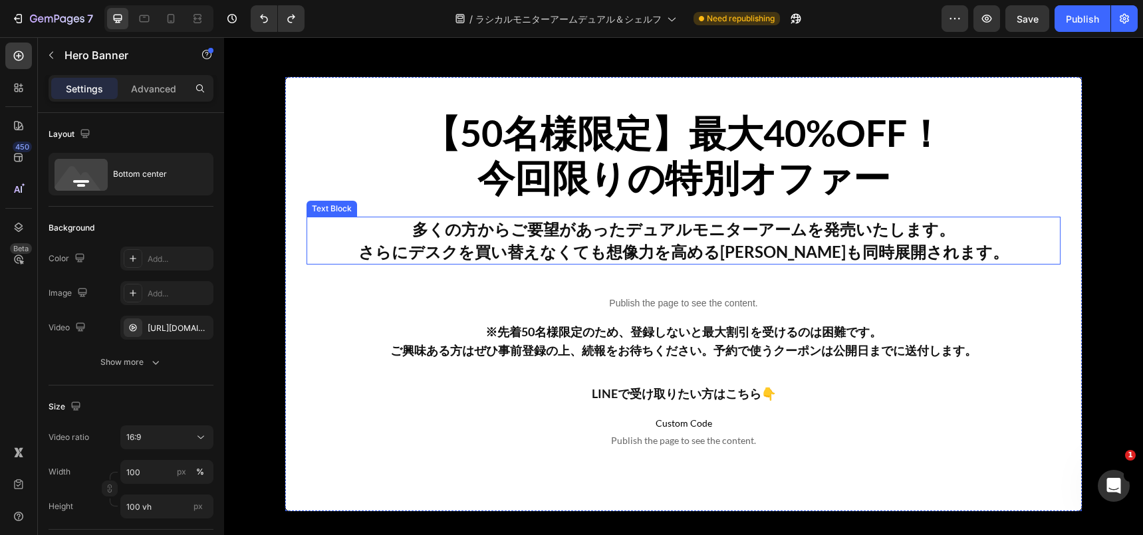
click at [731, 252] on p "さらにデスクを買い替えなくても想像力を高める[PERSON_NAME]も同時展開されます。" at bounding box center [683, 252] width 751 height 23
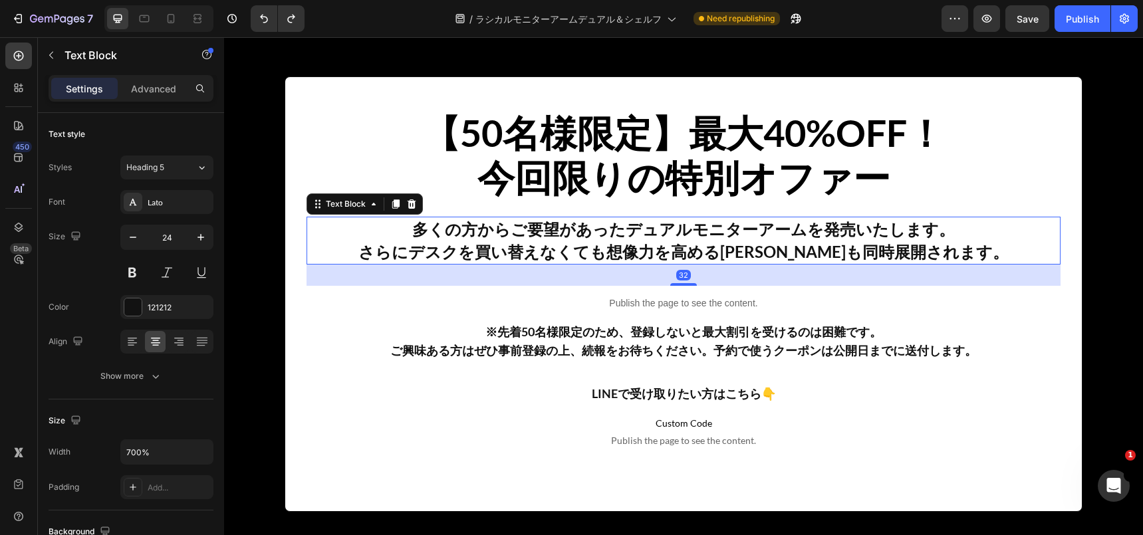
click at [731, 252] on p "さらにデスクを買い替えなくても想像力を高める[PERSON_NAME]も同時展開されます。" at bounding box center [683, 252] width 751 height 23
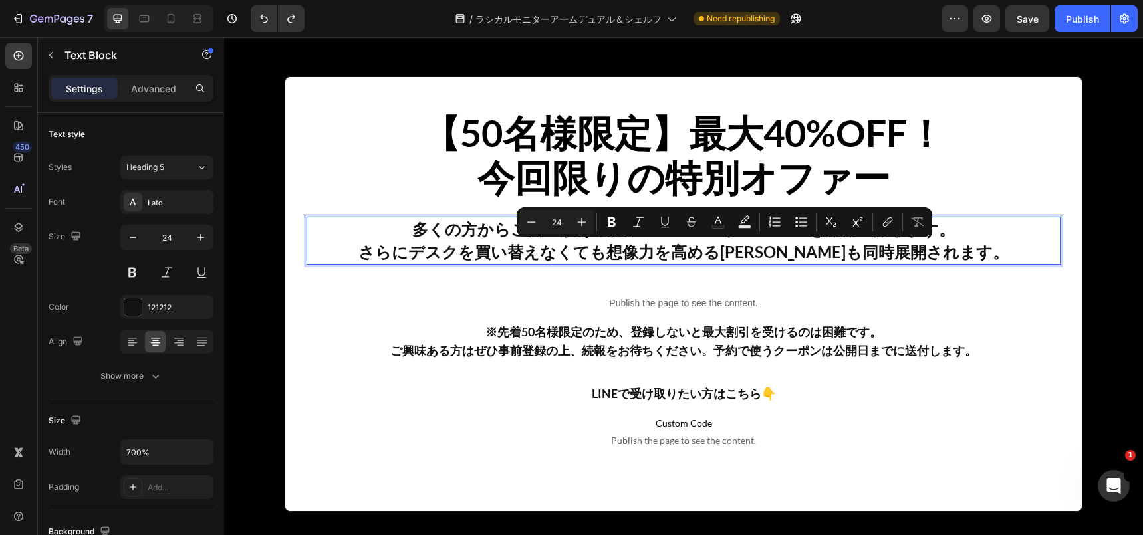
click at [790, 252] on p "さらにデスクを買い替えなくても想像力を高める[PERSON_NAME]も同時展開されます。" at bounding box center [683, 252] width 751 height 23
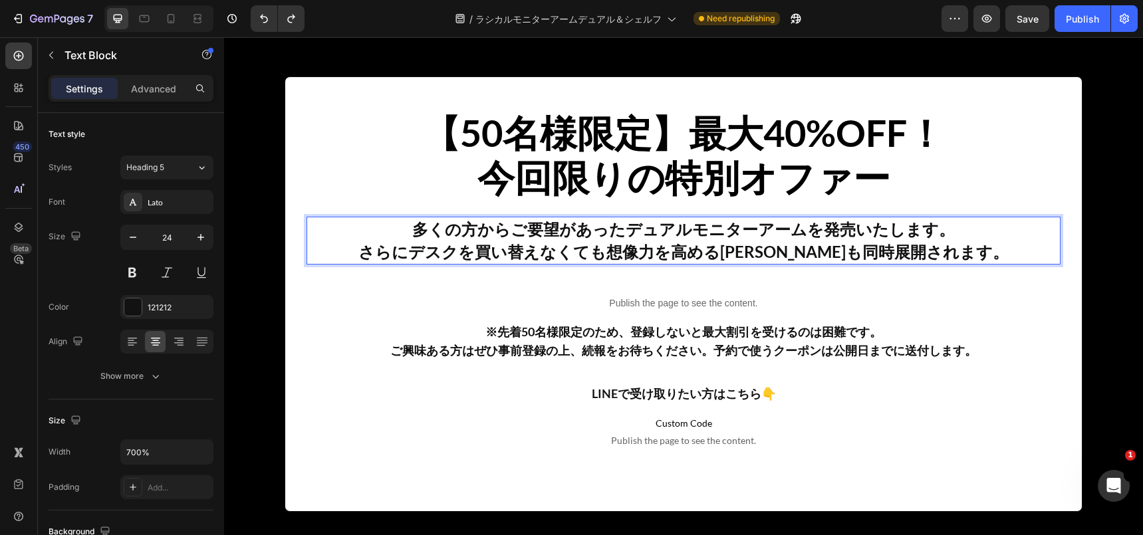
click at [807, 254] on p "さらにデスクを買い替えなくても想像力を高める[PERSON_NAME]も同時展開されます。" at bounding box center [683, 252] width 751 height 23
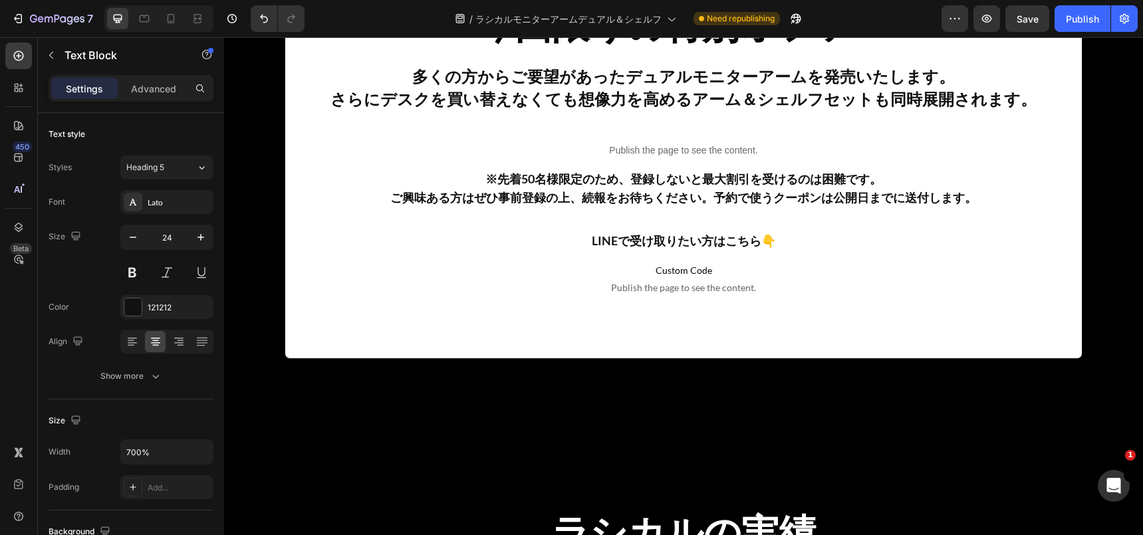
scroll to position [671, 0]
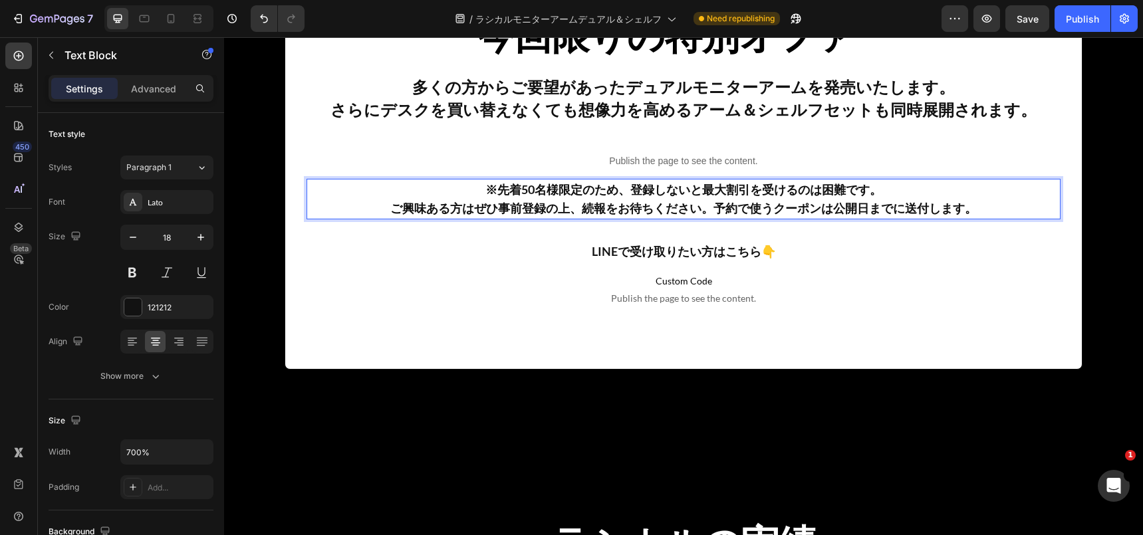
click at [689, 195] on strong "※先着50名様限定のため、登録しないと最大割引を受けるのは困難です。" at bounding box center [683, 189] width 396 height 15
click at [637, 199] on div "※先着50名様限定のため、登録しないと最大割引を受けるのは困難です。 ご興味ある方はぜひ事前登録の上、続報をお待ちください。予約で使うクーポンは公開日までに送…" at bounding box center [684, 199] width 754 height 41
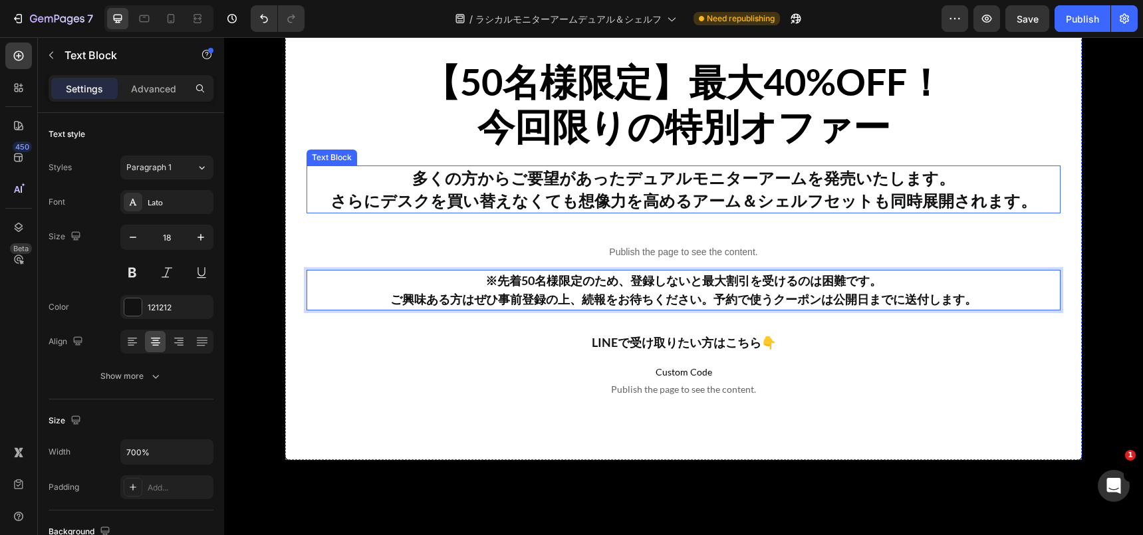
click at [646, 158] on div "【50名様限定】最大40%OFF！ 今回限りの特別オファー Heading 多くの方からご要望があったデュアルモニターアームを発売いたします。 さらにデスクを…" at bounding box center [684, 216] width 754 height 381
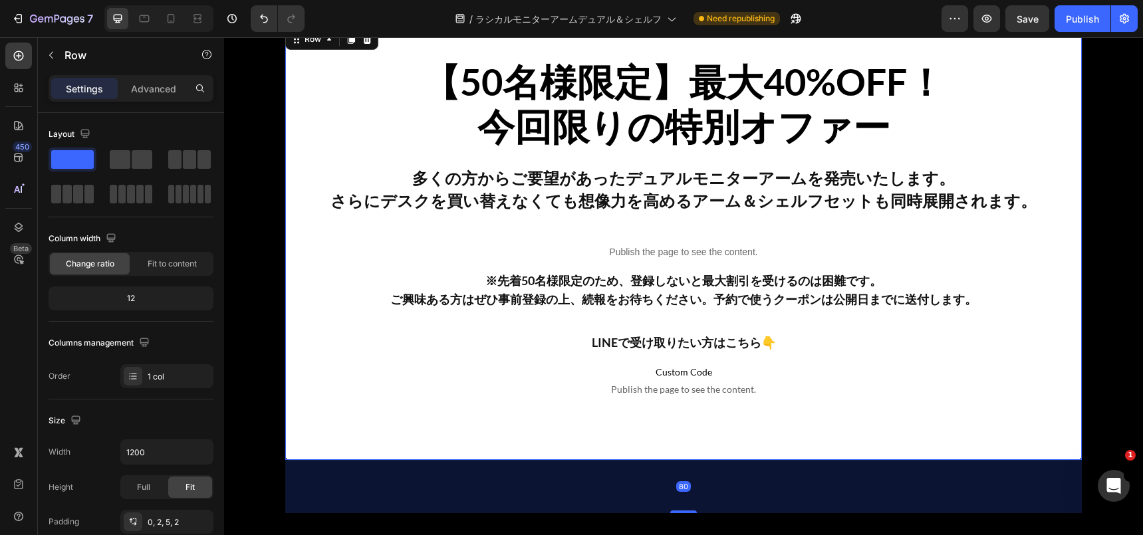
click at [646, 158] on div "【50名様限定】最大40%OFF！ 今回限りの特別オファー Heading 多くの方からご要望があったデュアルモニターアームを発売いたします。 さらにデスクを…" at bounding box center [684, 216] width 754 height 381
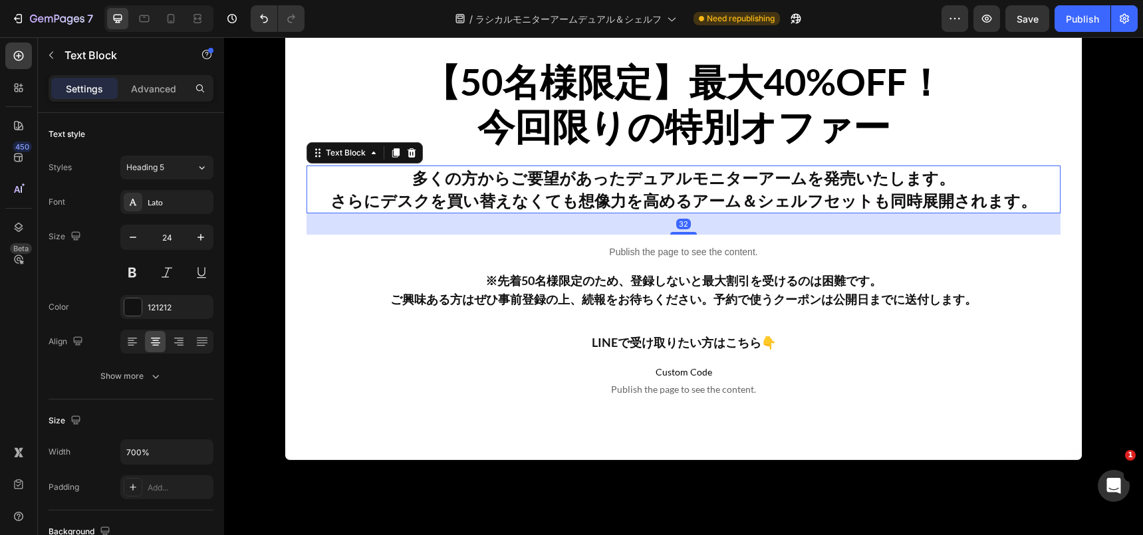
click at [636, 176] on p "多くの方からご要望があったデュアルモニターアームを発売いたします。" at bounding box center [683, 178] width 751 height 23
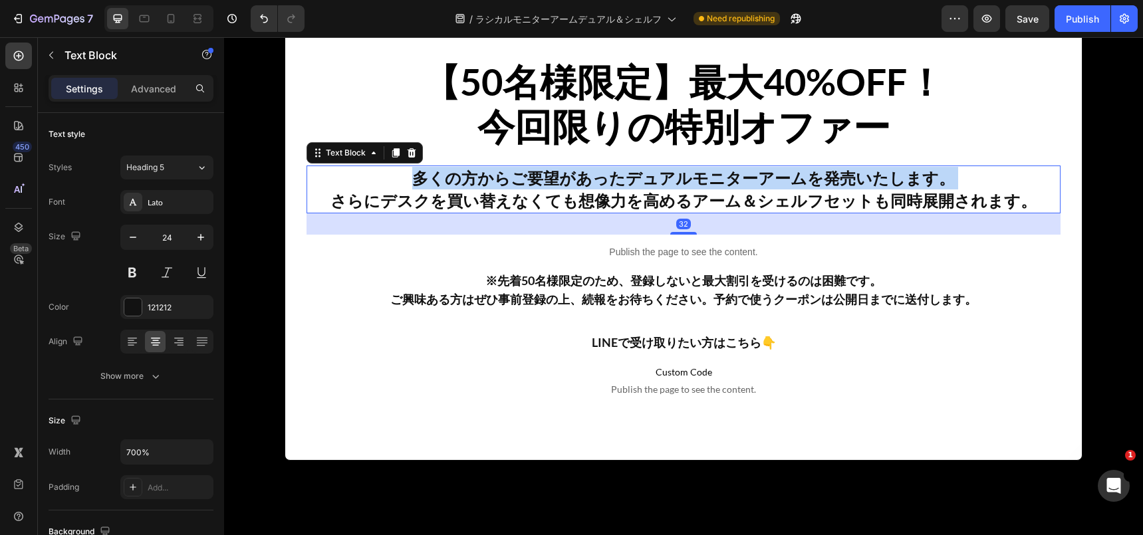
click at [636, 176] on p "多くの方からご要望があったデュアルモニターアームを発売いたします。" at bounding box center [683, 178] width 751 height 23
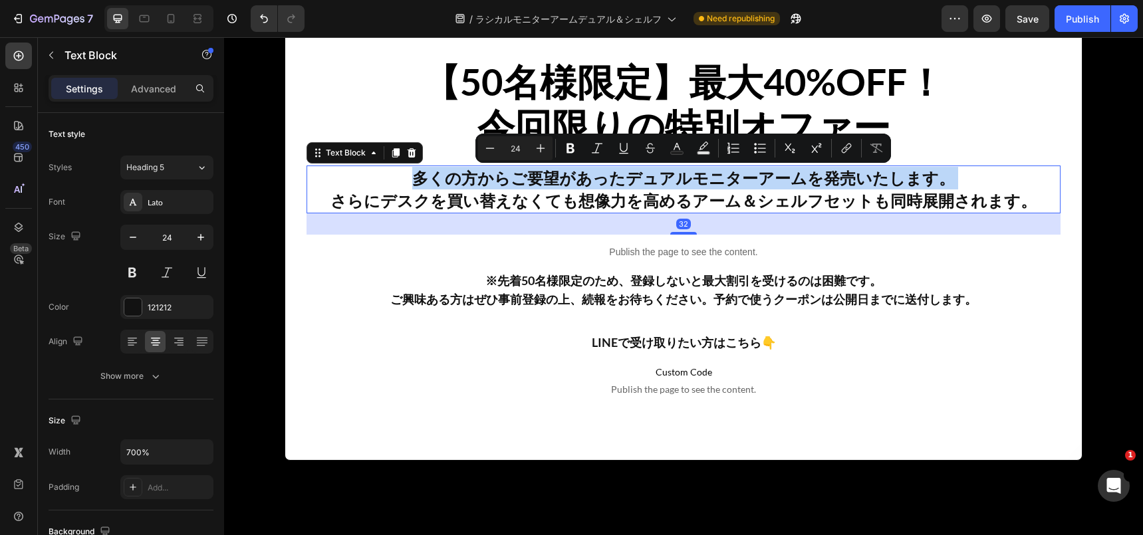
click at [591, 182] on p "多くの方からご要望があったデュアルモニターアームを発売いたします。" at bounding box center [683, 178] width 751 height 23
click at [591, 180] on p "多くの方からご要望があったデュアルモニターアームを発売いたします。" at bounding box center [683, 178] width 751 height 23
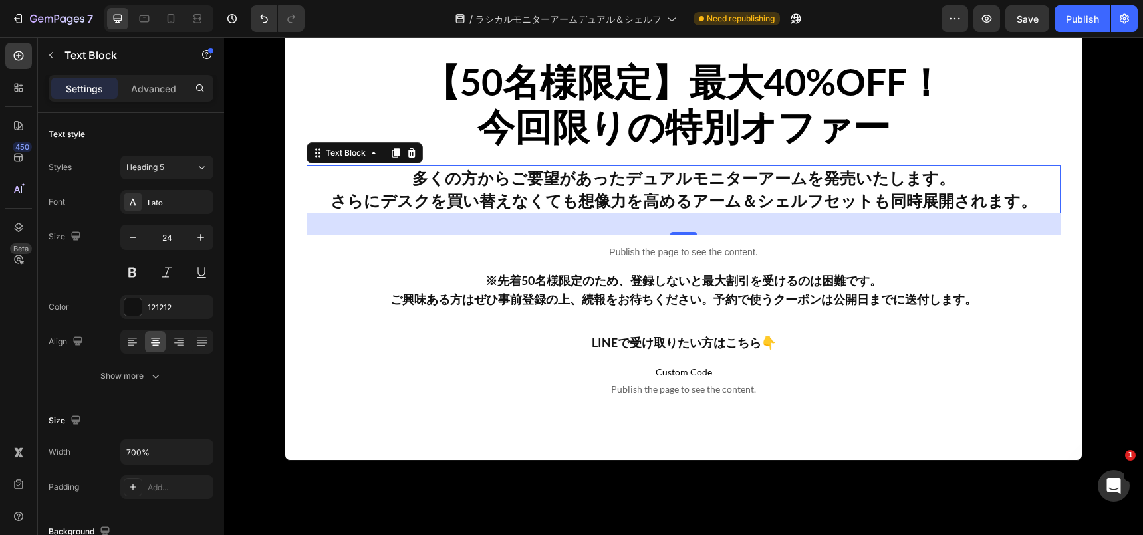
click at [397, 203] on p "さらにデスクを買い替えなくても想像力を高めるアーム＆シェルフセットも同時展開されます。" at bounding box center [683, 200] width 751 height 23
drag, startPoint x: 955, startPoint y: 195, endPoint x: 990, endPoint y: 197, distance: 34.6
click at [990, 197] on p "さらにデスクを買い替えなくても想像力を高めるアーム＆シェルフセットも同時展開されます。" at bounding box center [683, 200] width 751 height 23
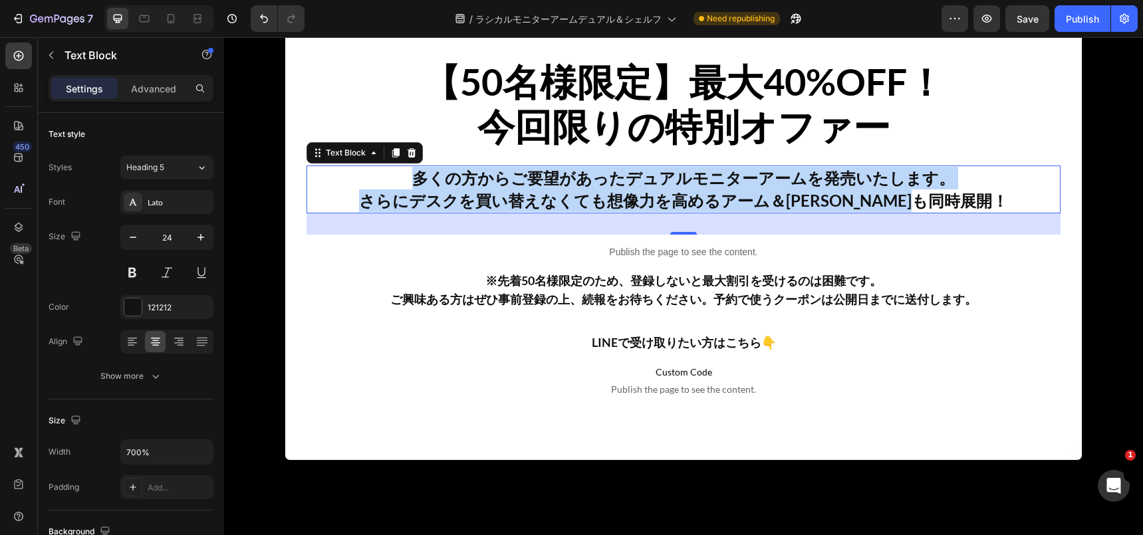
copy div "多くの方からご要望があったデュアルモニターアームを発売いたします。 さらにデスクを買い替えなくても想像力を高めるアーム＆[PERSON_NAME]も同時展開！"
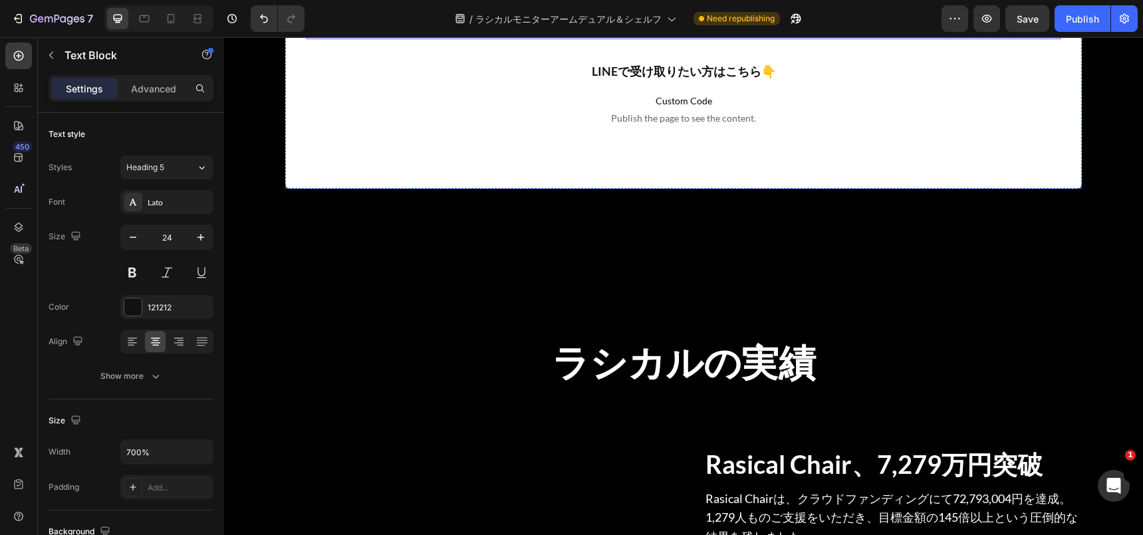
type input "16"
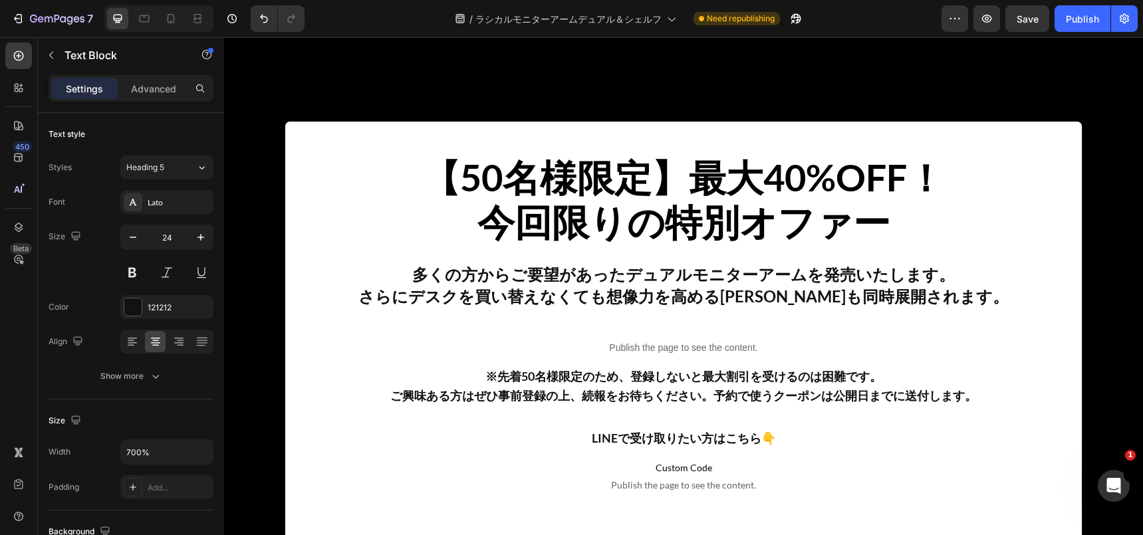
scroll to position [6059, 0]
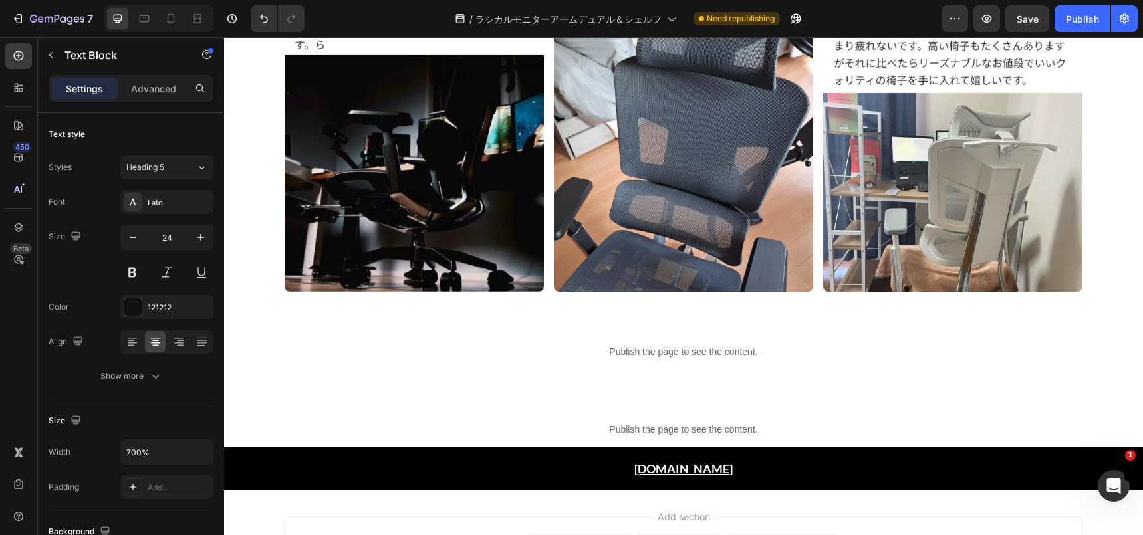
scroll to position [8009, 0]
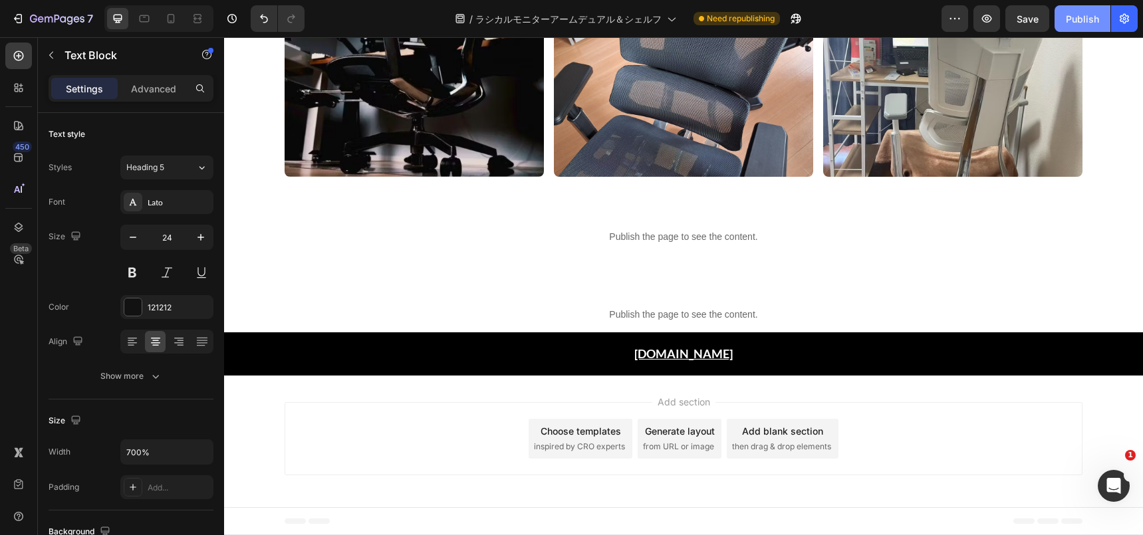
click at [1079, 21] on div "Publish" at bounding box center [1082, 19] width 33 height 14
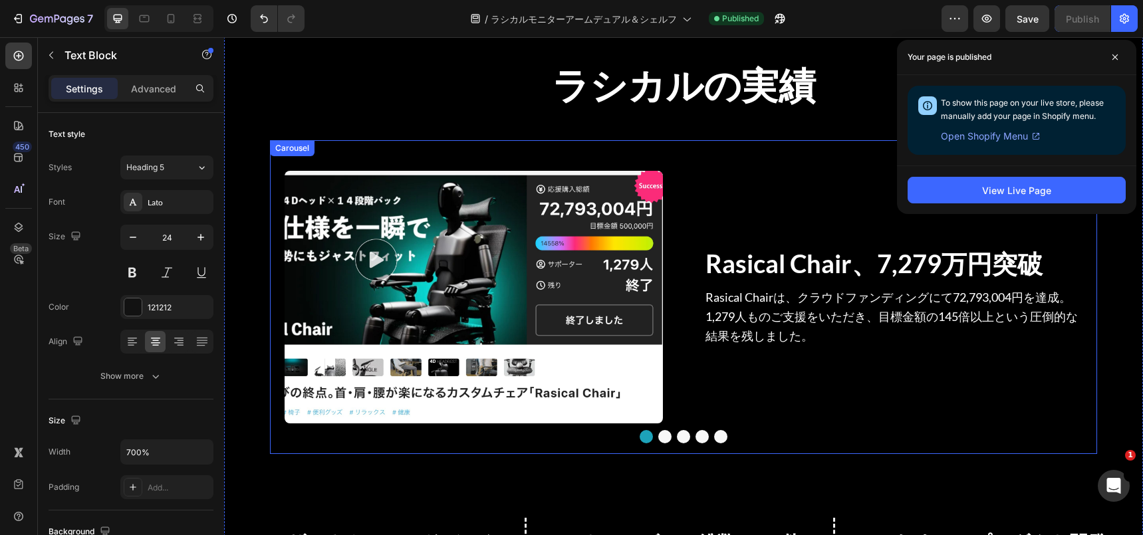
scroll to position [1019, 0]
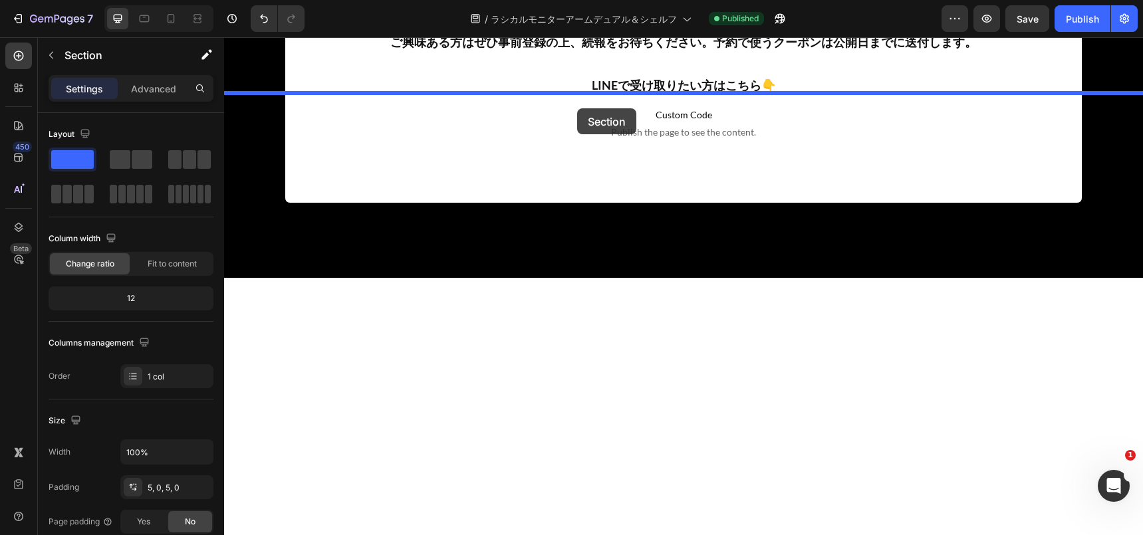
drag, startPoint x: 400, startPoint y: 154, endPoint x: 576, endPoint y: 110, distance: 182.4
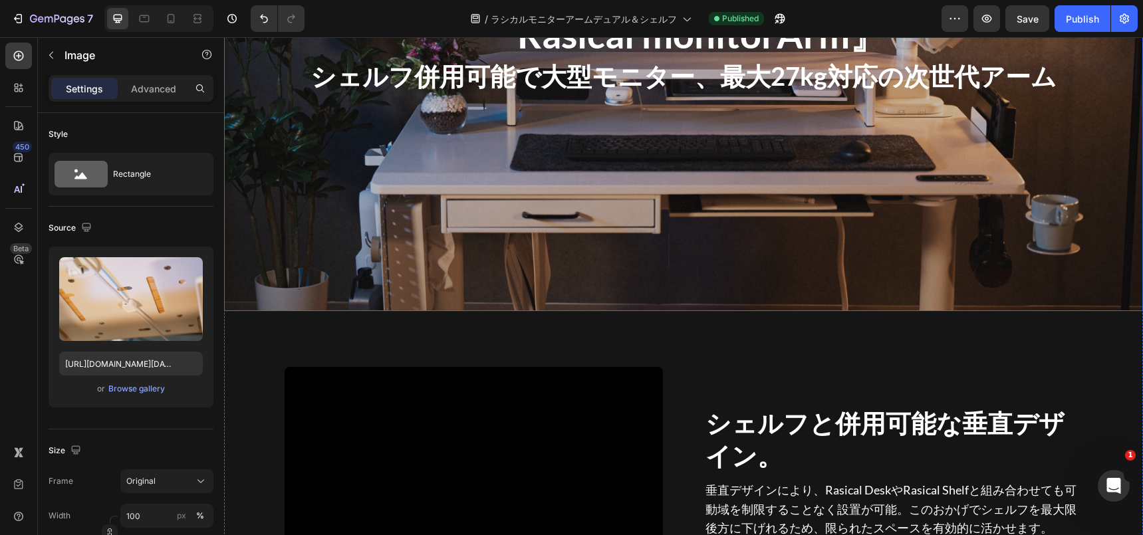
scroll to position [1165, 0]
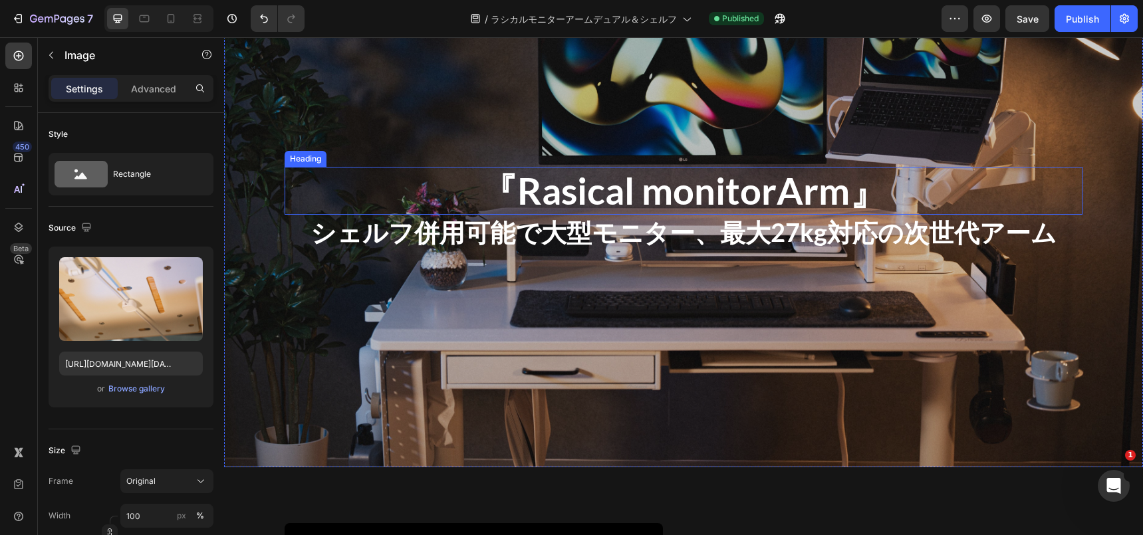
click at [691, 176] on h2 "『Rasical monitorArm』" at bounding box center [684, 190] width 798 height 47
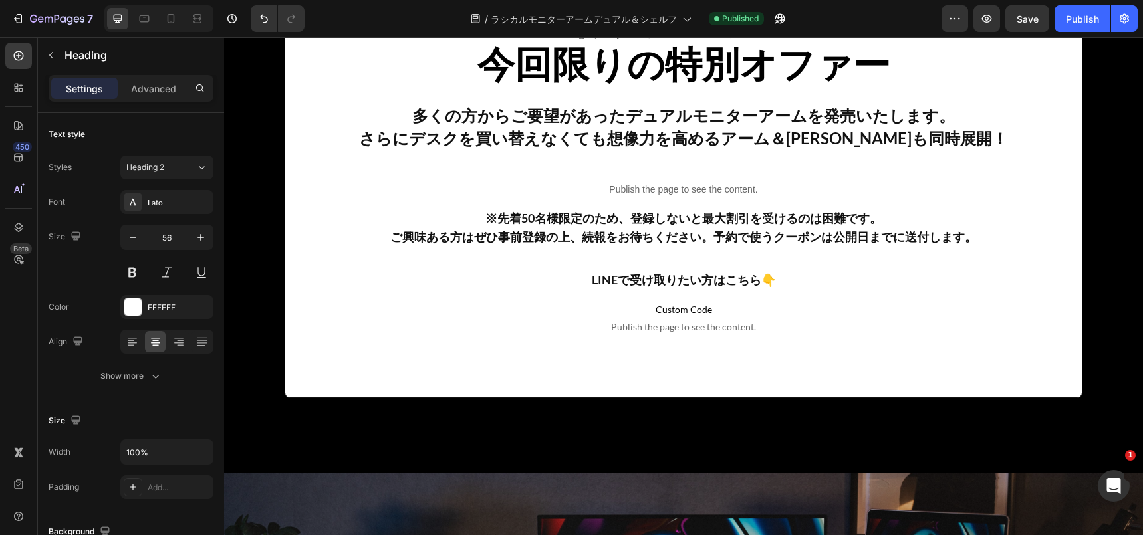
type input "16"
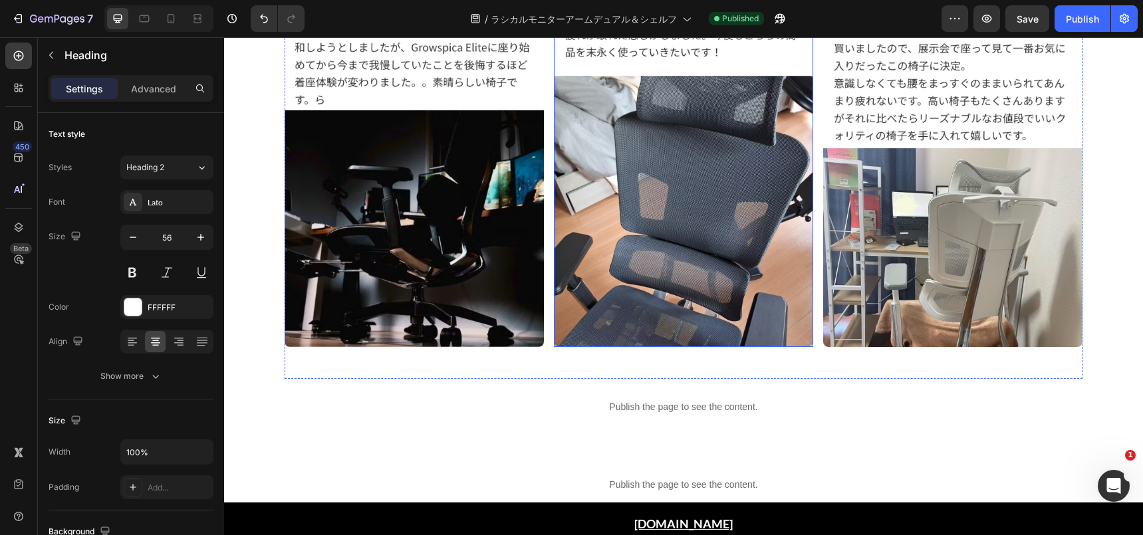
scroll to position [8009, 0]
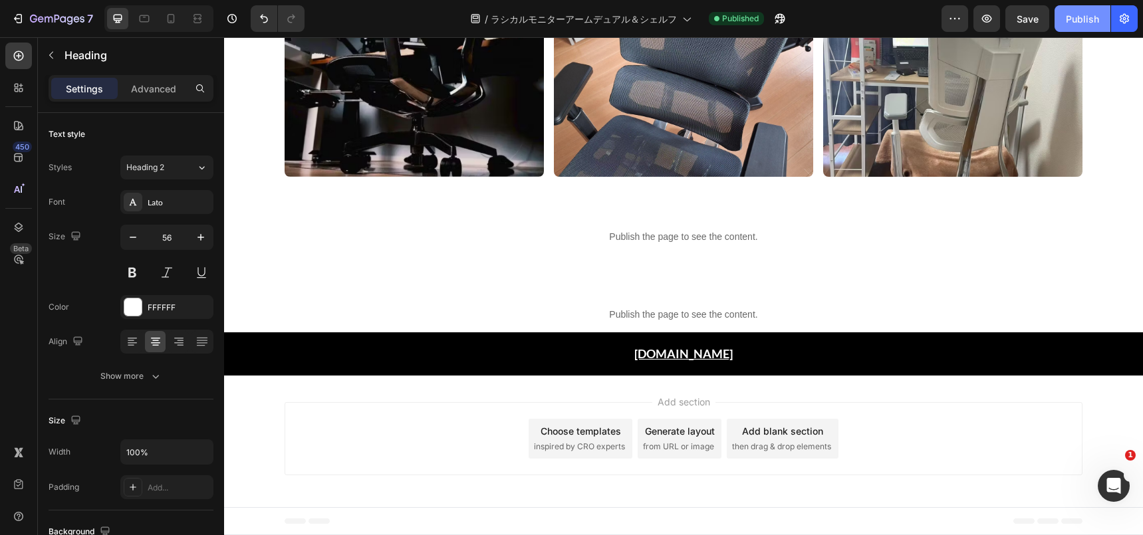
click at [1087, 17] on div "Publish" at bounding box center [1082, 19] width 33 height 14
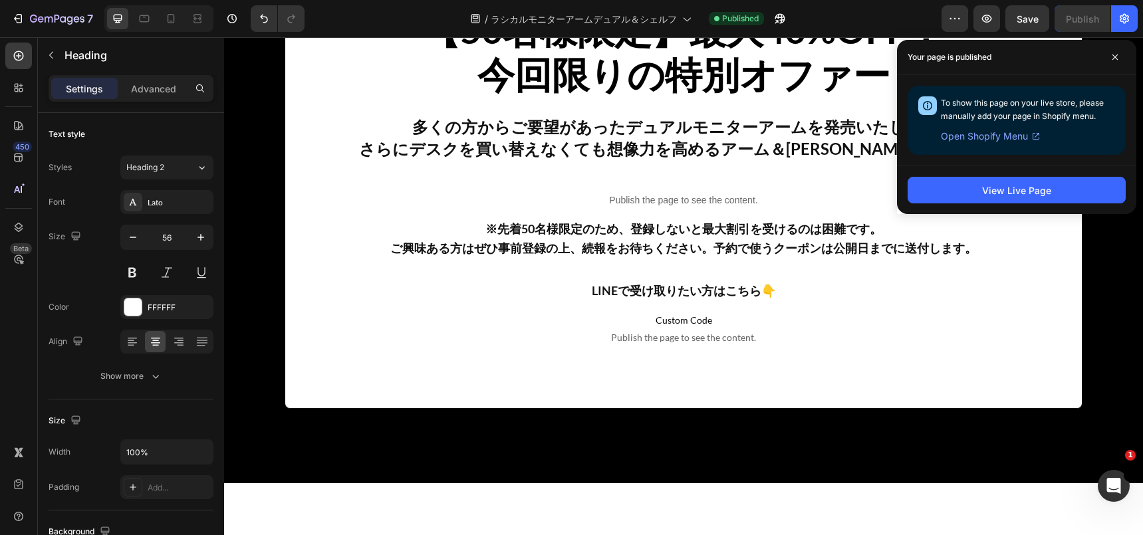
scroll to position [6214, 0]
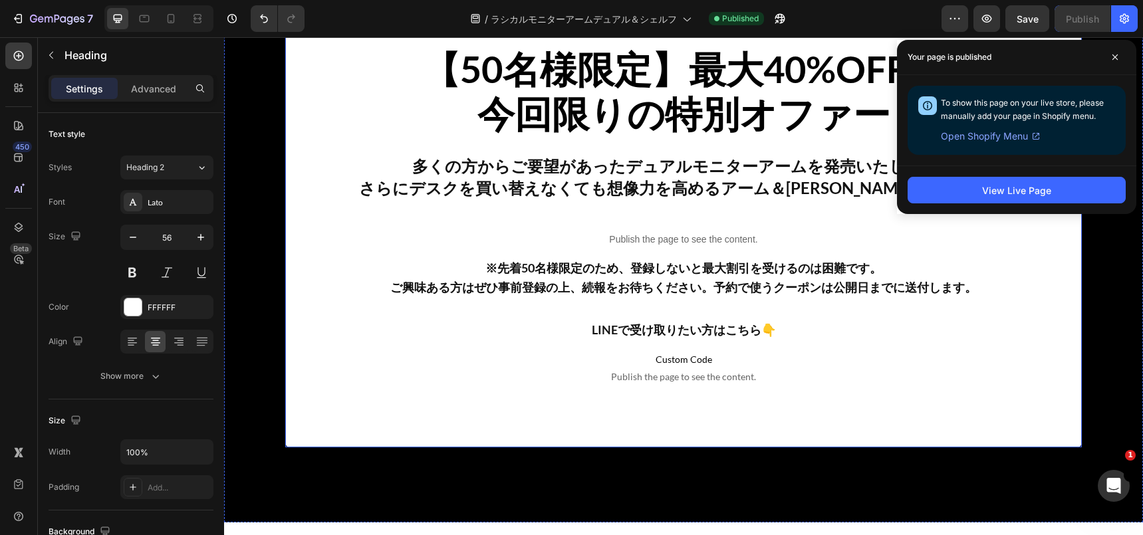
click at [622, 307] on div "【50名様限定】最大40%OFF！ 今回限りの特別オファー Heading 多くの方からご要望があったデュアルモニターアームを発売いたします。 さらにデスクを…" at bounding box center [684, 203] width 754 height 381
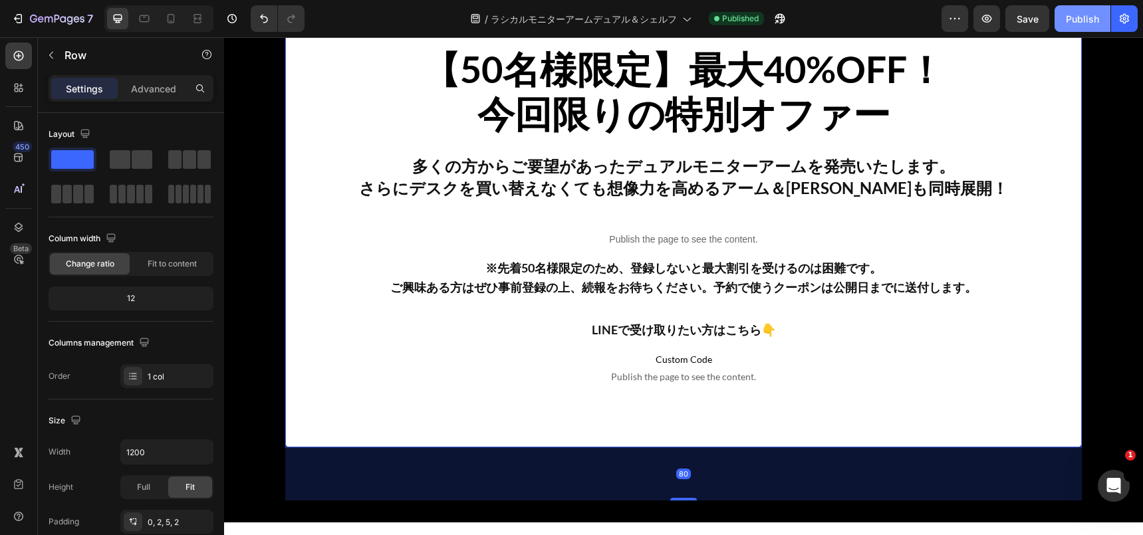
click at [622, 307] on div "【50名様限定】最大40%OFF！ 今回限りの特別オファー Heading 多くの方からご要望があったデュアルモニターアームを発売いたします。 さらにデスクを…" at bounding box center [684, 203] width 754 height 381
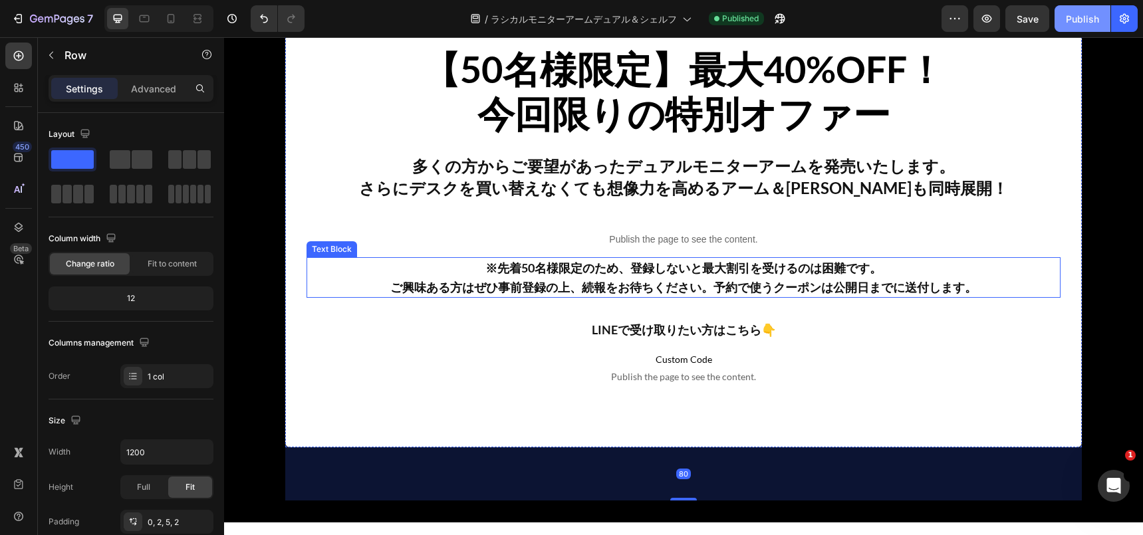
click at [746, 281] on strong "ご興味ある方はぜひ事前登録の上、続報をお待ちください。予約で使うクーポンは公開日までに送付します。" at bounding box center [683, 287] width 586 height 15
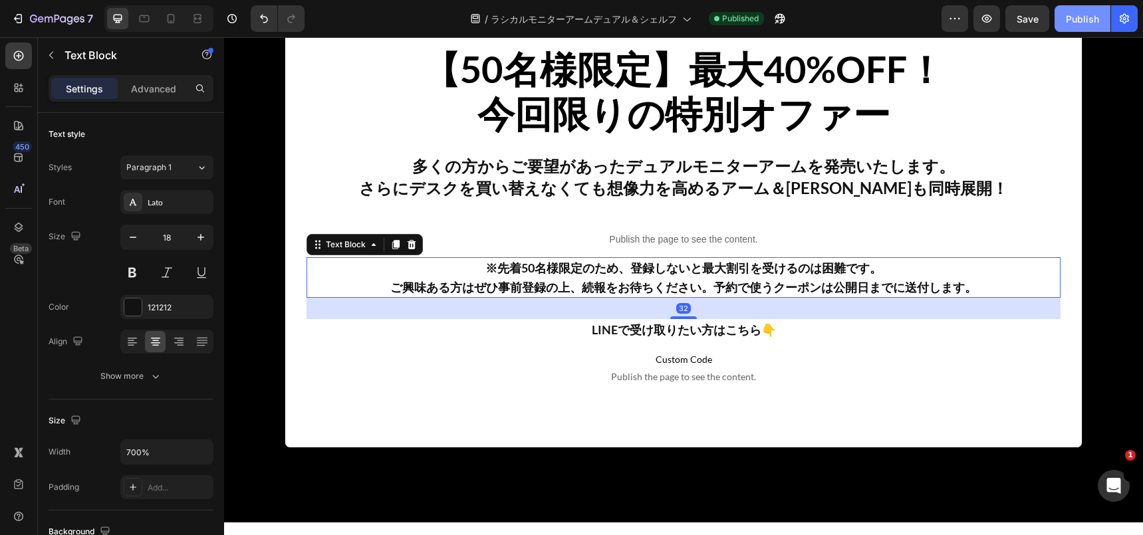
click at [747, 281] on strong "ご興味ある方はぜひ事前登録の上、続報をお待ちください。予約で使うクーポンは公開日までに送付します。" at bounding box center [683, 287] width 586 height 15
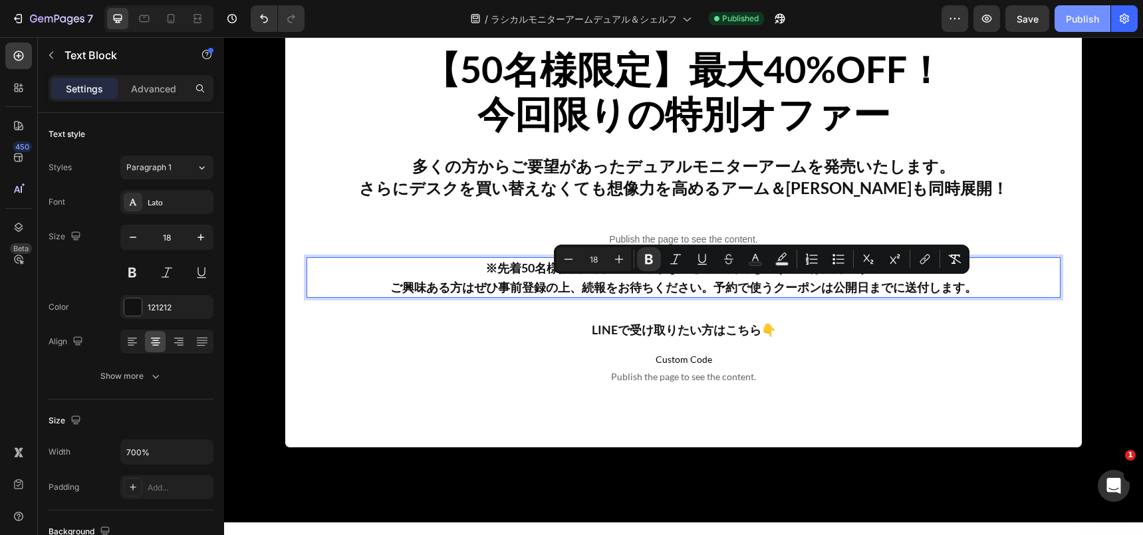
click at [731, 290] on strong "ご興味ある方はぜひ事前登録の上、続報をお待ちください。予約で使うクーポンは公開日までに送付します。" at bounding box center [683, 287] width 586 height 15
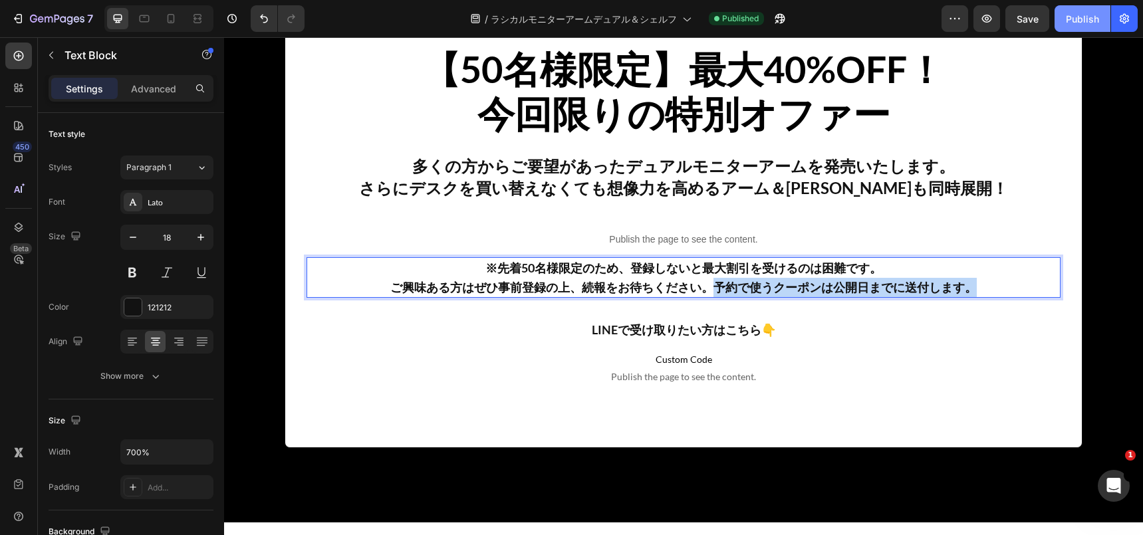
drag, startPoint x: 715, startPoint y: 287, endPoint x: 990, endPoint y: 287, distance: 274.6
click at [990, 287] on p "ご興味ある方はぜひ事前登録の上、続報をお待ちください。予約で使うクーポンは公開日までに送付します。" at bounding box center [683, 287] width 751 height 19
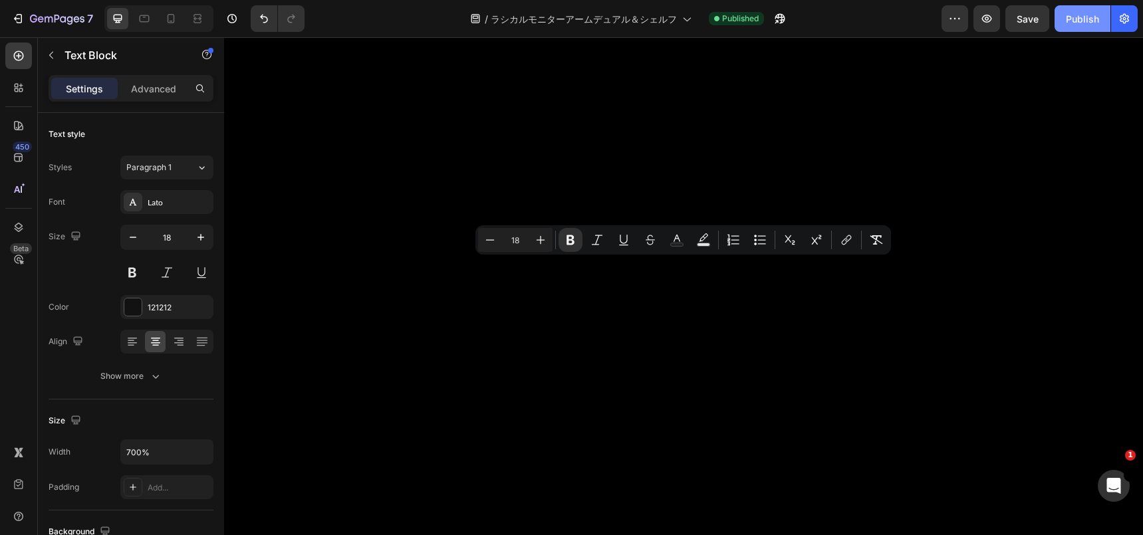
type input "16"
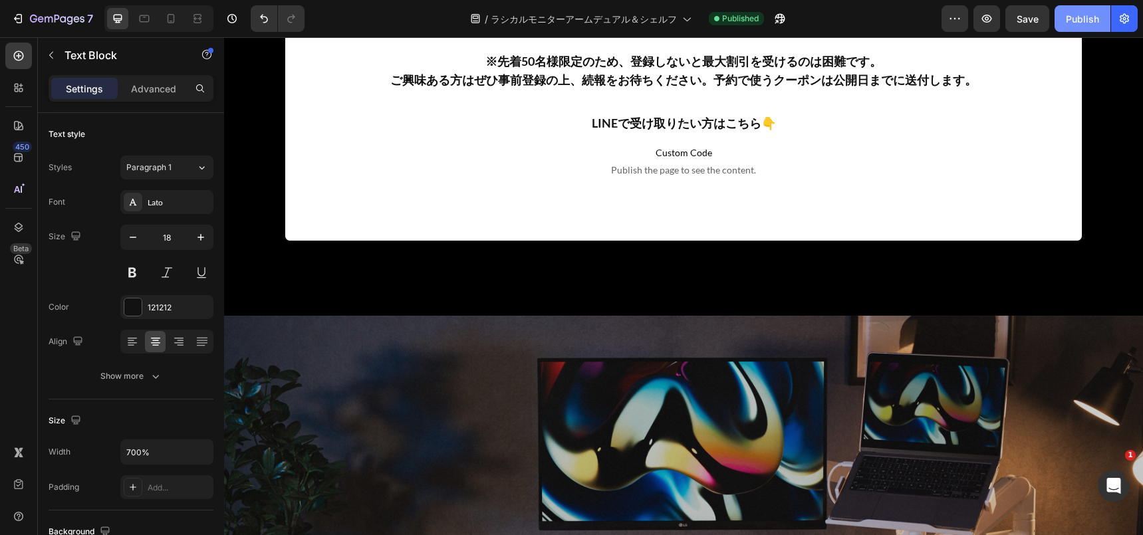
scroll to position [578, 0]
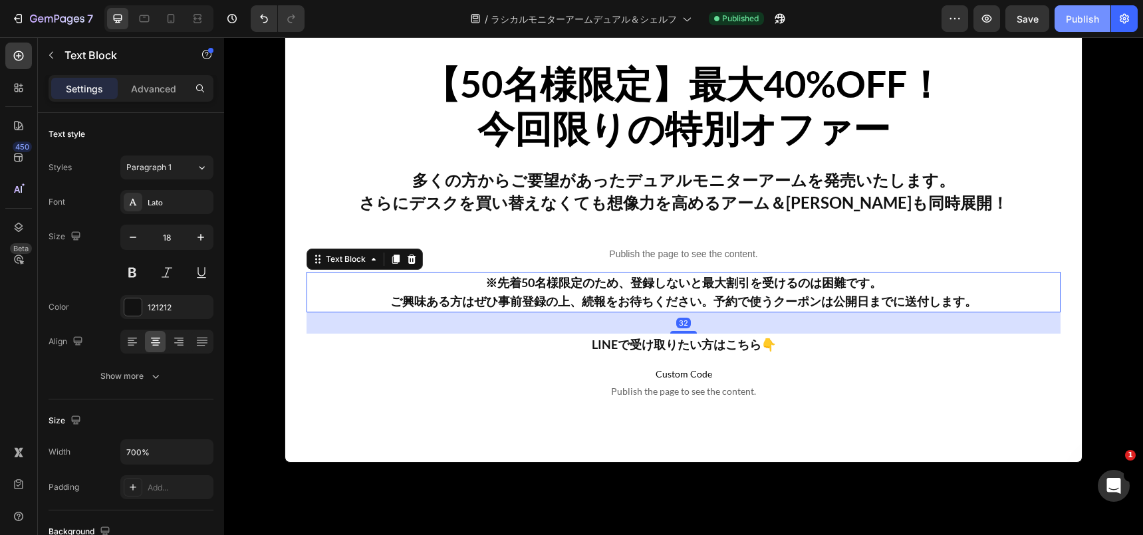
click at [680, 292] on p "ご興味ある方はぜひ事前登録の上、続報をお待ちください。予約で使うクーポンは公開日までに送付します。" at bounding box center [683, 301] width 751 height 19
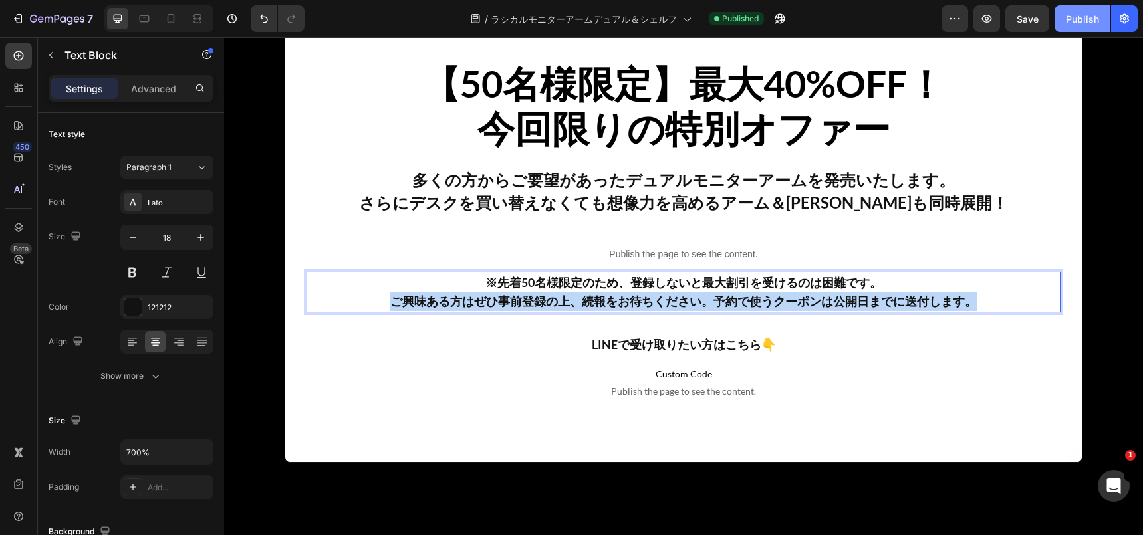
click at [680, 292] on p "ご興味ある方はぜひ事前登録の上、続報をお待ちください。予約で使うクーポンは公開日までに送付します。" at bounding box center [683, 301] width 751 height 19
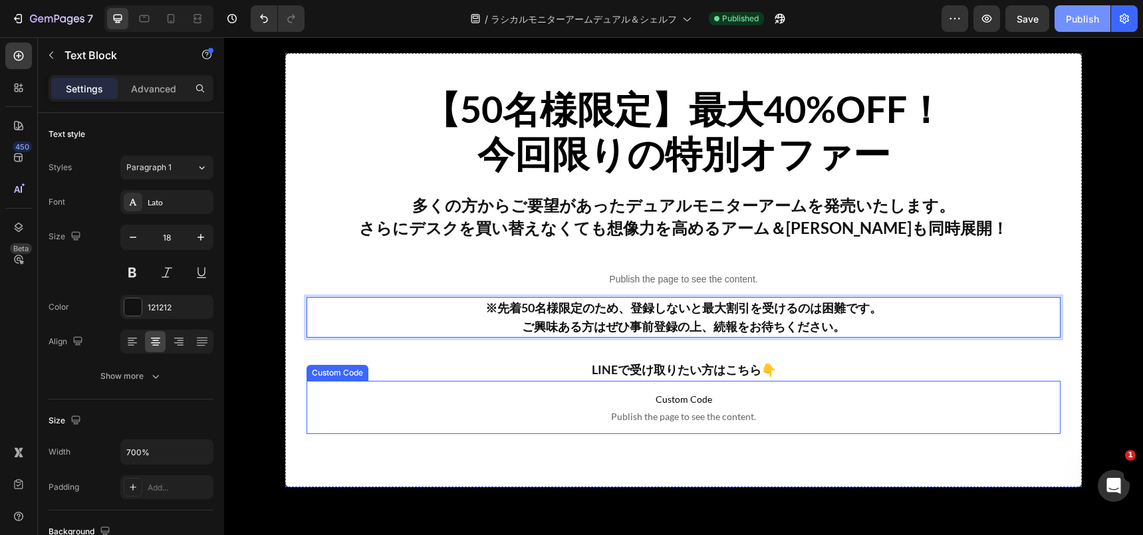
scroll to position [547, 0]
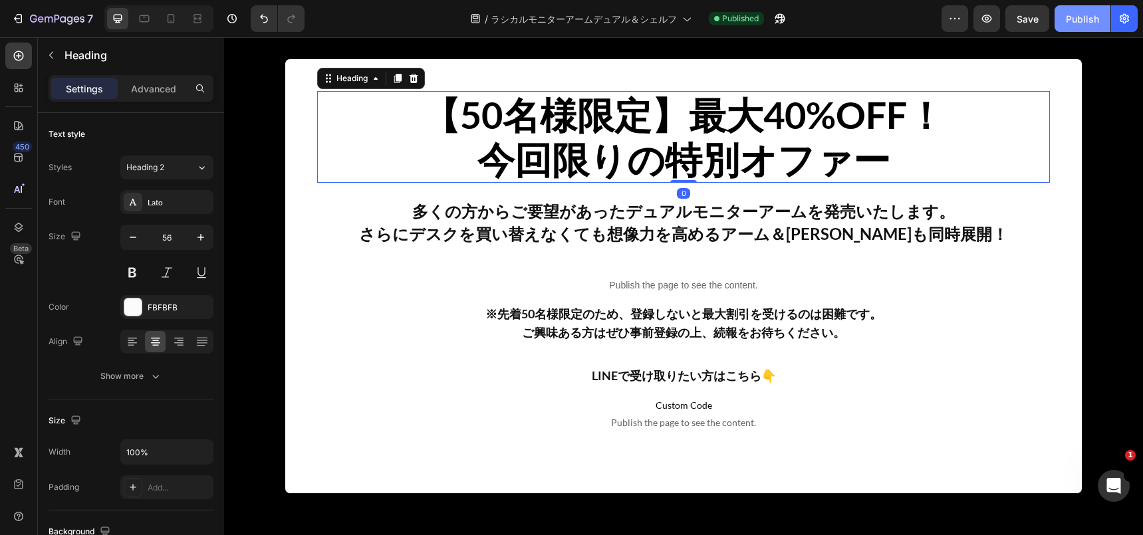
click at [591, 164] on strong "今回限りの特別オファー" at bounding box center [683, 159] width 413 height 45
click at [164, 168] on span "Heading 2" at bounding box center [145, 168] width 38 height 12
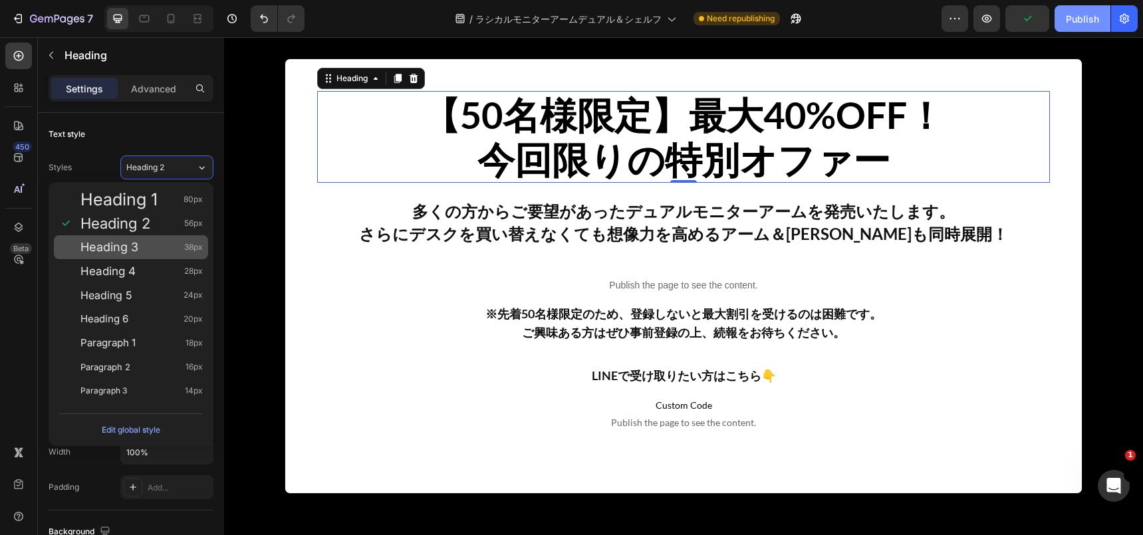
click at [138, 252] on div "Heading 3 38px" at bounding box center [141, 247] width 122 height 13
type input "38"
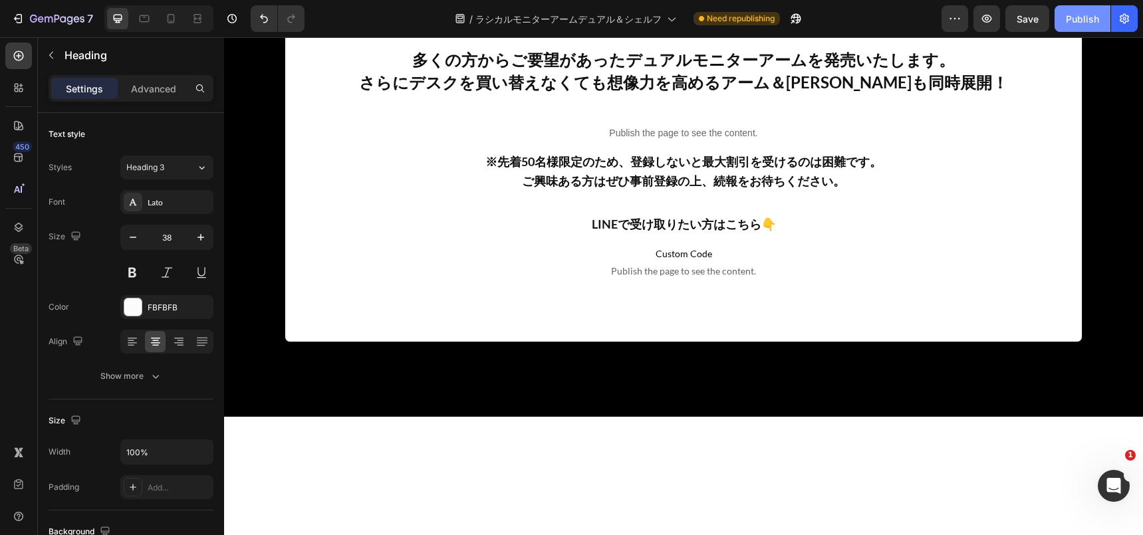
scroll to position [5958, 0]
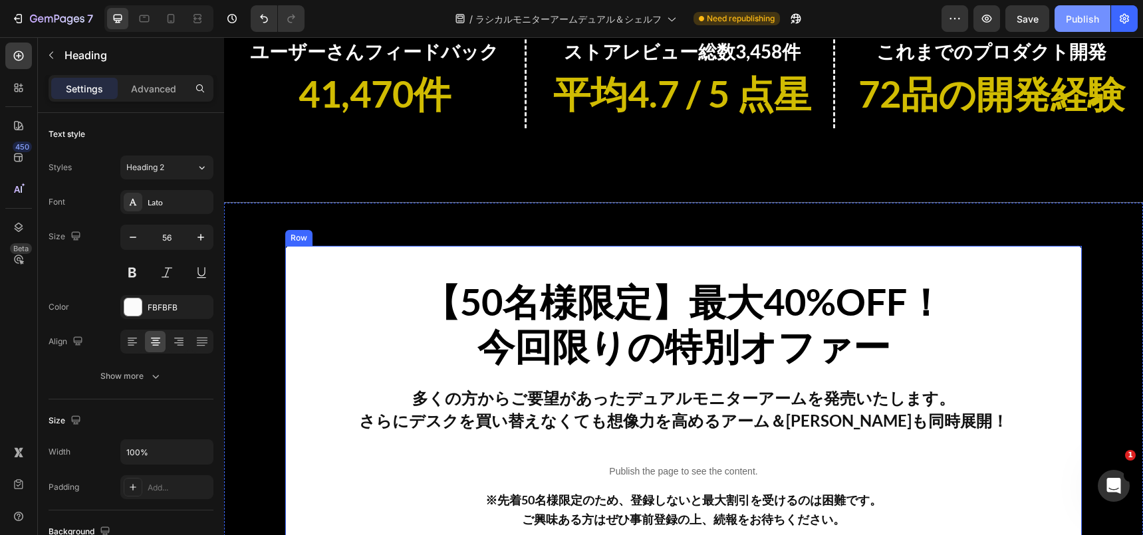
click at [469, 281] on strong "【50名様限定】最大40%OFF！" at bounding box center [683, 301] width 521 height 45
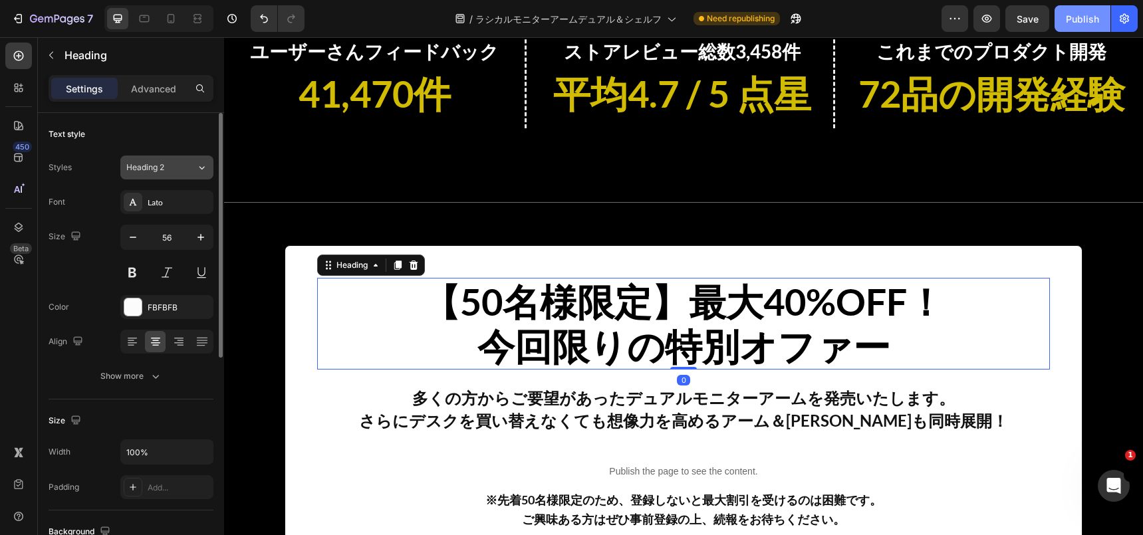
click at [172, 172] on div "Heading 2" at bounding box center [153, 168] width 54 height 12
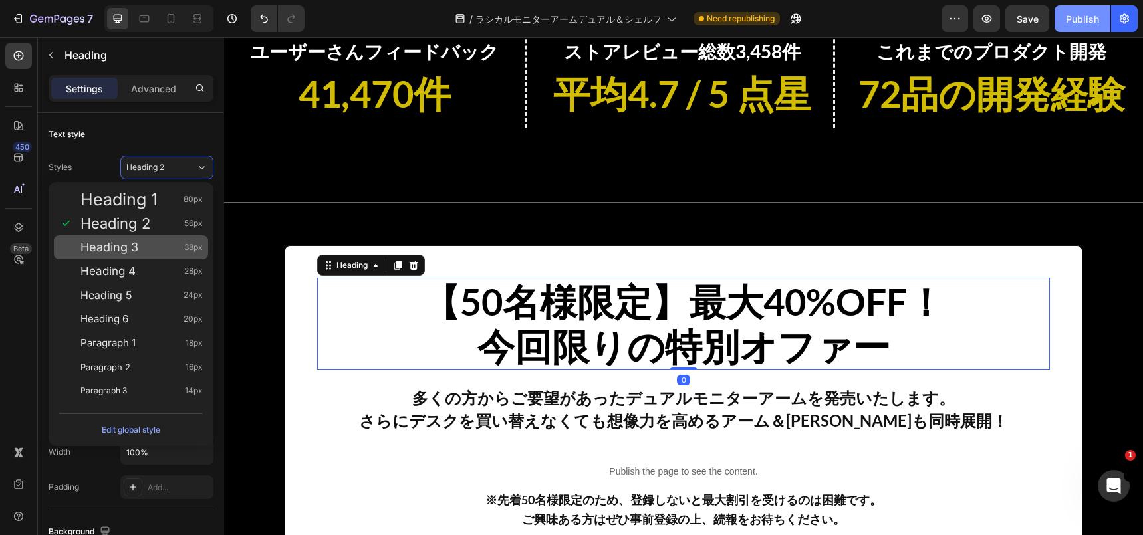
click at [145, 243] on div "Heading 3 38px" at bounding box center [141, 247] width 122 height 13
type input "38"
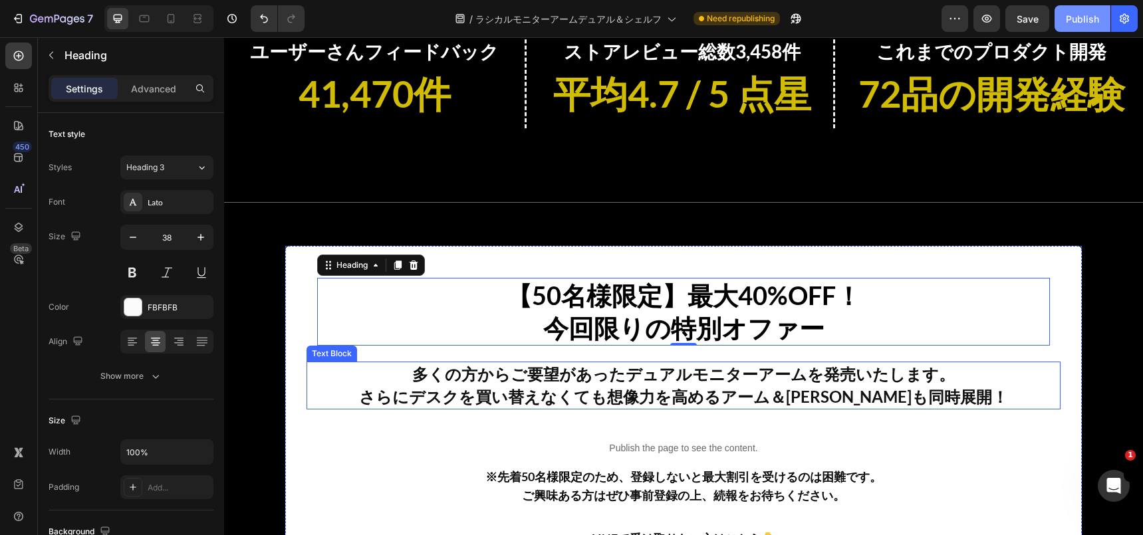
click at [672, 364] on p "多くの方からご要望があったデュアルモニターアームを発売いたします。" at bounding box center [683, 374] width 751 height 23
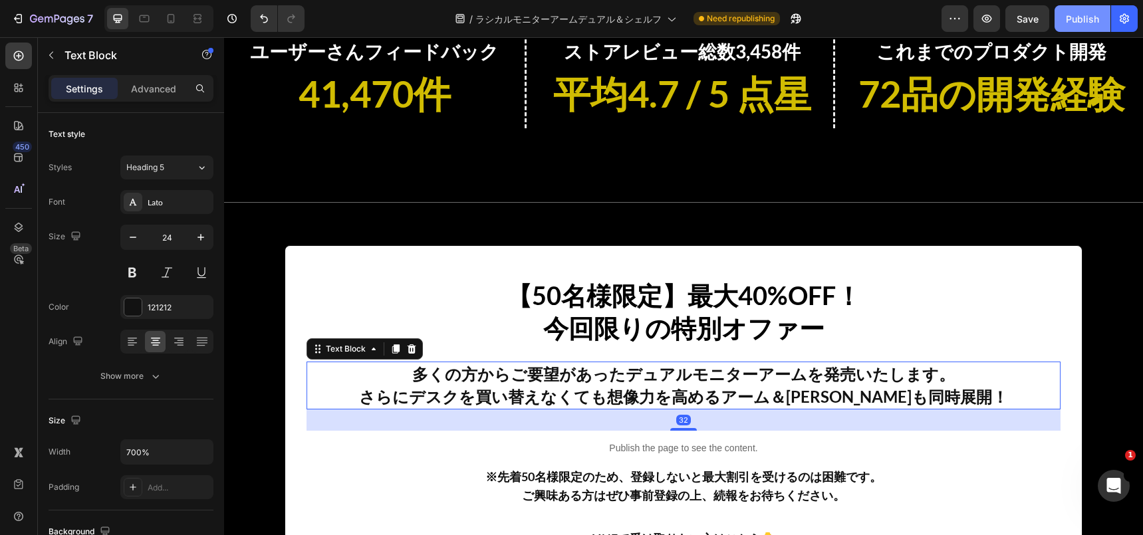
scroll to position [6015, 0]
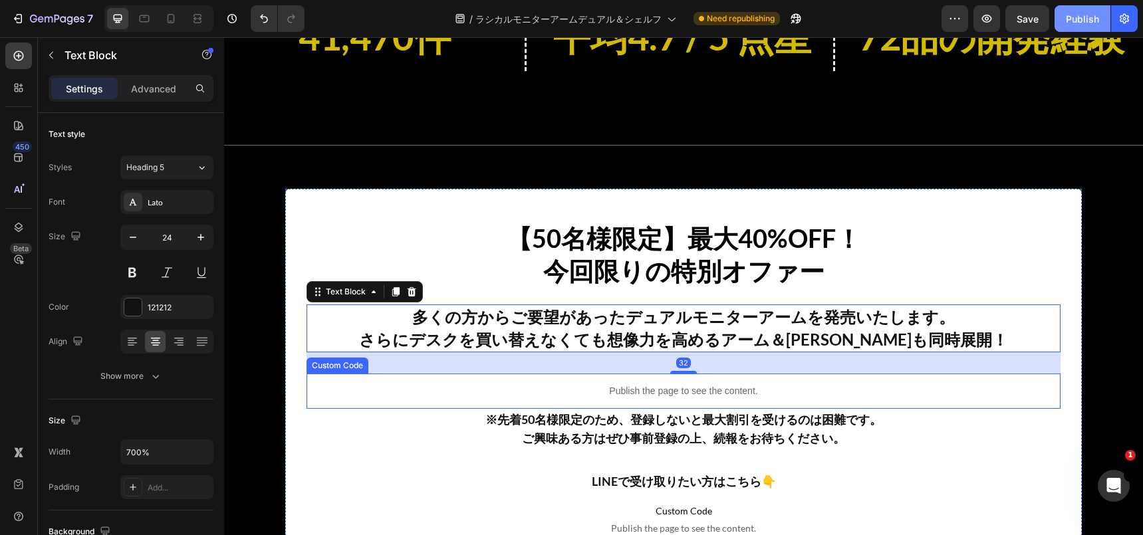
click at [561, 398] on div "Publish the page to see the content." at bounding box center [684, 391] width 754 height 35
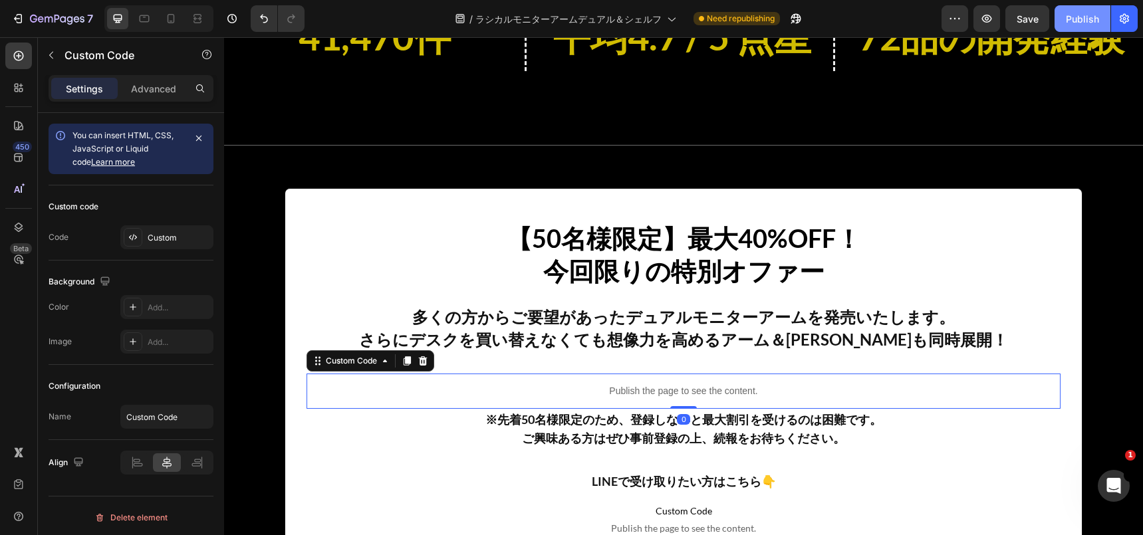
scroll to position [6082, 0]
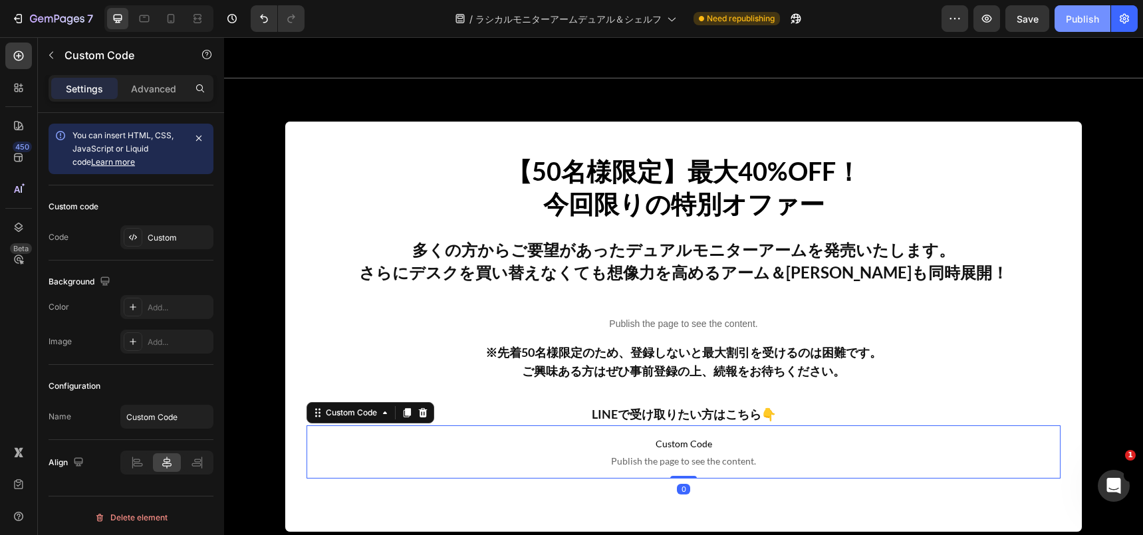
click at [406, 457] on span "Publish the page to see the content." at bounding box center [684, 461] width 754 height 13
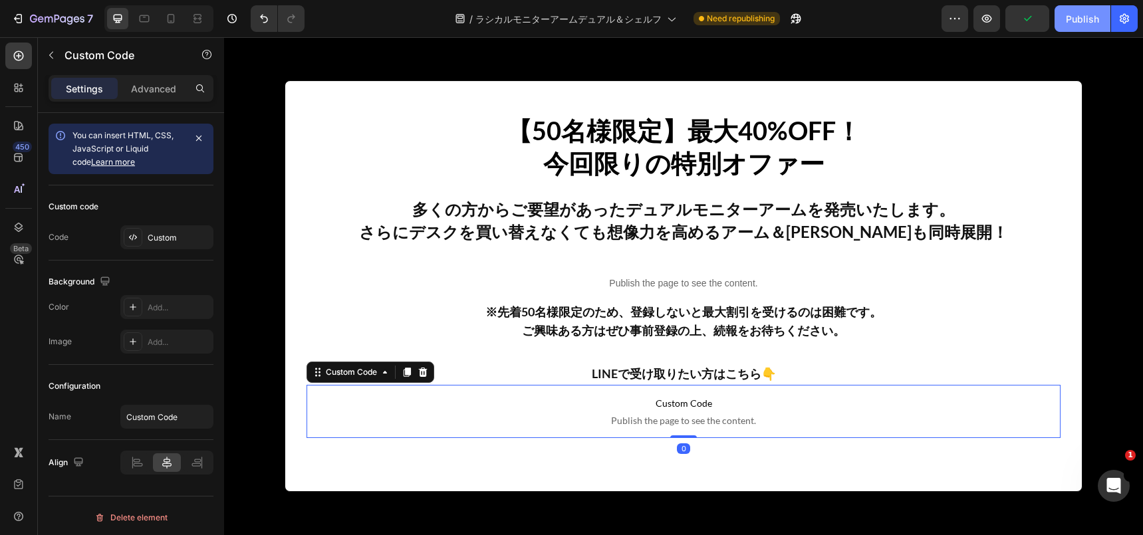
click at [1082, 6] on button "Publish" at bounding box center [1082, 18] width 56 height 27
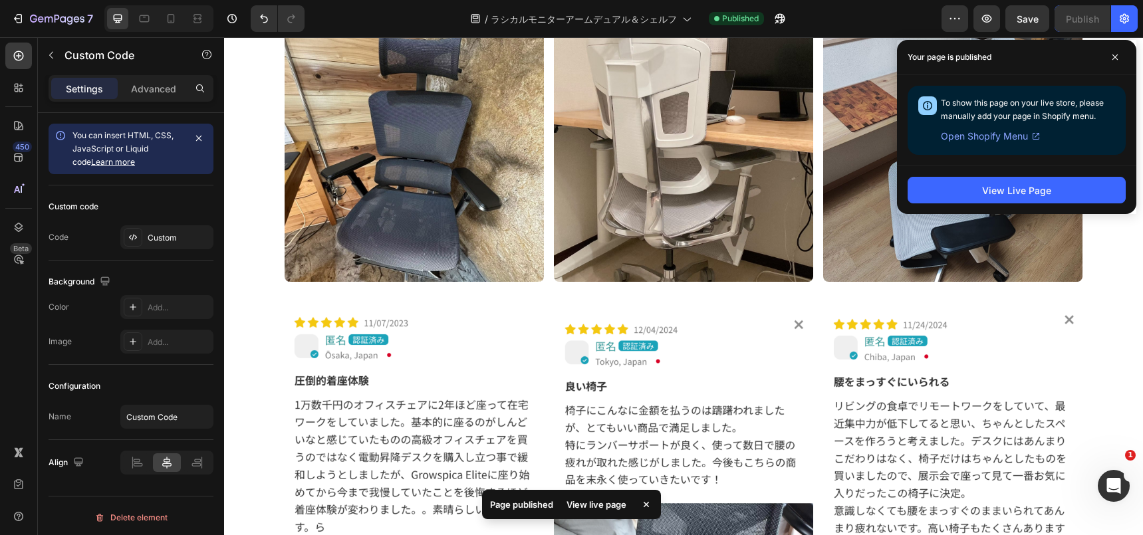
scroll to position [7363, 0]
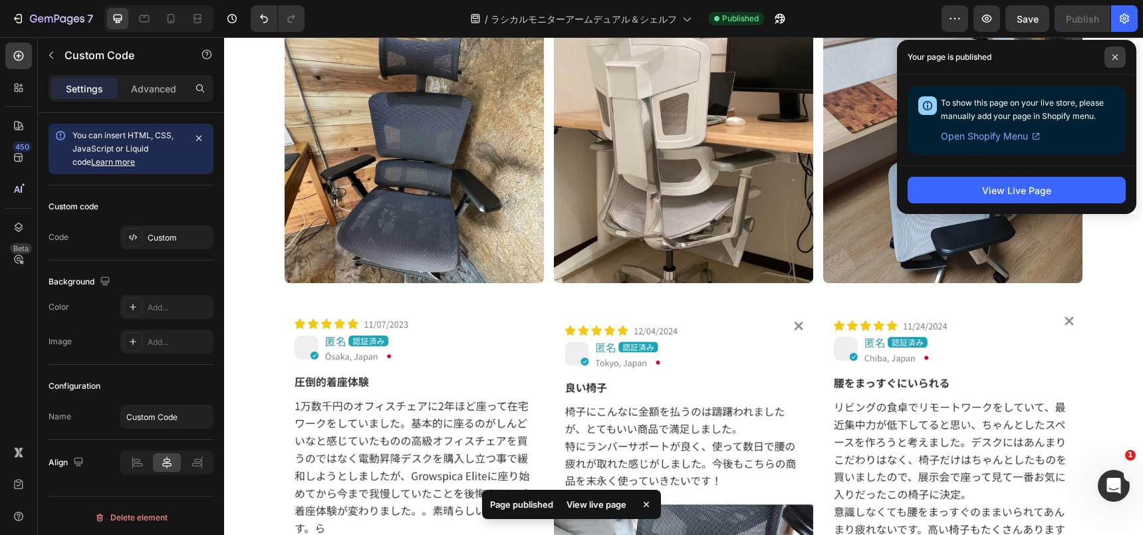
click at [1113, 59] on icon at bounding box center [1115, 57] width 7 height 7
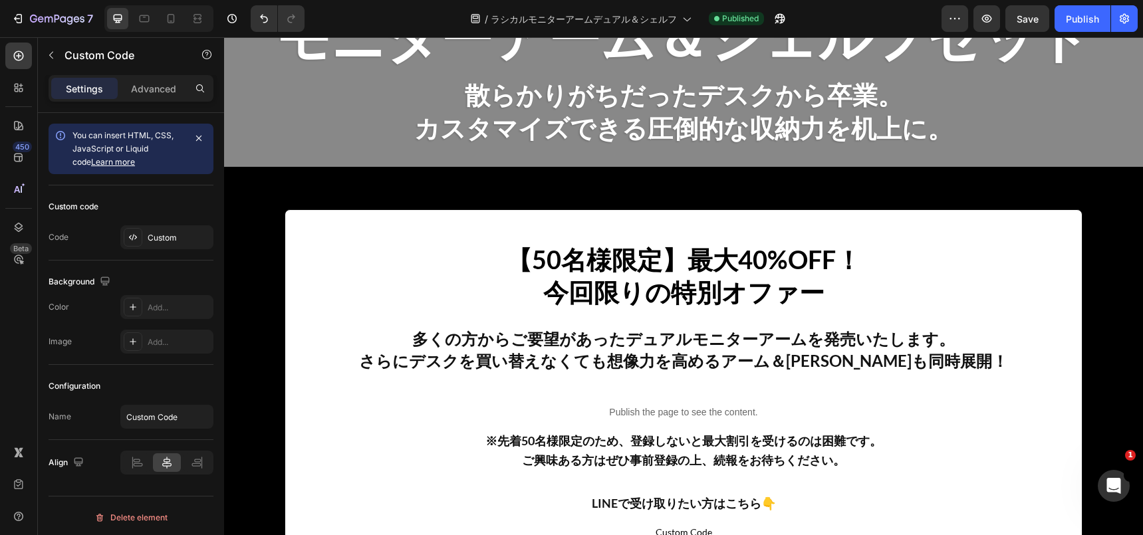
scroll to position [521, 0]
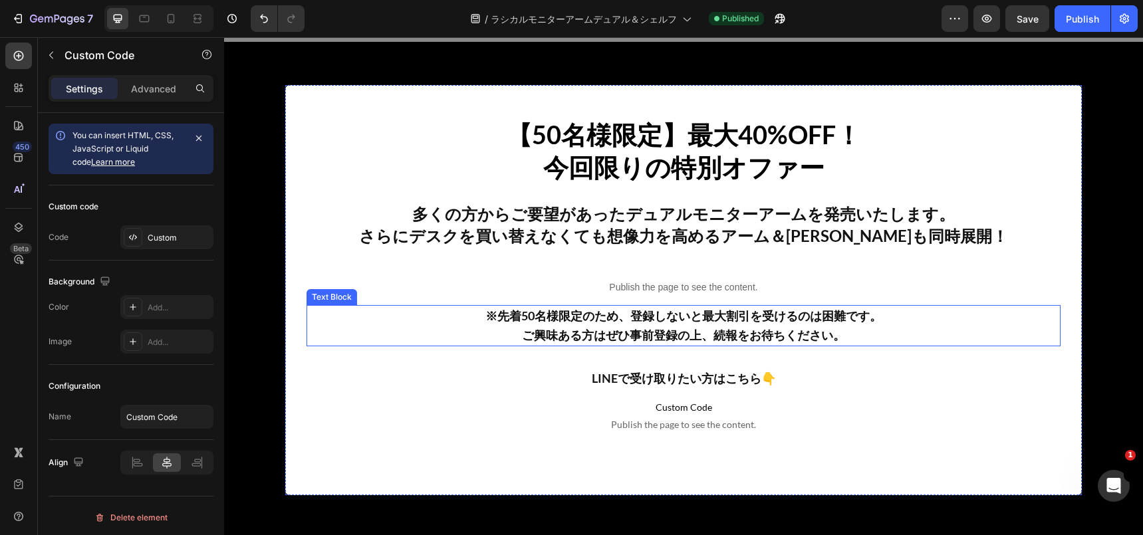
click at [702, 314] on strong "※先着50名様限定のため、登録しないと最大割引を受けるのは困難です。" at bounding box center [683, 315] width 396 height 15
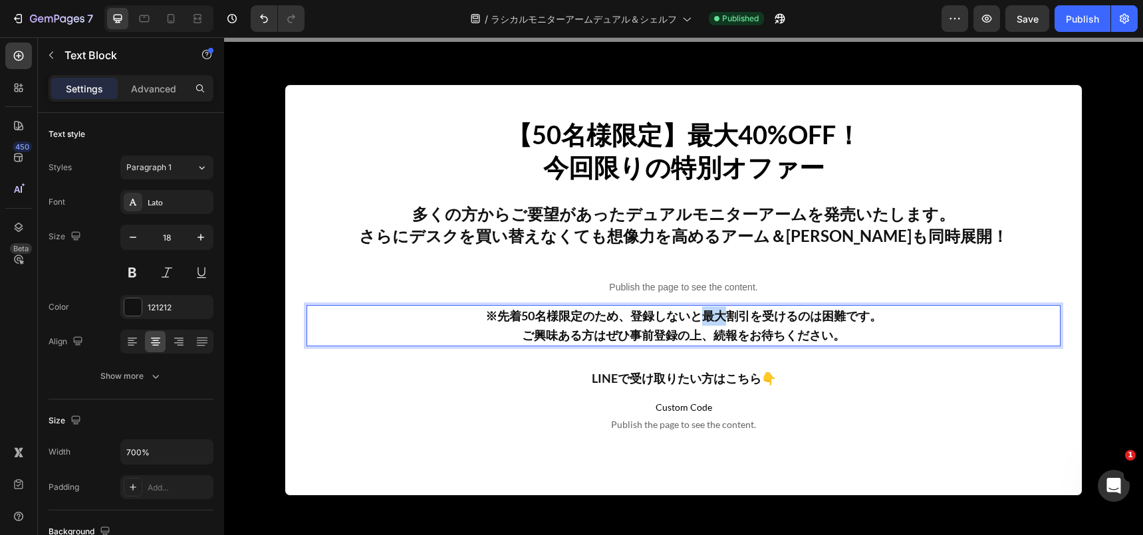
click at [702, 314] on strong "※先着50名様限定のため、登録しないと最大割引を受けるのは困難です。" at bounding box center [683, 315] width 396 height 15
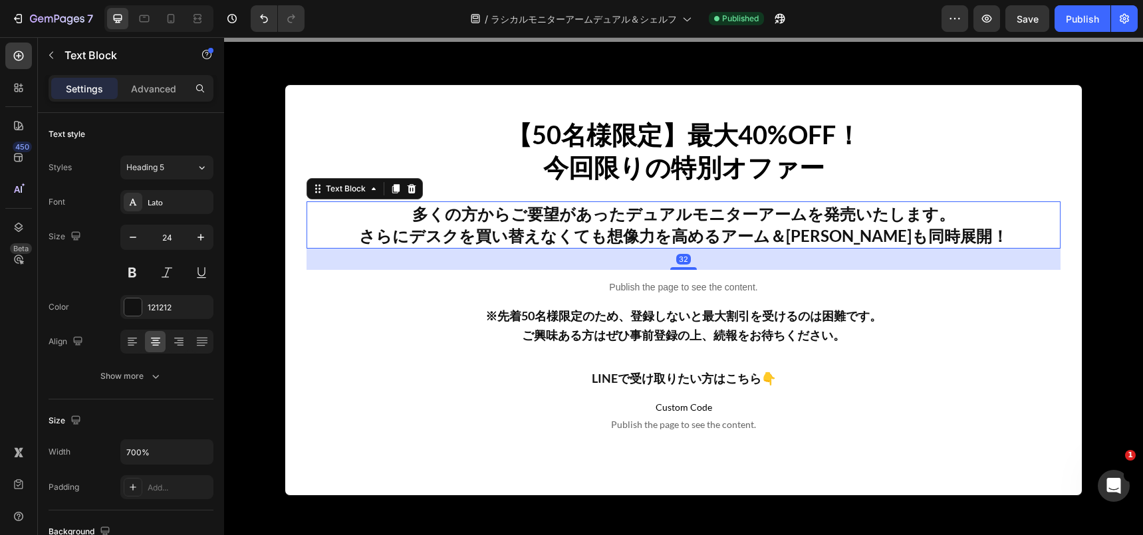
click at [896, 211] on p "多くの方からご要望があったデュアルモニターアームを発売いたします。" at bounding box center [683, 214] width 751 height 23
click at [945, 239] on p "さらにデスクを買い替えなくても想像力を高めるアーム＆[PERSON_NAME]も同時展開！" at bounding box center [683, 236] width 751 height 23
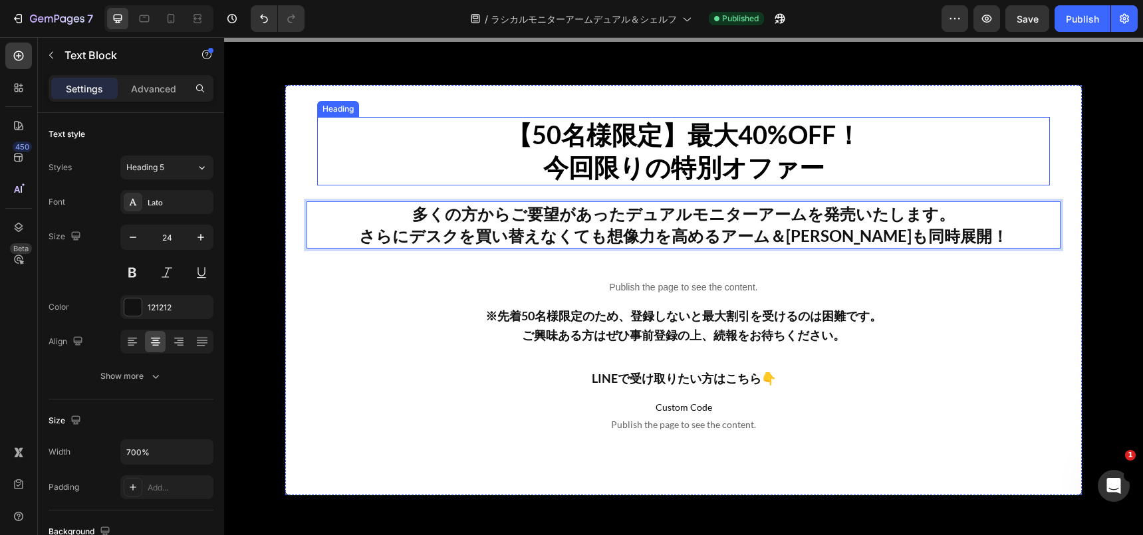
click at [757, 156] on strong "今回限りの特別オファー" at bounding box center [683, 167] width 281 height 31
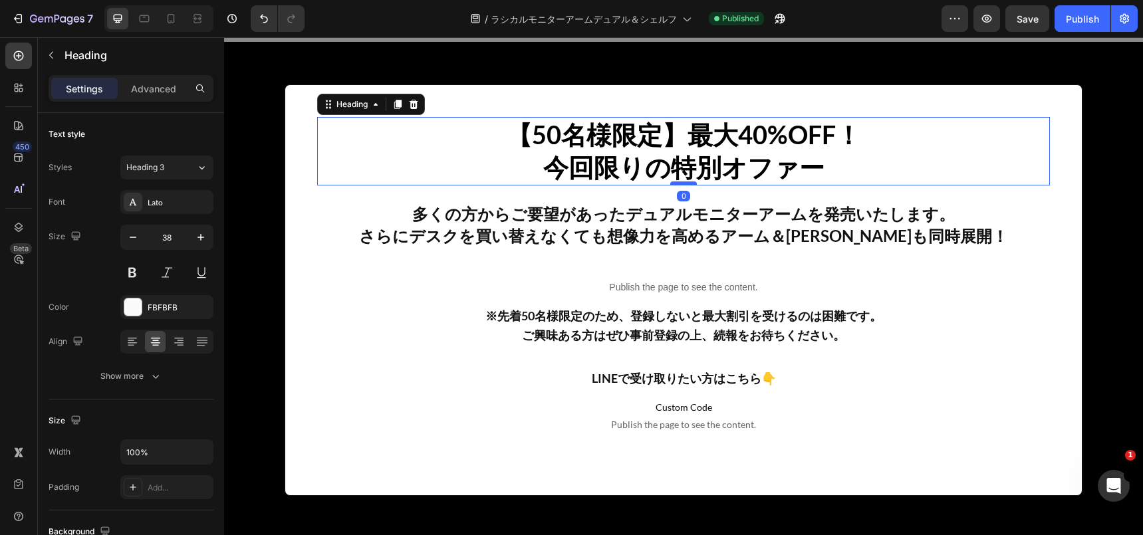
click at [685, 182] on div at bounding box center [683, 184] width 27 height 4
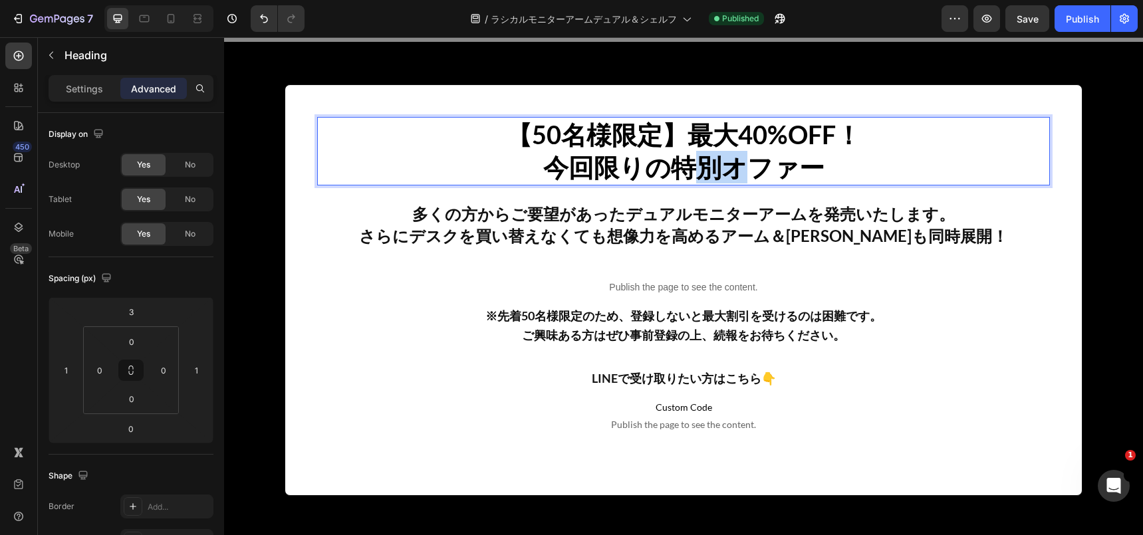
click at [662, 170] on strong "今回限りの特別オファー" at bounding box center [683, 167] width 281 height 31
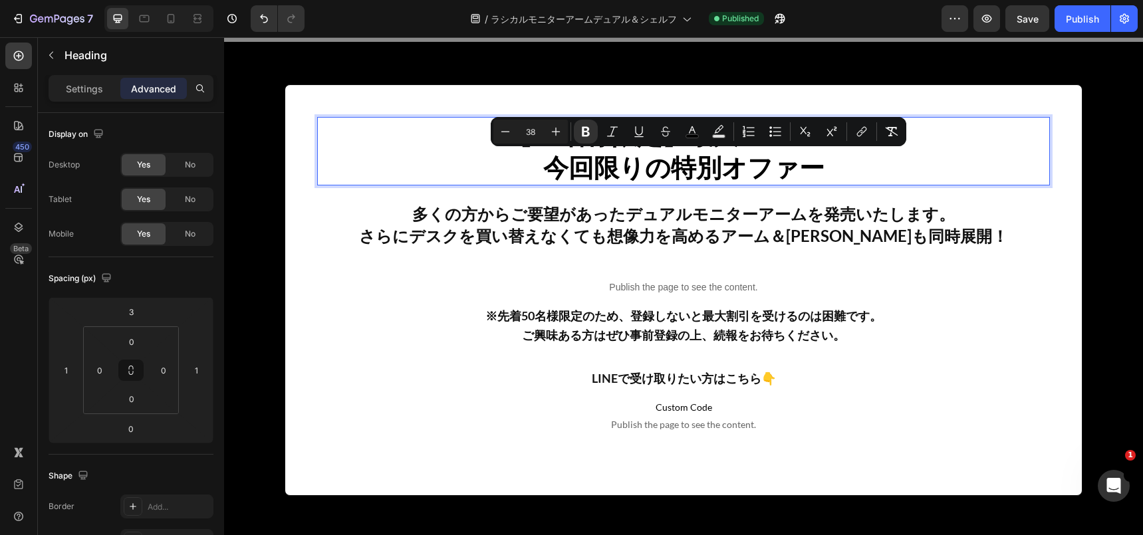
click at [651, 169] on strong "今回限りの特別オファー" at bounding box center [683, 167] width 281 height 31
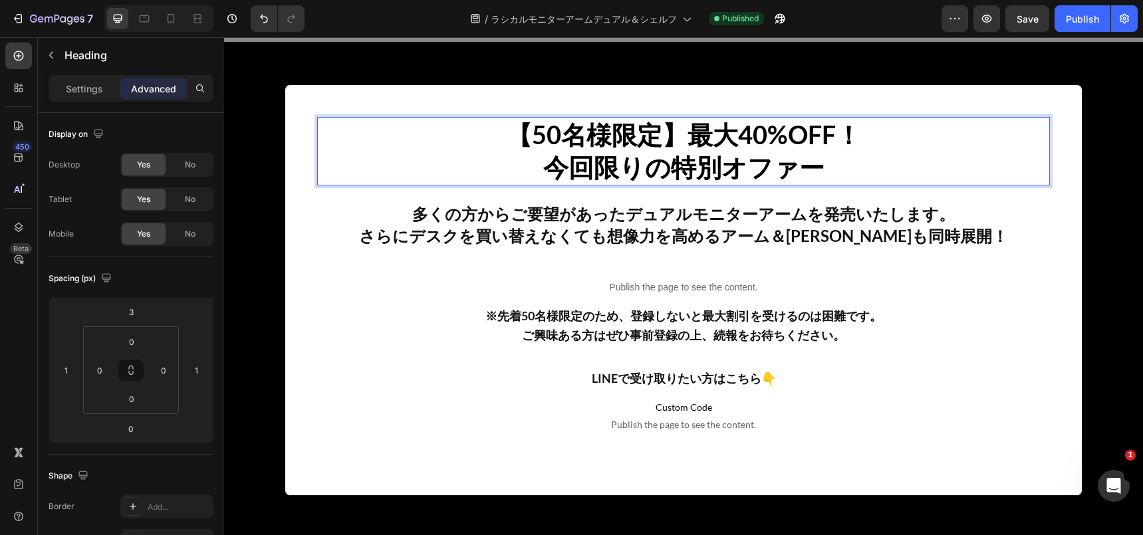
click at [658, 170] on strong "今回限りの特別オファー" at bounding box center [683, 167] width 281 height 31
drag, startPoint x: 673, startPoint y: 170, endPoint x: 556, endPoint y: 166, distance: 117.1
click at [556, 166] on strong "今回限りの特別オファー" at bounding box center [683, 167] width 281 height 31
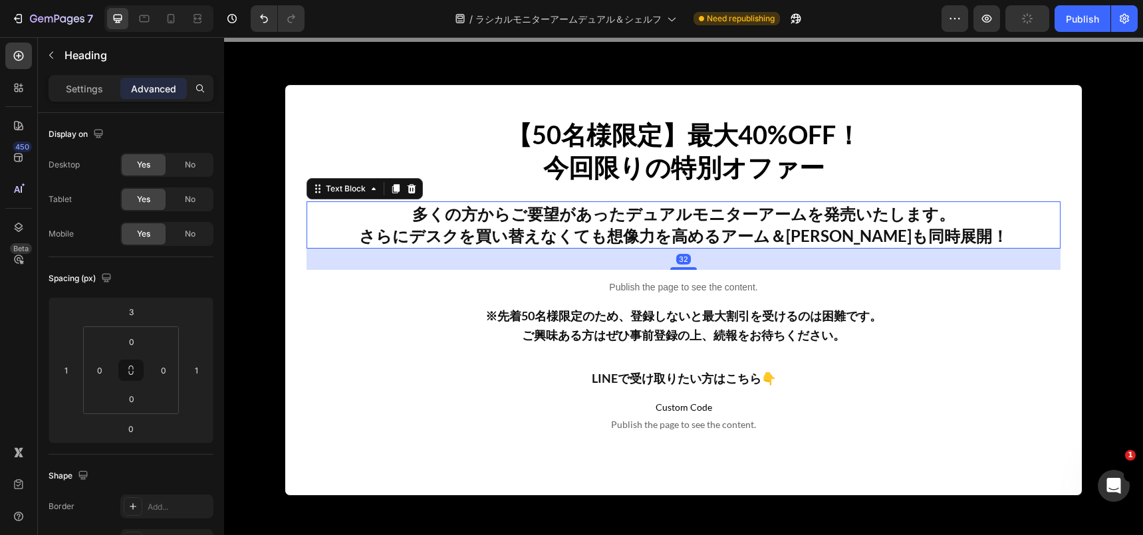
click at [842, 211] on p "多くの方からご要望があったデュアルモニターアームを発売いたします。" at bounding box center [683, 214] width 751 height 23
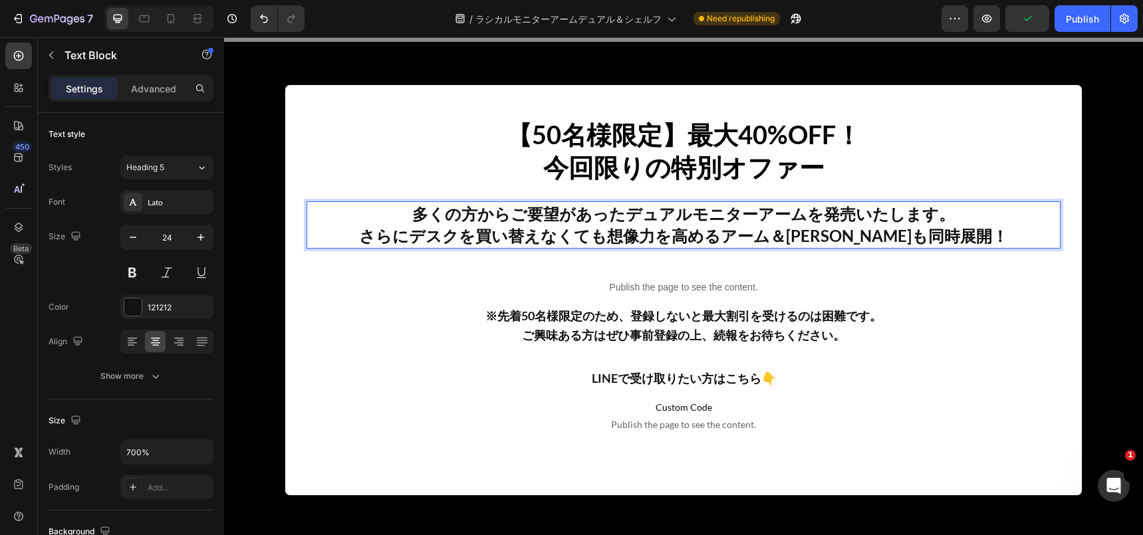
click at [840, 211] on p "多くの方からご要望があったデュアルモニターアームを発売いたします。" at bounding box center [683, 214] width 751 height 23
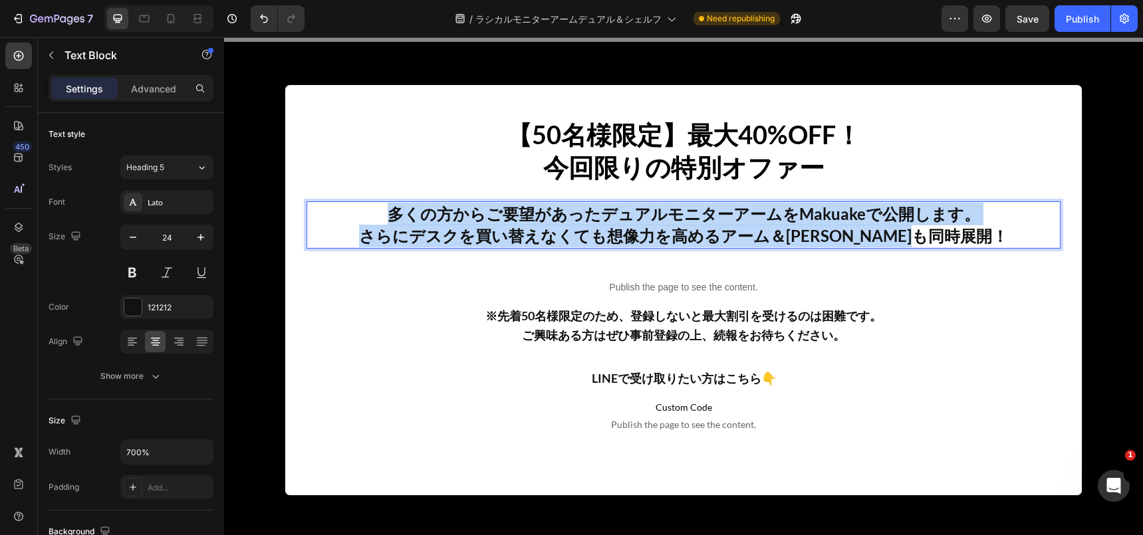
copy div "多くの方からご要望があったデュアルモニターアームをMakuakeで公開します。 さらにデスクを買い替えなくても想像力を高めるアーム＆[PERSON_NAME]…"
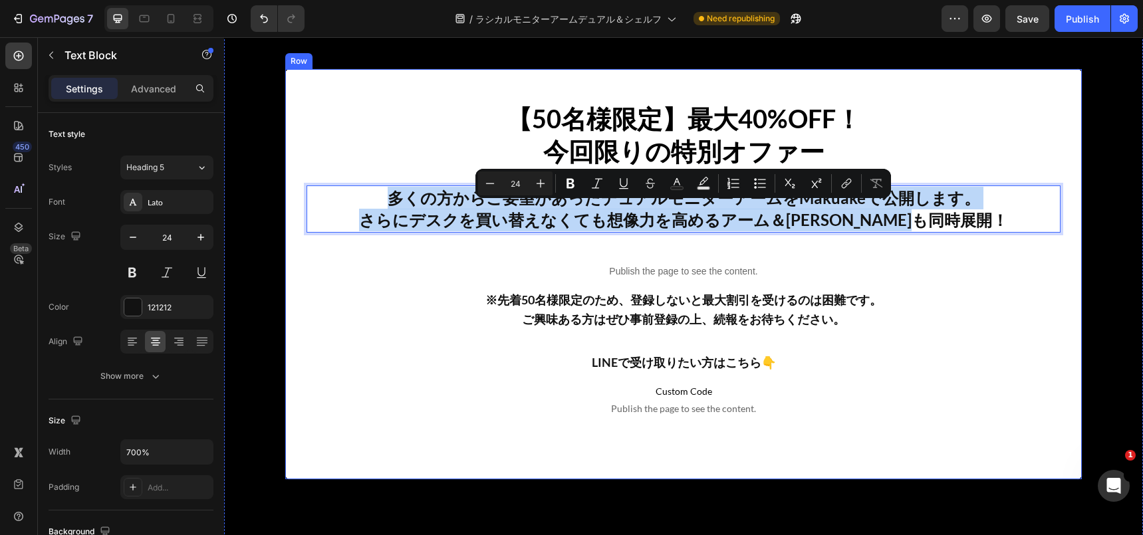
scroll to position [539, 0]
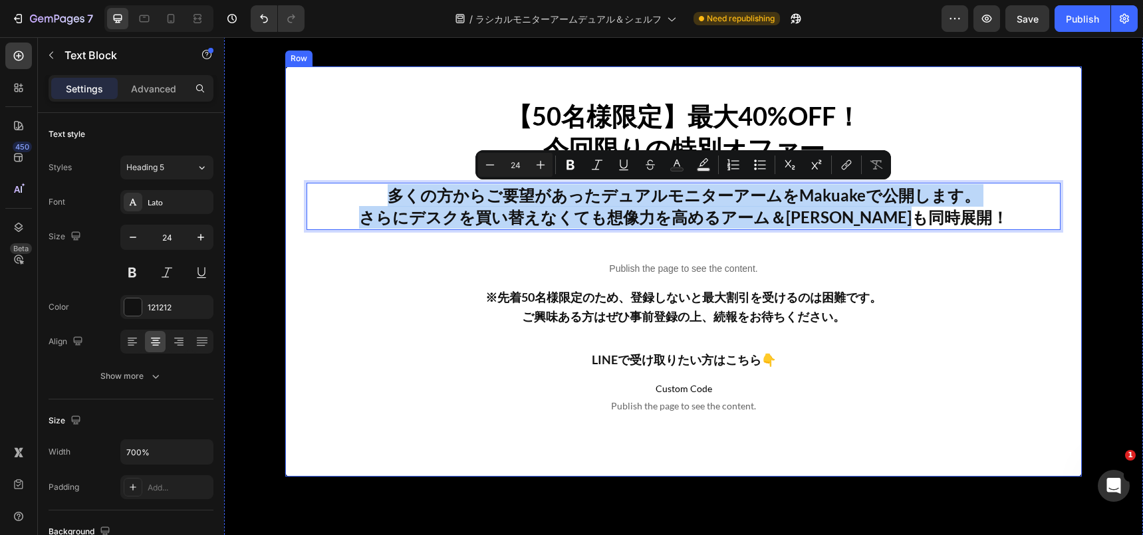
copy div "多くの方からご要望があったデュアルモニターアームをMakuakeで公開します。 さらにデスクを買い替えなくても想像力を高めるアーム＆[PERSON_NAME]…"
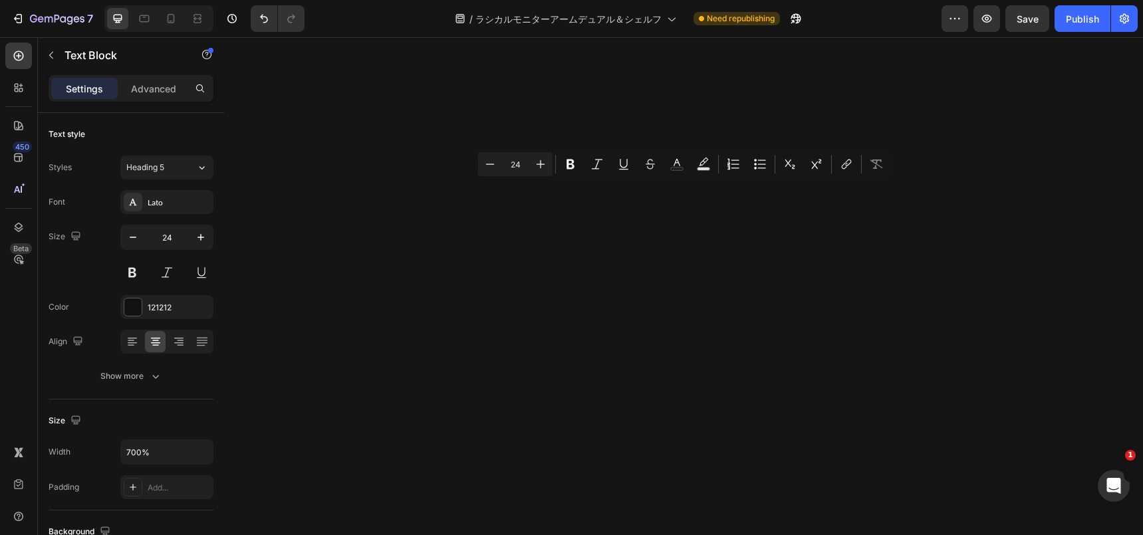
type input "16"
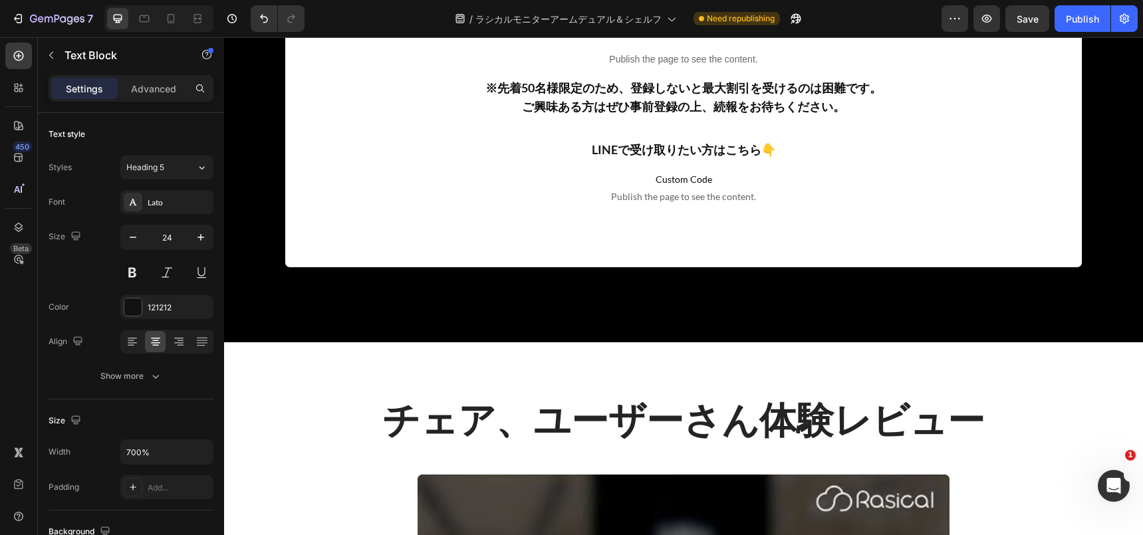
scroll to position [6261, 0]
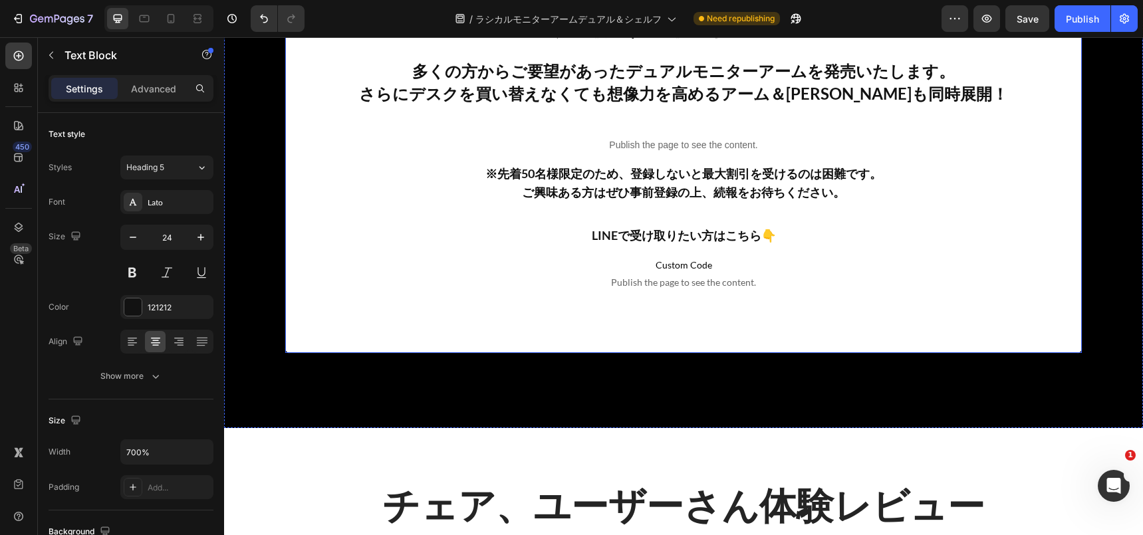
click at [724, 210] on div "【50名様限定】最大40%OFF！ 今回限りの特別オファー Heading 多くの方からご要望があったデュアルモニターアームを発売いたします。 さらにデスクを…" at bounding box center [684, 121] width 754 height 357
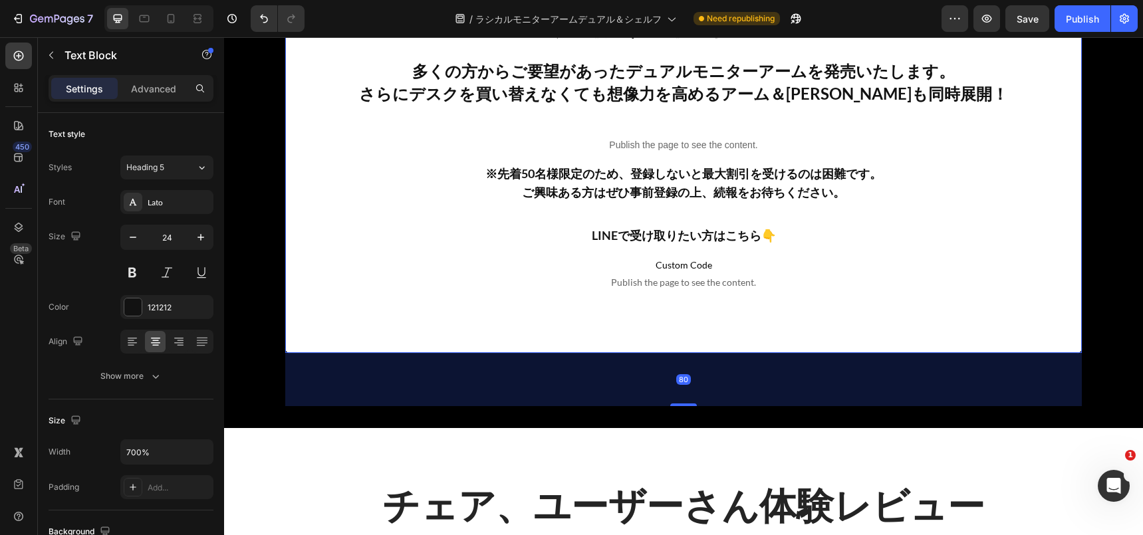
click at [757, 99] on p "さらにデスクを買い替えなくても想像力を高めるアーム＆[PERSON_NAME]も同時展開！" at bounding box center [683, 93] width 751 height 23
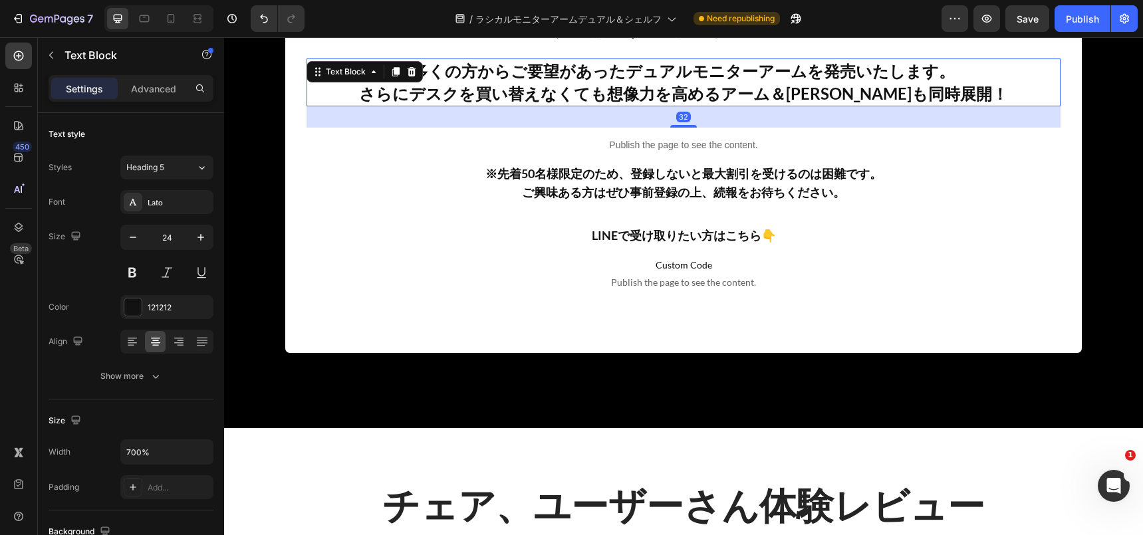
click at [757, 99] on p "さらにデスクを買い替えなくても想像力を高めるアーム＆[PERSON_NAME]も同時展開！" at bounding box center [683, 93] width 751 height 23
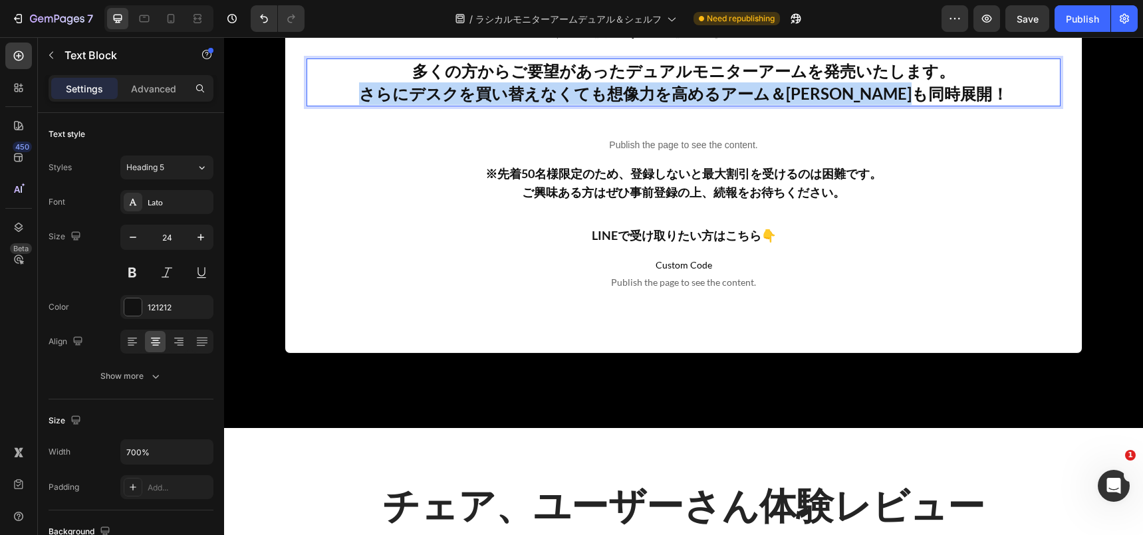
click at [757, 99] on p "さらにデスクを買い替えなくても想像力を高めるアーム＆[PERSON_NAME]も同時展開！" at bounding box center [683, 93] width 751 height 23
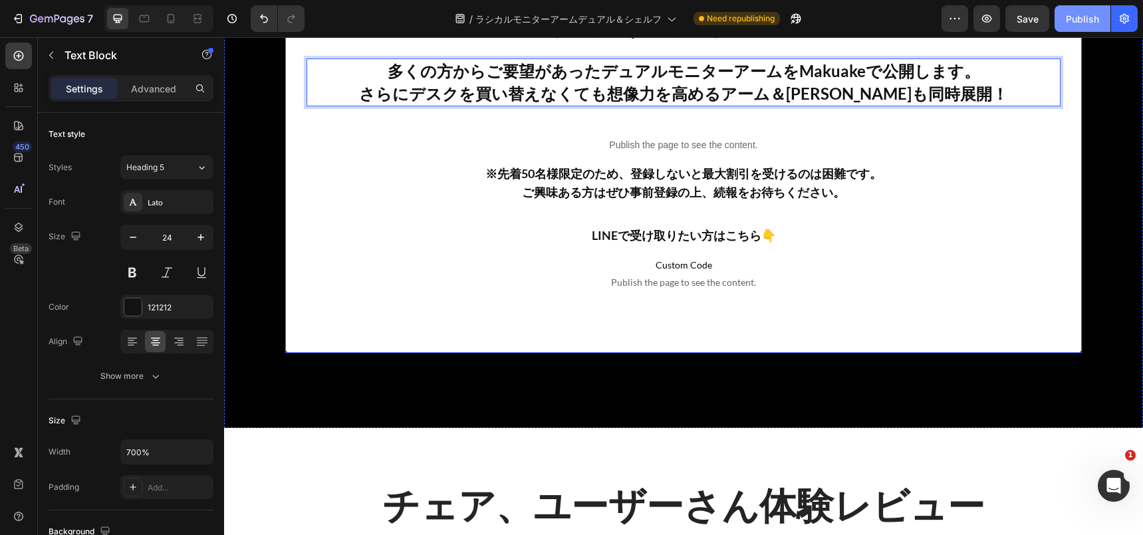
click at [1082, 12] on div "Publish" at bounding box center [1082, 19] width 33 height 14
